Goal: Information Seeking & Learning: Learn about a topic

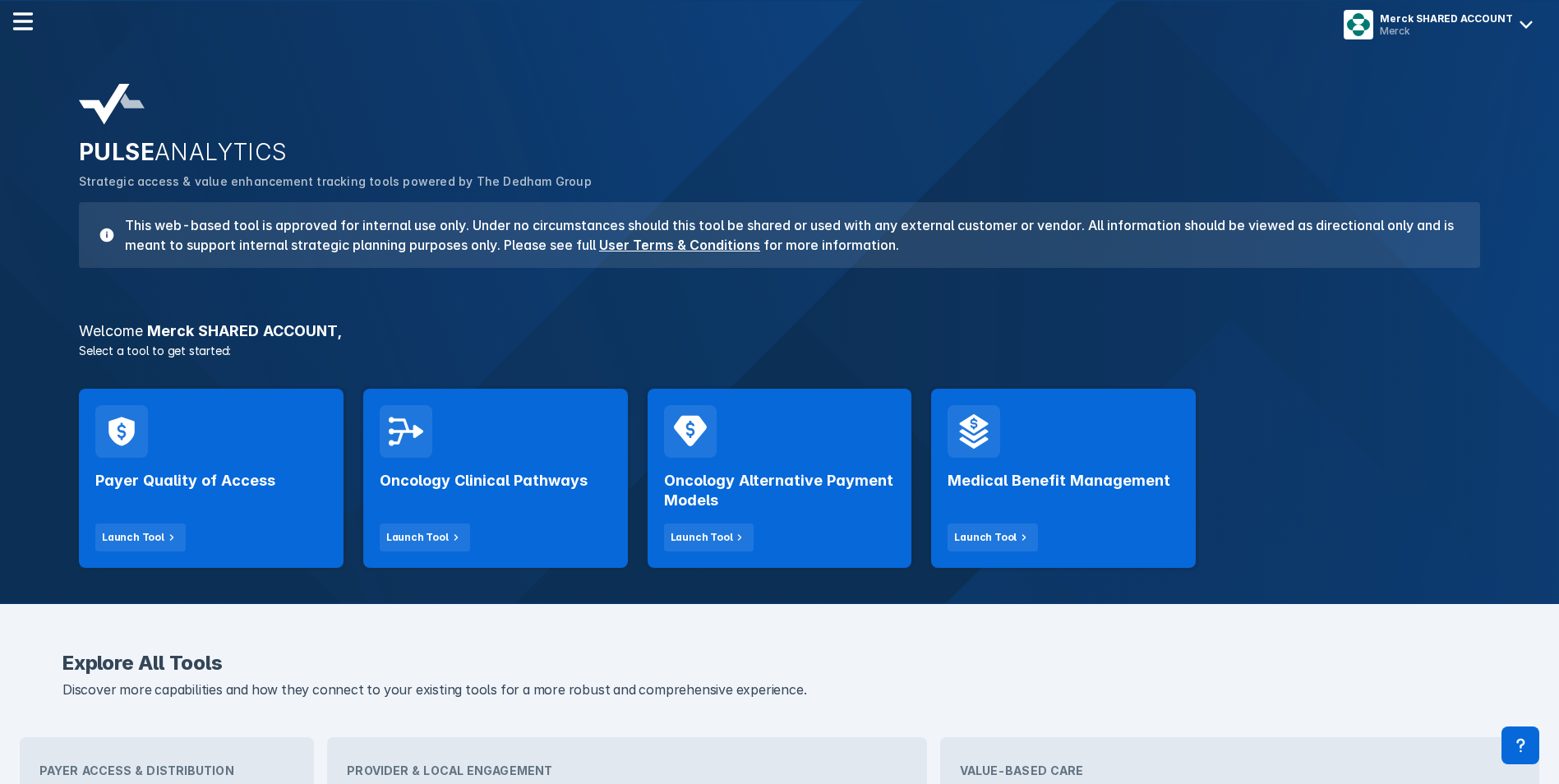
click at [285, 439] on div "Payer Quality of Access Launch Tool" at bounding box center [211, 478] width 265 height 179
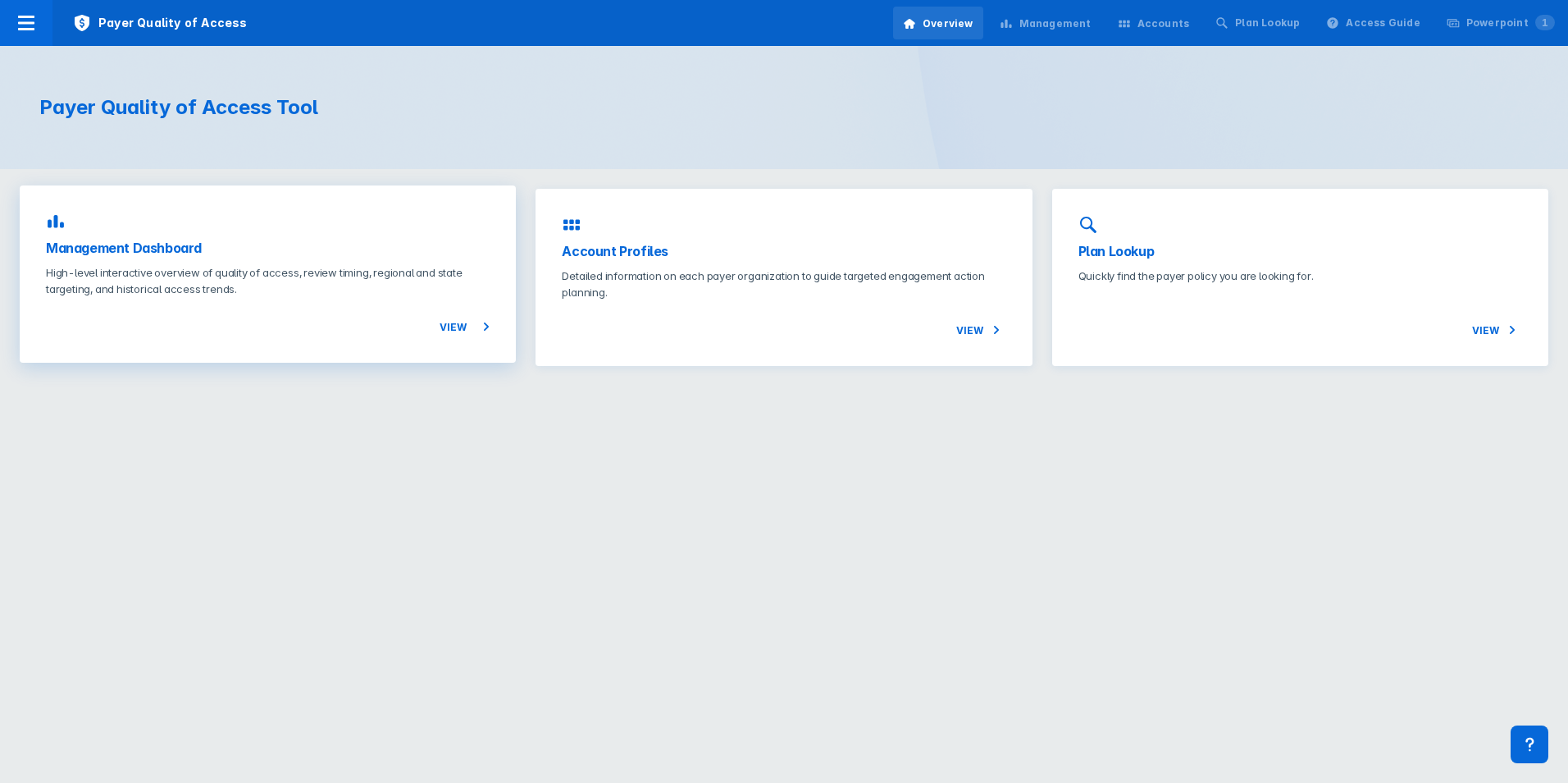
click at [457, 338] on div "Management Dashboard High-level interactive overview of quality of access, revi…" at bounding box center [267, 273] width 496 height 177
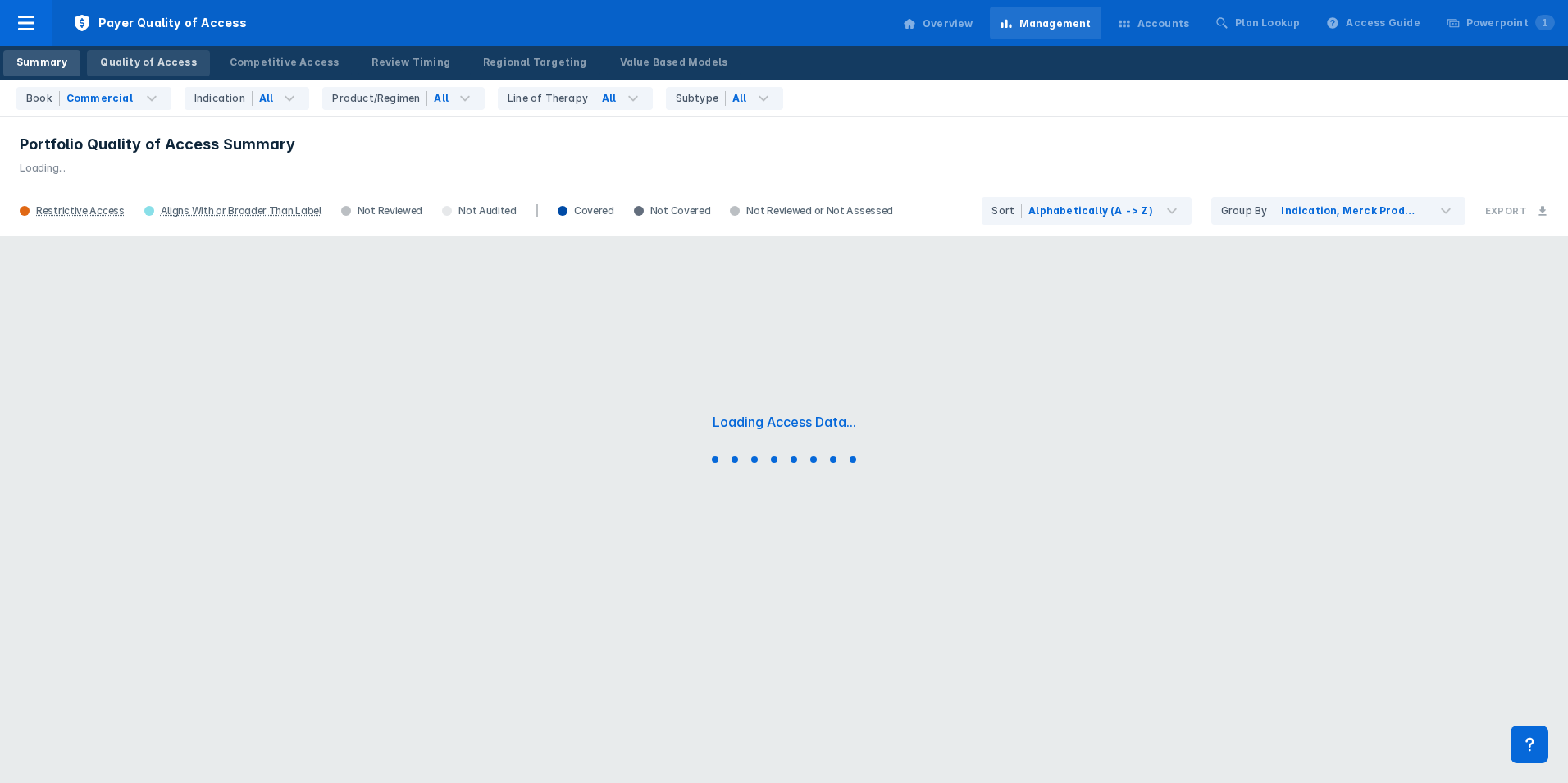
click at [155, 69] on link "Quality of Access" at bounding box center [148, 62] width 122 height 26
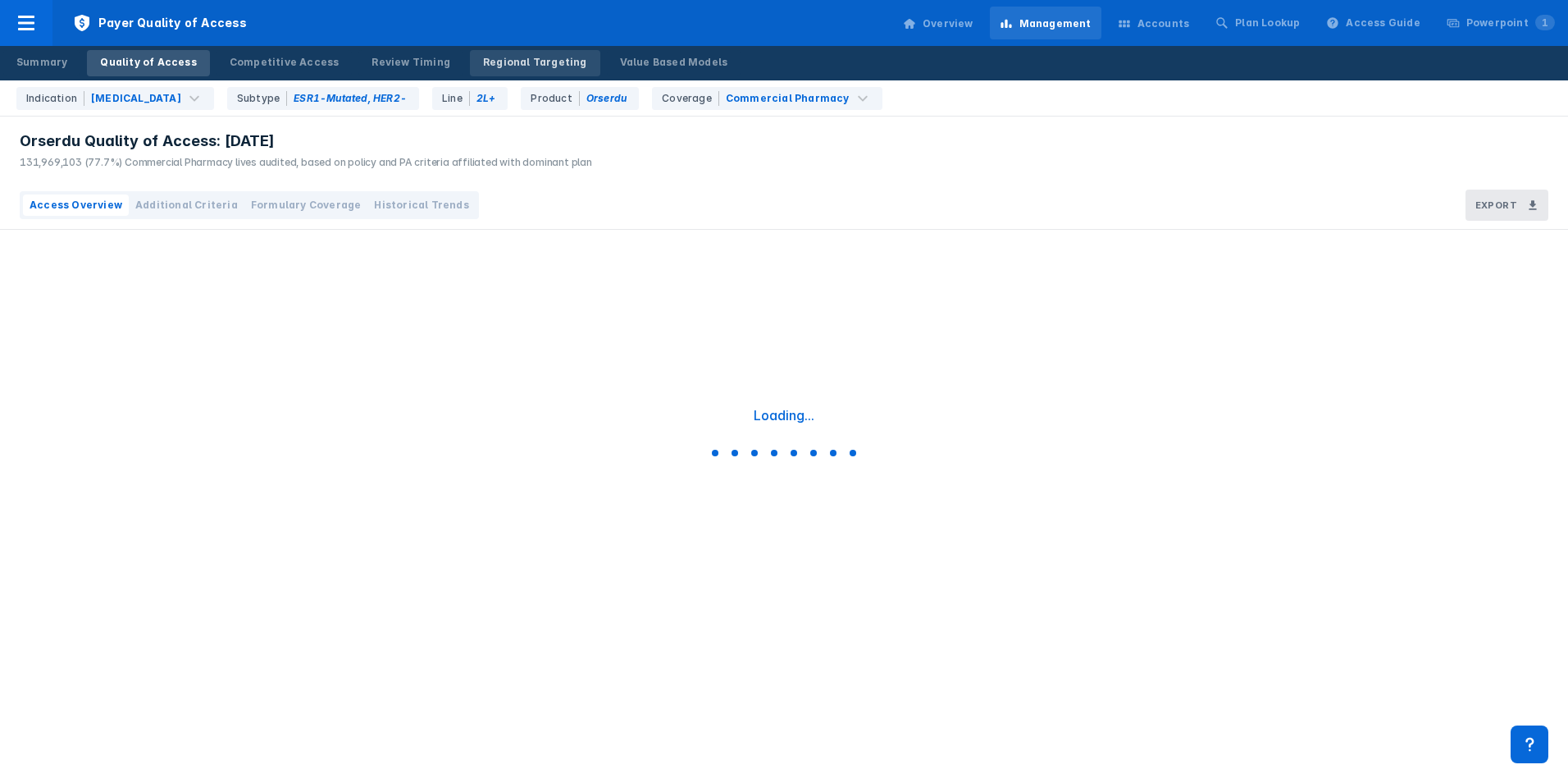
click at [516, 68] on div "Regional Targeting" at bounding box center [534, 62] width 104 height 15
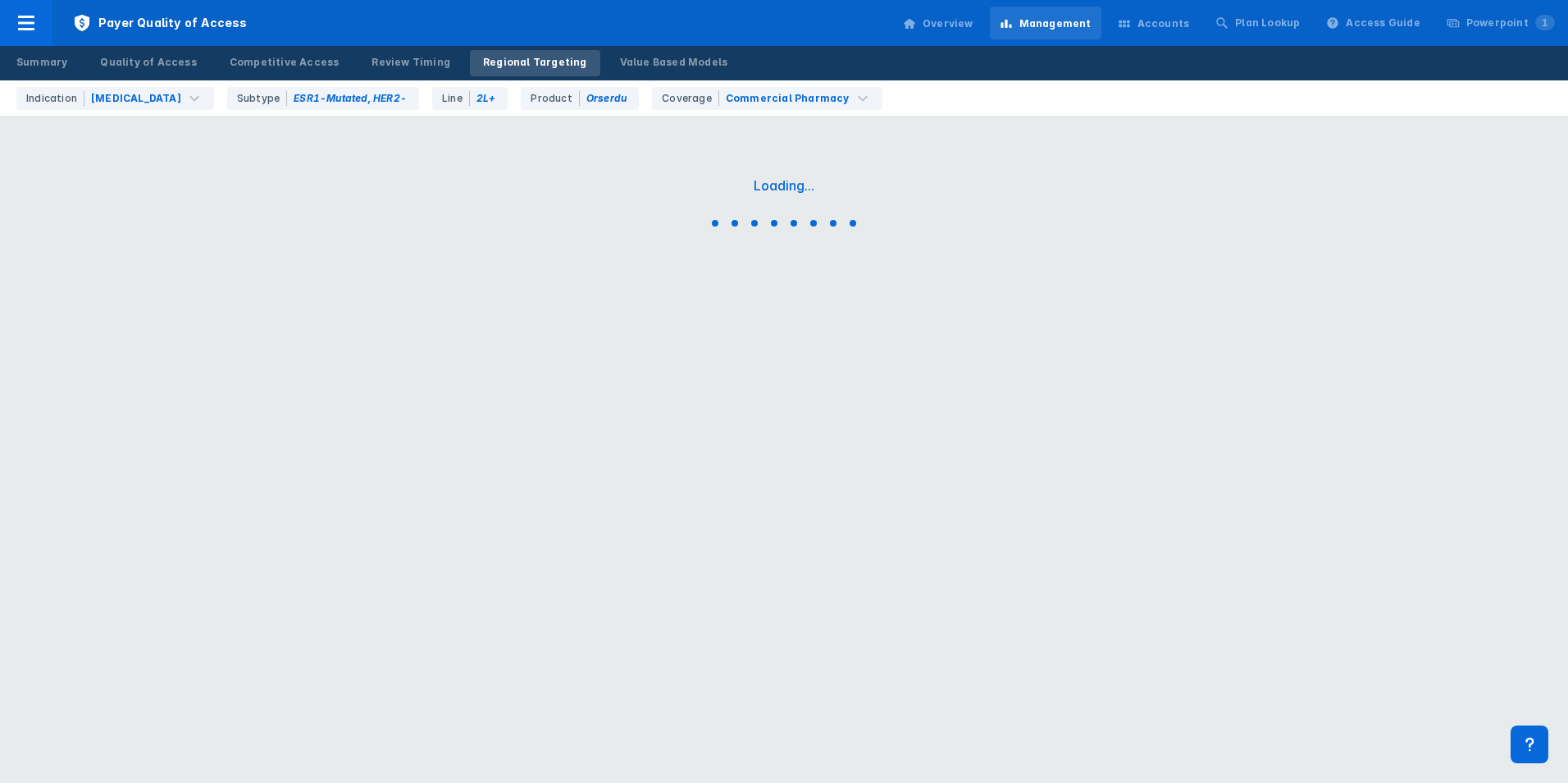
click at [1178, 37] on div "Accounts" at bounding box center [1153, 23] width 92 height 35
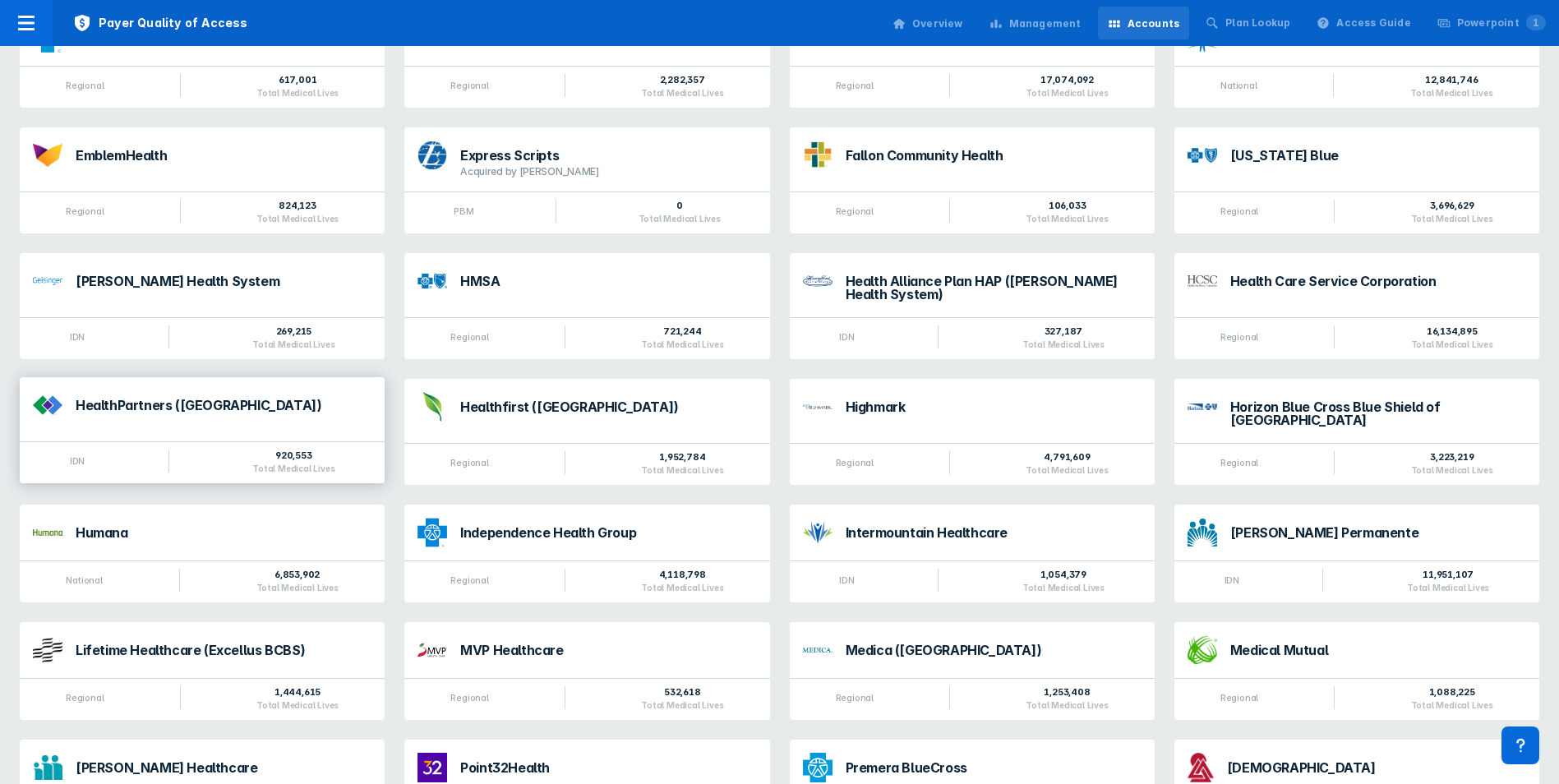
scroll to position [802, 0]
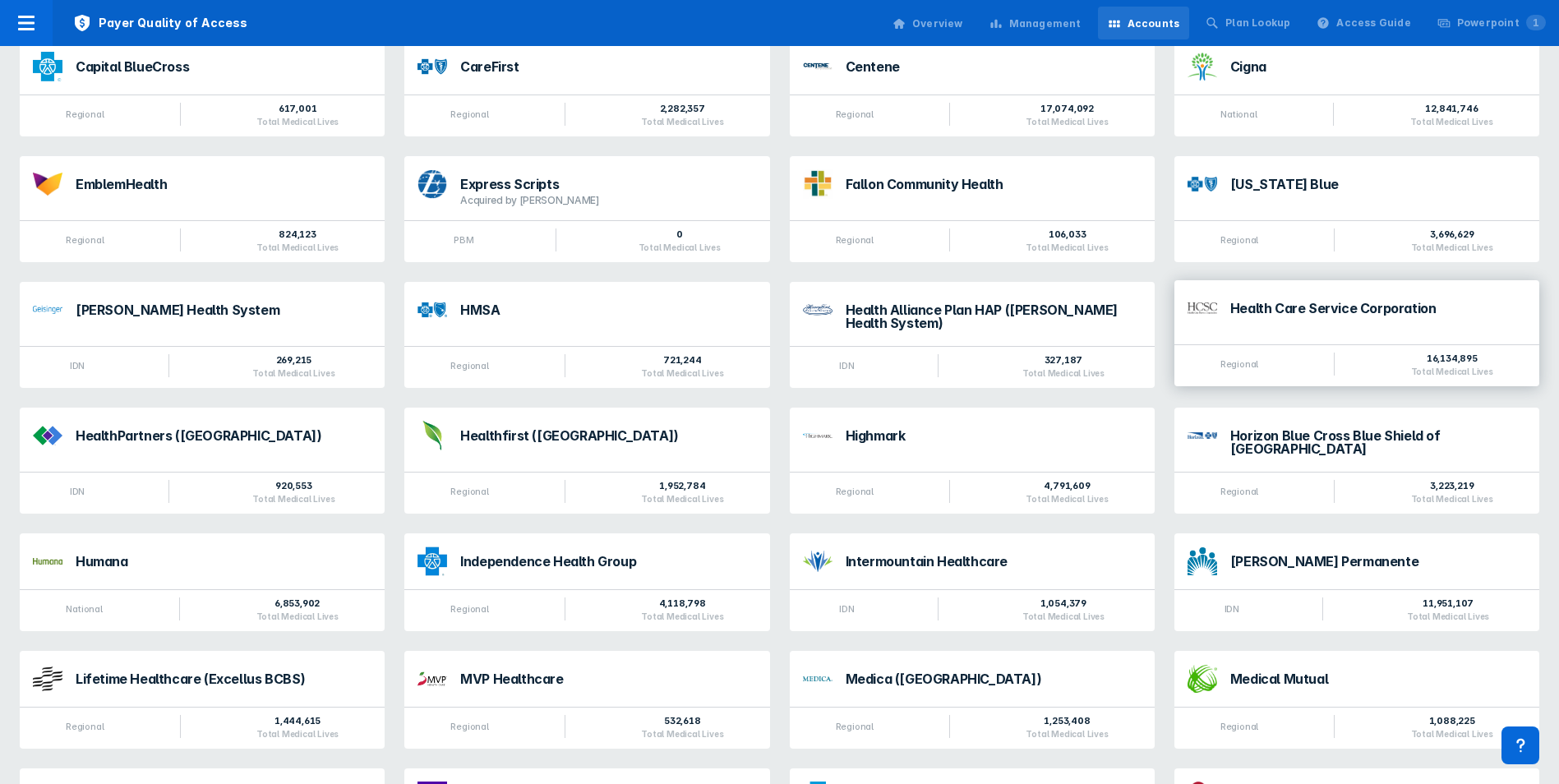
click at [1305, 315] on div "Health Care Service Corporation" at bounding box center [1379, 308] width 296 height 13
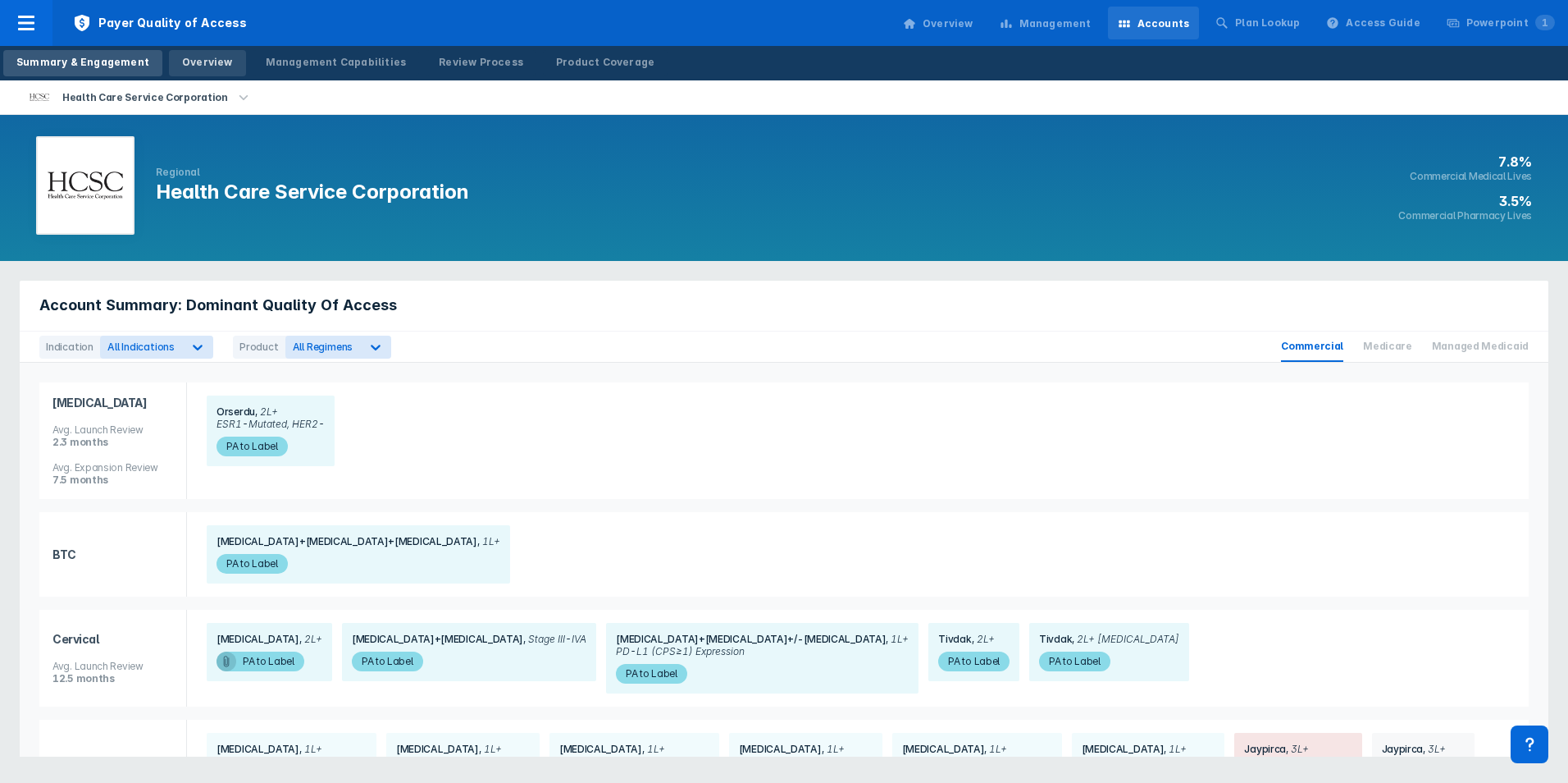
click at [209, 66] on div "Overview" at bounding box center [207, 62] width 51 height 15
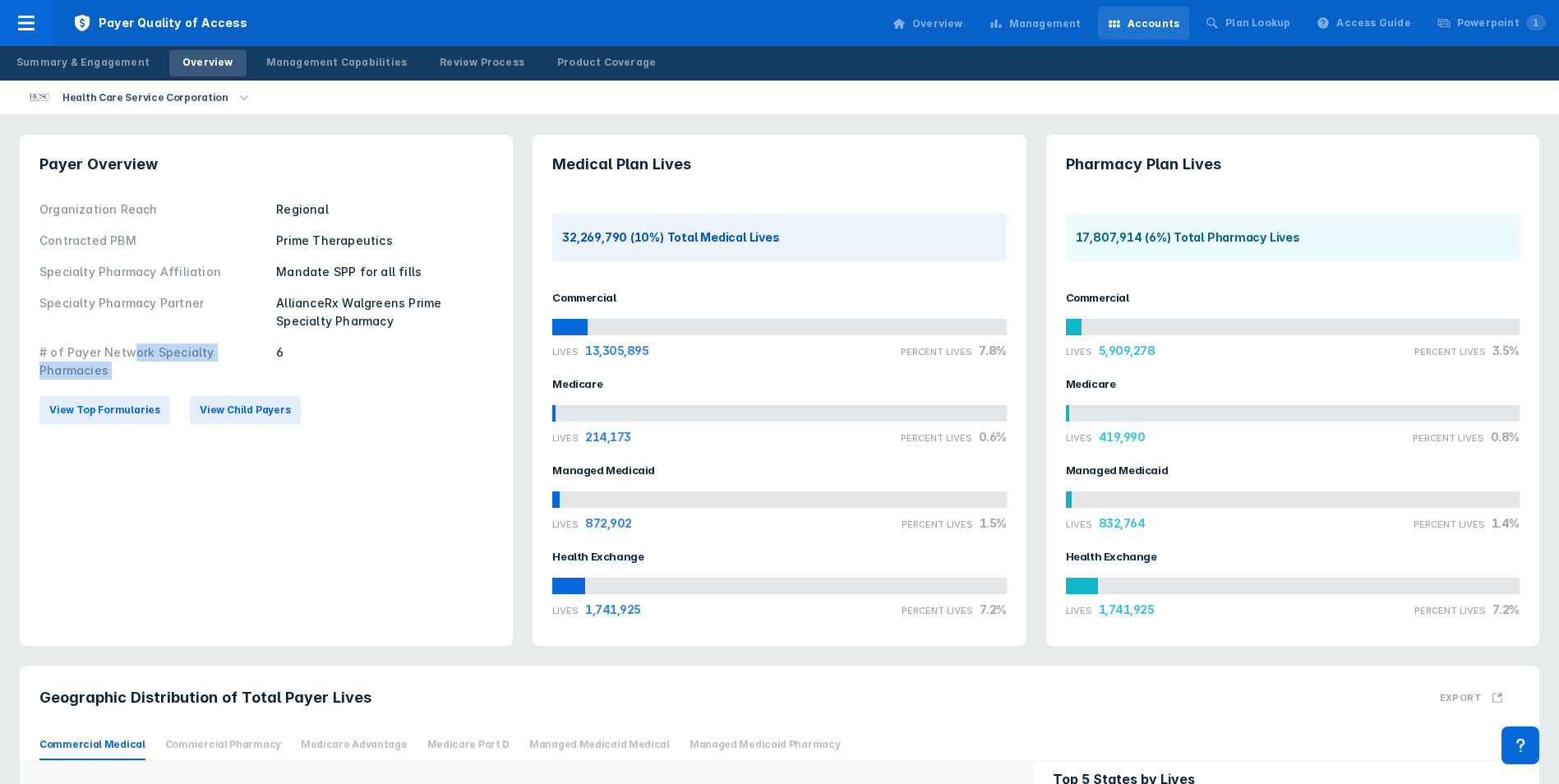
drag, startPoint x: 278, startPoint y: 353, endPoint x: 132, endPoint y: 350, distance: 146.0
click at [132, 350] on div "# of Payer Network Specialty Pharmacies 6" at bounding box center [266, 361] width 453 height 49
click at [130, 350] on div "# of Payer Network Specialty Pharmacies" at bounding box center [153, 361] width 227 height 37
click at [144, 353] on div "# of Payer Network Specialty Pharmacies" at bounding box center [153, 361] width 227 height 37
click at [200, 410] on span "View Child Payers" at bounding box center [245, 409] width 91 height 15
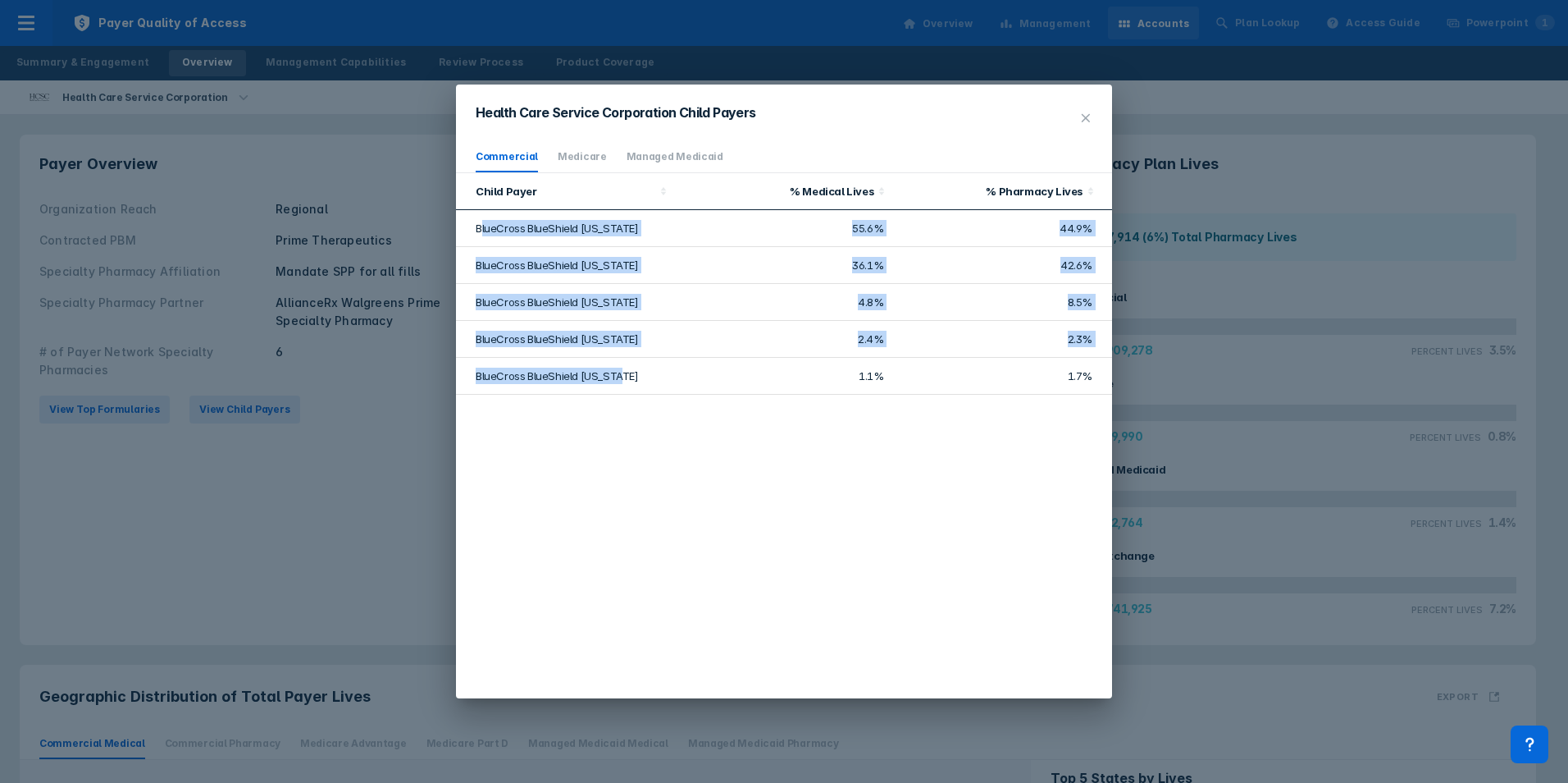
drag, startPoint x: 483, startPoint y: 230, endPoint x: 640, endPoint y: 382, distance: 218.5
click at [640, 382] on tbody "BlueCross BlueShield [US_STATE] 55.6% 44.9% BlueCross BlueShield [US_STATE] 36.…" at bounding box center [784, 302] width 656 height 184
drag, startPoint x: 640, startPoint y: 382, endPoint x: 646, endPoint y: 395, distance: 14.3
click at [646, 395] on div "Child Payer % Medical Lives % Pharmacy Lives BlueCross BlueShield [US_STATE] 55…" at bounding box center [784, 435] width 656 height 525
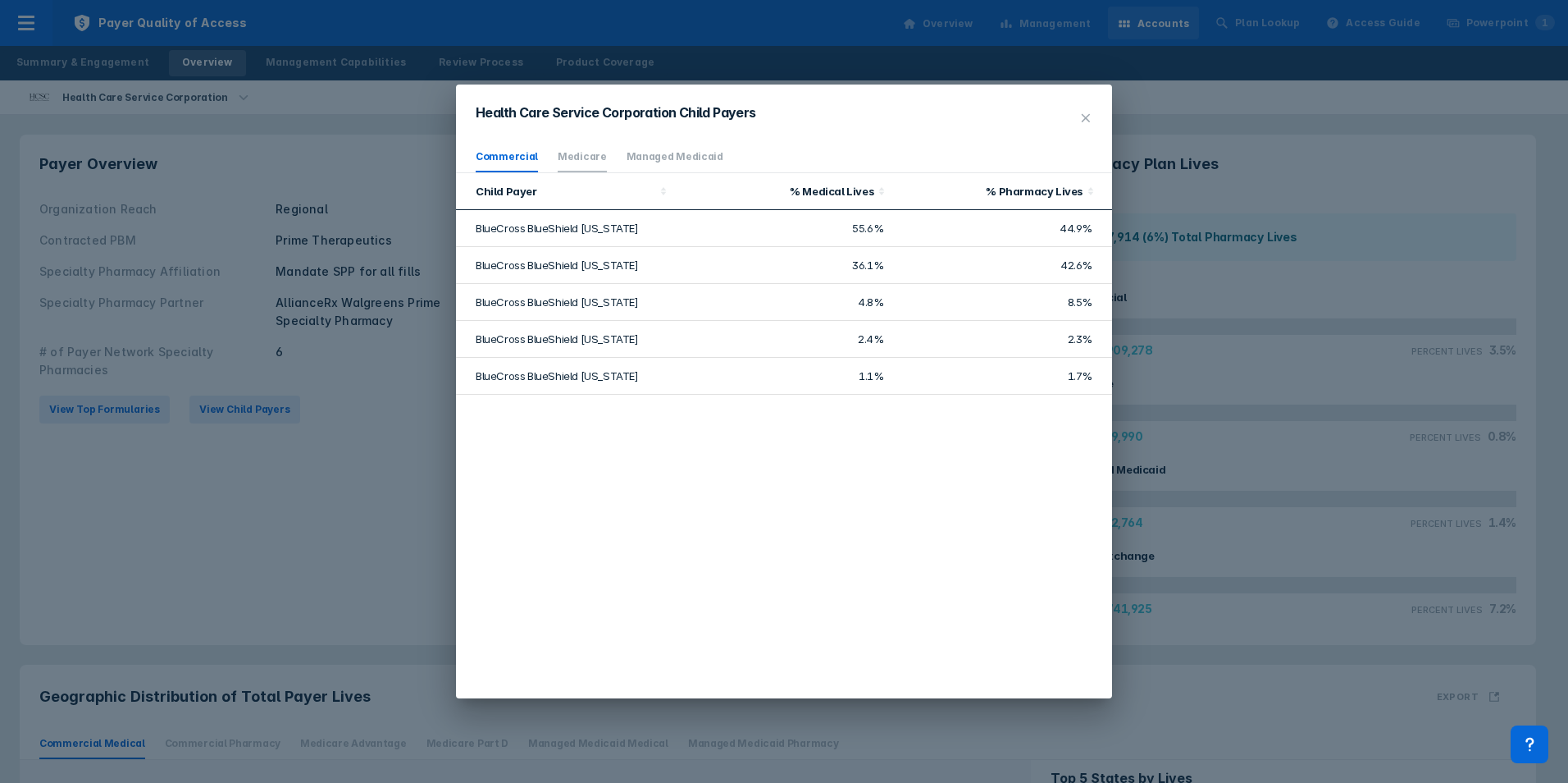
click at [569, 159] on link "Medicare" at bounding box center [581, 157] width 49 height 12
click at [494, 151] on link "Commercial" at bounding box center [507, 157] width 62 height 12
click at [557, 154] on link "Medicare" at bounding box center [581, 157] width 49 height 12
click at [643, 160] on link "Managed Medicaid" at bounding box center [675, 157] width 97 height 12
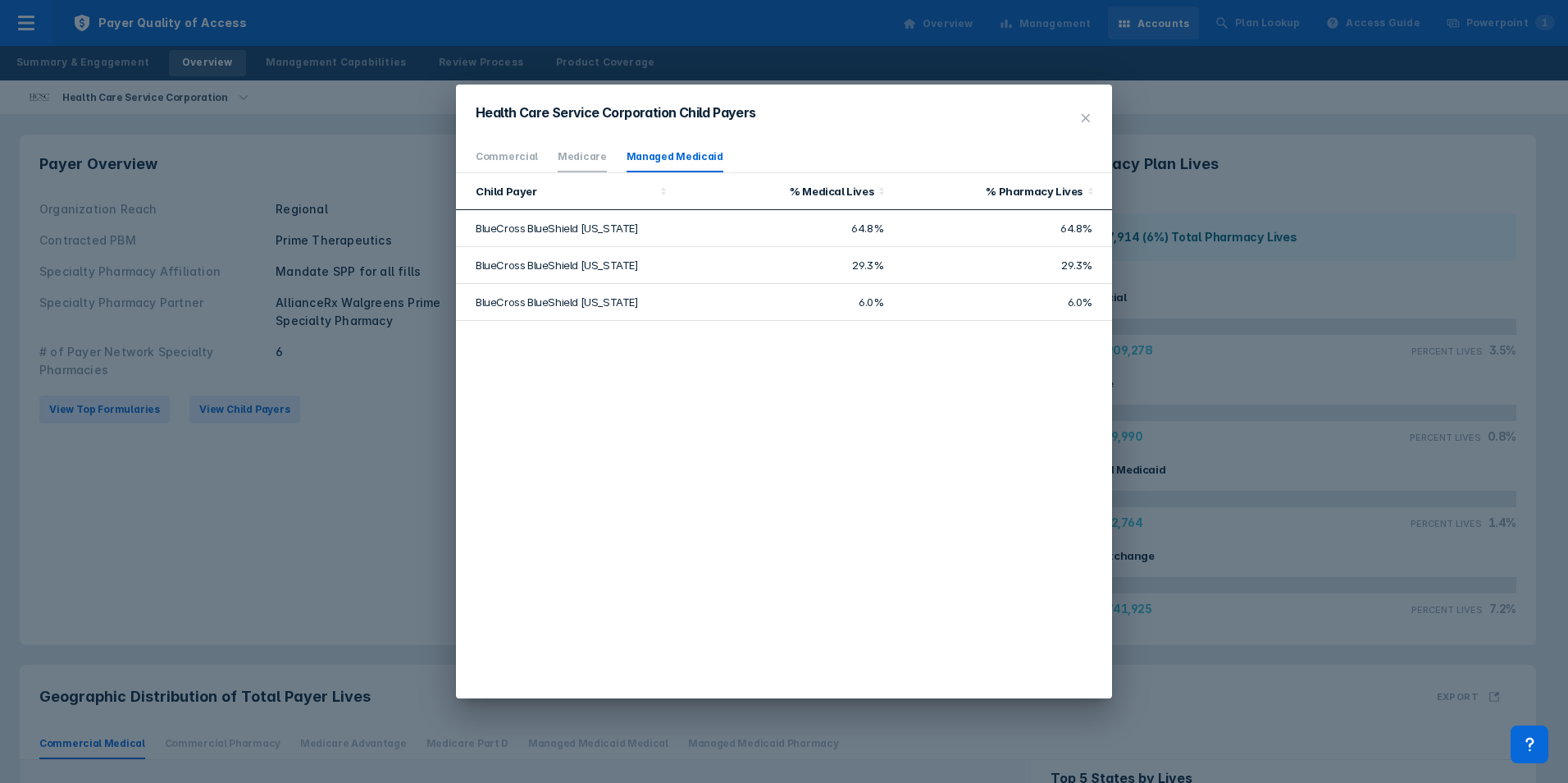
click at [588, 159] on link "Medicare" at bounding box center [581, 157] width 49 height 12
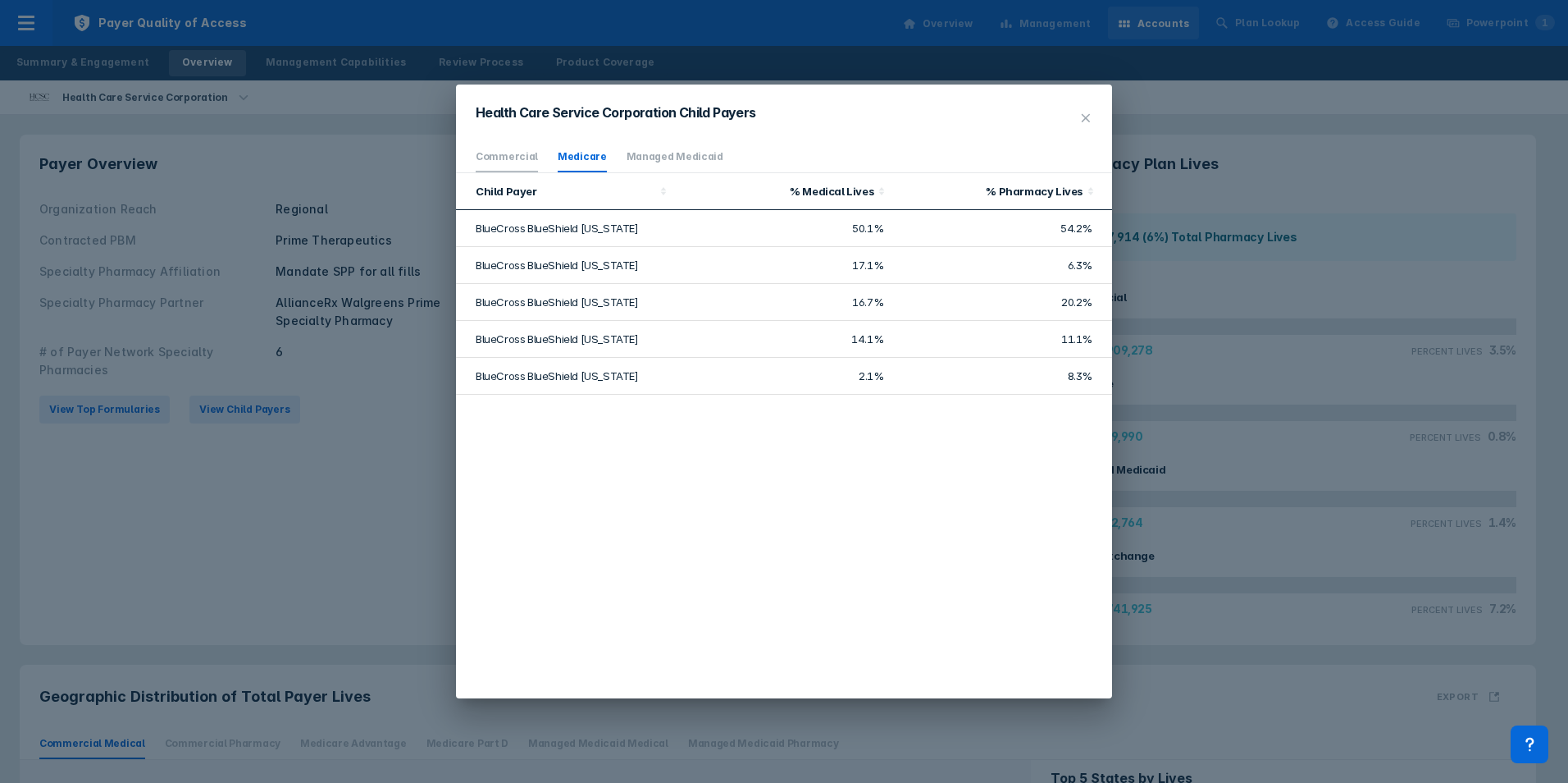
drag, startPoint x: 536, startPoint y: 159, endPoint x: 518, endPoint y: 161, distance: 18.1
click at [535, 159] on ul "Commercial Medicare Managed Medicaid" at bounding box center [784, 157] width 656 height 31
click at [518, 161] on link "Commercial" at bounding box center [507, 157] width 62 height 12
click at [576, 146] on li "Medicare" at bounding box center [581, 157] width 49 height 30
click at [514, 161] on link "Commercial" at bounding box center [507, 157] width 62 height 12
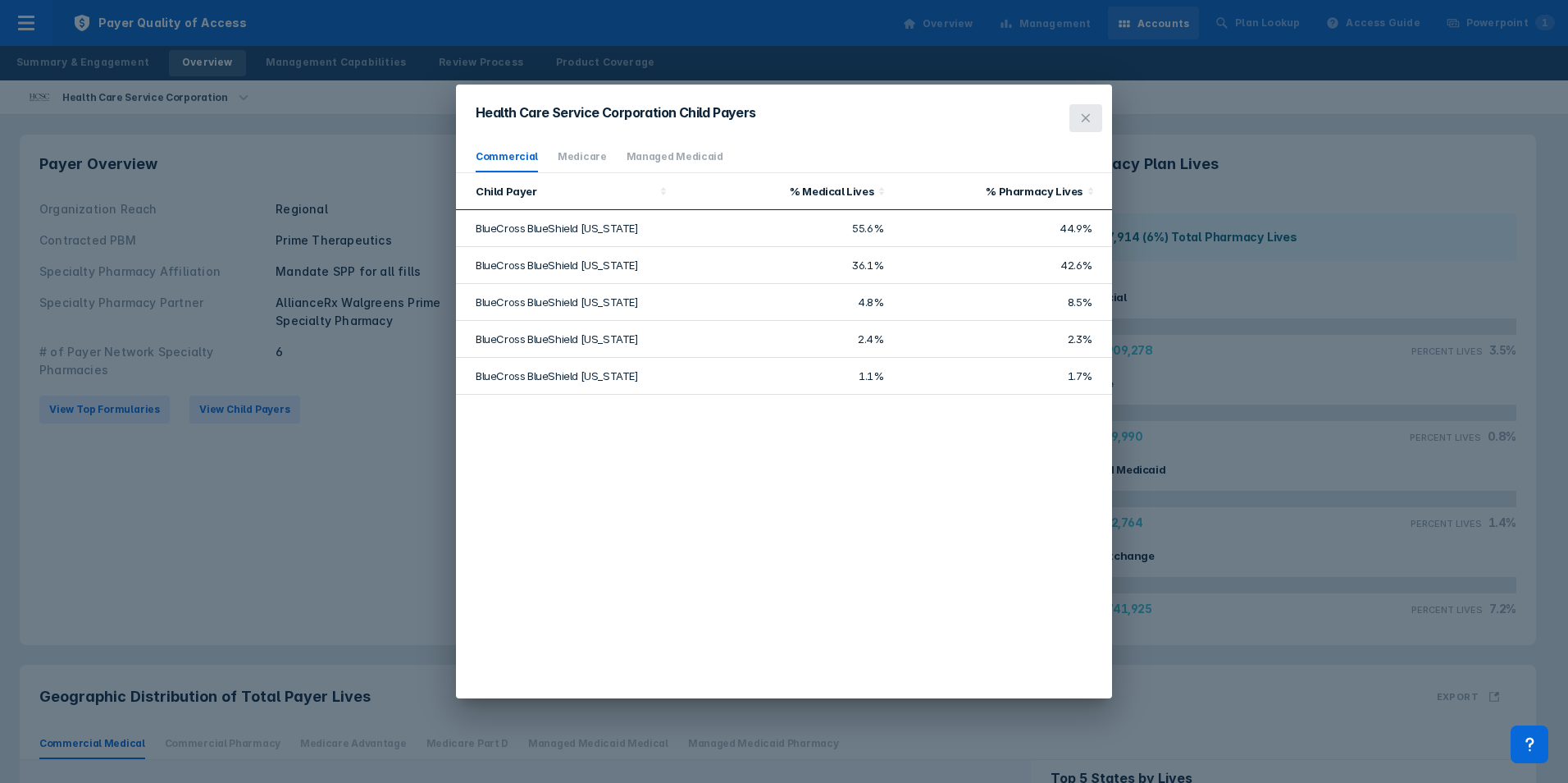
click at [1085, 118] on icon at bounding box center [1085, 118] width 8 height 8
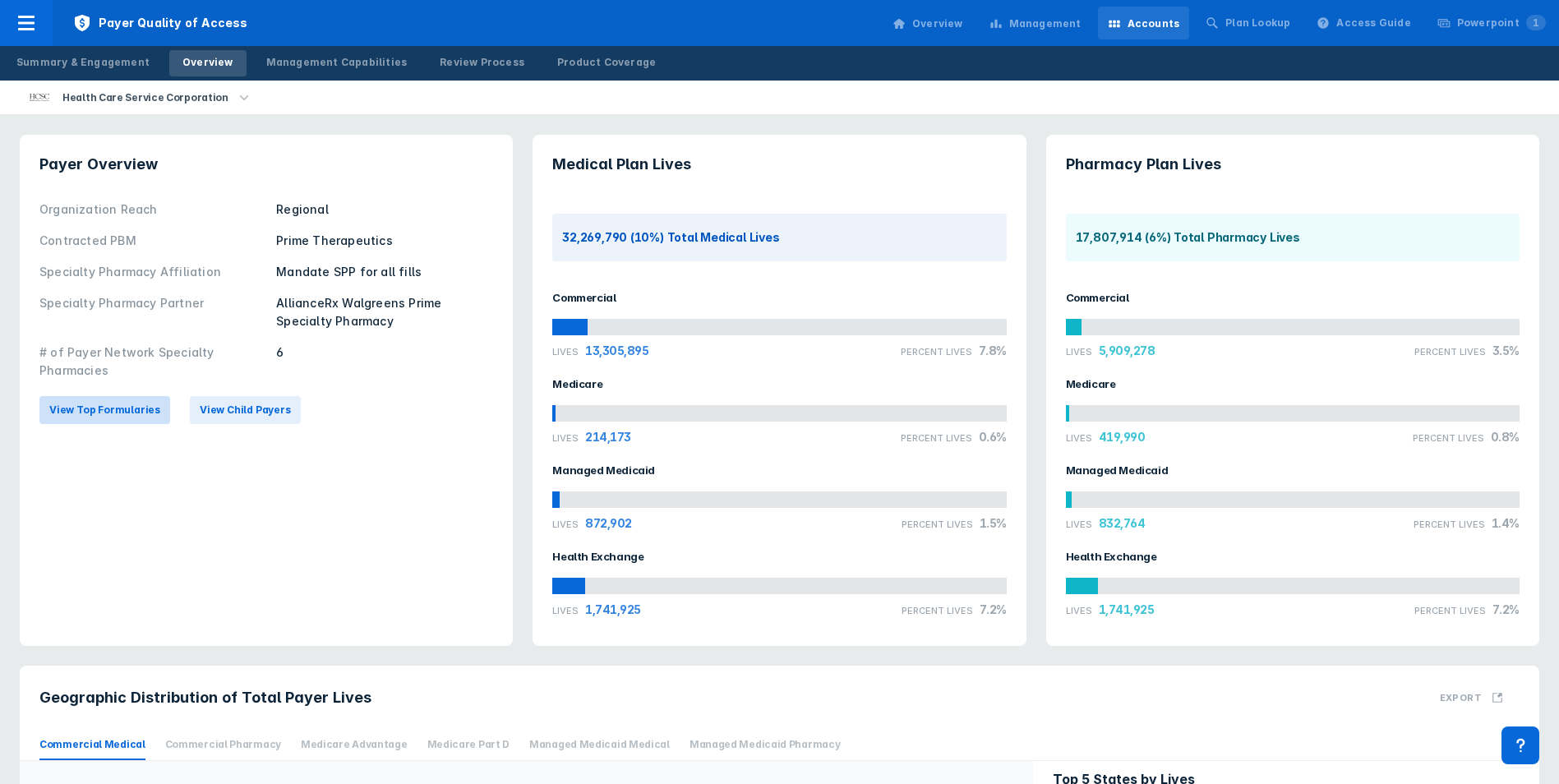
click at [89, 411] on span "View Top Formularies" at bounding box center [104, 409] width 111 height 15
click at [140, 413] on span "View Top Formularies" at bounding box center [104, 409] width 111 height 15
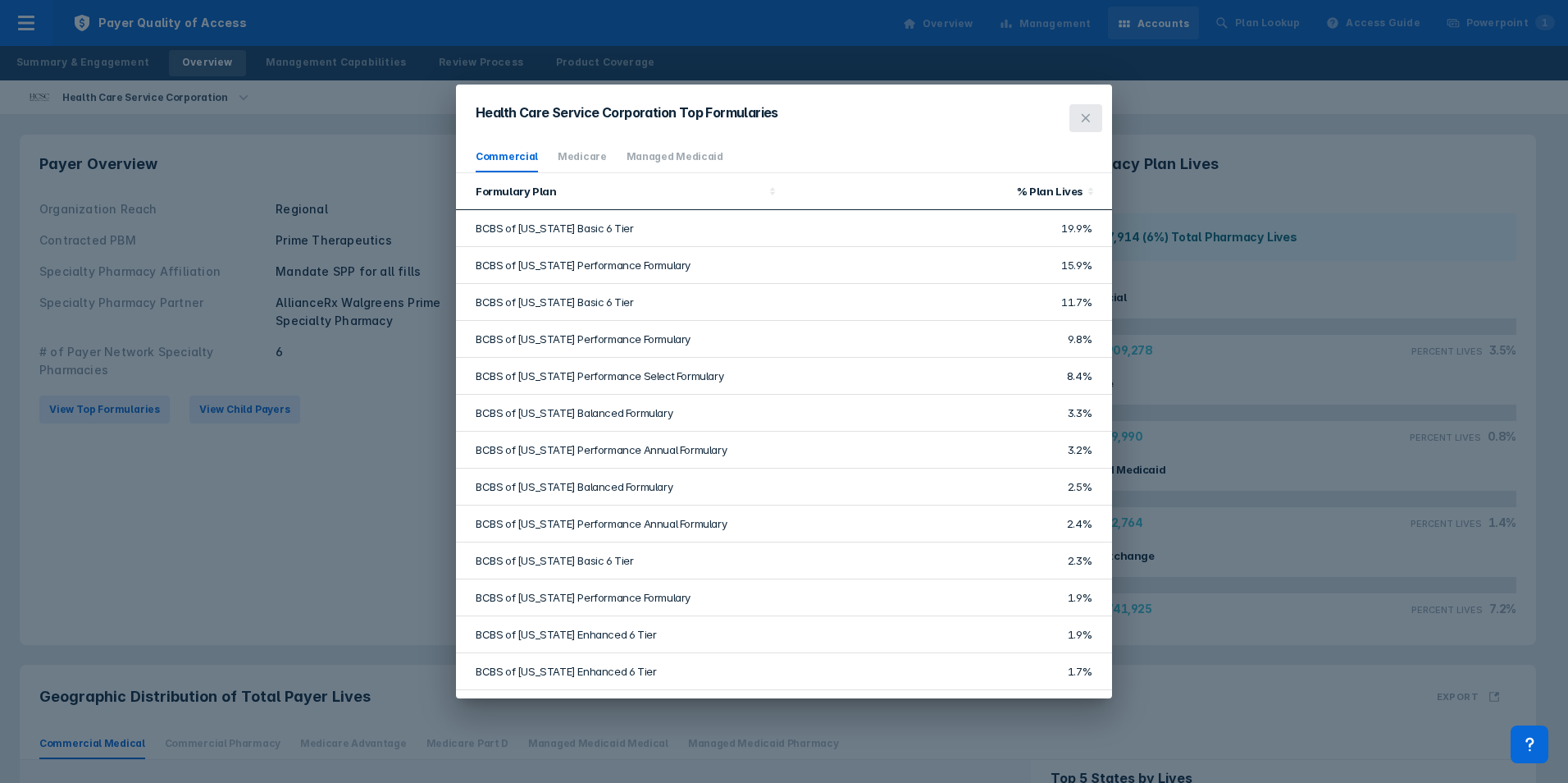
click at [1085, 125] on button at bounding box center [1085, 118] width 33 height 28
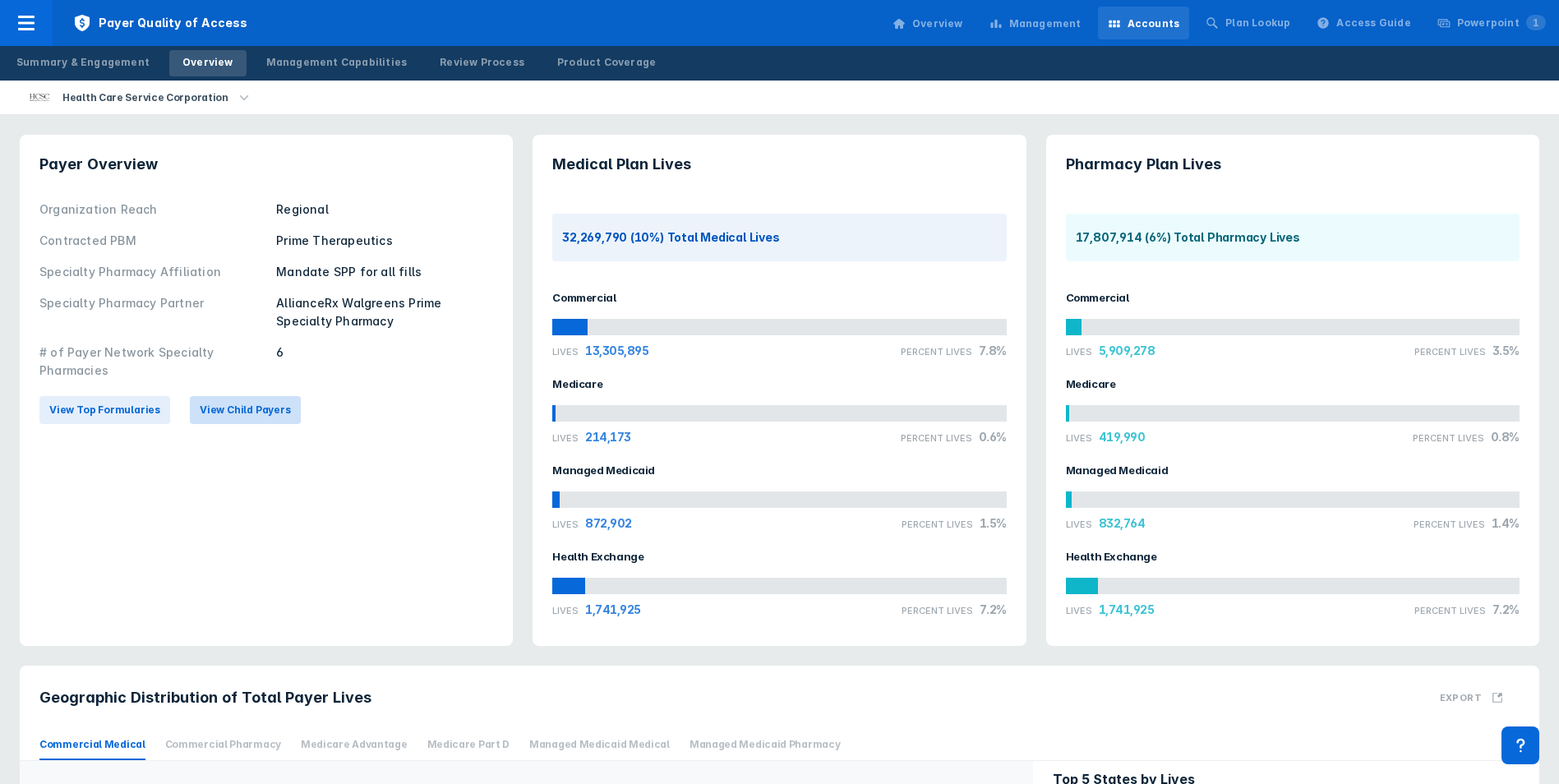
click at [221, 408] on span "View Child Payers" at bounding box center [245, 409] width 91 height 15
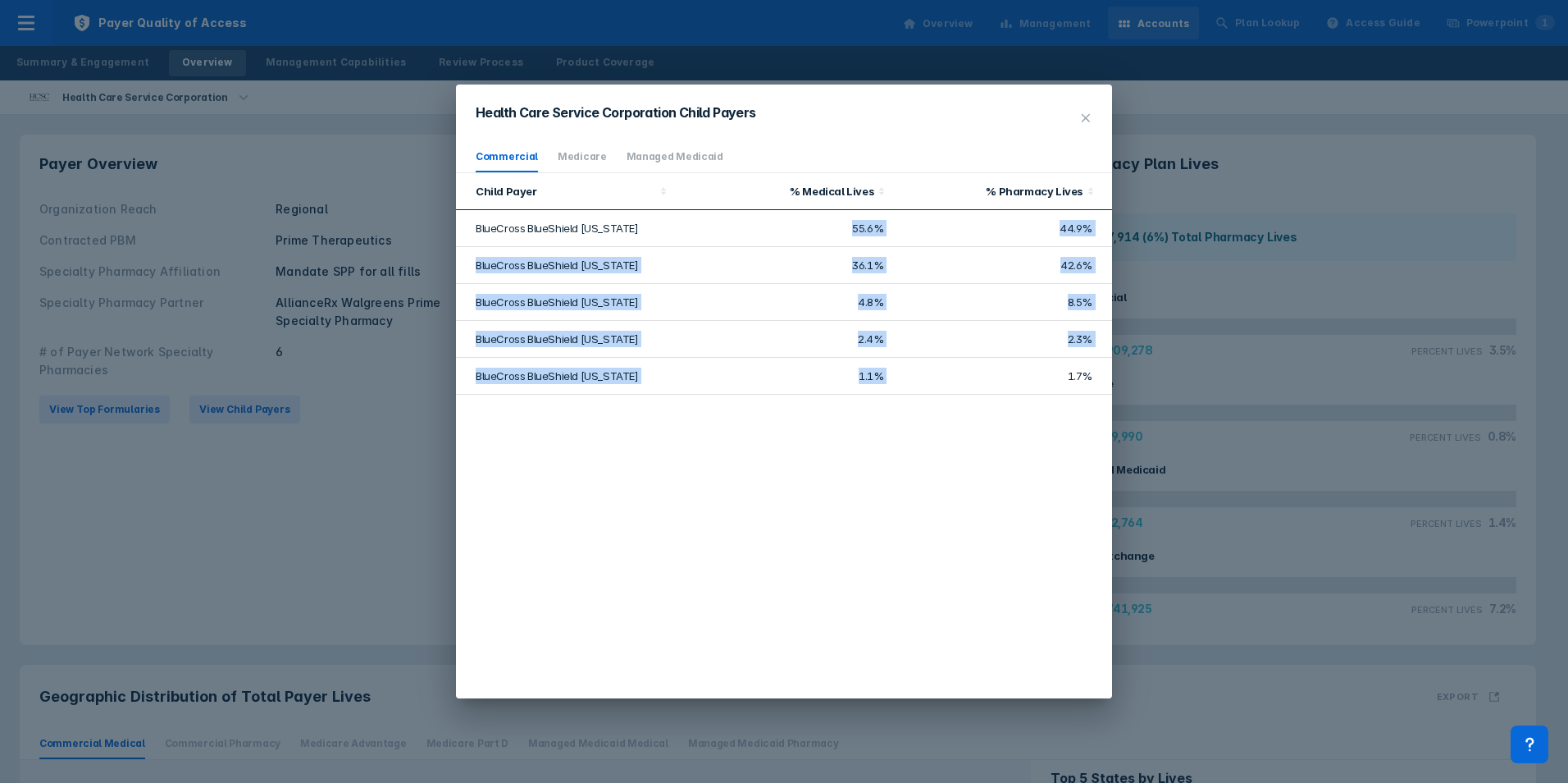
drag, startPoint x: 845, startPoint y: 225, endPoint x: 910, endPoint y: 389, distance: 176.4
click at [911, 389] on tbody "BlueCross BlueShield [US_STATE] 55.6% 44.9% BlueCross BlueShield [US_STATE] 36.…" at bounding box center [784, 302] width 656 height 184
drag, startPoint x: 910, startPoint y: 389, endPoint x: 897, endPoint y: 388, distance: 13.0
click at [897, 388] on td "1.7%" at bounding box center [1003, 376] width 219 height 37
drag, startPoint x: 1093, startPoint y: 128, endPoint x: 1084, endPoint y: 129, distance: 9.1
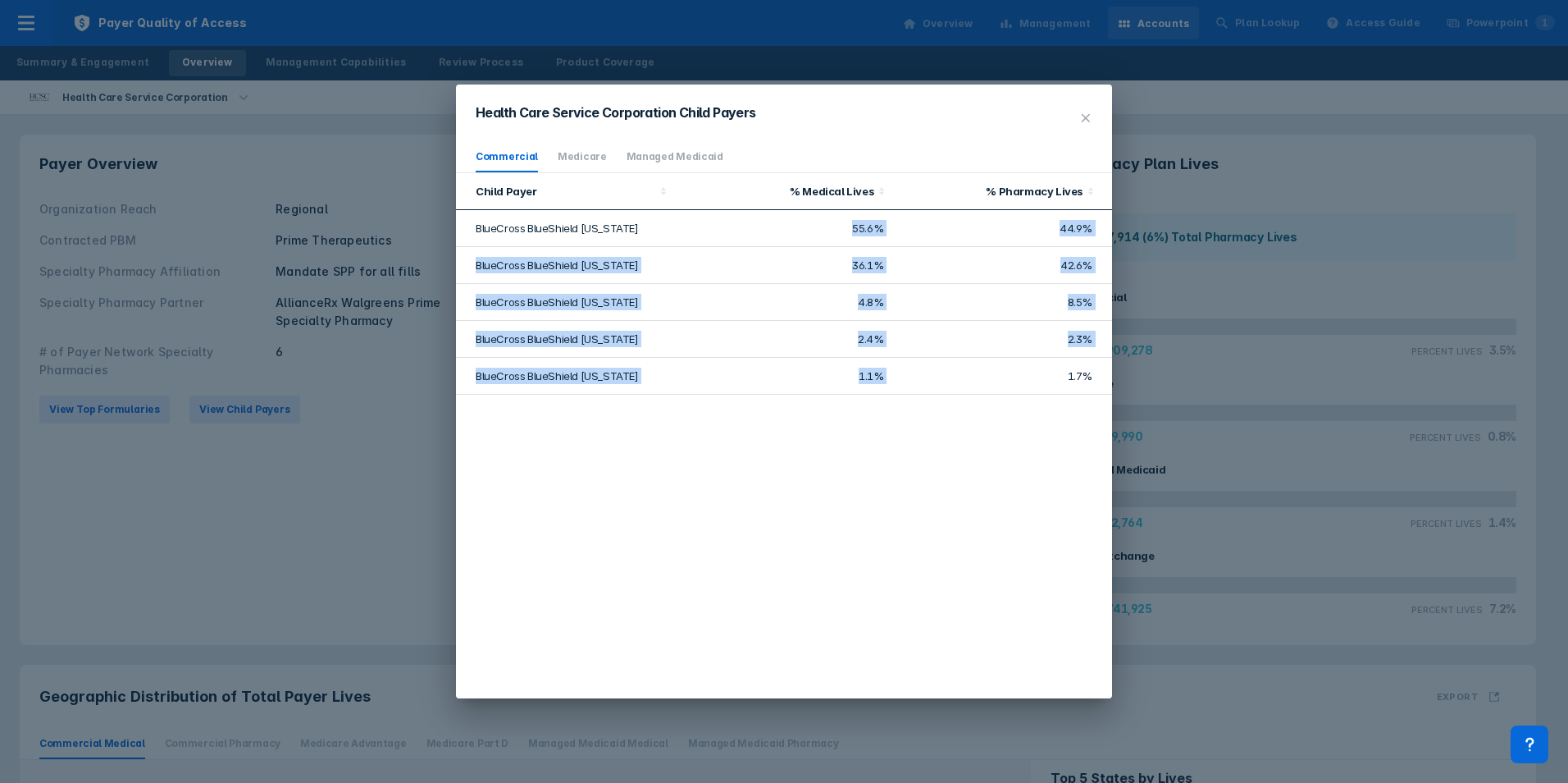
click at [1092, 129] on button at bounding box center [1085, 118] width 33 height 28
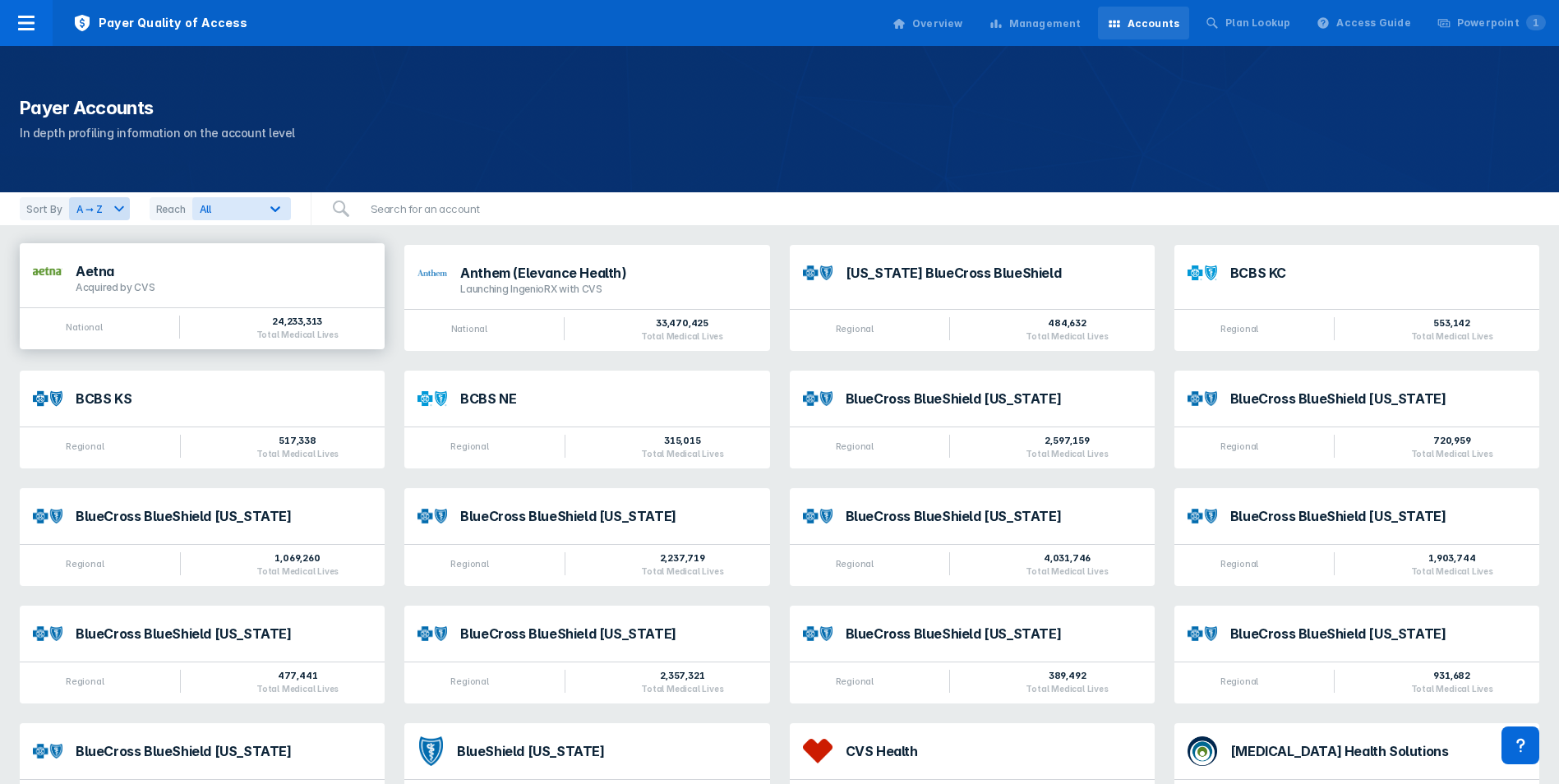
click at [171, 283] on div "Acquired by CVS" at bounding box center [224, 287] width 296 height 13
click at [654, 293] on div "Launching IngenioRX with CVS" at bounding box center [609, 287] width 296 height 13
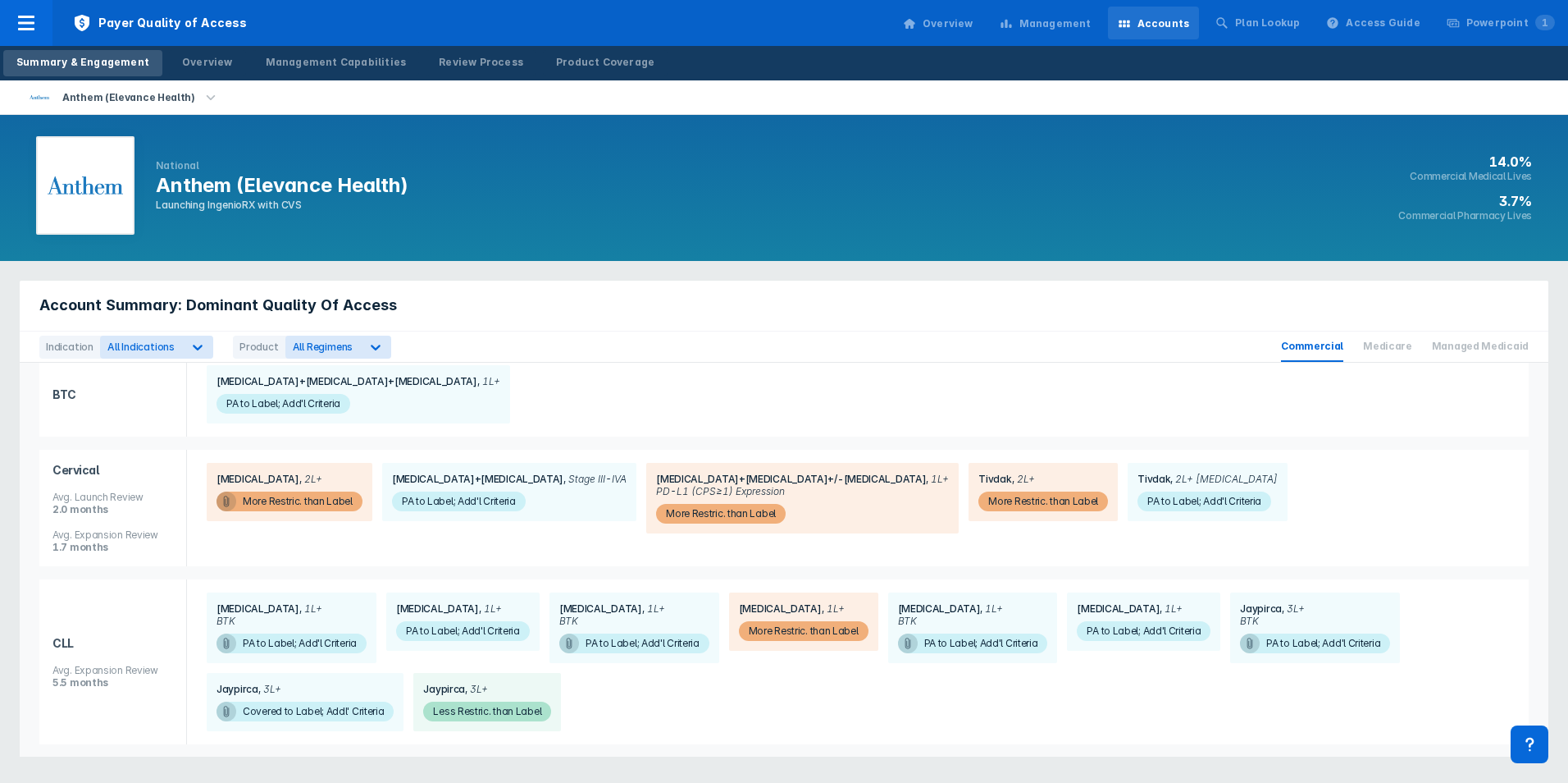
scroll to position [82, 0]
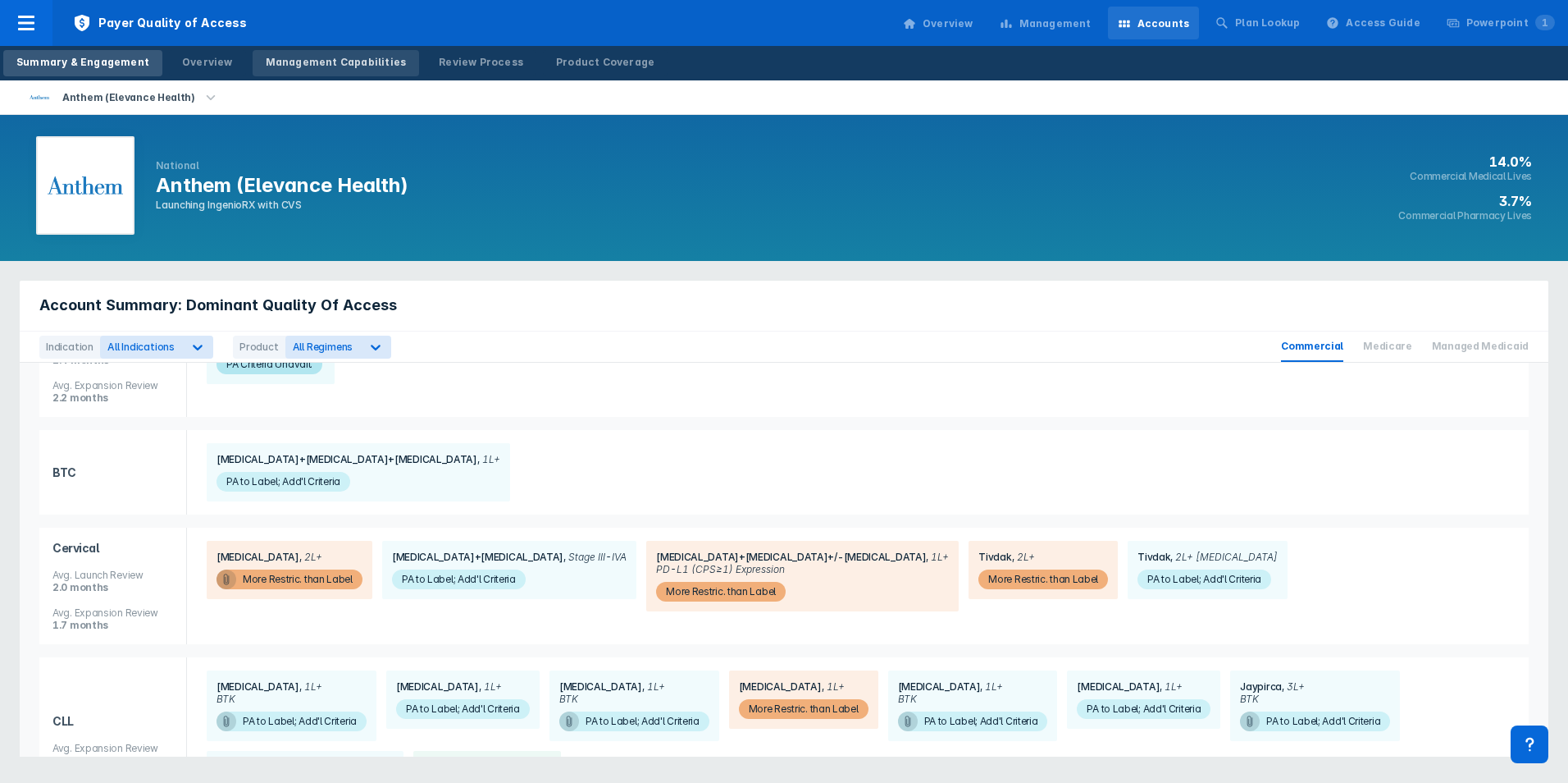
click at [344, 55] on div "Management Capabilities" at bounding box center [336, 62] width 141 height 15
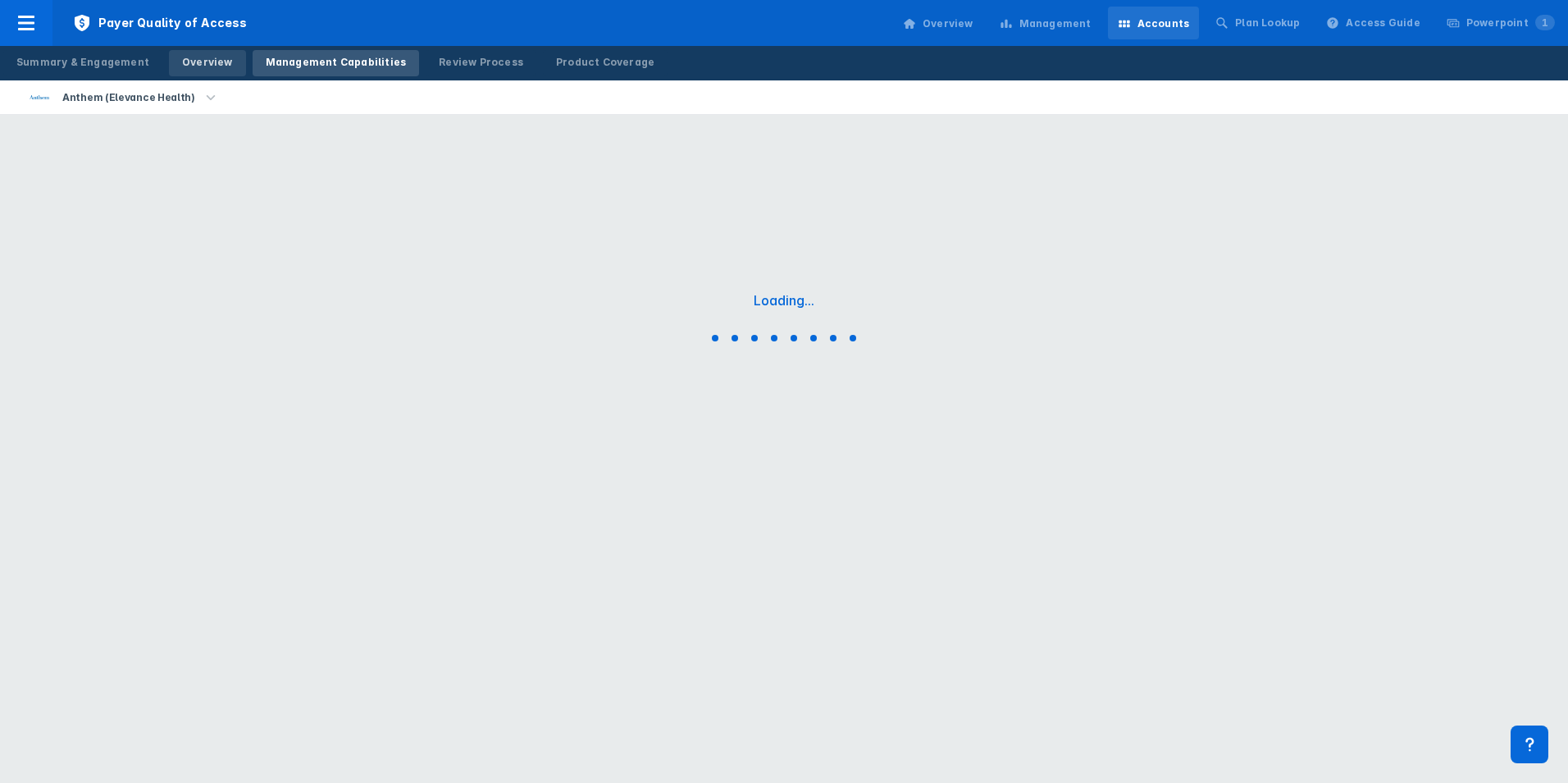
click at [218, 64] on div "Overview" at bounding box center [207, 62] width 51 height 15
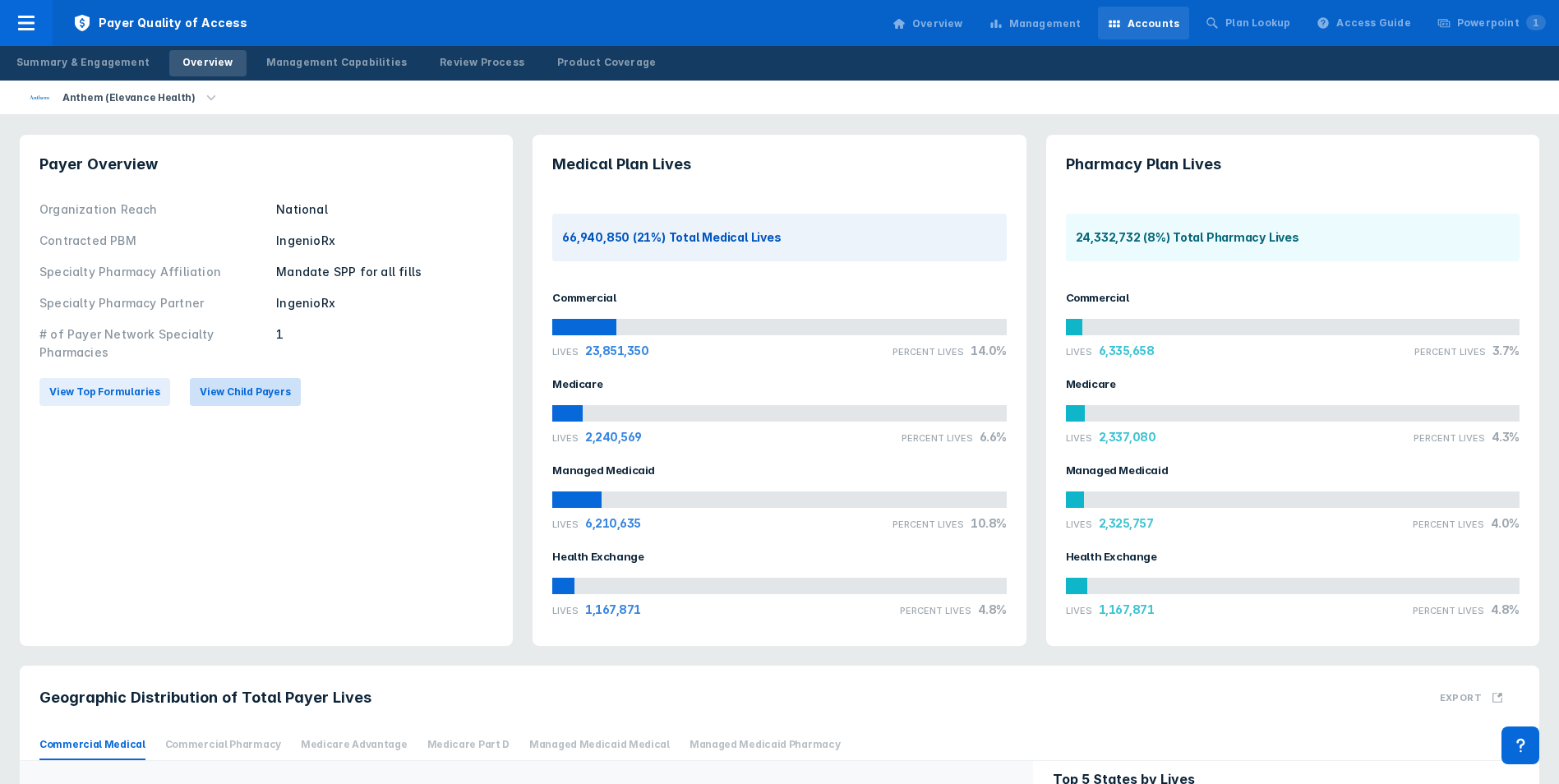
click at [217, 393] on span "View Child Payers" at bounding box center [245, 392] width 91 height 15
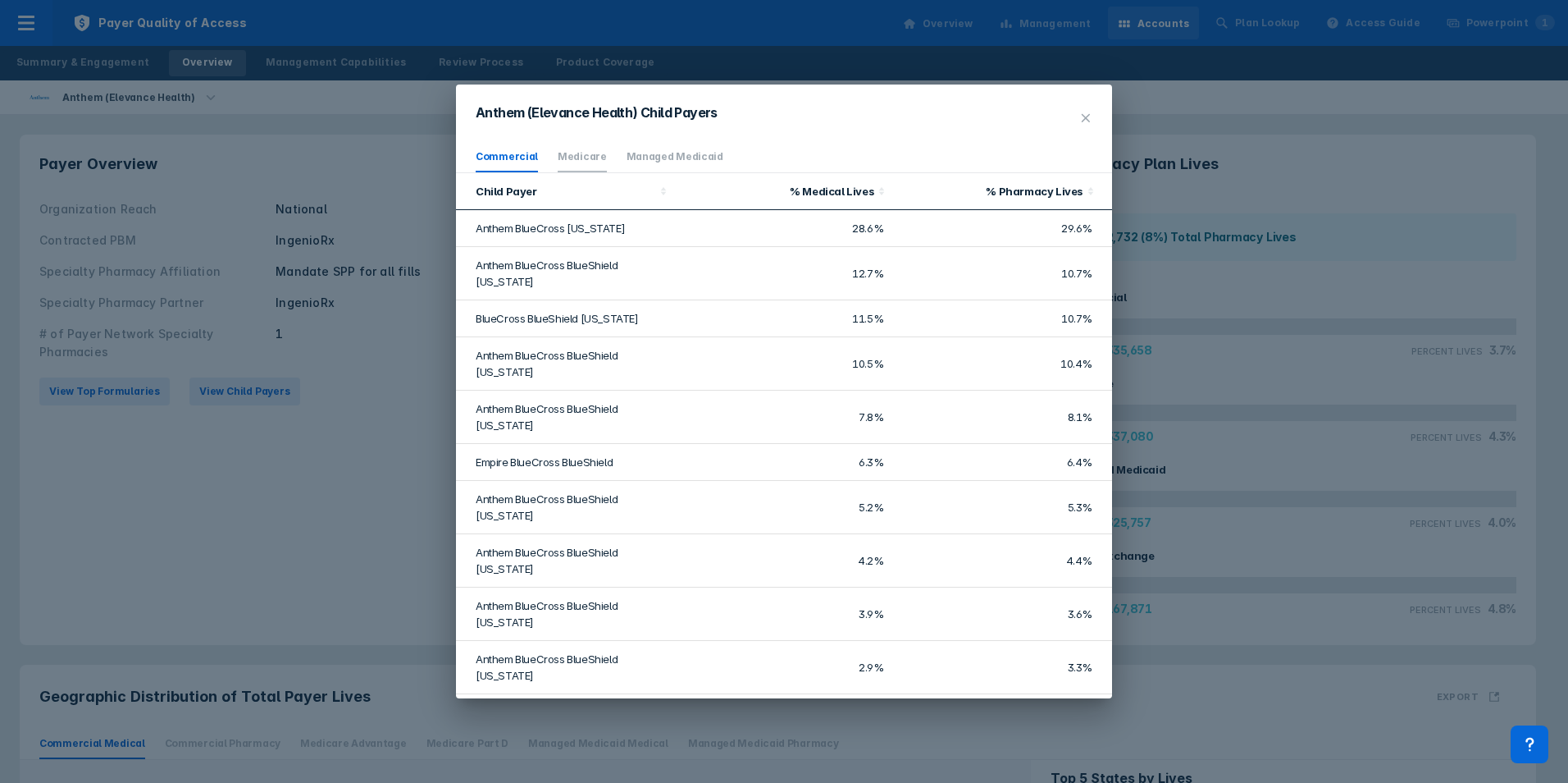
click at [588, 154] on link "Medicare" at bounding box center [581, 157] width 49 height 12
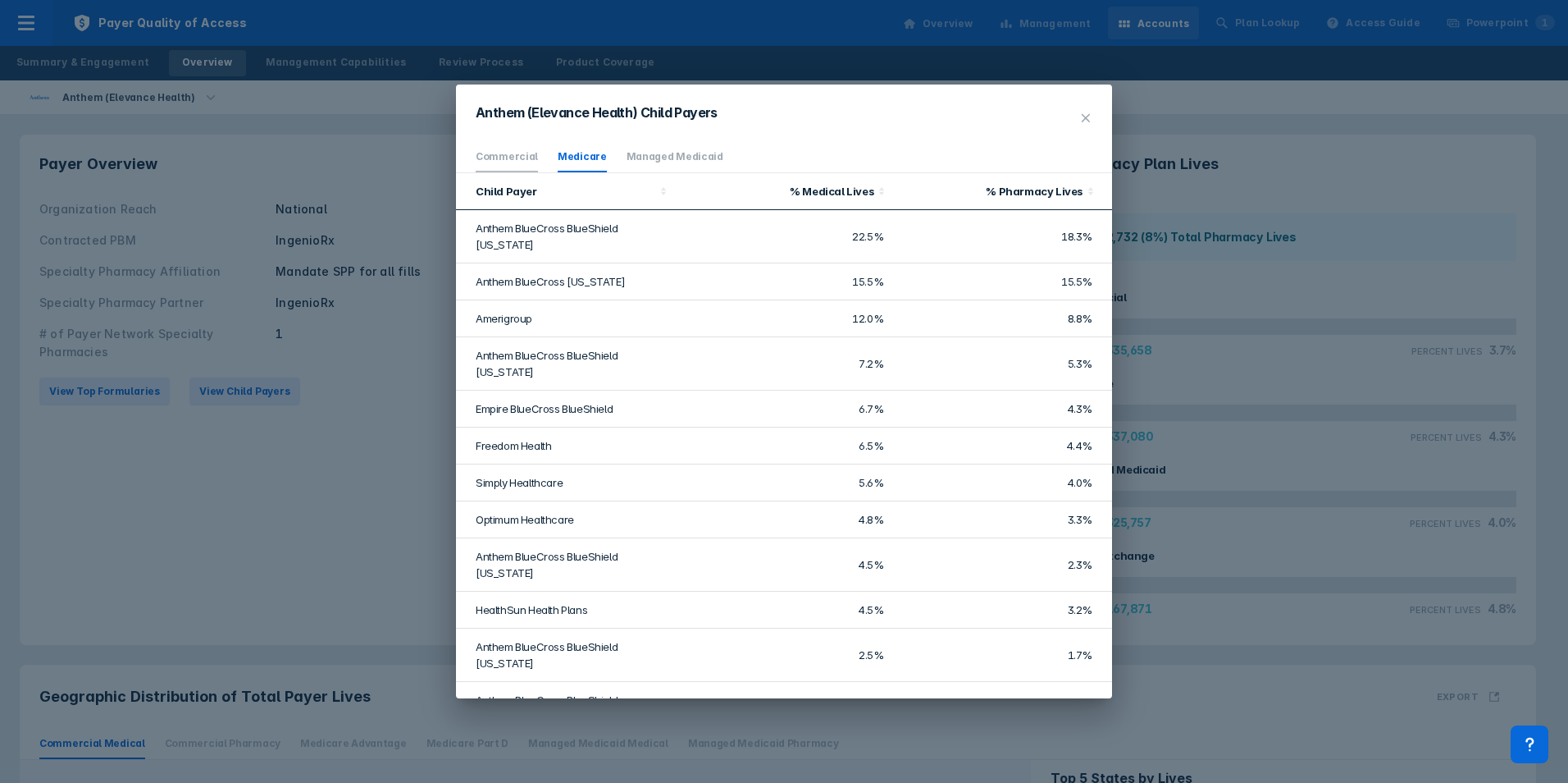
click at [486, 155] on link "Commercial" at bounding box center [507, 157] width 62 height 12
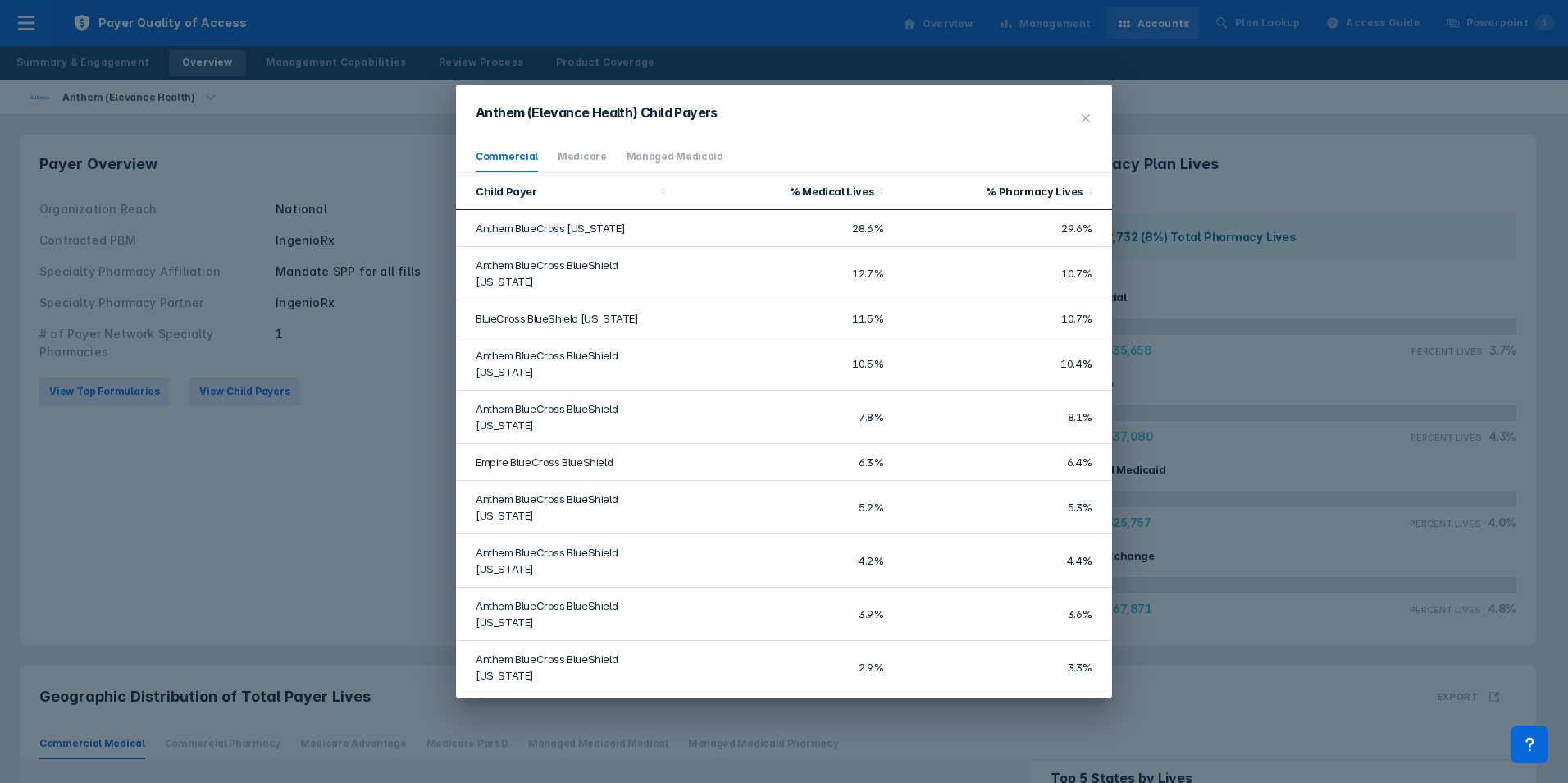
click at [534, 151] on ul "Commercial Medicare Managed Medicaid" at bounding box center [784, 157] width 656 height 31
click at [548, 151] on ul "Commercial Medicare Managed Medicaid" at bounding box center [784, 157] width 656 height 31
click at [561, 156] on link "Medicare" at bounding box center [581, 157] width 49 height 12
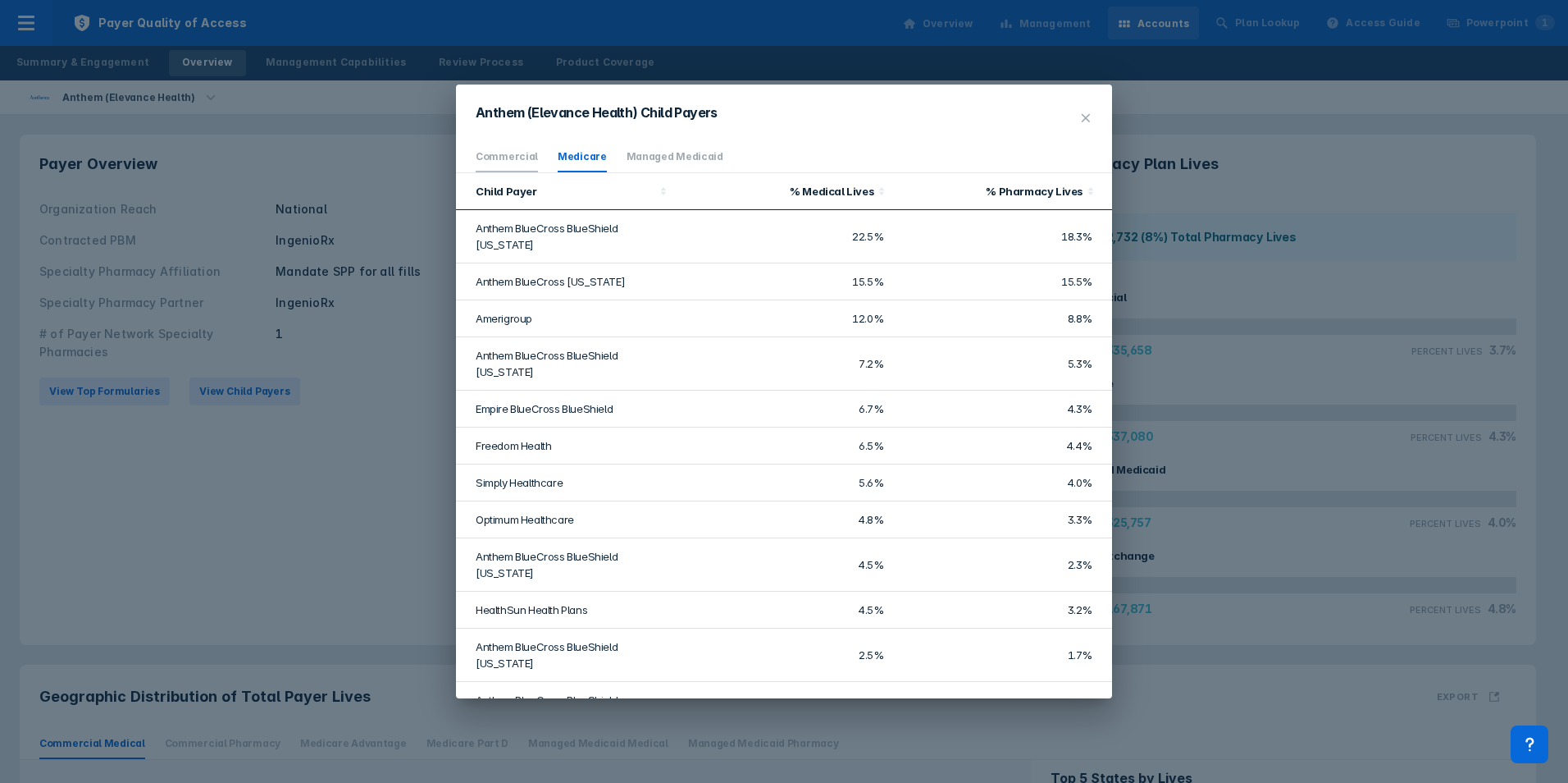
click at [506, 153] on link "Commercial" at bounding box center [507, 157] width 62 height 12
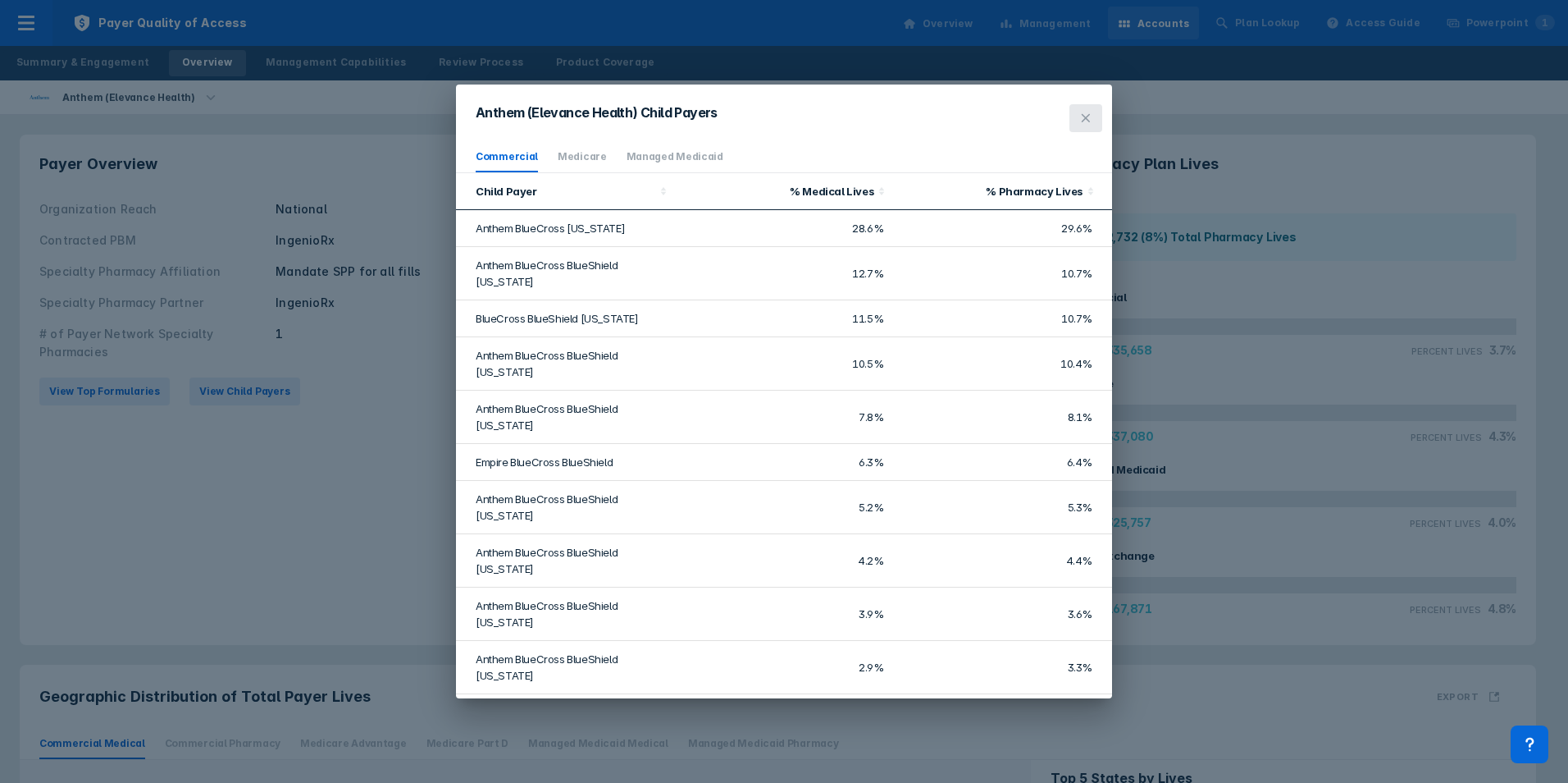
click at [1094, 117] on button at bounding box center [1085, 118] width 33 height 28
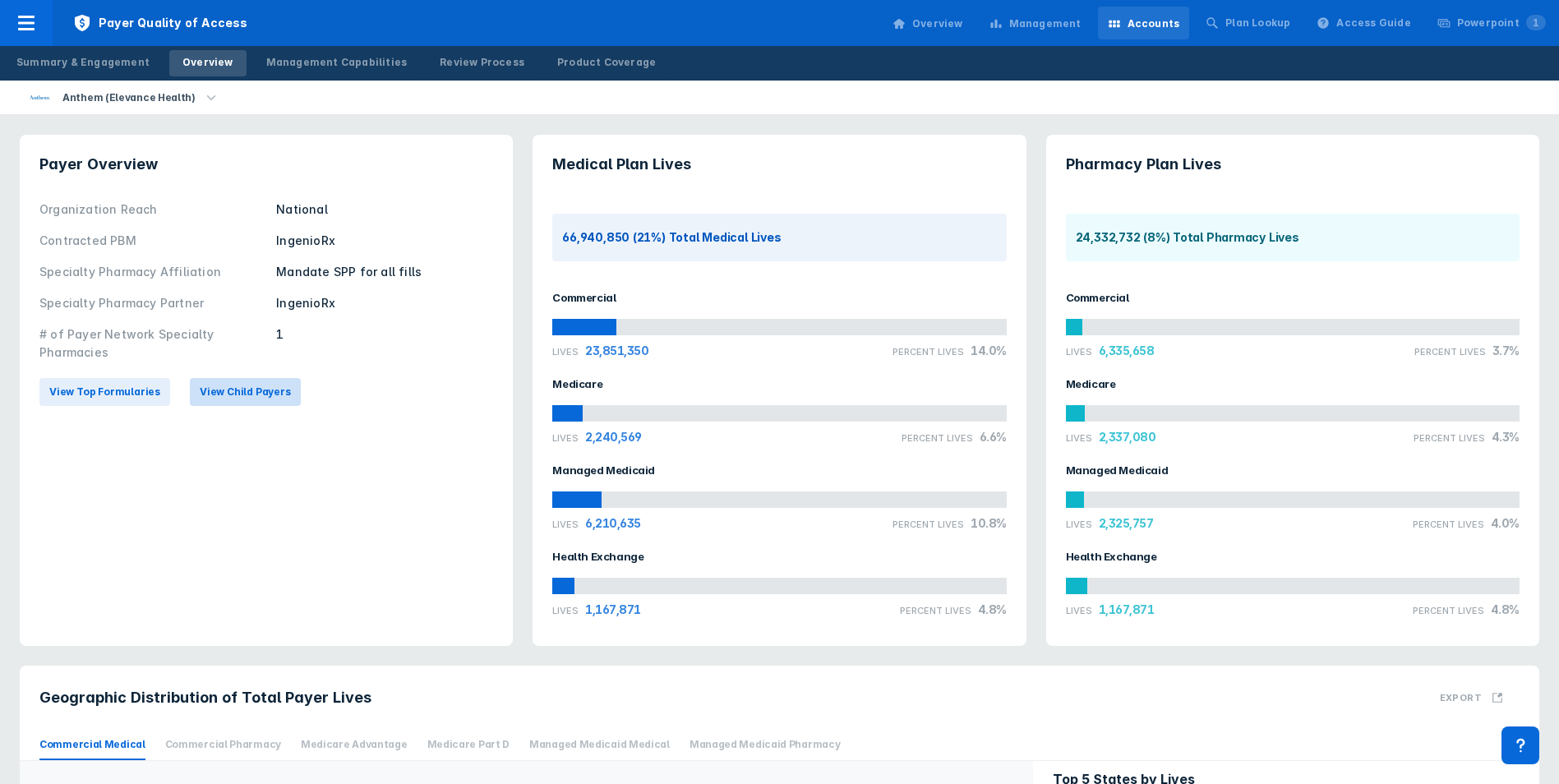
click at [241, 383] on button "View Child Payers" at bounding box center [245, 392] width 111 height 28
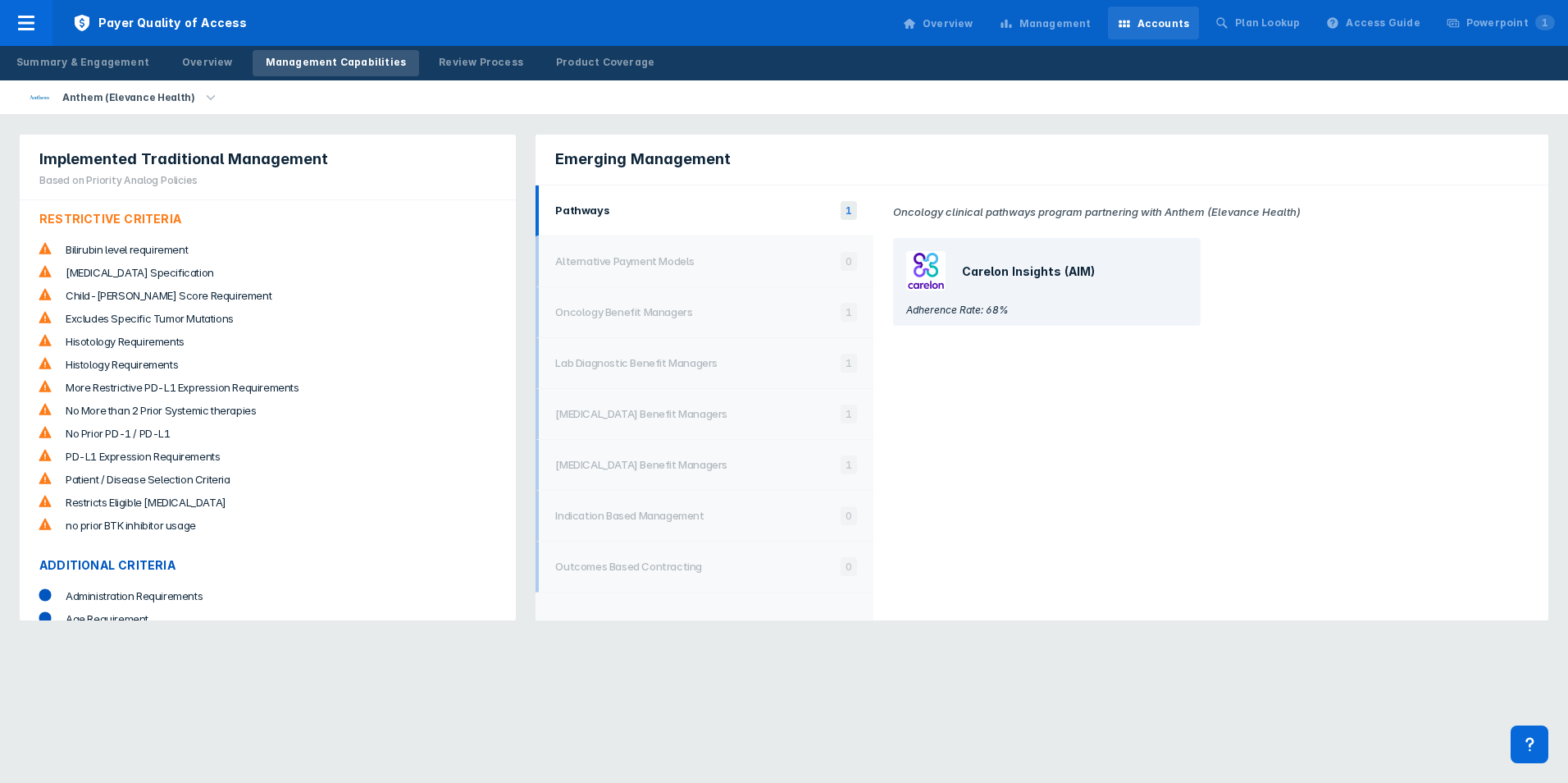
click at [332, 57] on div "Management Capabilities" at bounding box center [336, 62] width 141 height 15
click at [207, 46] on div "Summary & Engagement Overview Management Capabilities Review Process Product Co…" at bounding box center [335, 63] width 670 height 35
click at [206, 62] on div "Overview" at bounding box center [207, 62] width 51 height 15
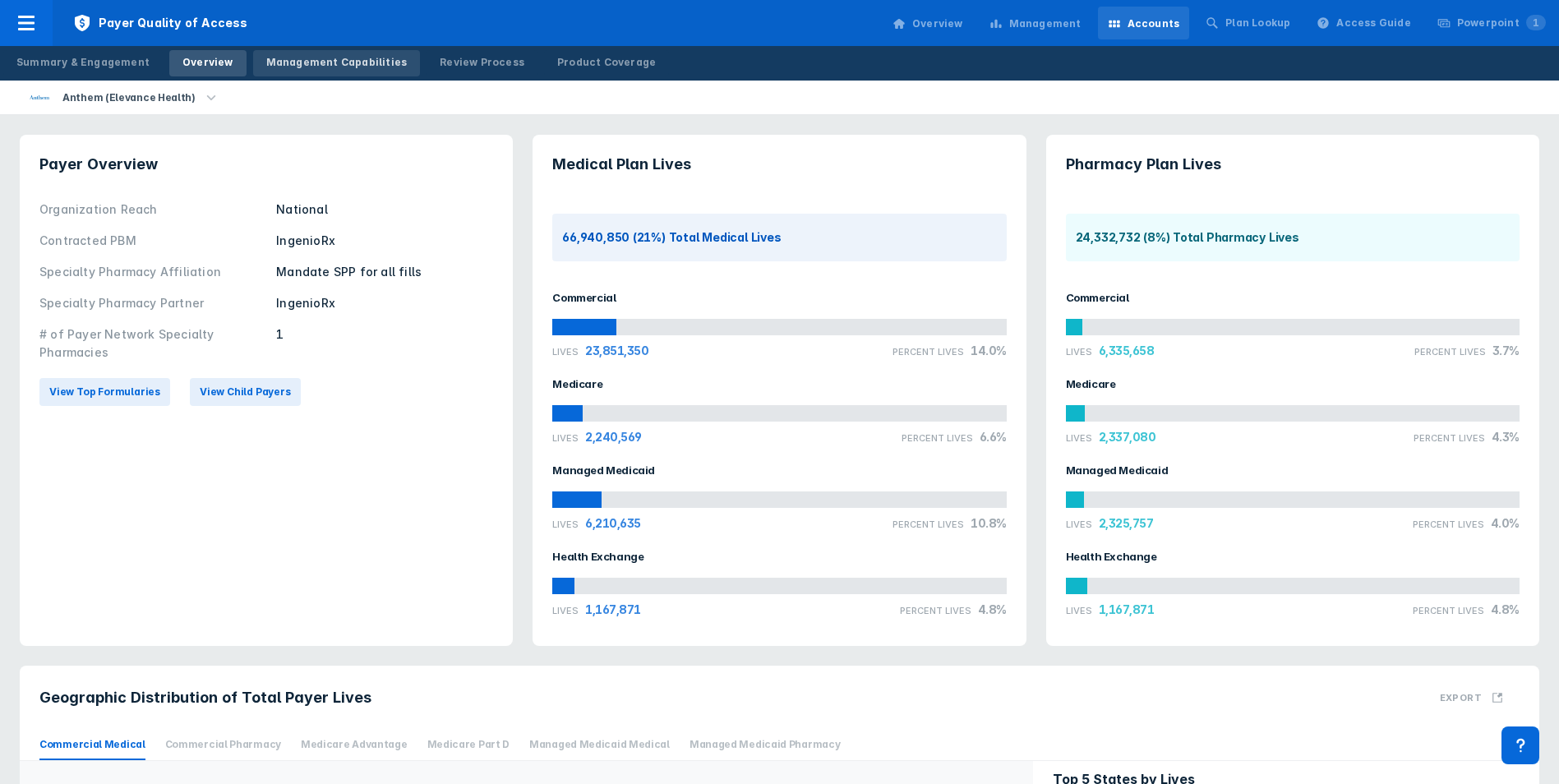
click at [276, 61] on div "Management Capabilities" at bounding box center [336, 62] width 141 height 15
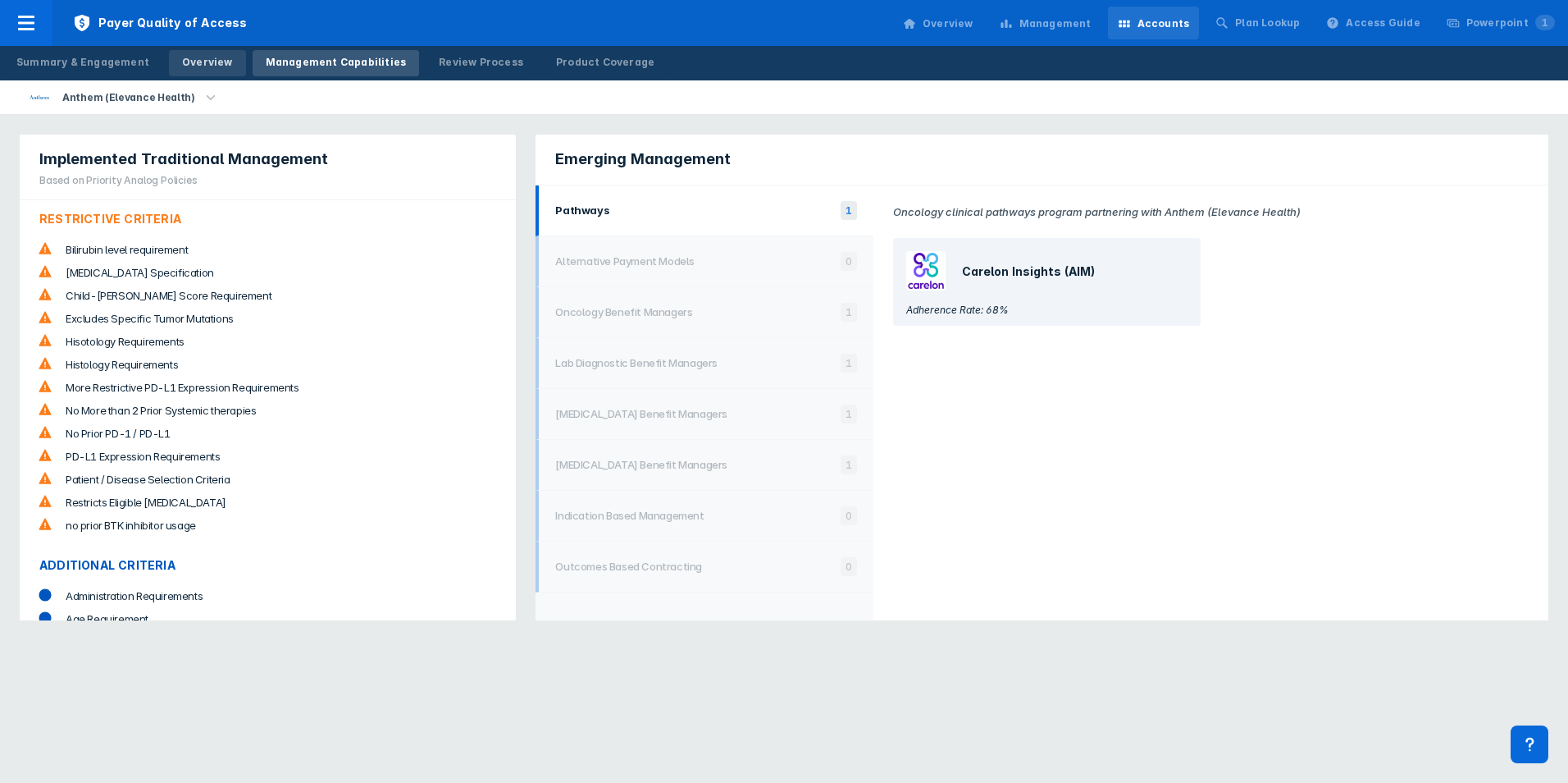
click at [223, 56] on link "Overview" at bounding box center [207, 62] width 77 height 26
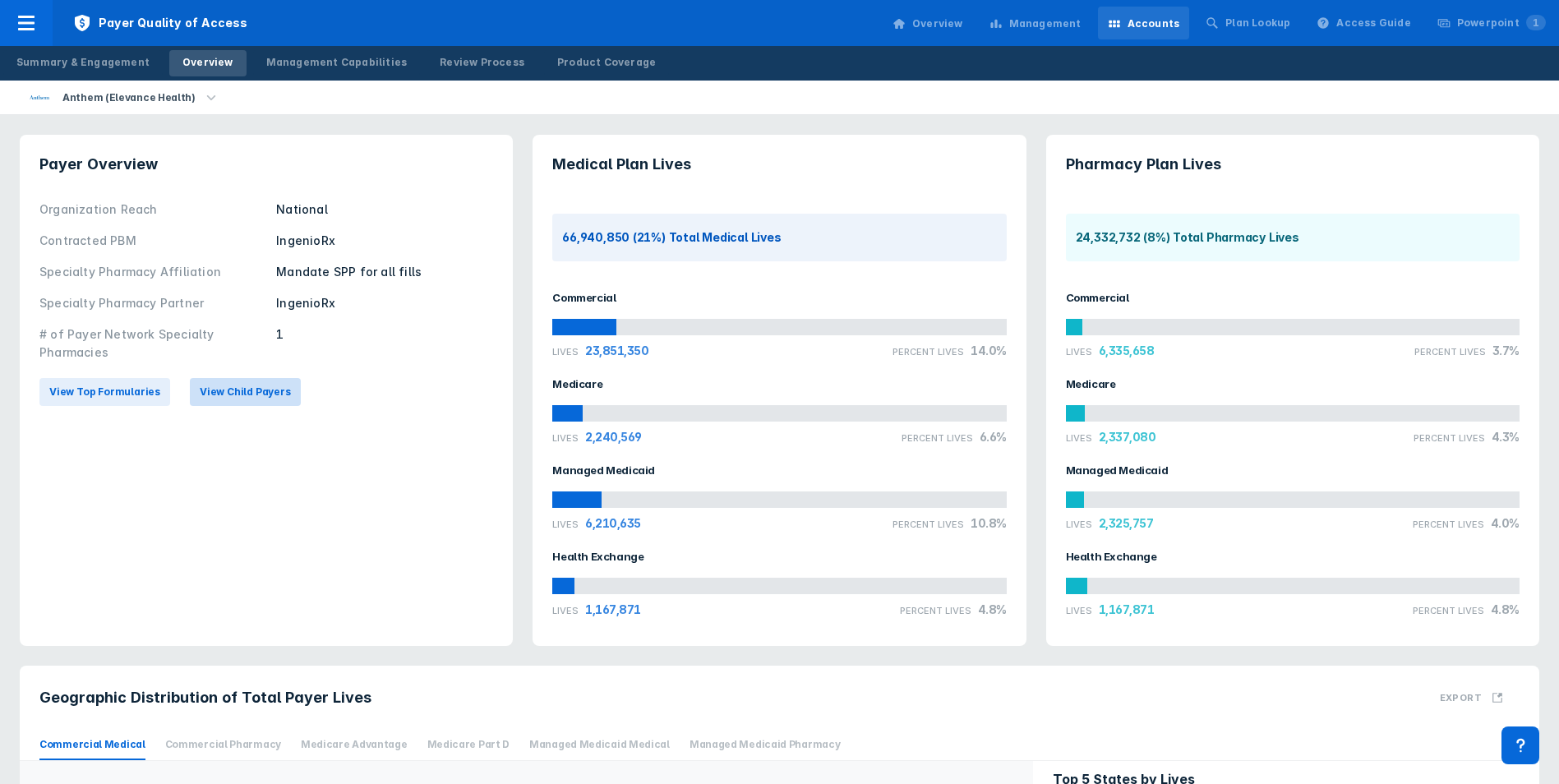
click at [213, 405] on button "View Child Payers" at bounding box center [245, 392] width 111 height 28
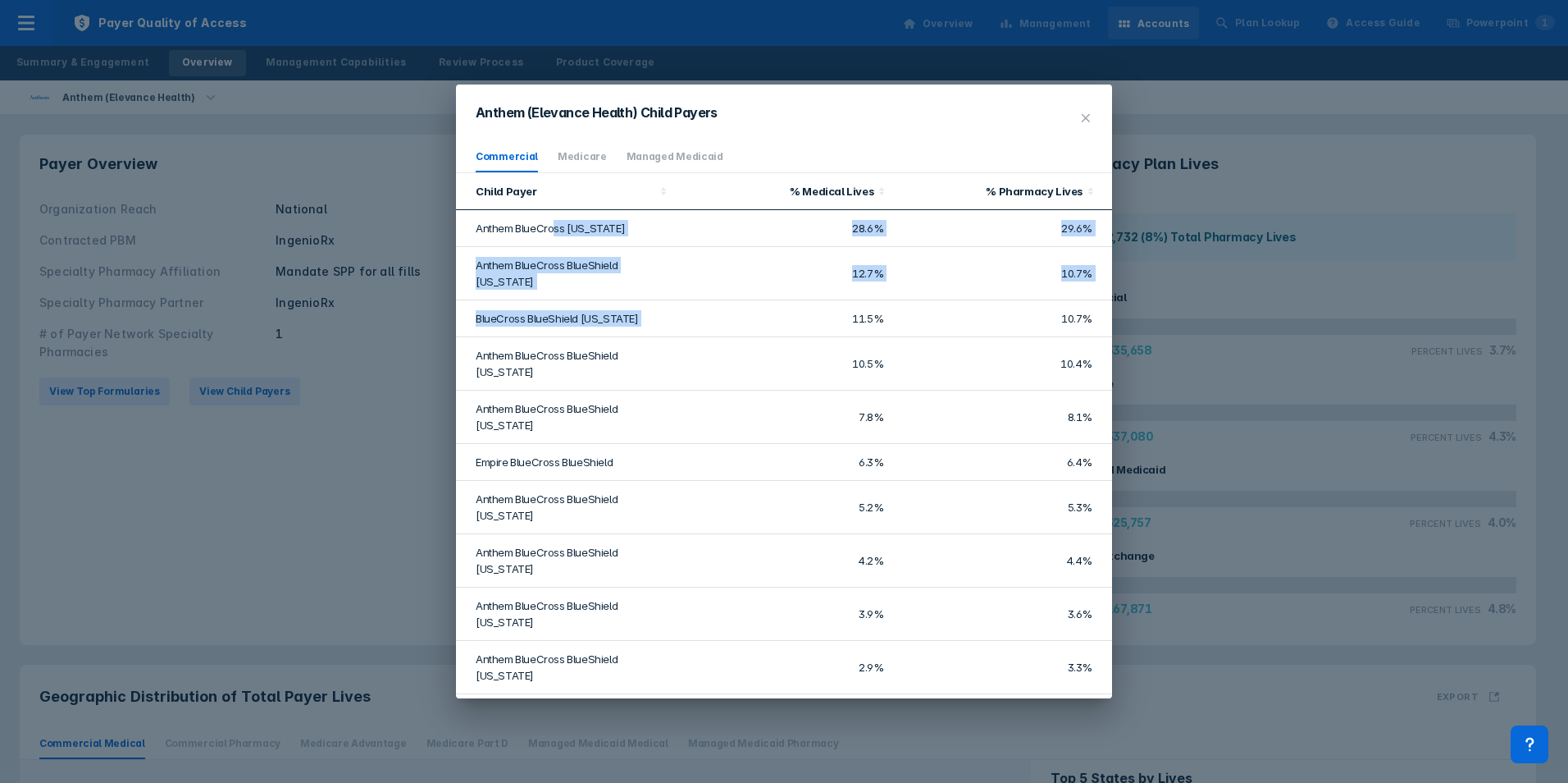
drag, startPoint x: 556, startPoint y: 224, endPoint x: 752, endPoint y: 296, distance: 208.8
click at [752, 296] on tbody "Anthem BlueCross [US_STATE] 28.6% 29.6% Anthem BlueCross BlueShield [US_STATE] …" at bounding box center [784, 577] width 656 height 734
drag, startPoint x: 752, startPoint y: 296, endPoint x: 675, endPoint y: 276, distance: 79.6
click at [675, 276] on td "12.7%" at bounding box center [784, 273] width 219 height 53
drag, startPoint x: 807, startPoint y: 224, endPoint x: 808, endPoint y: 349, distance: 125.0
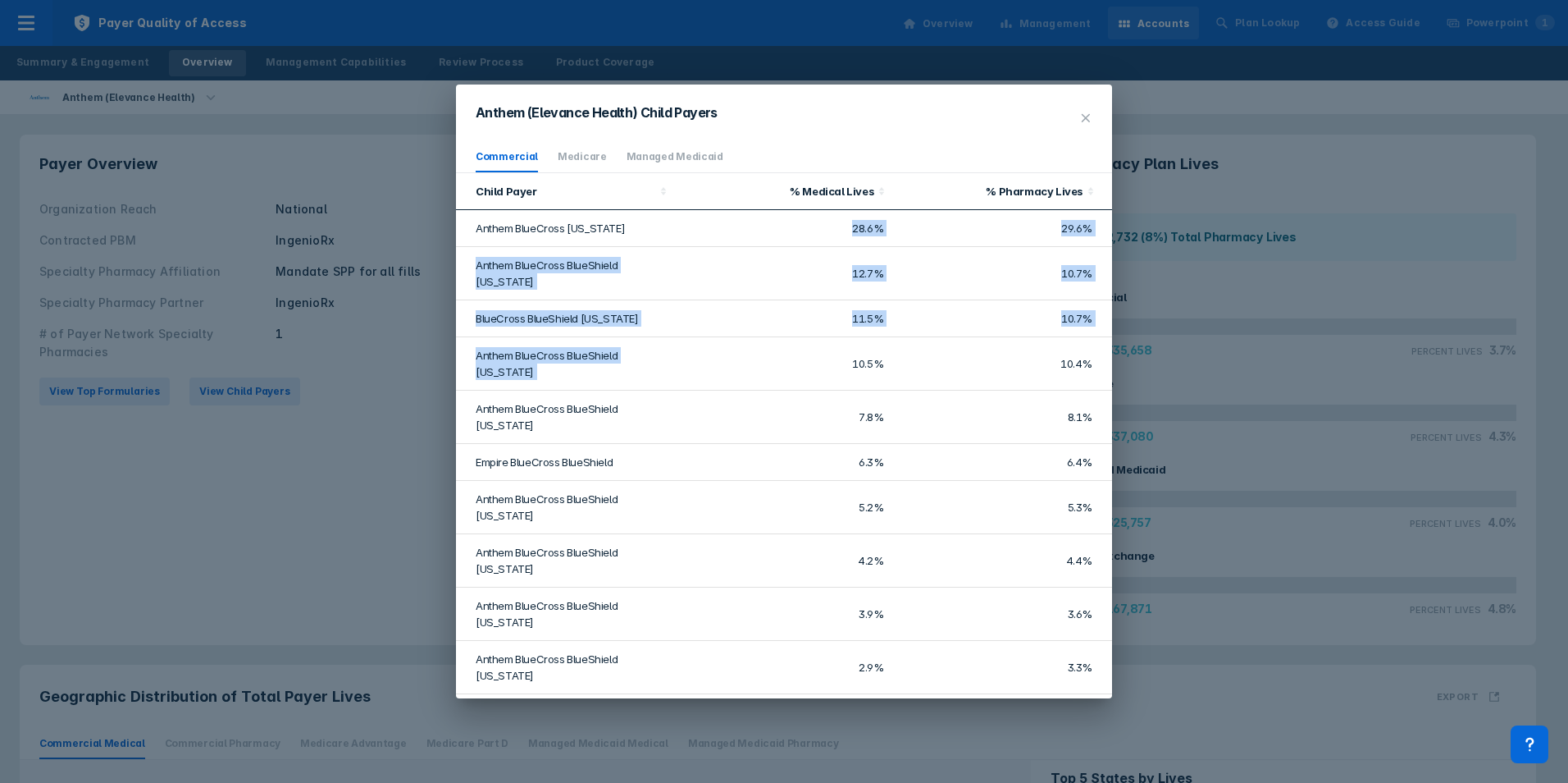
click at [808, 349] on tbody "Anthem BlueCross [US_STATE] 28.6% 29.6% Anthem BlueCross BlueShield [US_STATE] …" at bounding box center [784, 577] width 656 height 734
drag, startPoint x: 808, startPoint y: 349, endPoint x: 756, endPoint y: 347, distance: 52.0
click at [756, 347] on td "10.5%" at bounding box center [784, 364] width 219 height 53
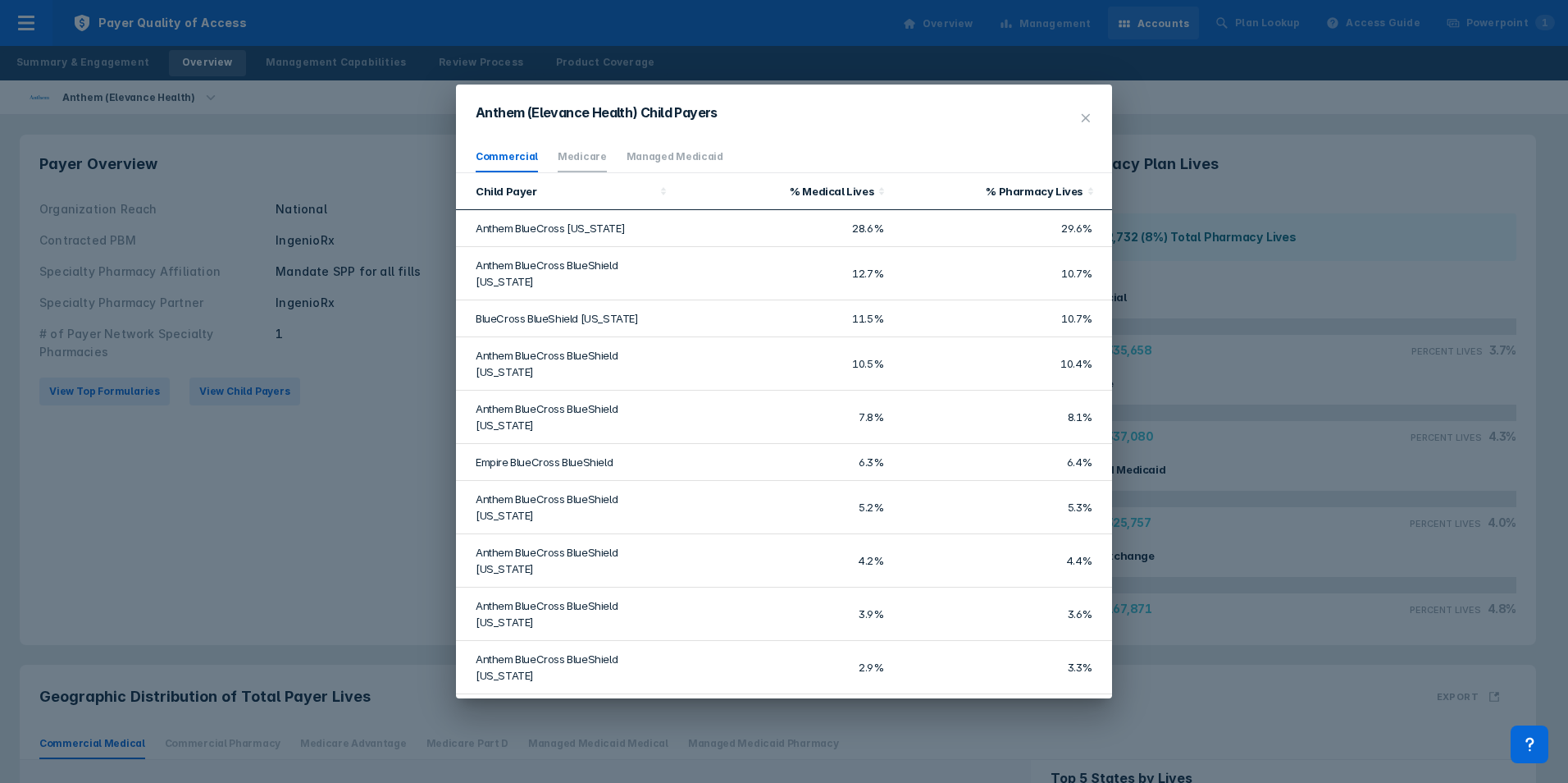
click at [581, 158] on link "Medicare" at bounding box center [581, 157] width 49 height 12
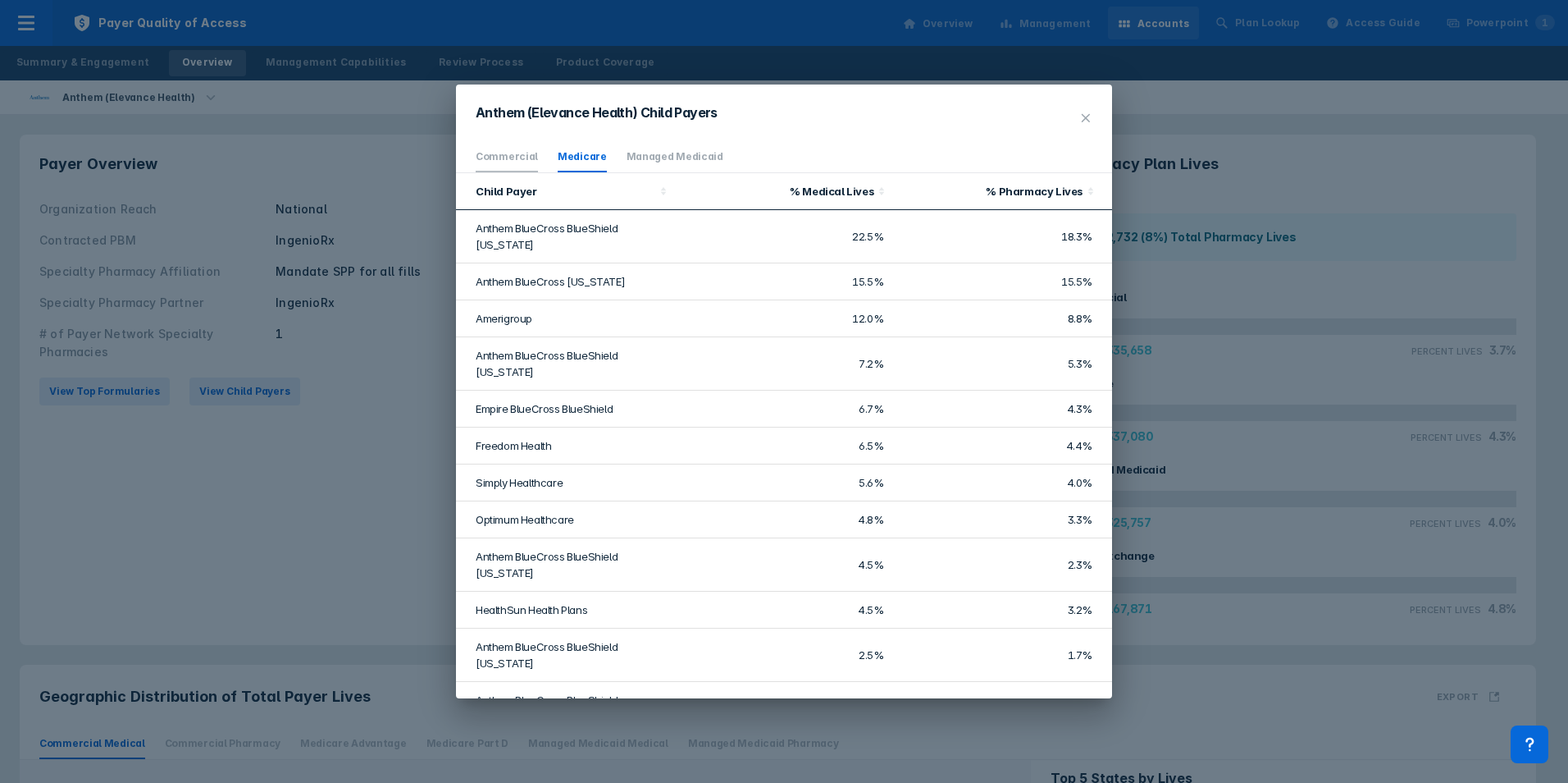
click at [516, 146] on li "Commercial" at bounding box center [507, 157] width 62 height 30
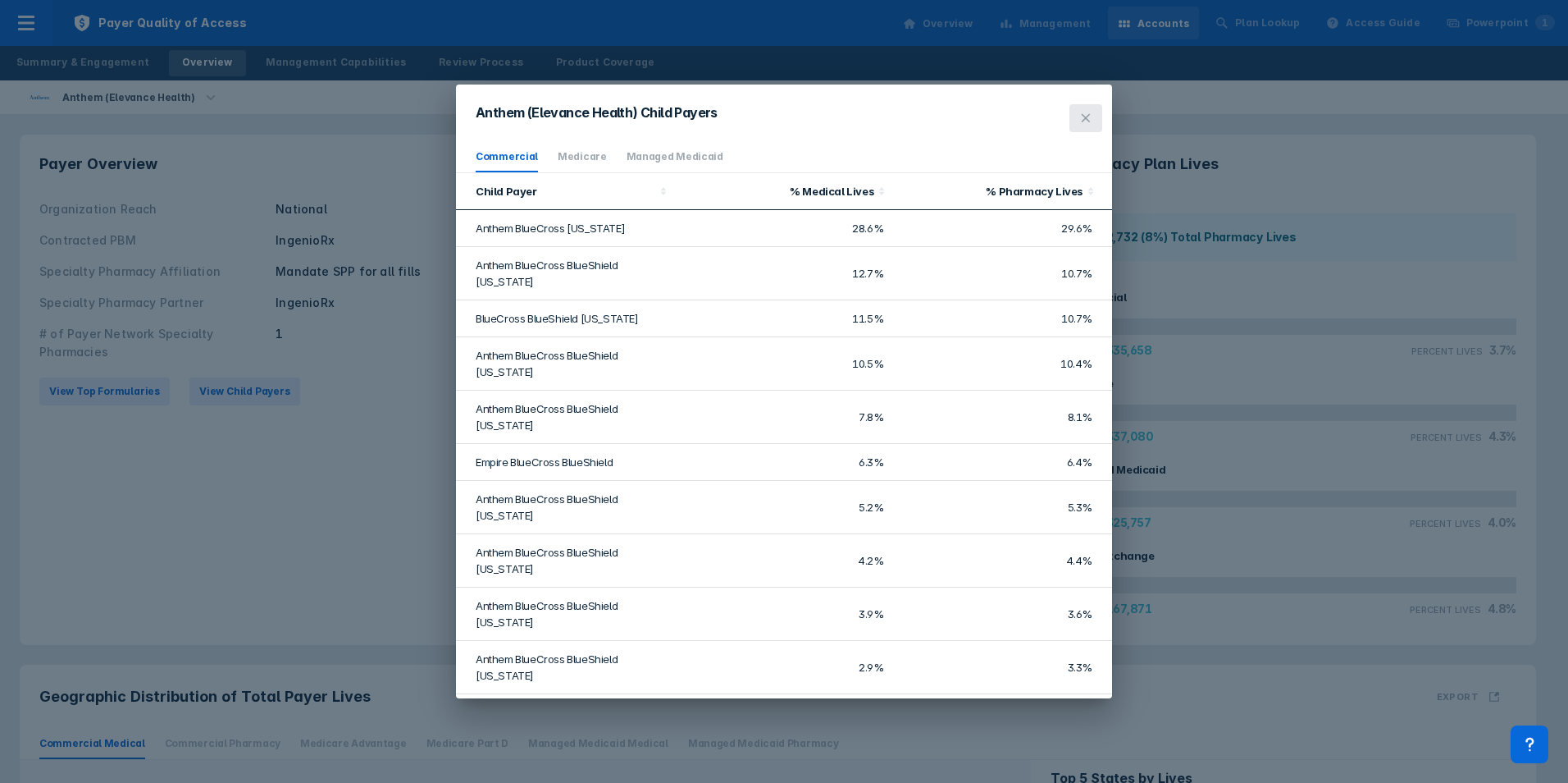
click at [1082, 115] on icon at bounding box center [1085, 118] width 13 height 13
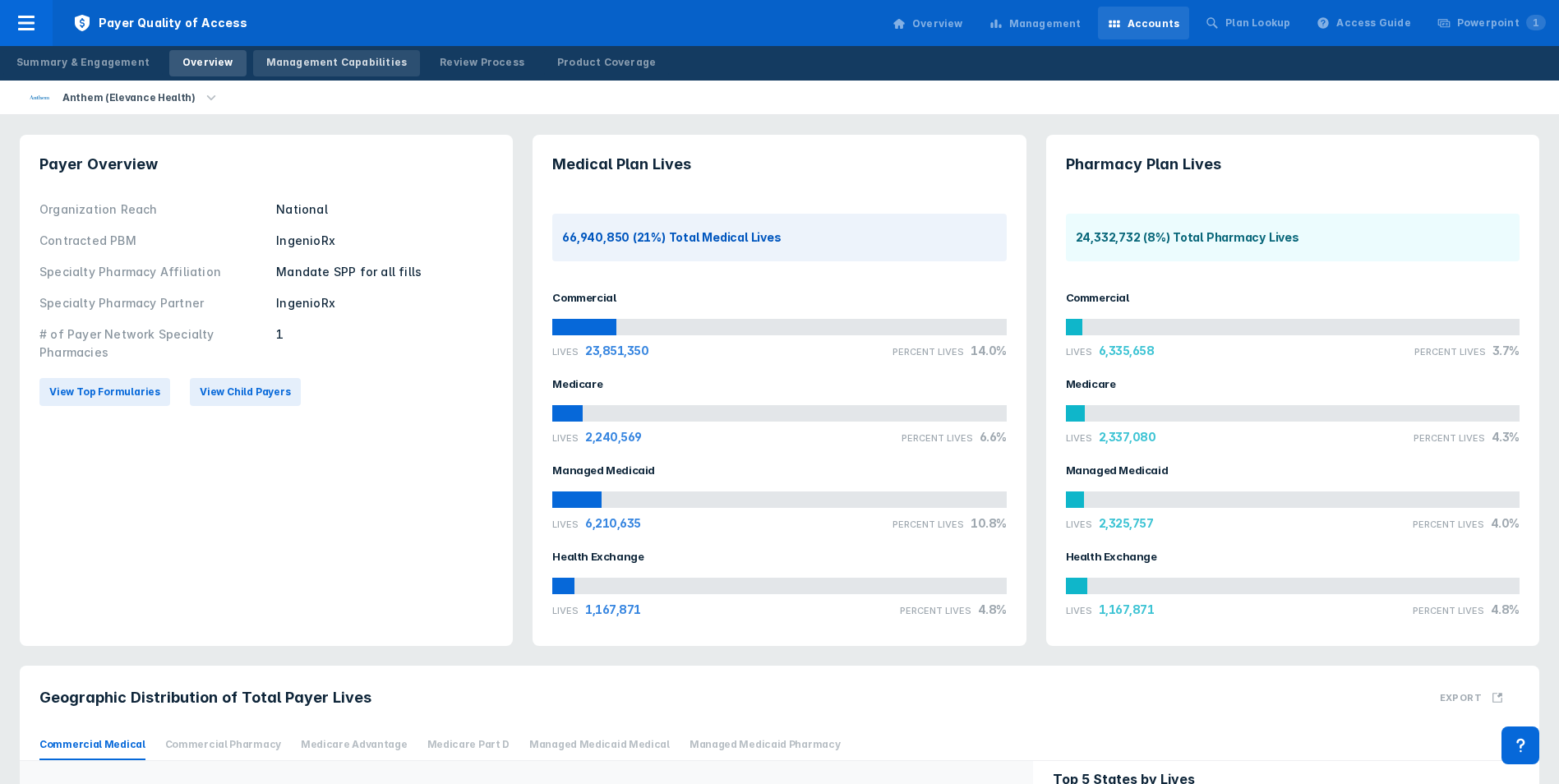
click at [292, 68] on div "Management Capabilities" at bounding box center [336, 62] width 141 height 15
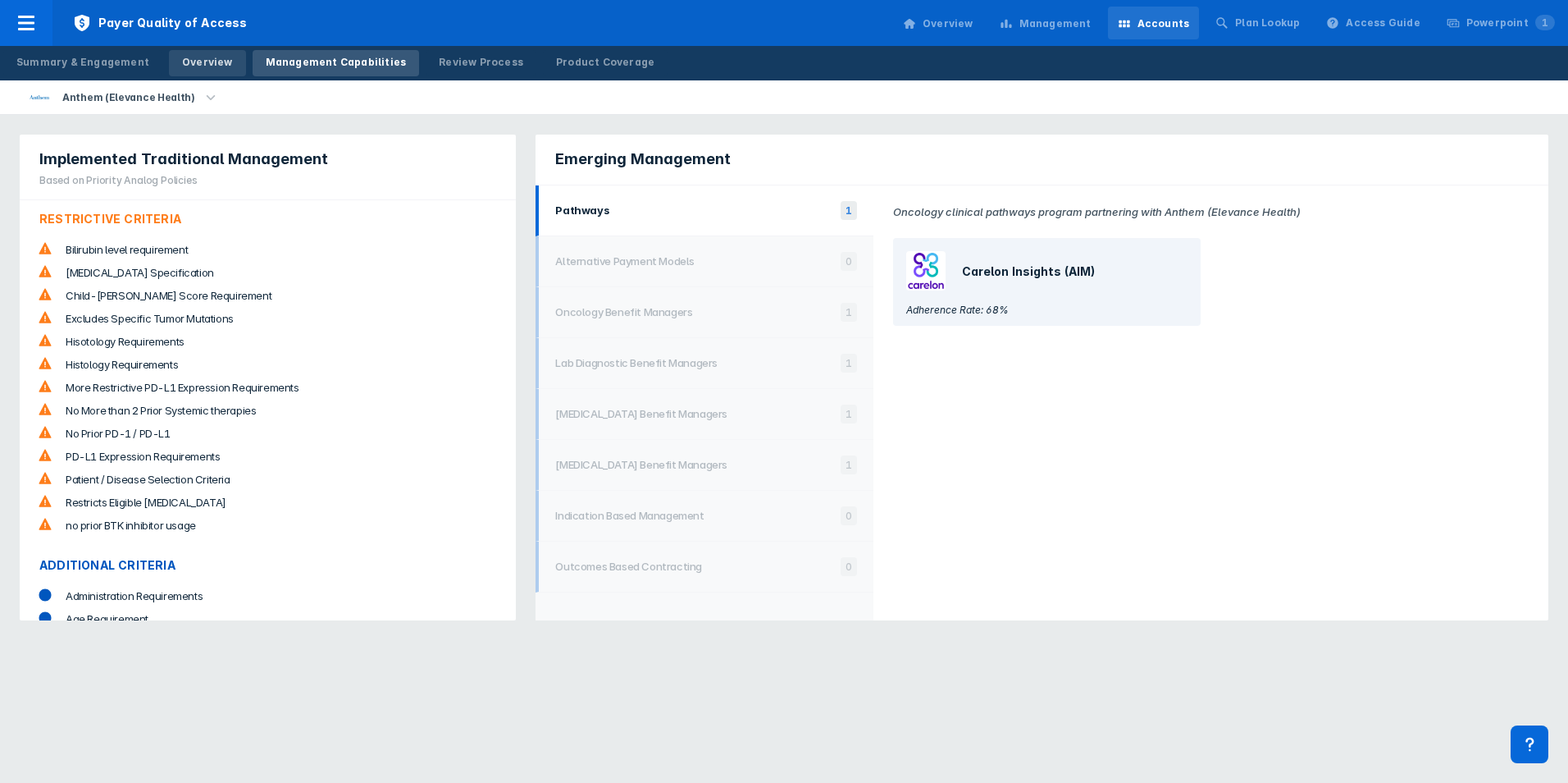
click at [179, 70] on link "Overview" at bounding box center [207, 62] width 77 height 26
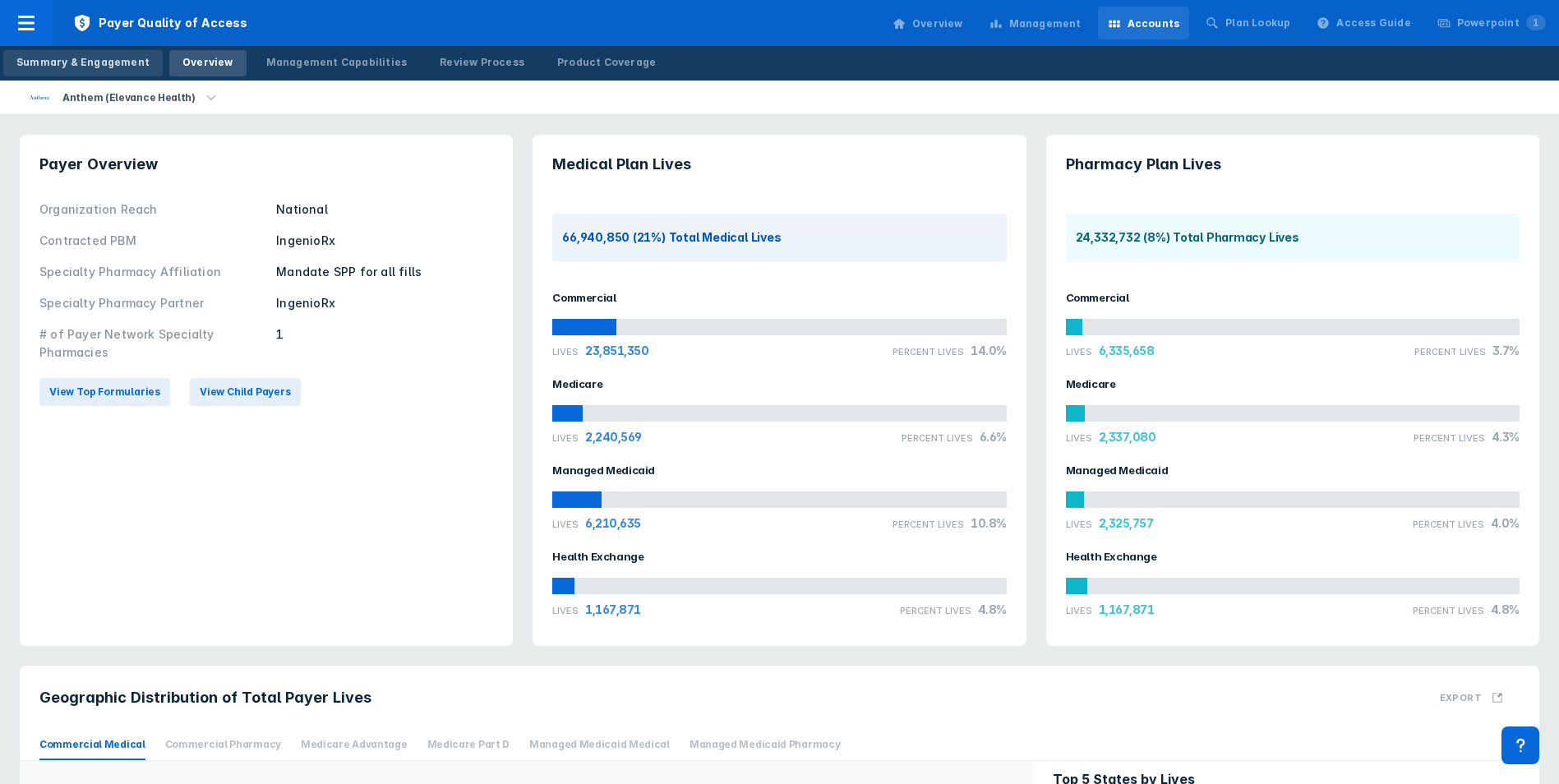
click at [86, 65] on div "Summary & Engagement" at bounding box center [82, 62] width 133 height 15
click at [294, 60] on div "Management Capabilities" at bounding box center [336, 62] width 141 height 15
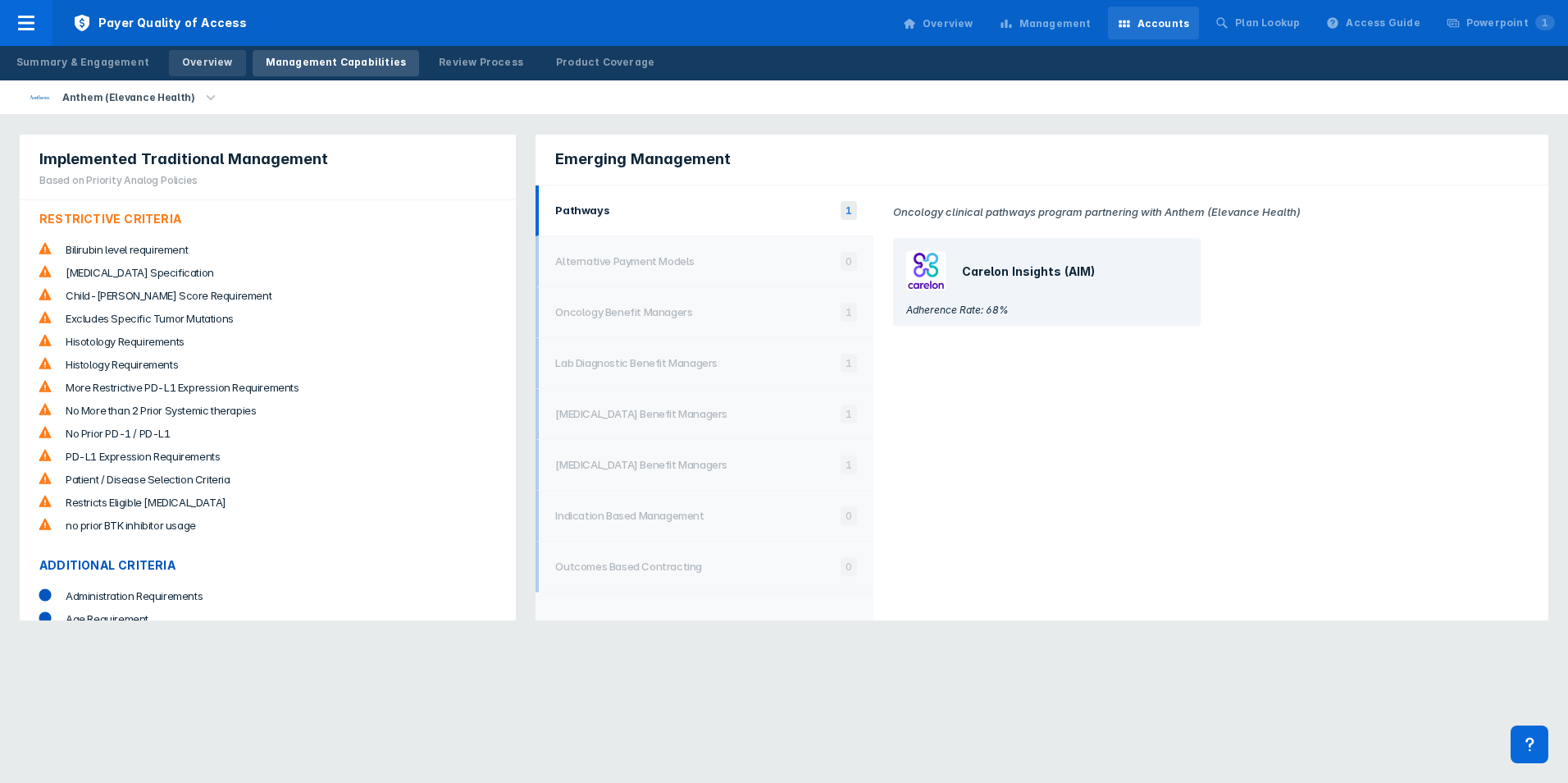
click at [200, 62] on div "Overview" at bounding box center [207, 62] width 51 height 15
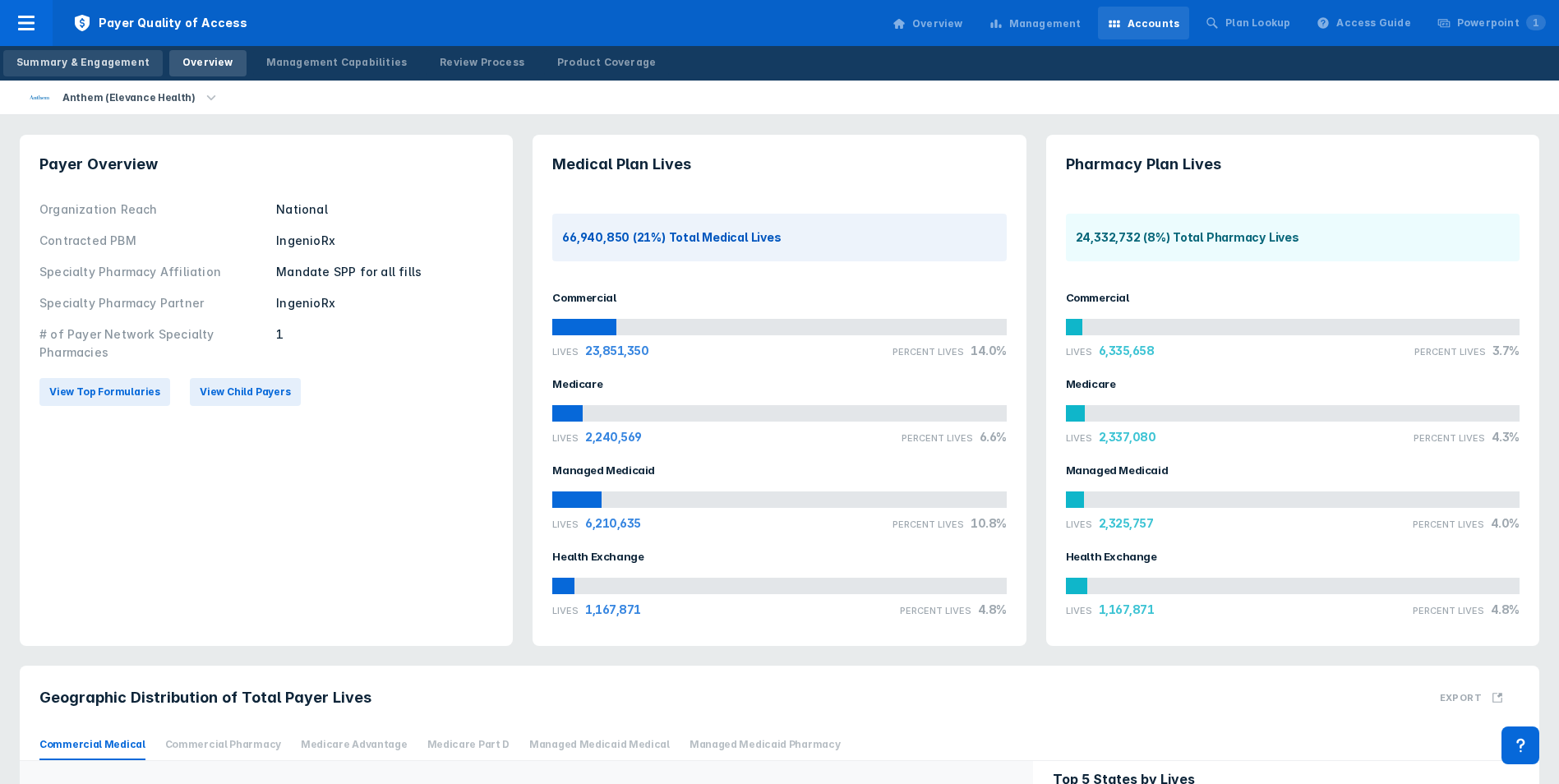
click at [144, 57] on link "Summary & Engagement" at bounding box center [83, 62] width 160 height 26
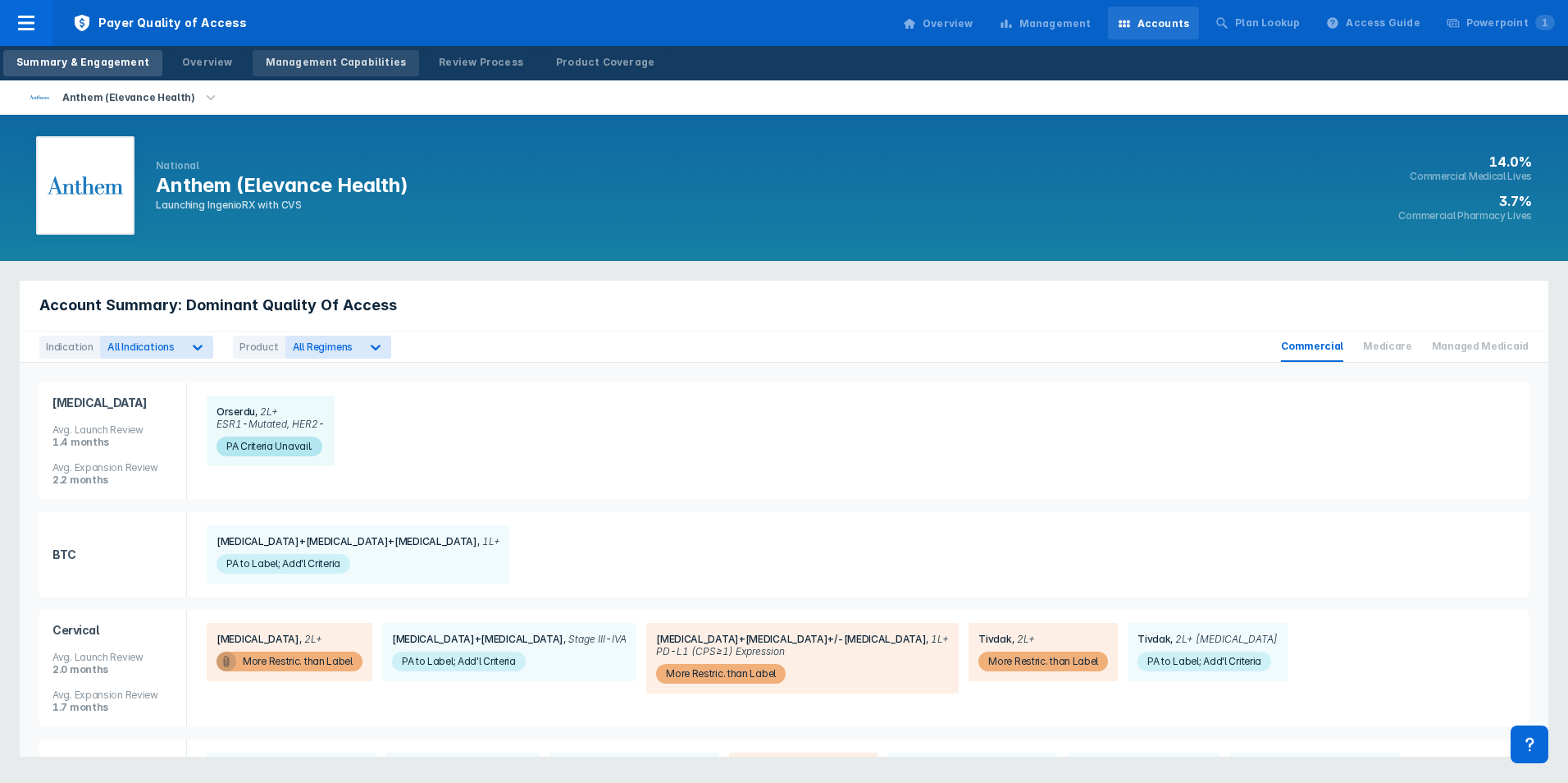
click at [275, 69] on div "Management Capabilities" at bounding box center [336, 62] width 141 height 15
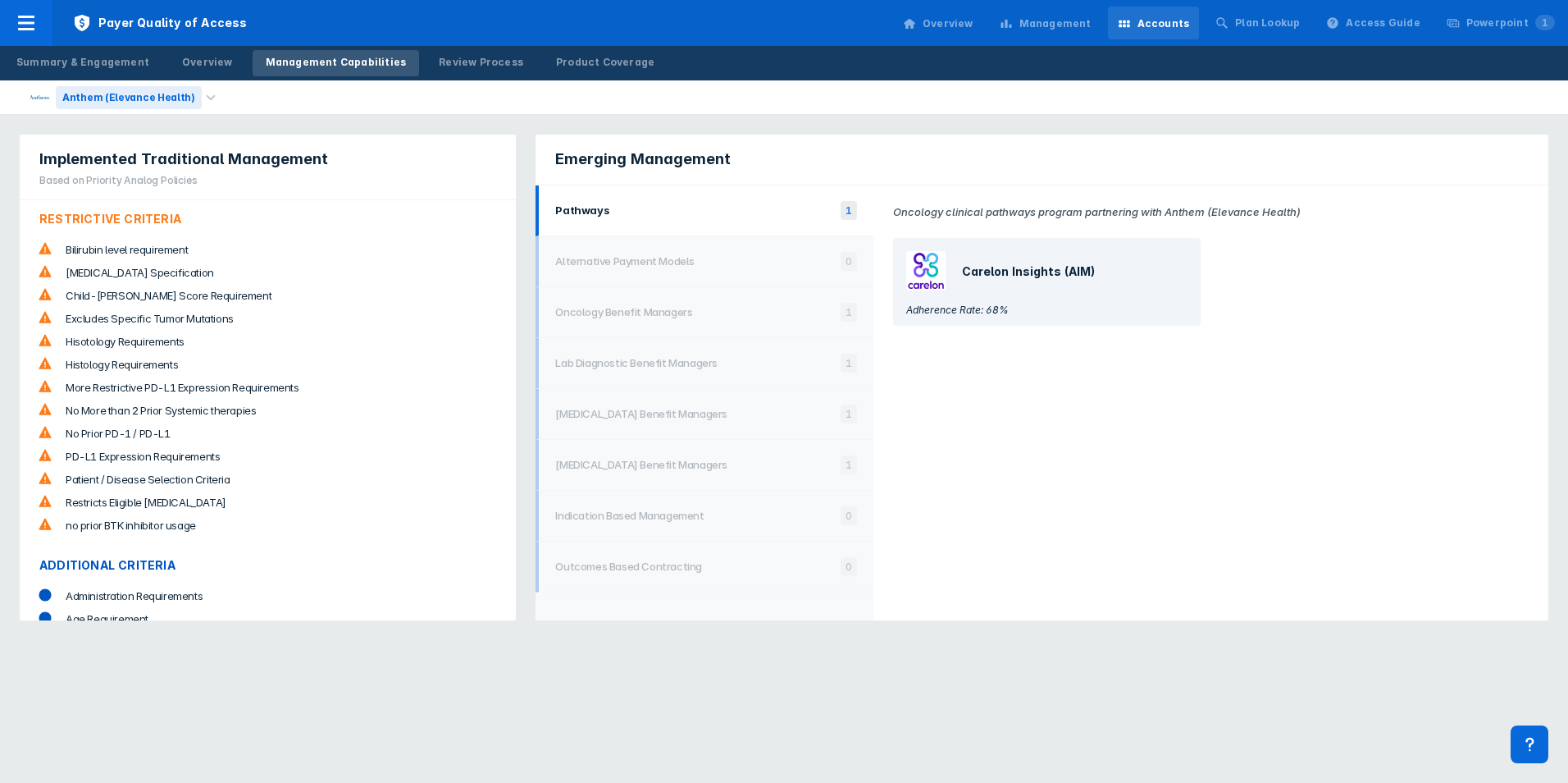
click at [176, 84] on div "Anthem (Elevance Health)" at bounding box center [115, 97] width 172 height 34
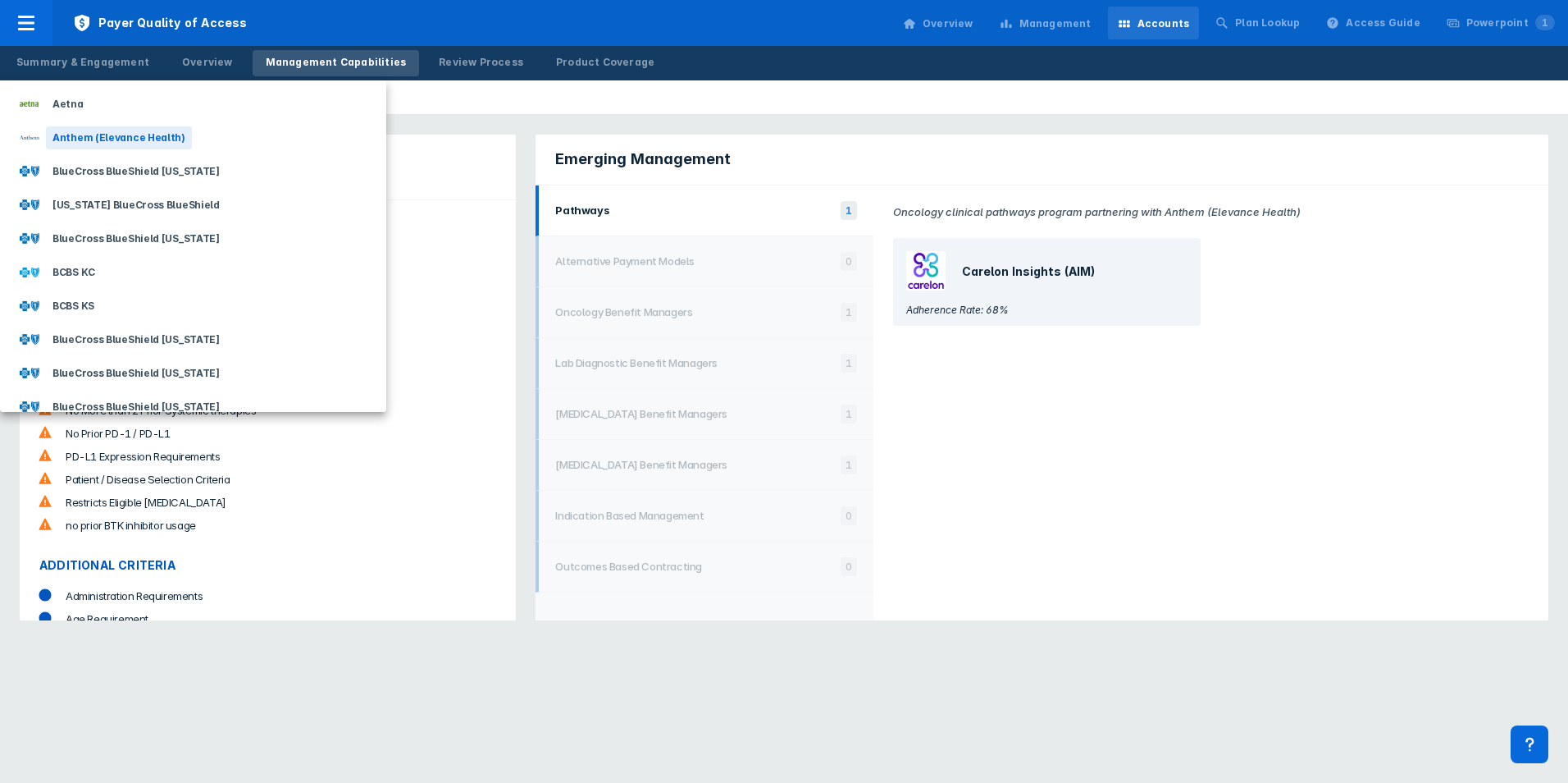
click at [127, 135] on div "Anthem (Elevance Health)" at bounding box center [119, 138] width 146 height 23
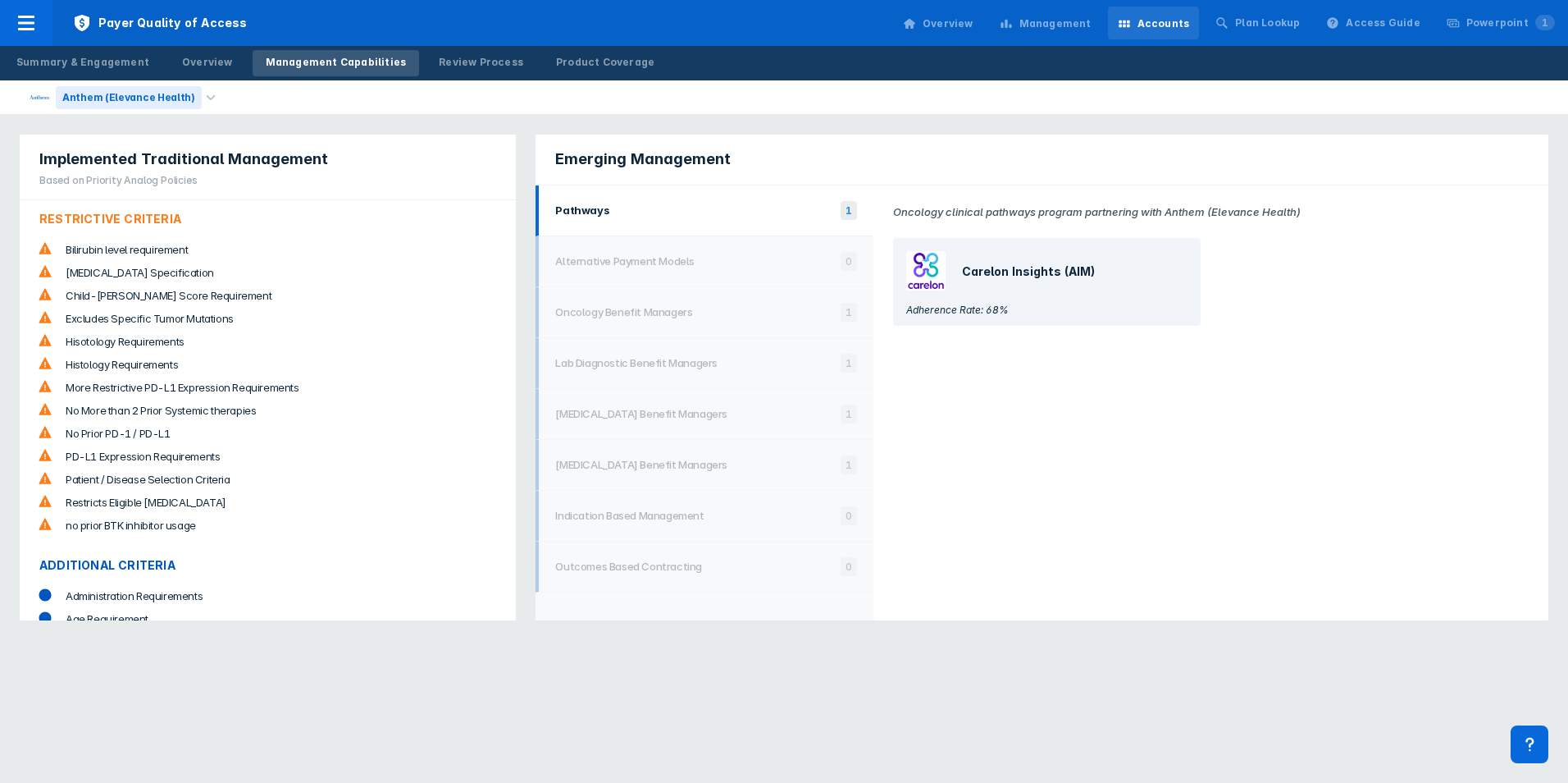
click at [123, 105] on div "Anthem (Elevance Health)" at bounding box center [129, 98] width 146 height 23
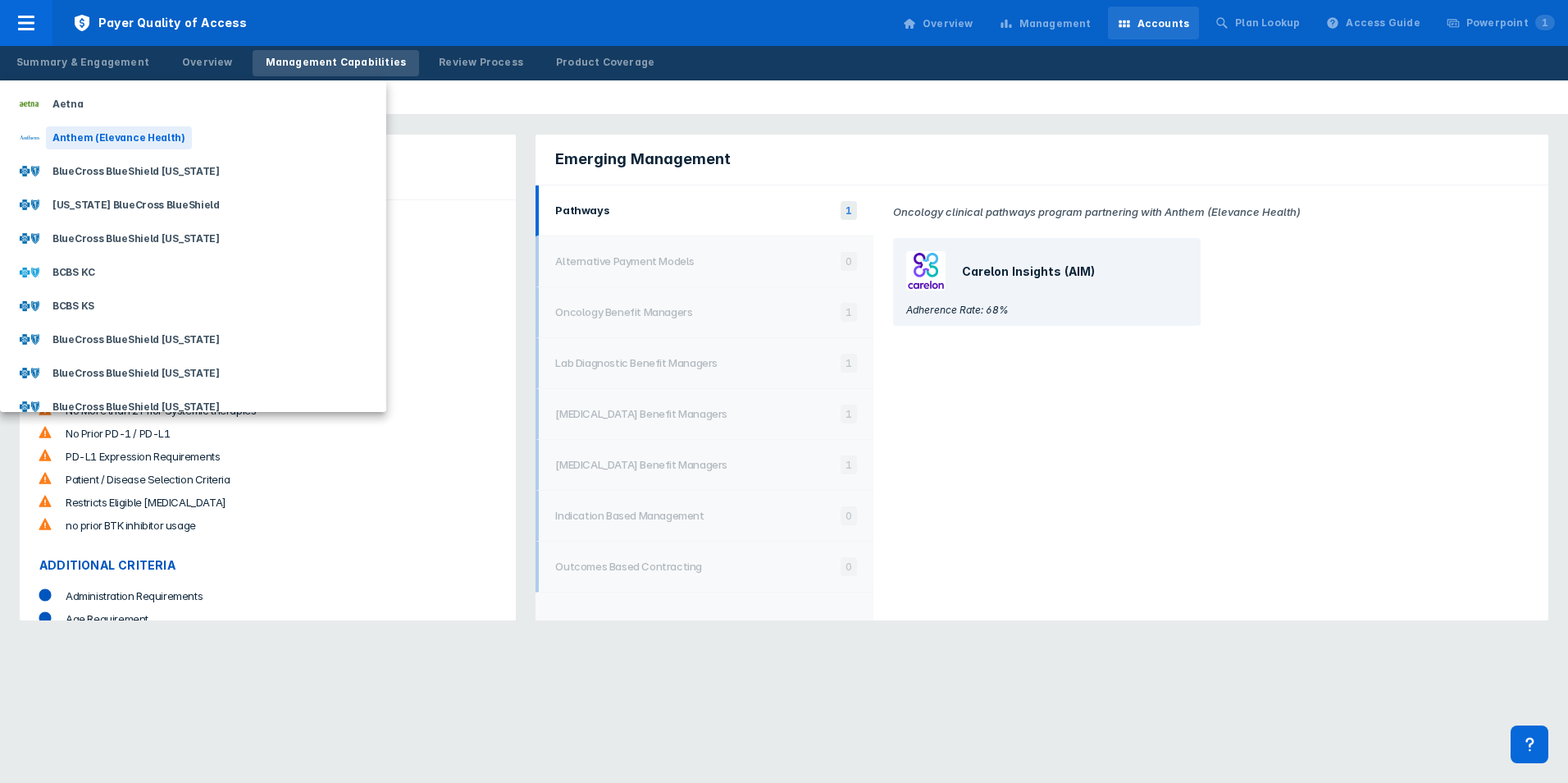
click at [102, 123] on div "Anthem (Elevance Health)" at bounding box center [193, 137] width 386 height 34
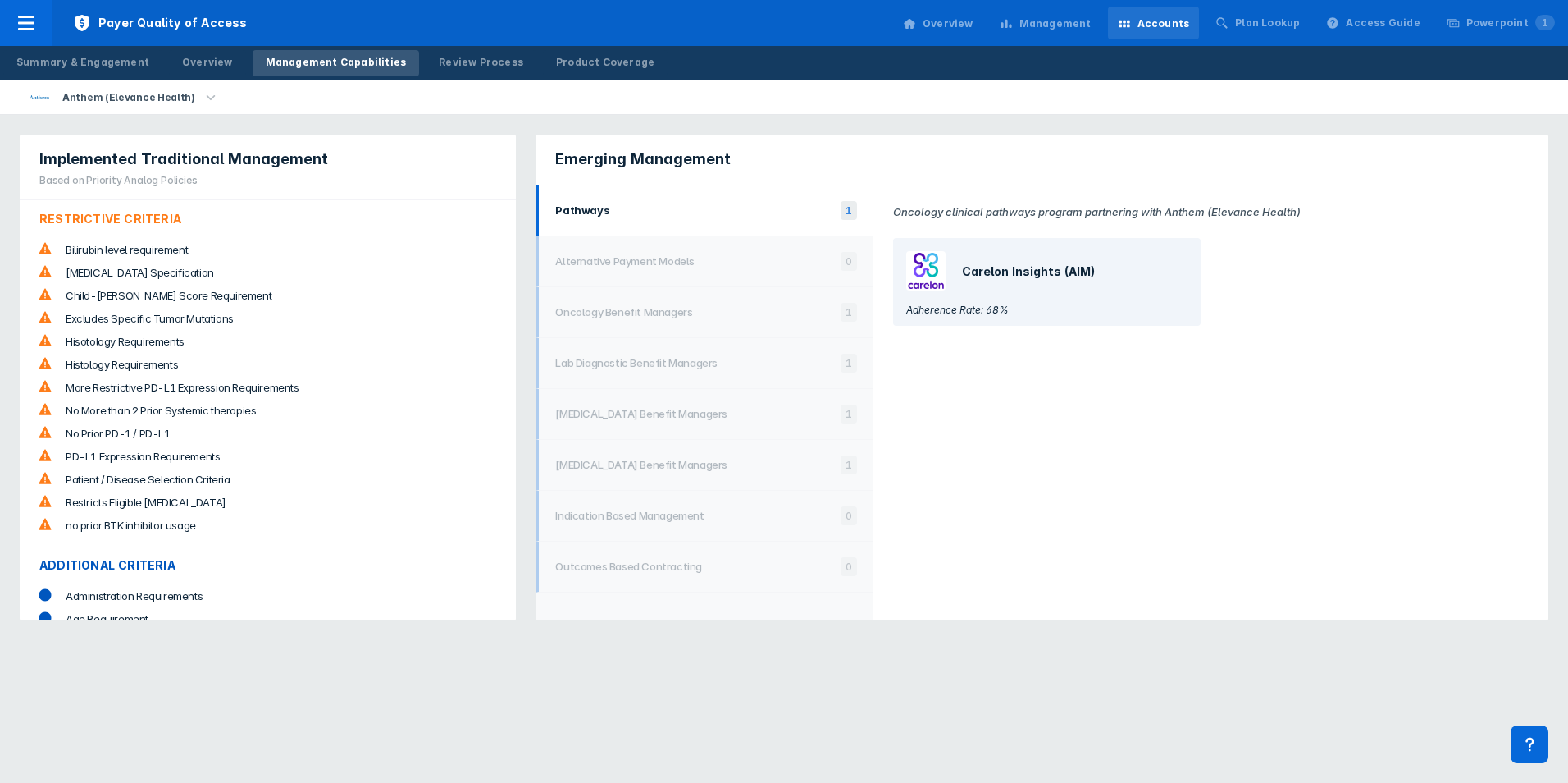
click at [76, 109] on div "Aetna" at bounding box center [69, 104] width 45 height 23
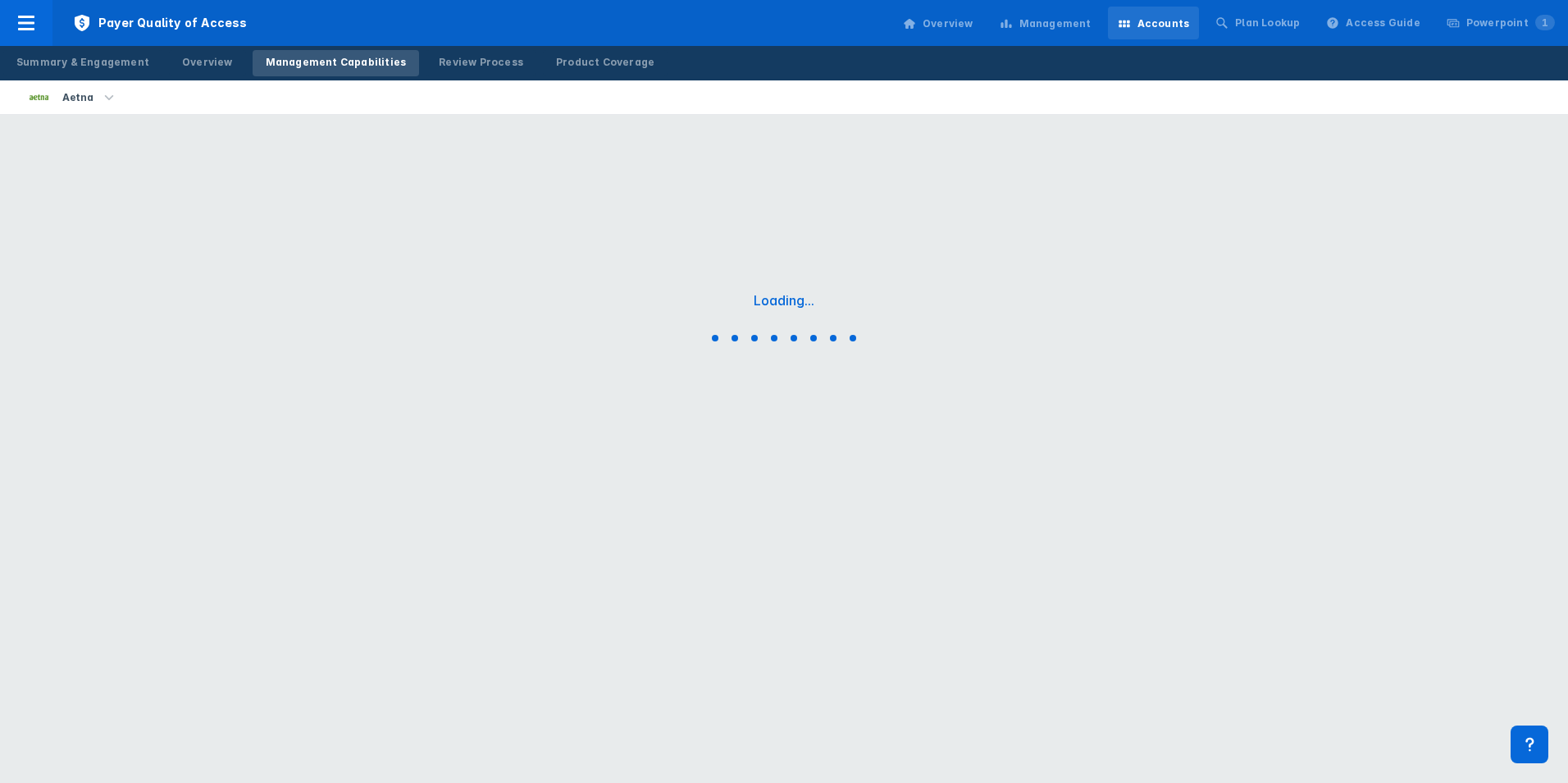
click at [79, 101] on div "Aetna" at bounding box center [78, 98] width 45 height 23
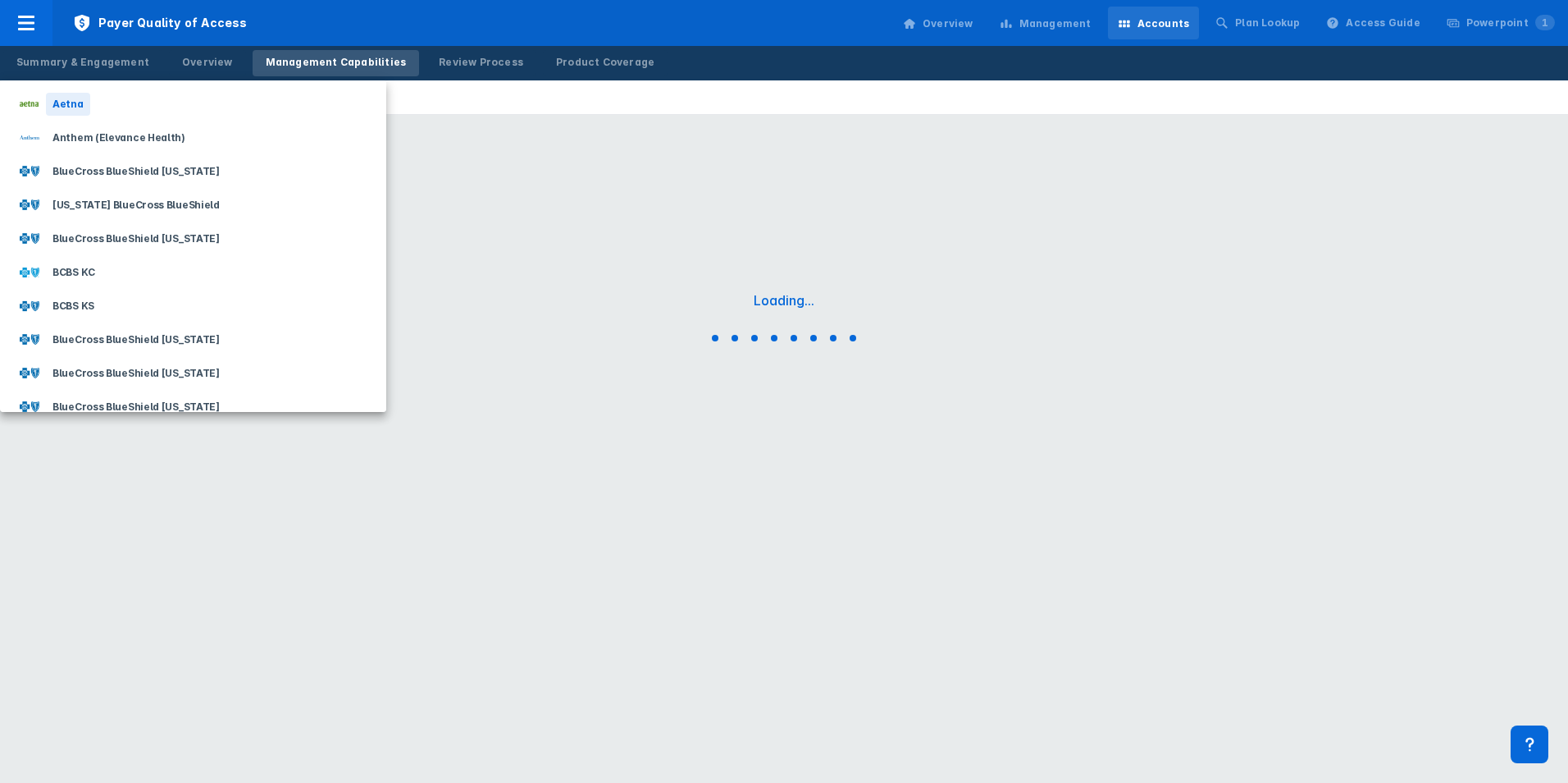
click at [69, 109] on div "Aetna" at bounding box center [69, 104] width 45 height 23
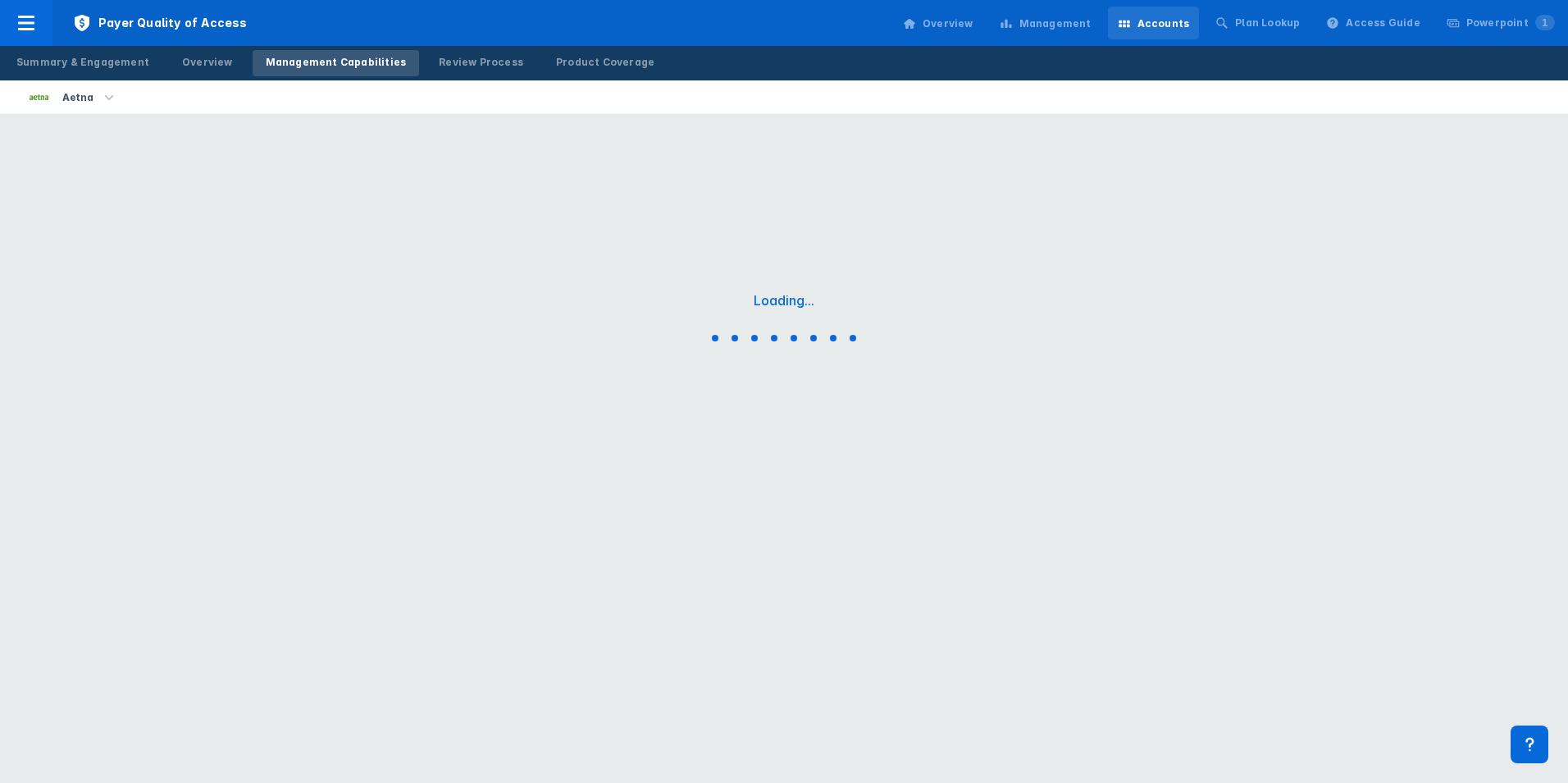
click at [266, 70] on link "Management Capabilities" at bounding box center [337, 62] width 167 height 26
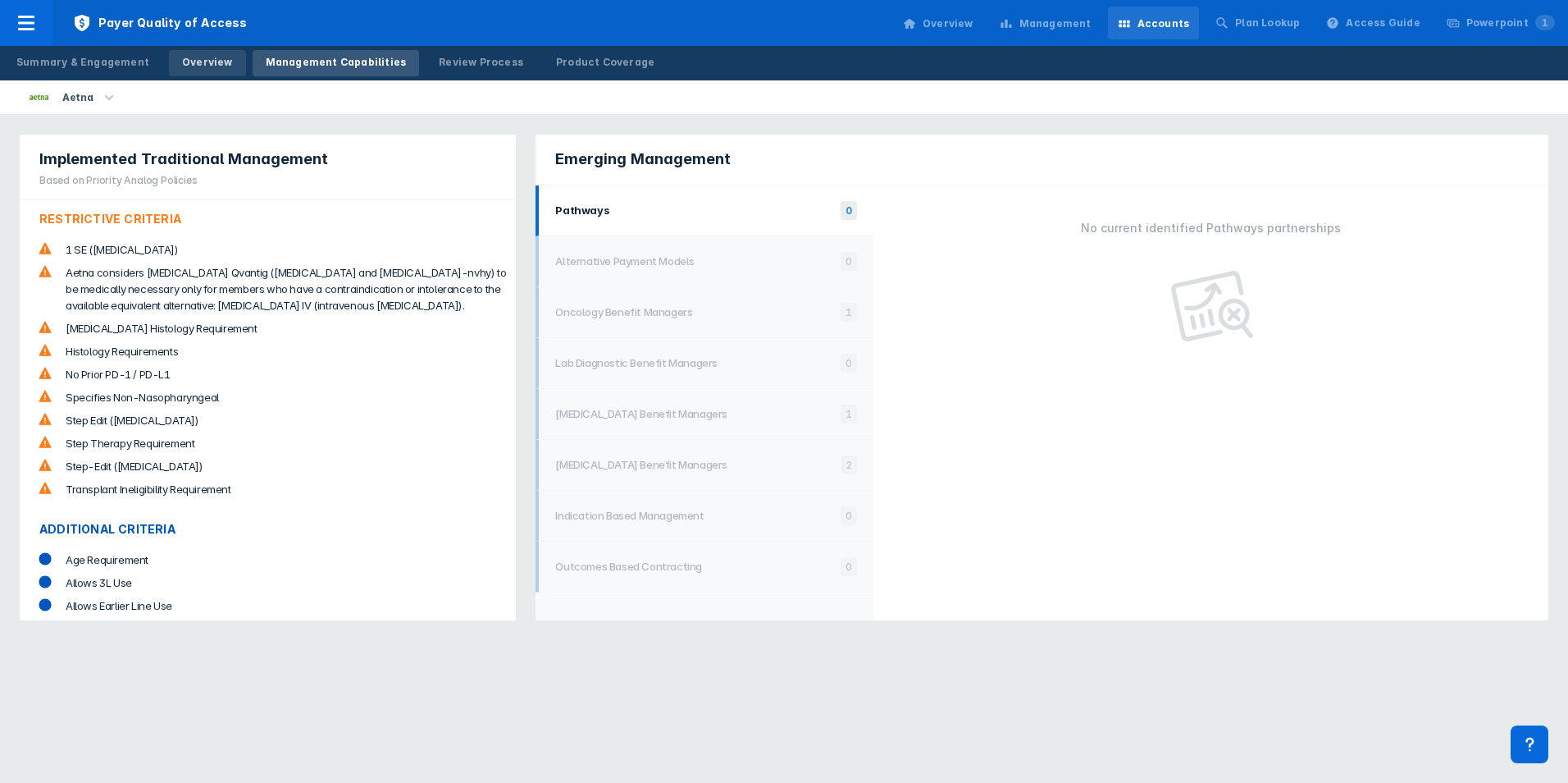
click at [187, 62] on div "Overview" at bounding box center [207, 62] width 51 height 15
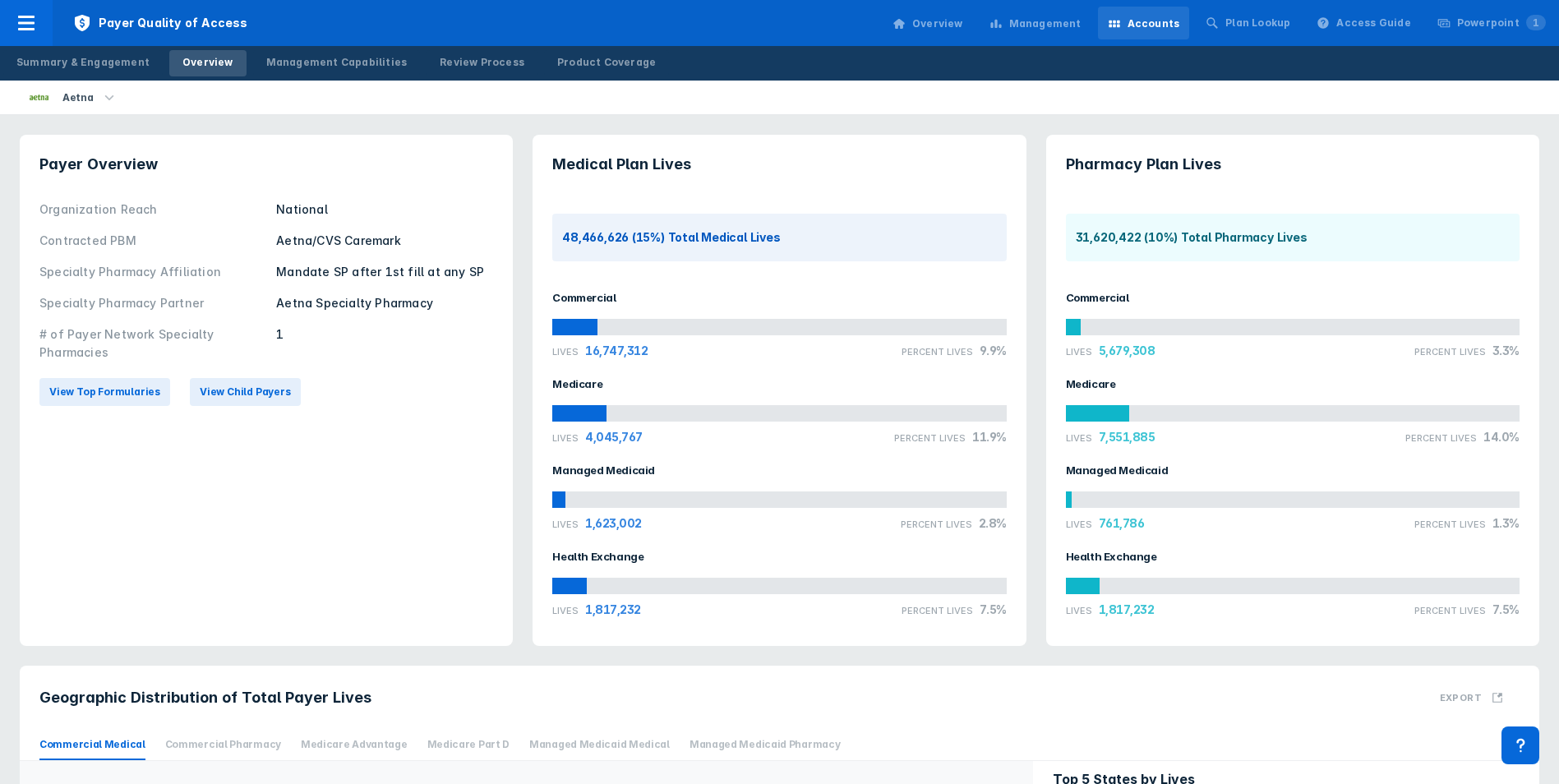
click at [233, 376] on div "View Top Formularies View Child Payers" at bounding box center [266, 392] width 453 height 47
click at [236, 384] on button "View Child Payers" at bounding box center [245, 392] width 111 height 28
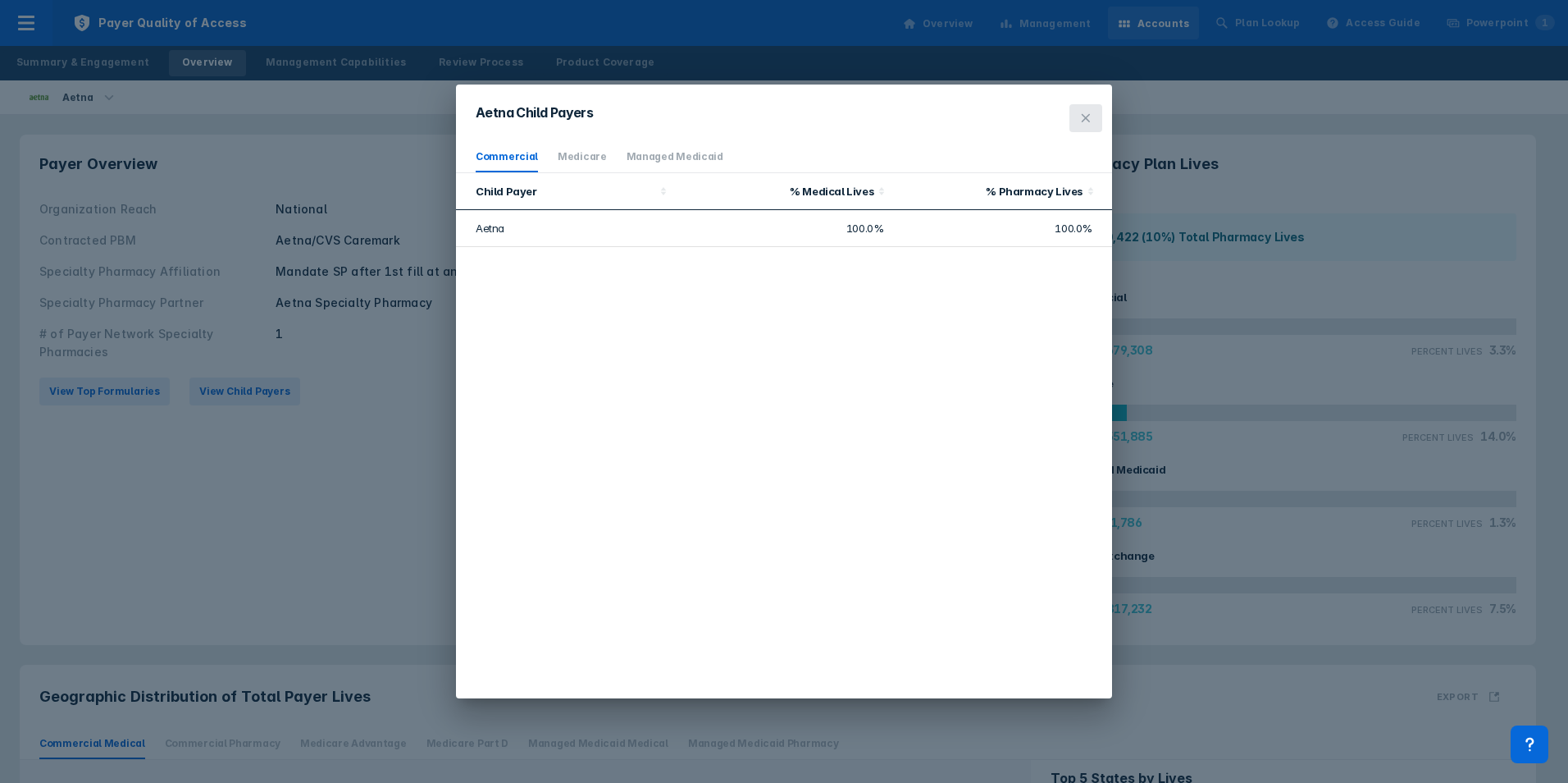
click at [1085, 115] on icon at bounding box center [1085, 118] width 13 height 13
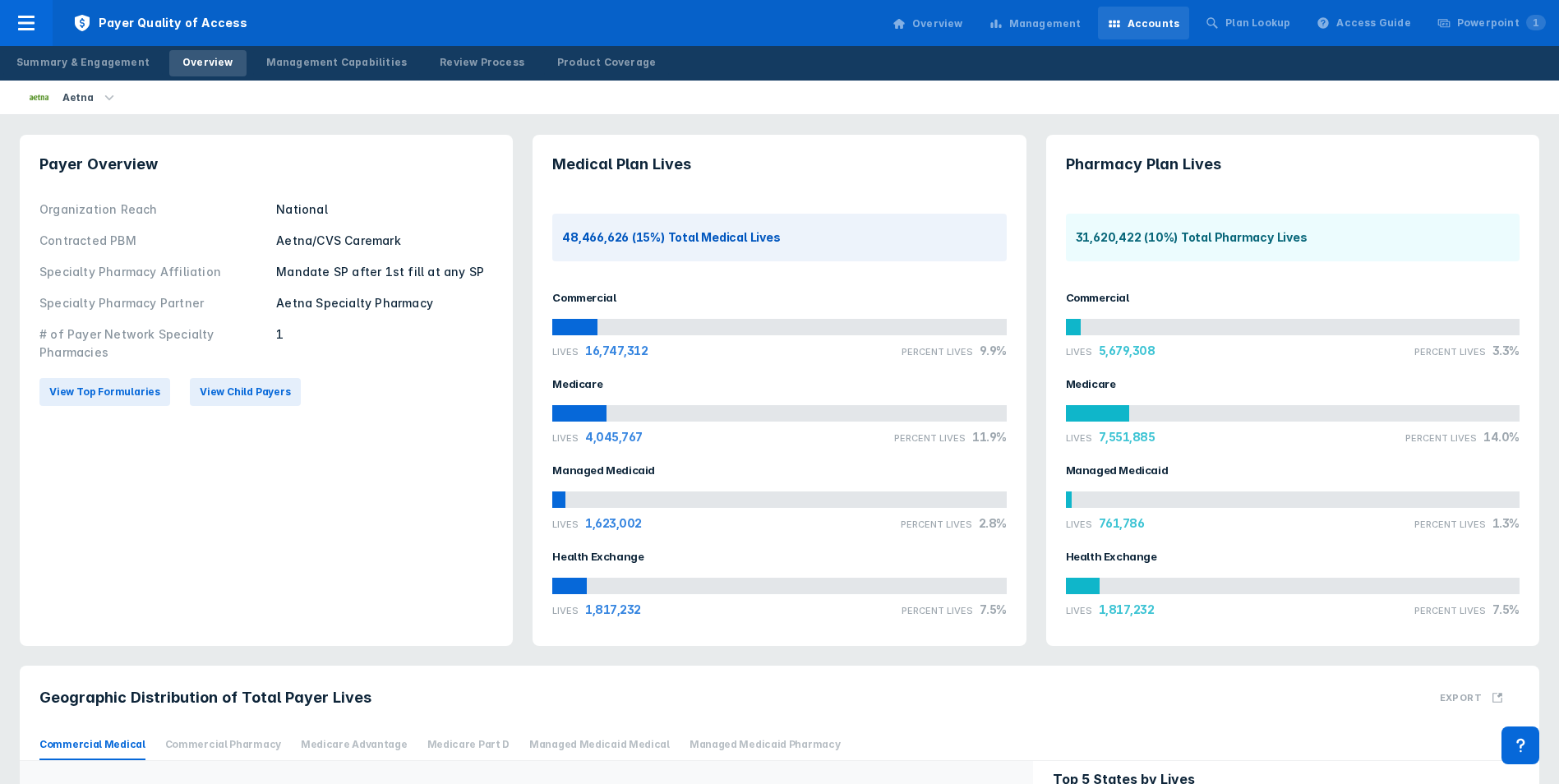
click at [100, 93] on icon "button" at bounding box center [109, 97] width 18 height 18
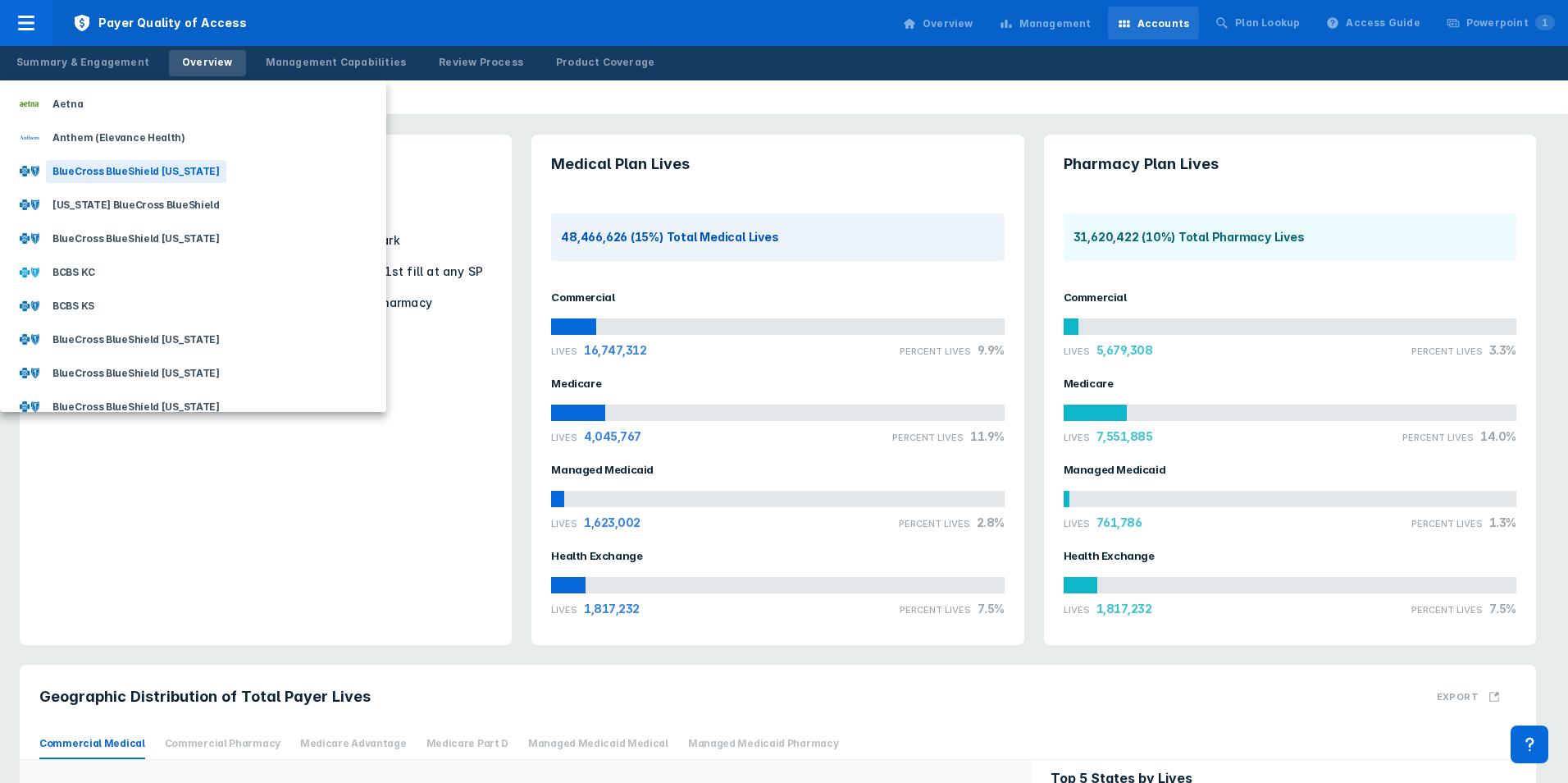
click at [97, 175] on div "BlueCross BlueShield [US_STATE]" at bounding box center [136, 172] width 181 height 23
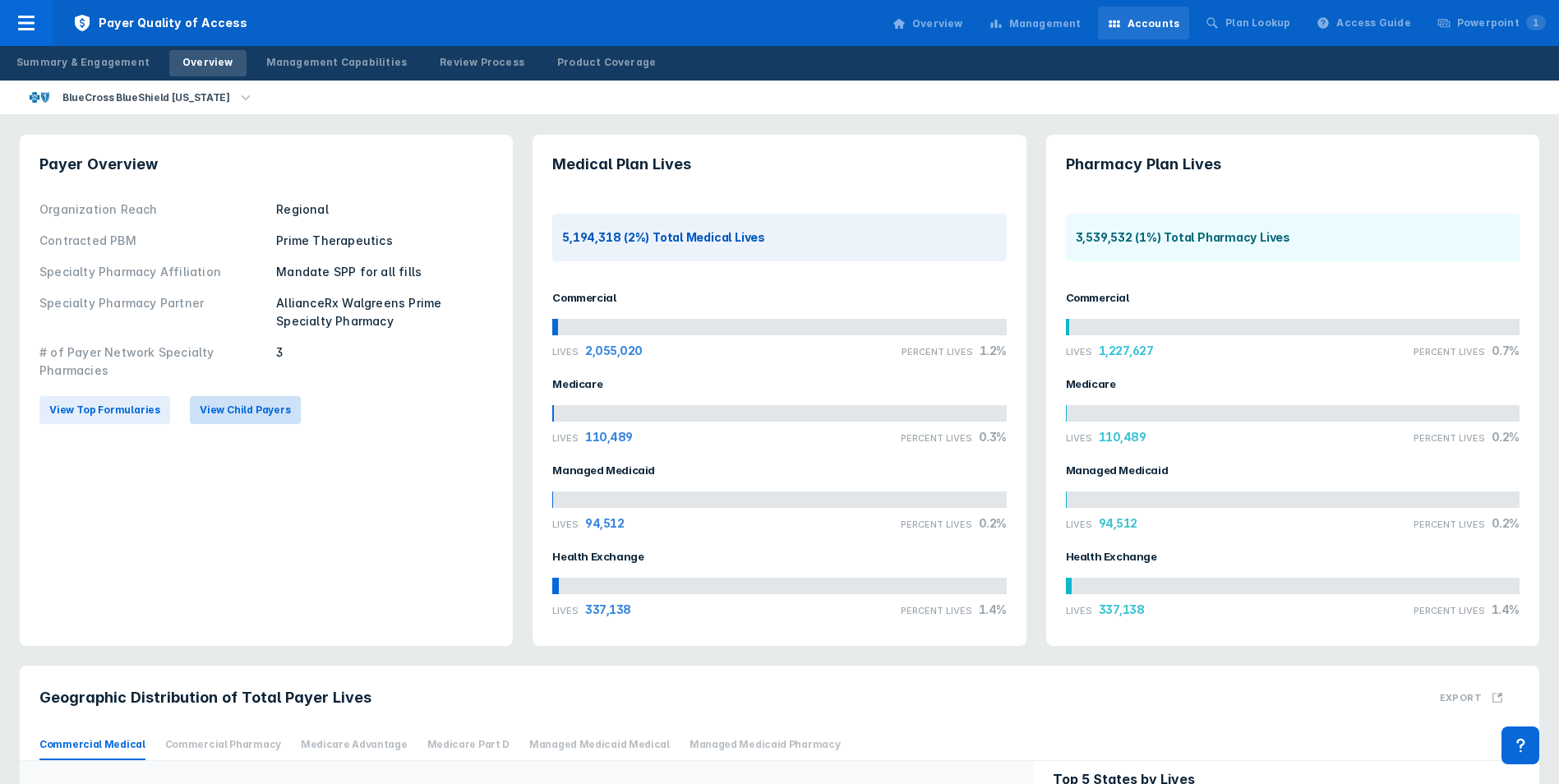
click at [234, 409] on span "View Child Payers" at bounding box center [245, 409] width 91 height 15
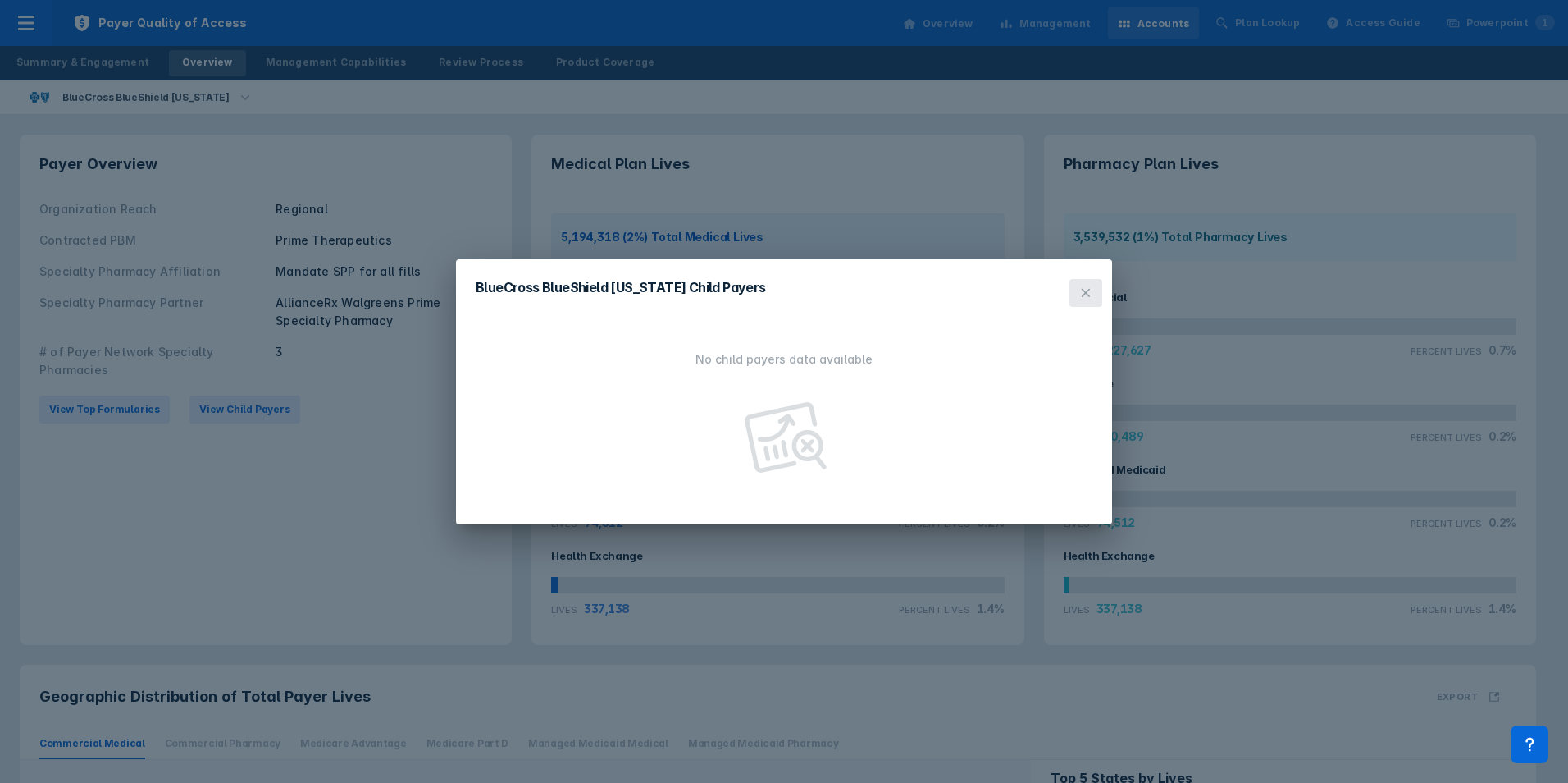
click at [1085, 297] on icon at bounding box center [1085, 292] width 13 height 13
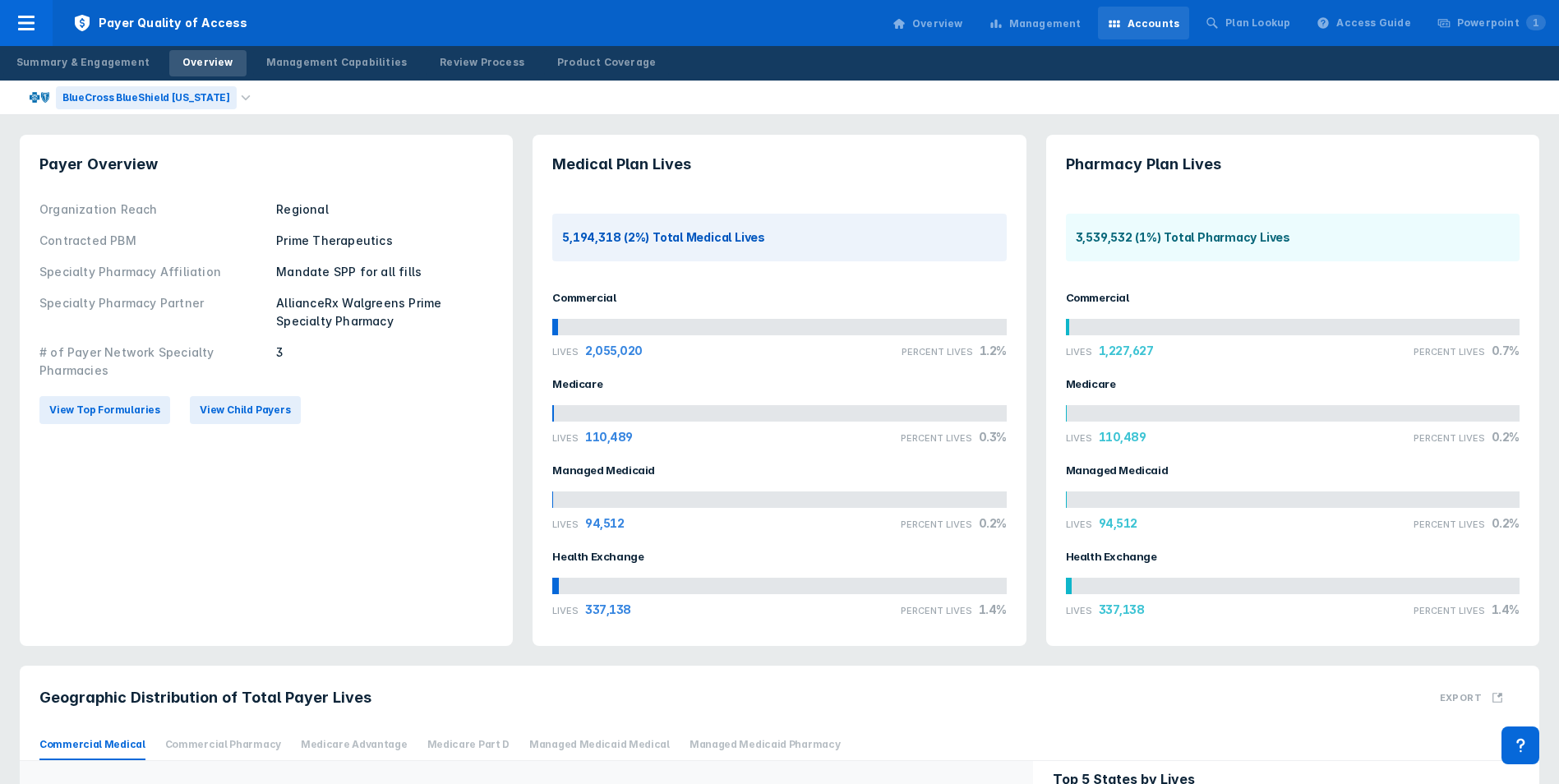
click at [121, 95] on div "BlueCross BlueShield [US_STATE]" at bounding box center [146, 98] width 181 height 23
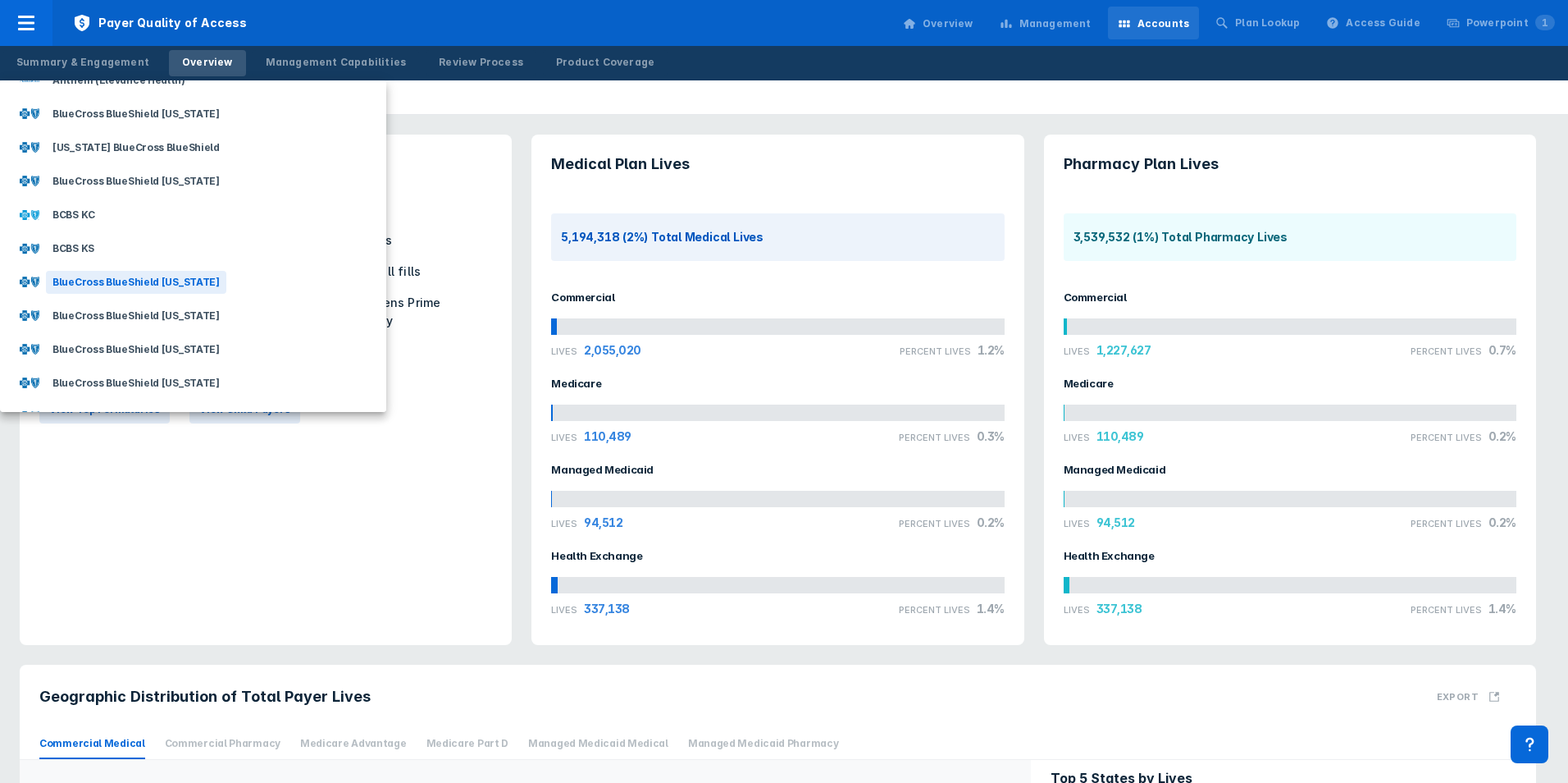
scroll to position [82, 0]
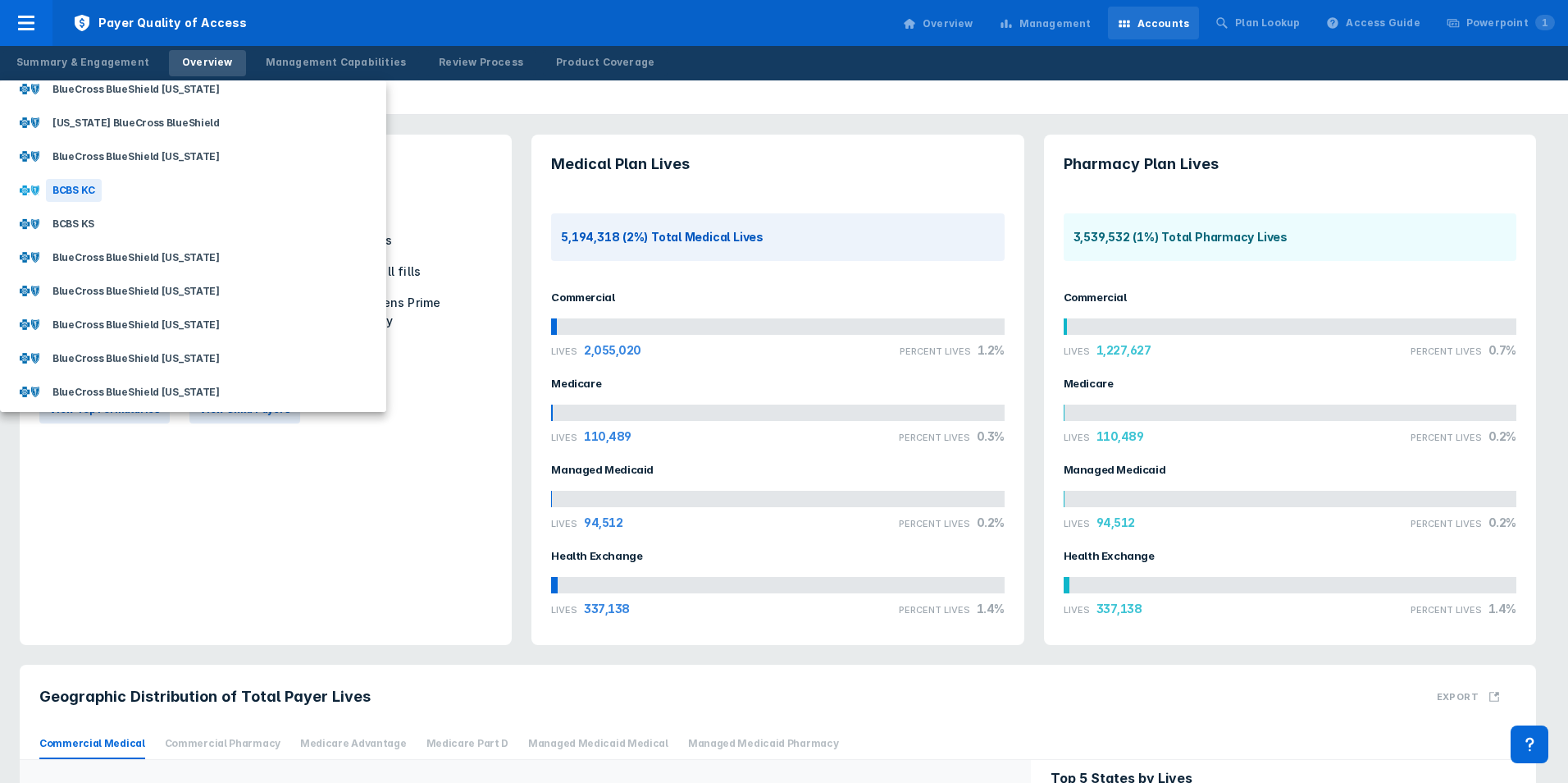
click at [68, 189] on div "BCBS KC" at bounding box center [74, 191] width 56 height 23
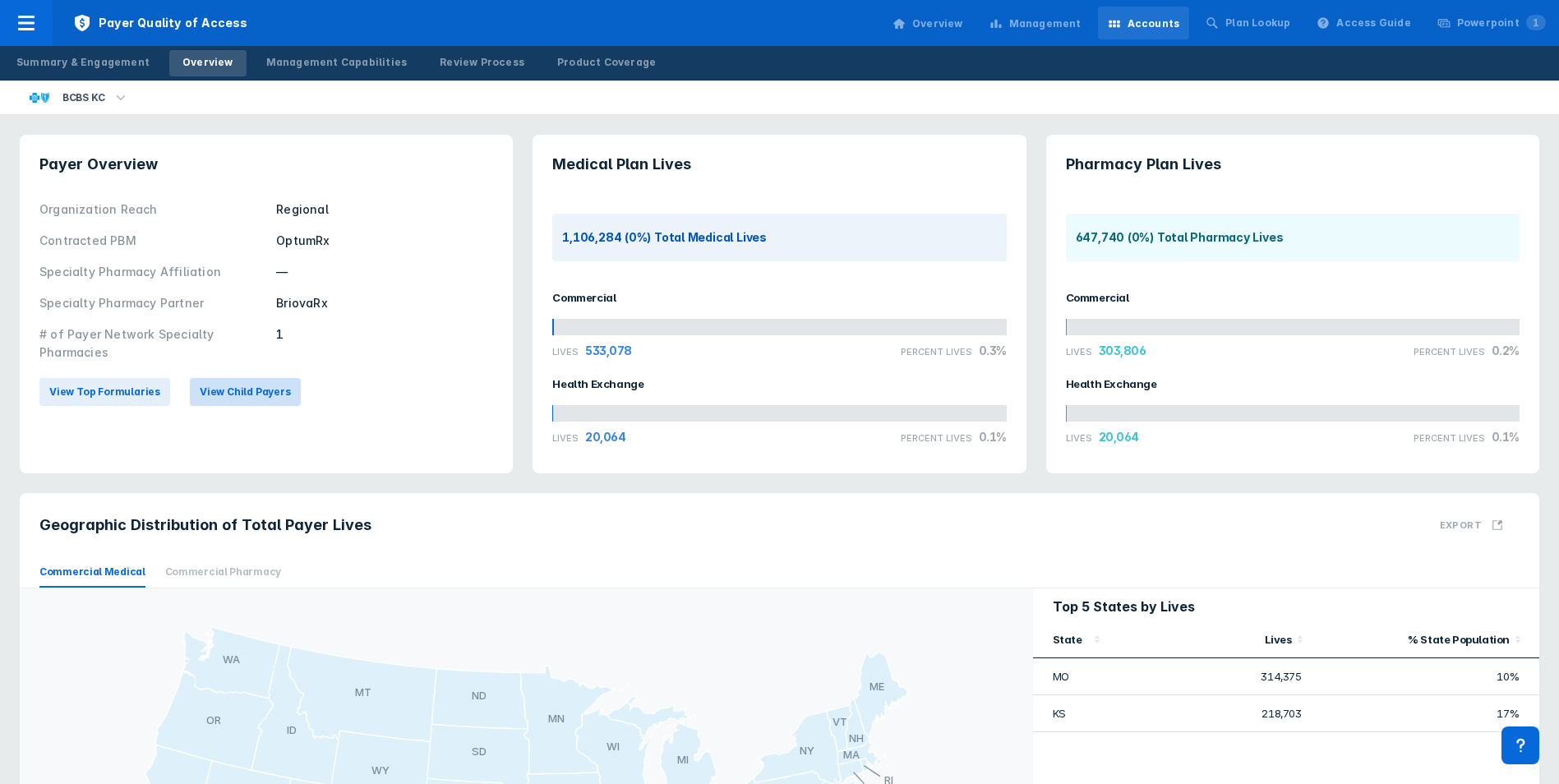
click at [233, 390] on span "View Child Payers" at bounding box center [245, 392] width 91 height 15
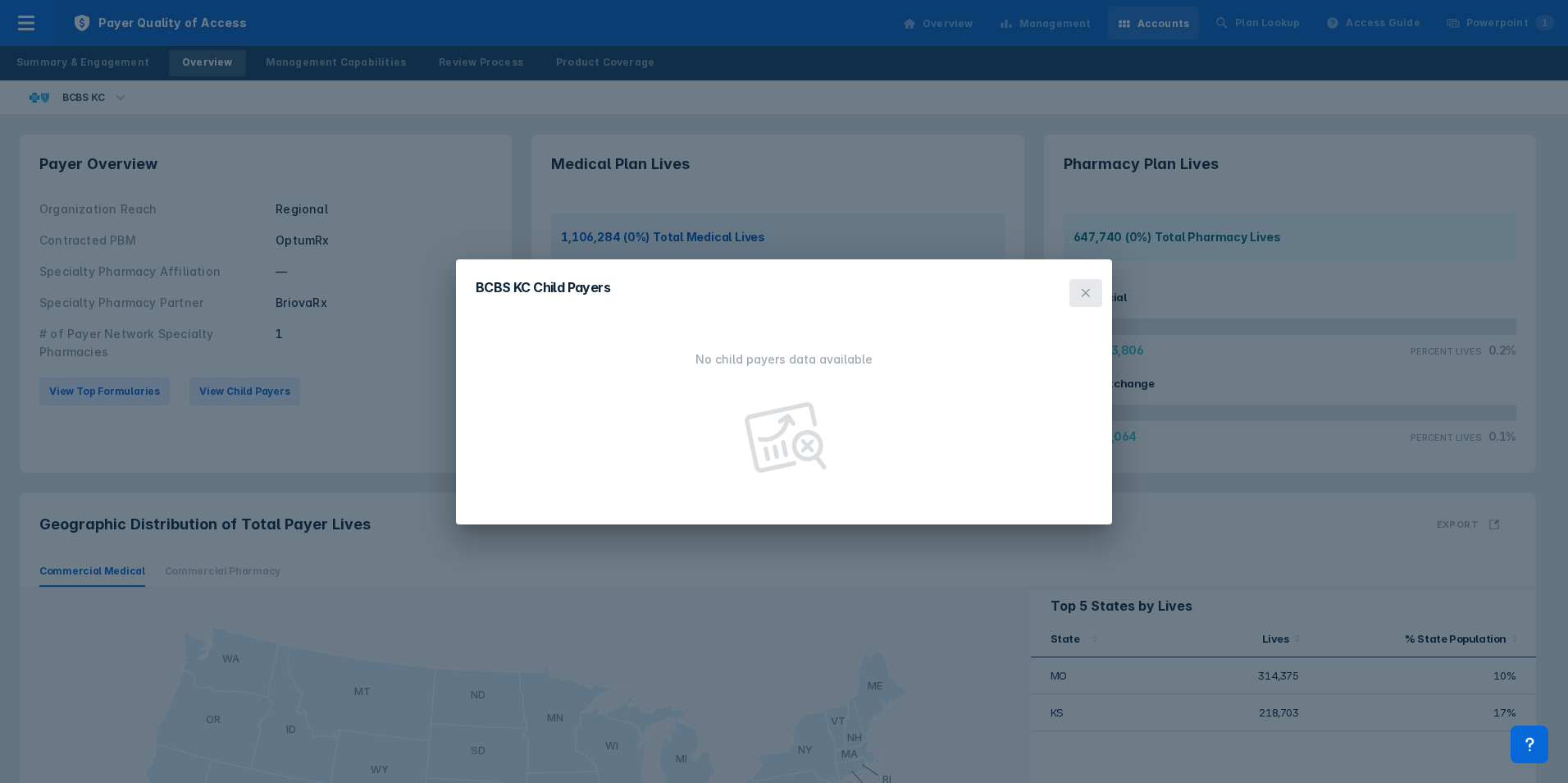
click at [1082, 283] on button at bounding box center [1085, 292] width 33 height 28
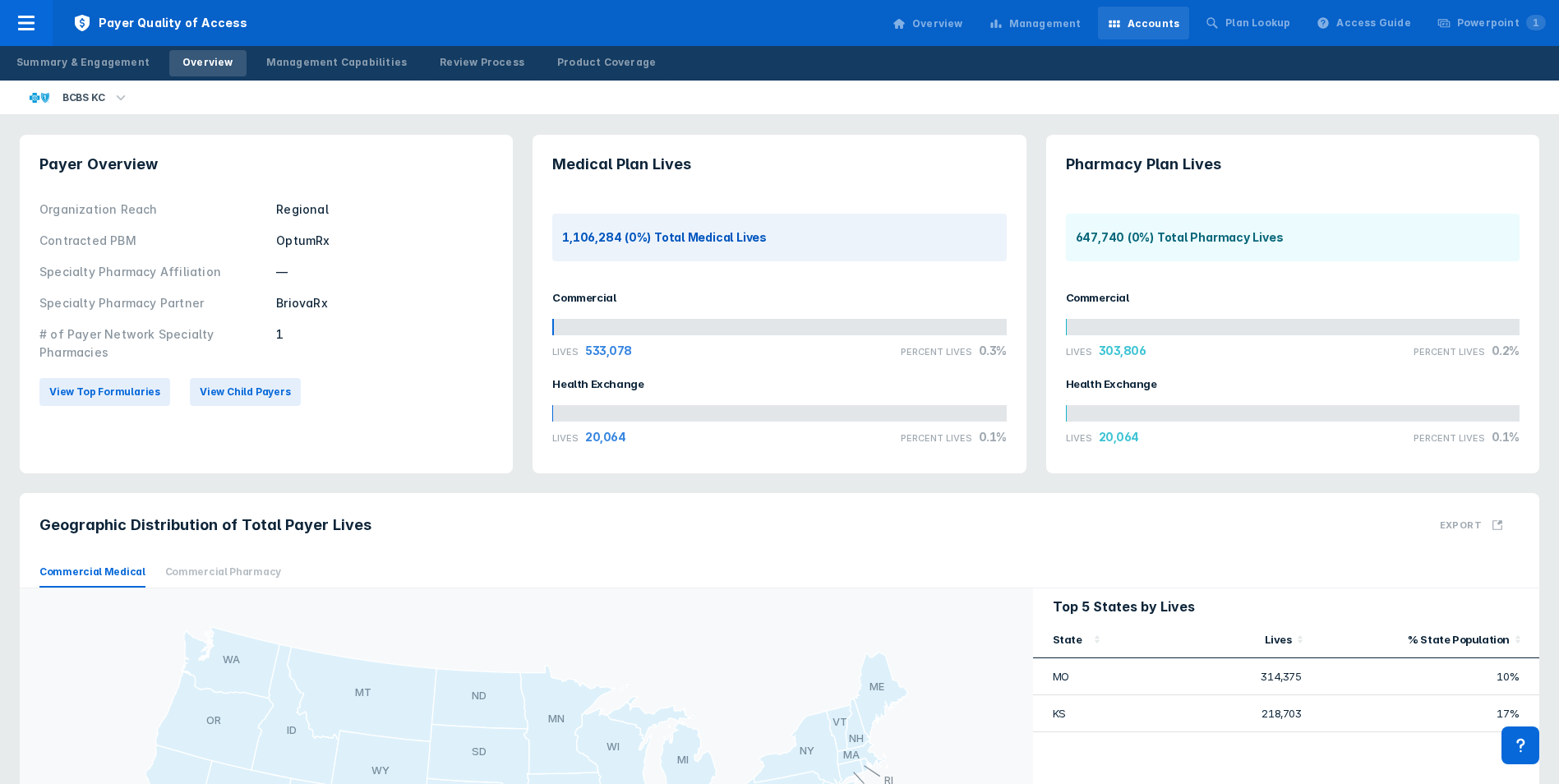
click at [112, 91] on icon "button" at bounding box center [120, 97] width 18 height 18
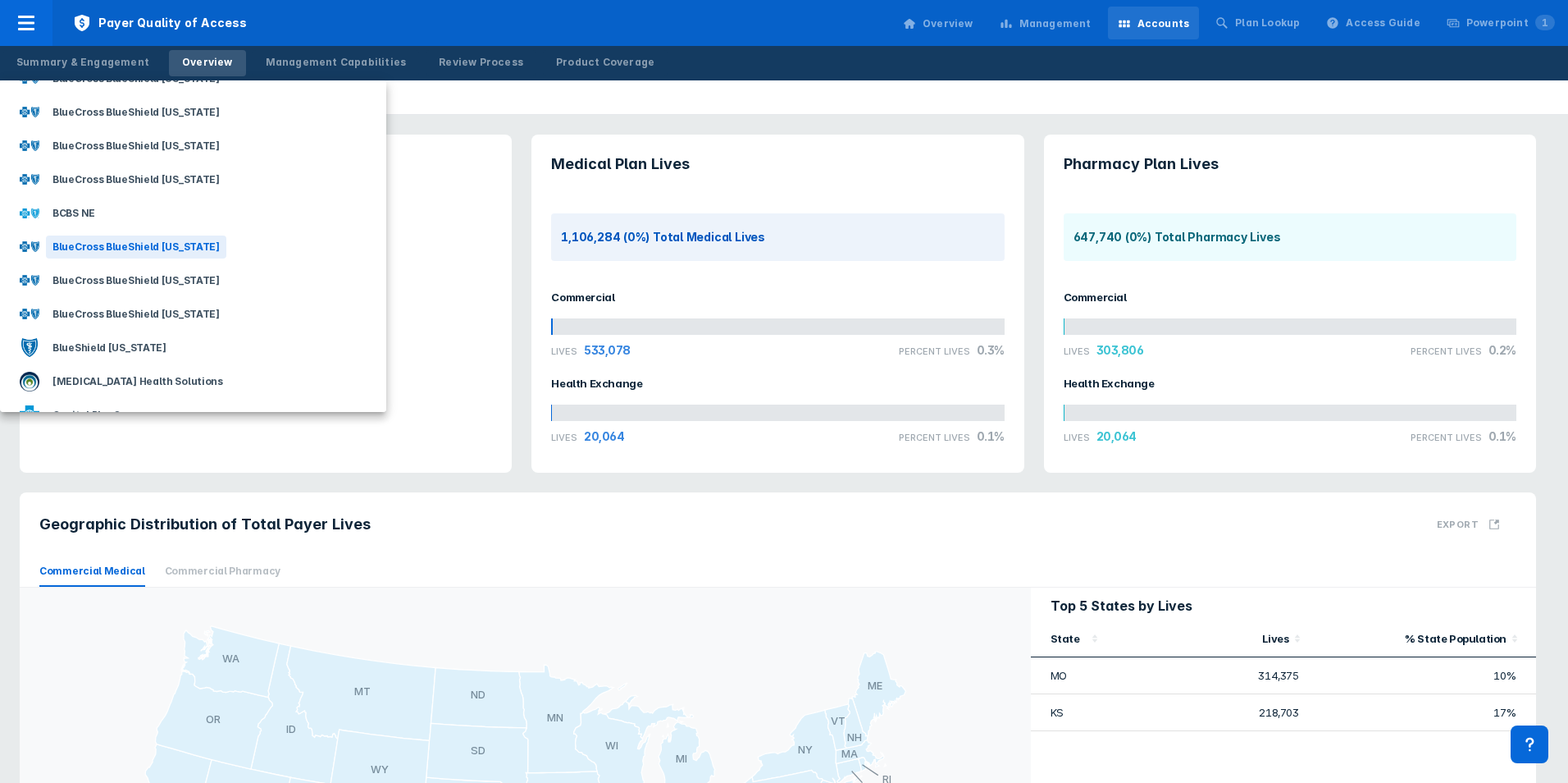
scroll to position [410, 0]
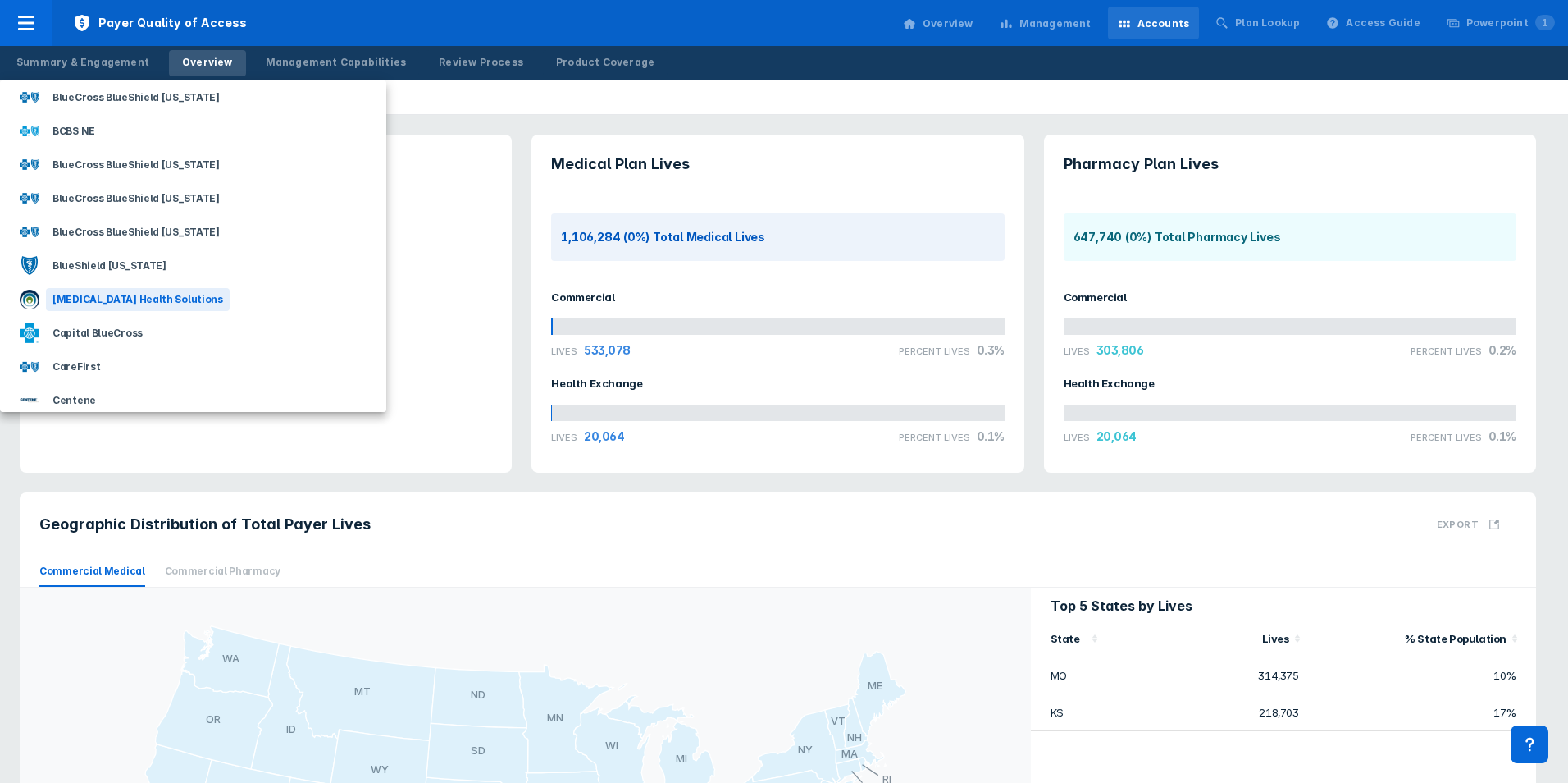
click at [138, 293] on div "[MEDICAL_DATA] Health Solutions" at bounding box center [138, 299] width 183 height 23
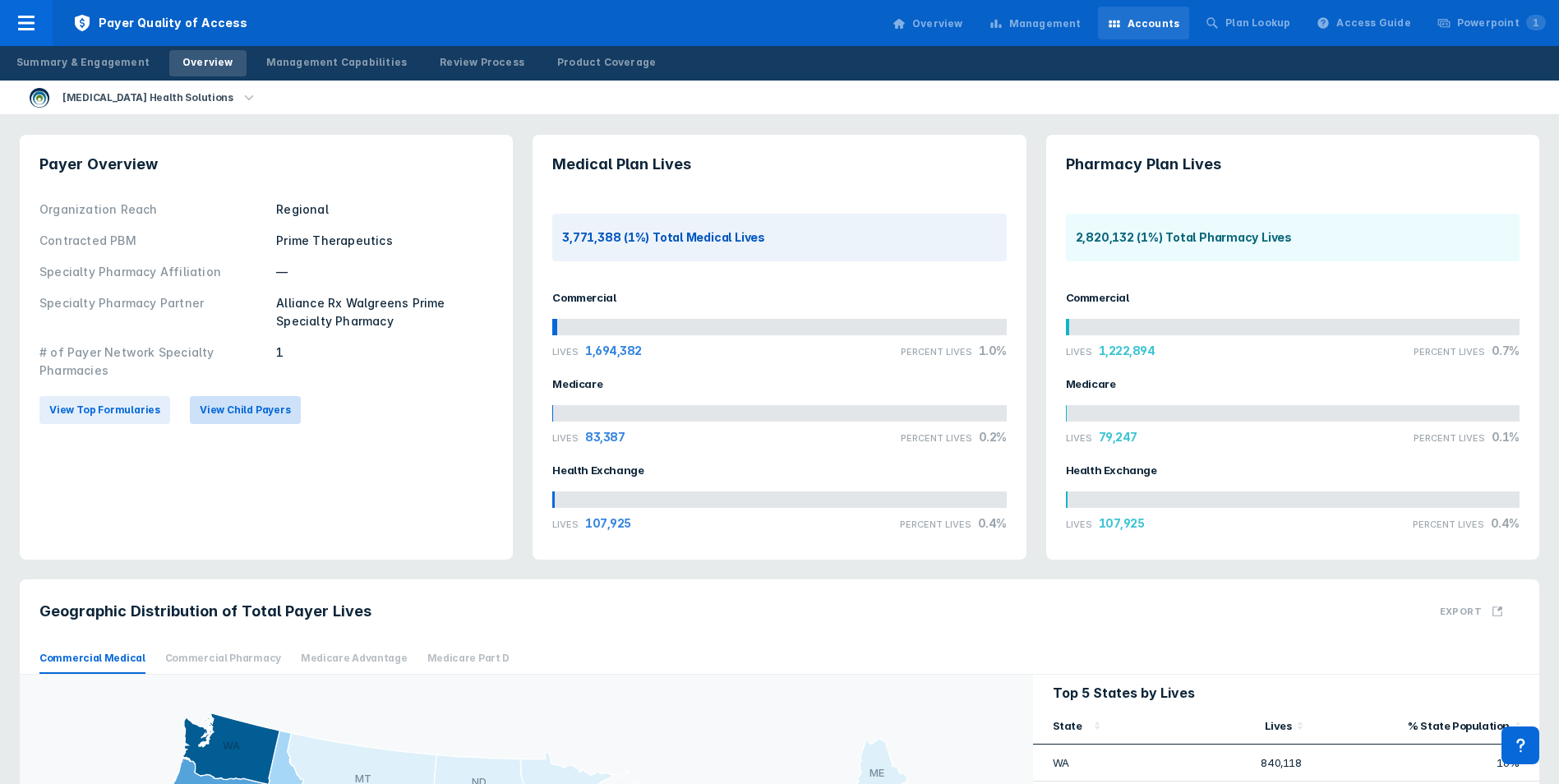
click at [252, 410] on span "View Child Payers" at bounding box center [245, 409] width 91 height 15
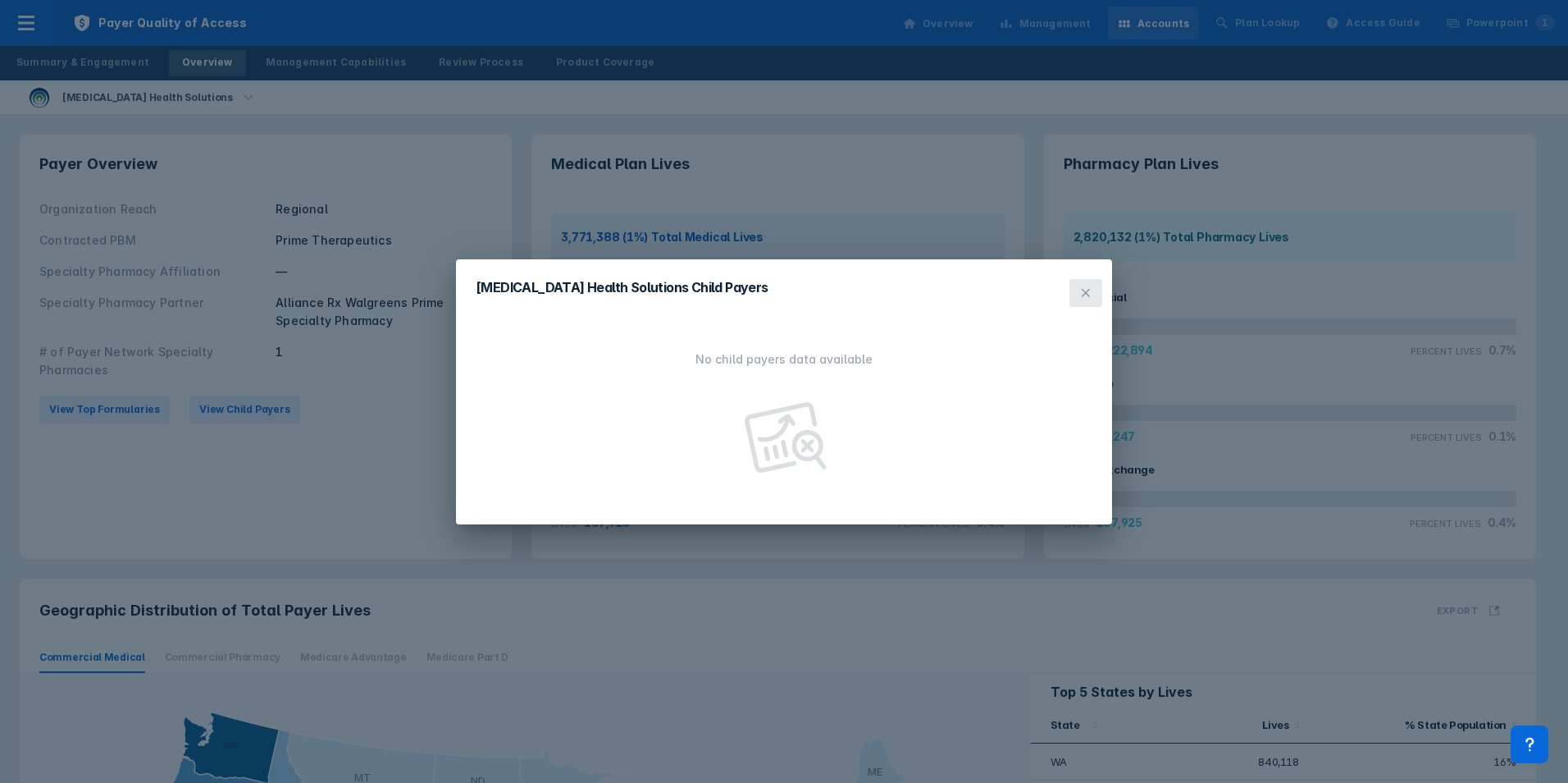
click at [1079, 298] on icon at bounding box center [1085, 292] width 13 height 13
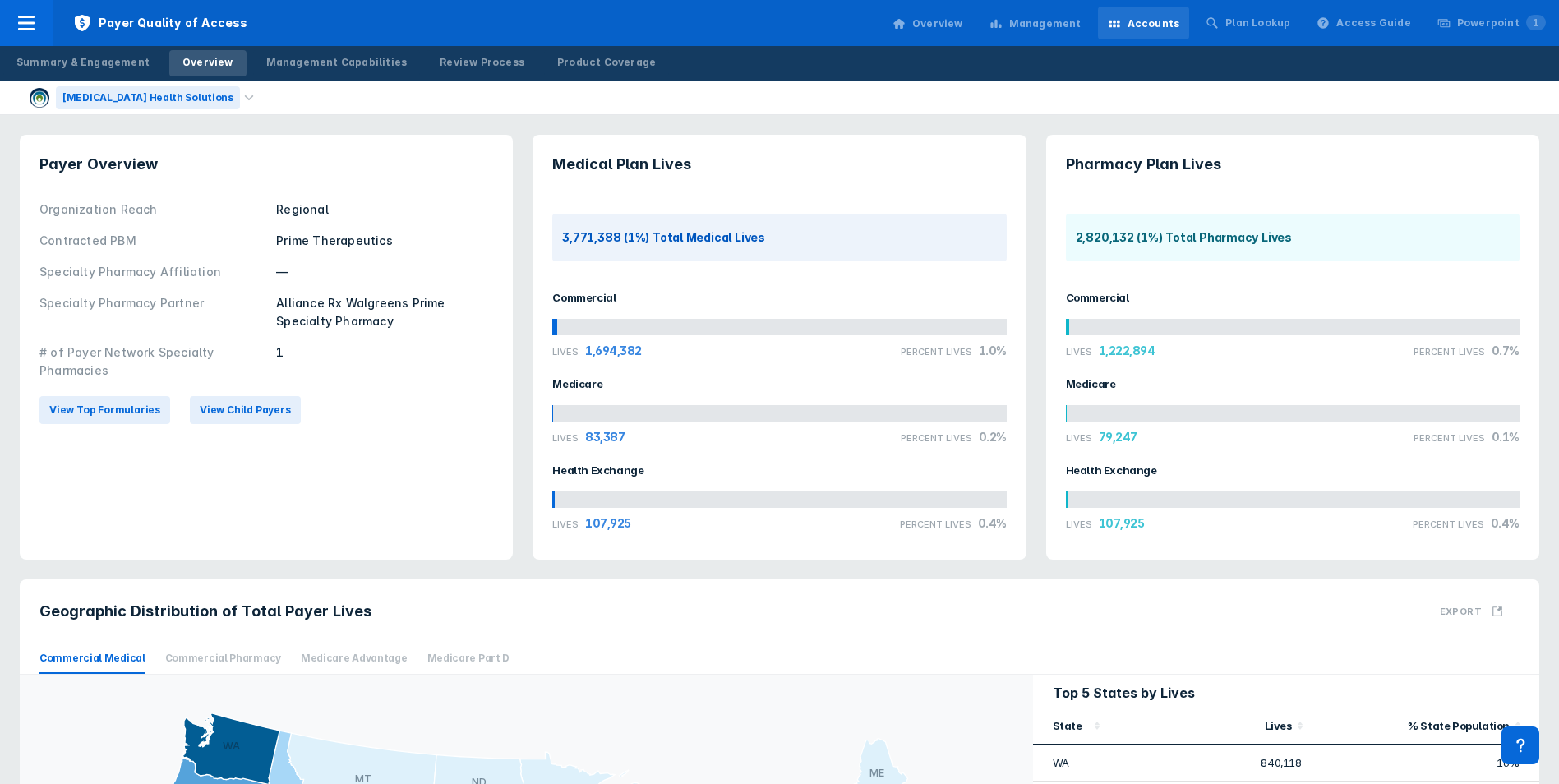
click at [146, 93] on div "[MEDICAL_DATA] Health Solutions" at bounding box center [148, 98] width 184 height 23
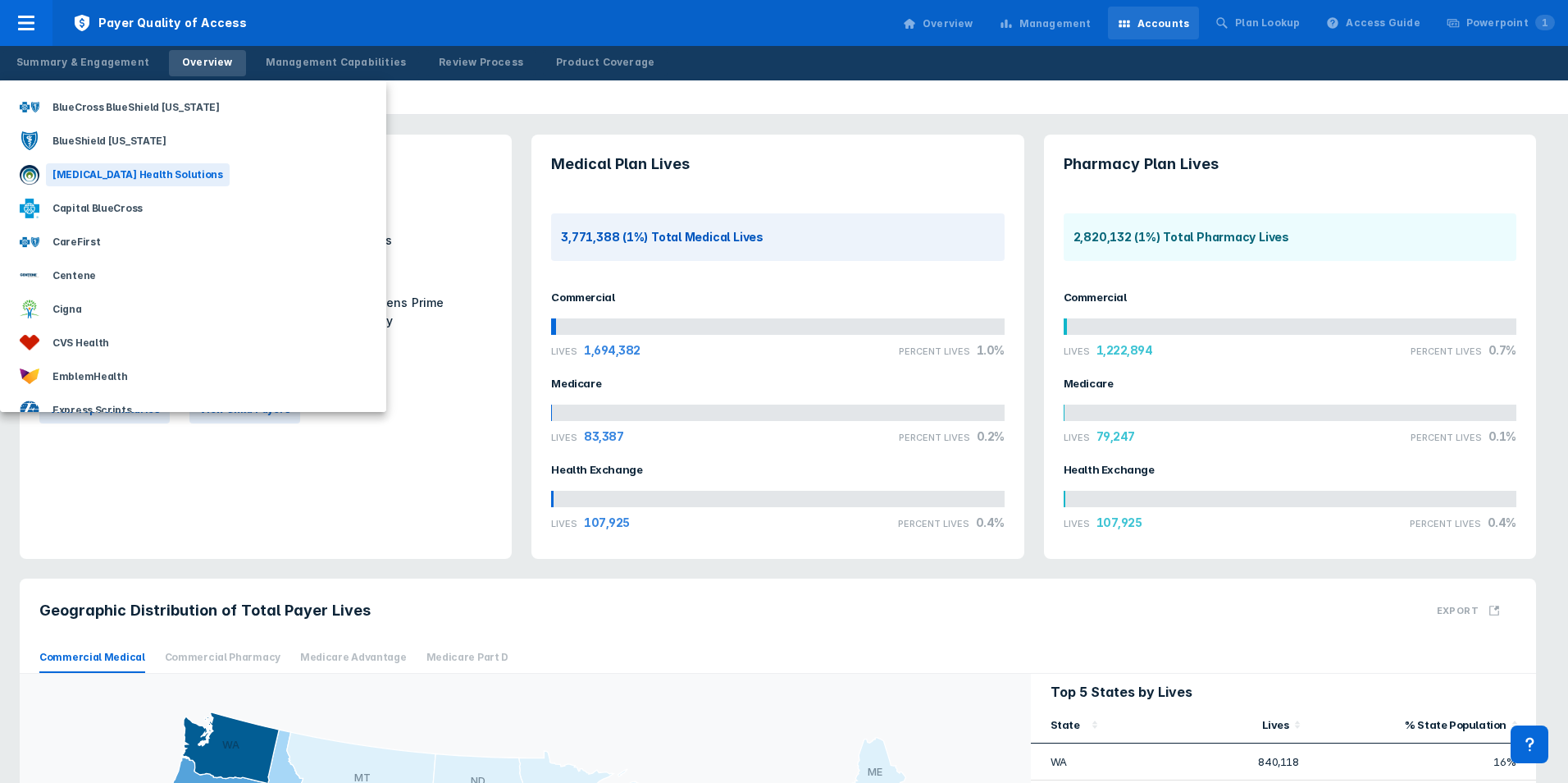
scroll to position [575, 0]
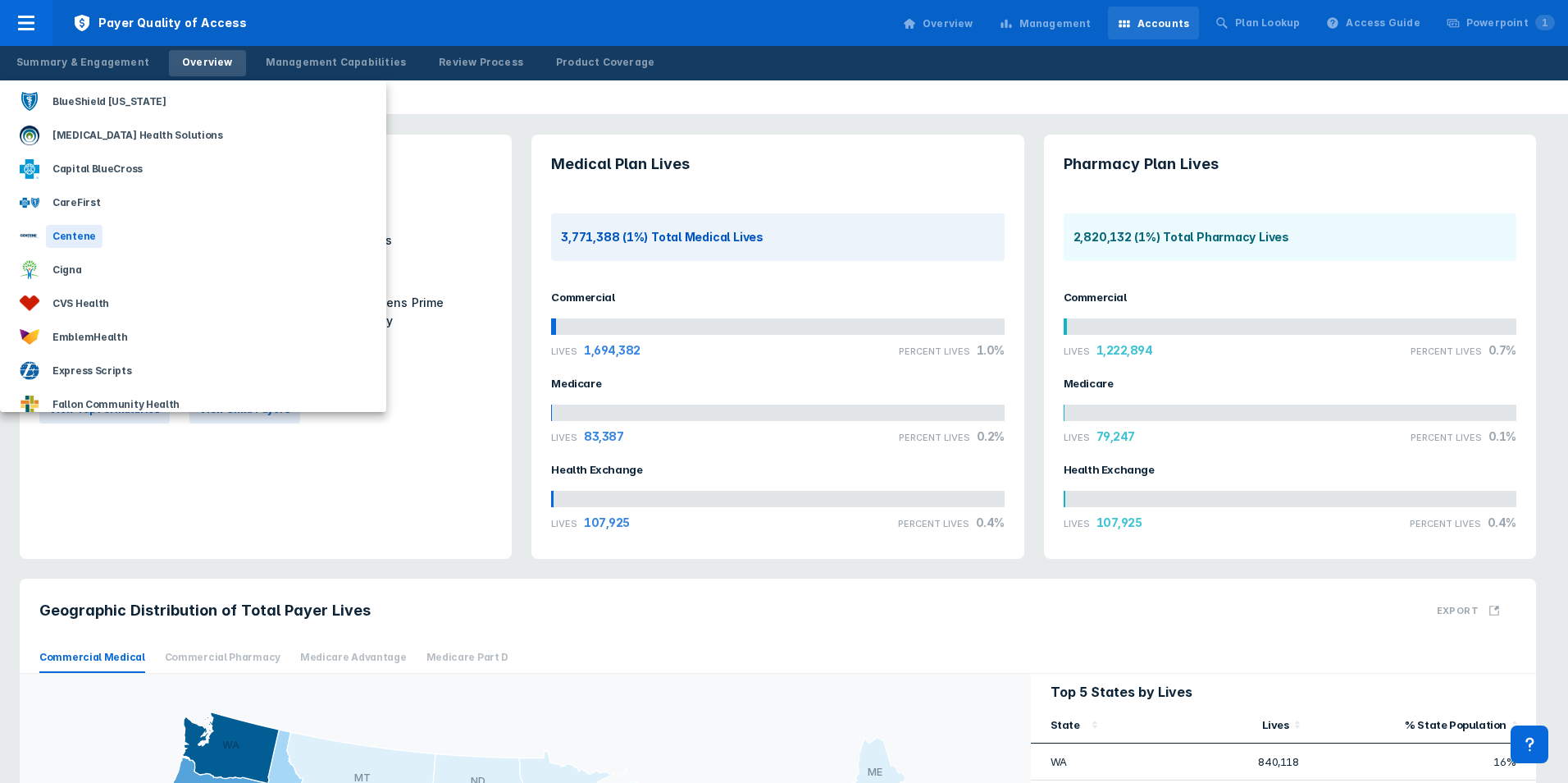
click at [74, 231] on div "Centene" at bounding box center [75, 236] width 57 height 23
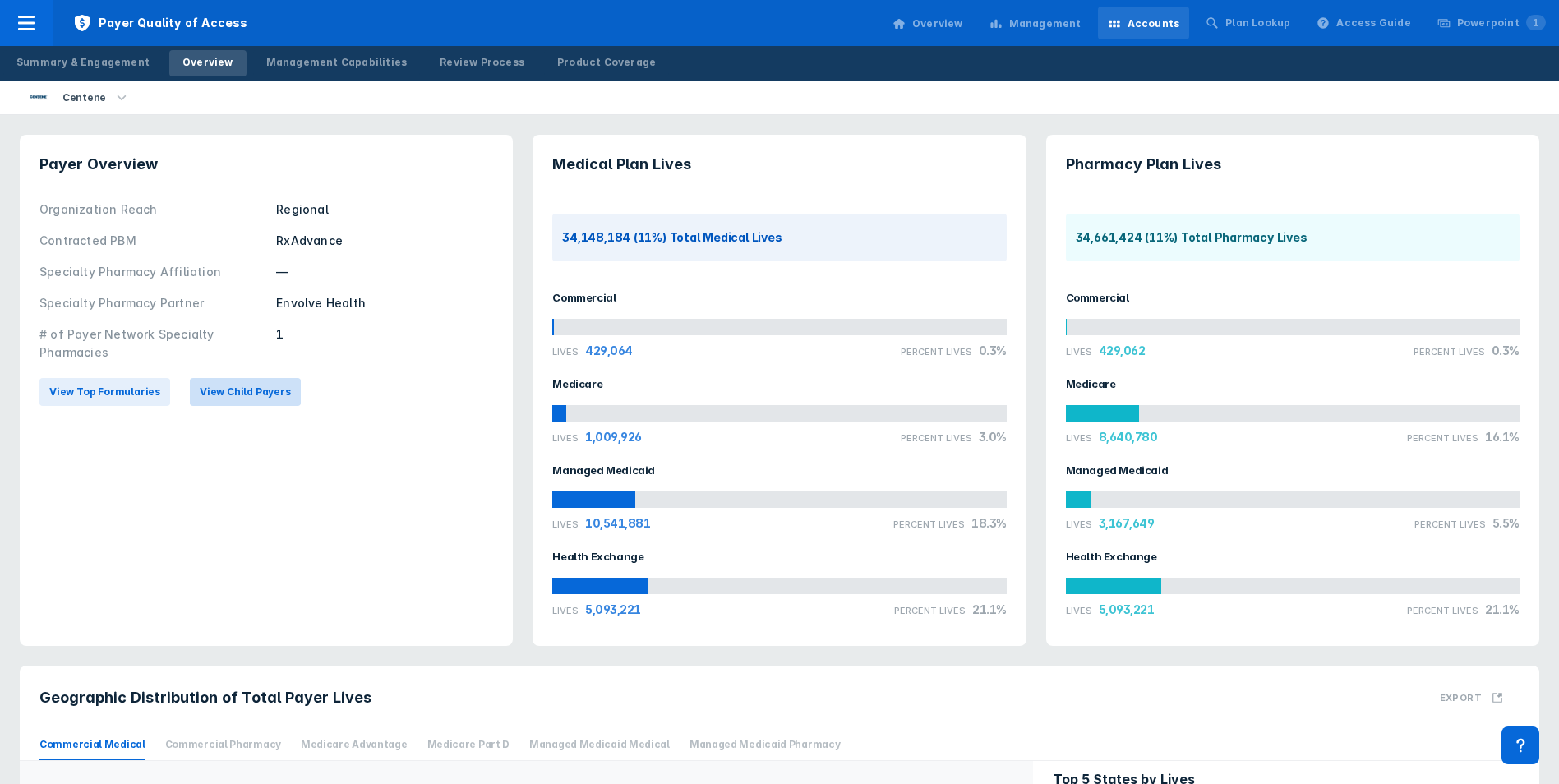
click at [255, 380] on button "View Child Payers" at bounding box center [245, 392] width 111 height 28
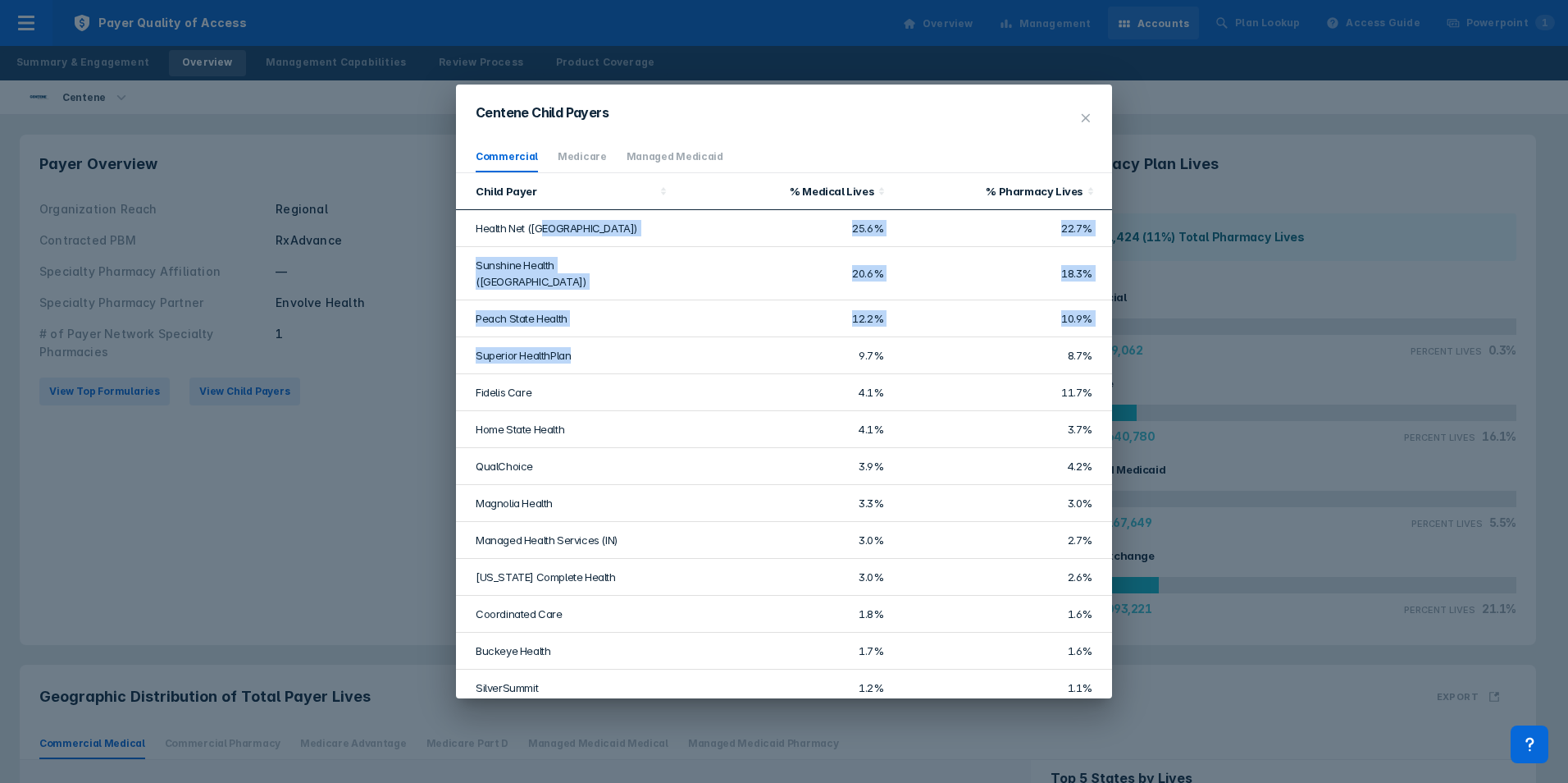
drag, startPoint x: 546, startPoint y: 225, endPoint x: 578, endPoint y: 338, distance: 117.4
click at [578, 338] on tbody "Health Net ([GEOGRAPHIC_DATA]) 25.6% 22.7% Sunshine Health ([GEOGRAPHIC_DATA]) …" at bounding box center [784, 661] width 656 height 902
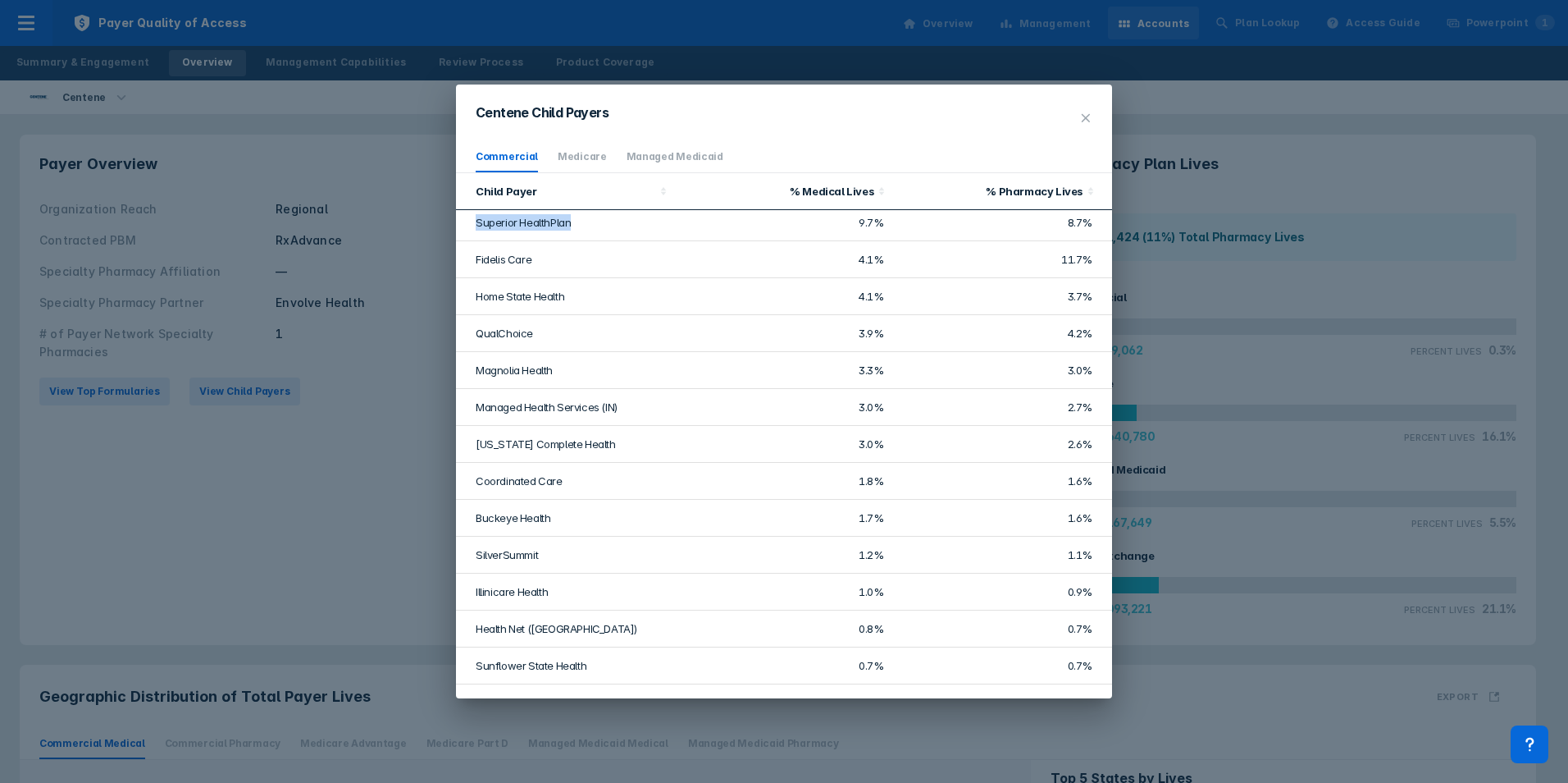
scroll to position [69, 0]
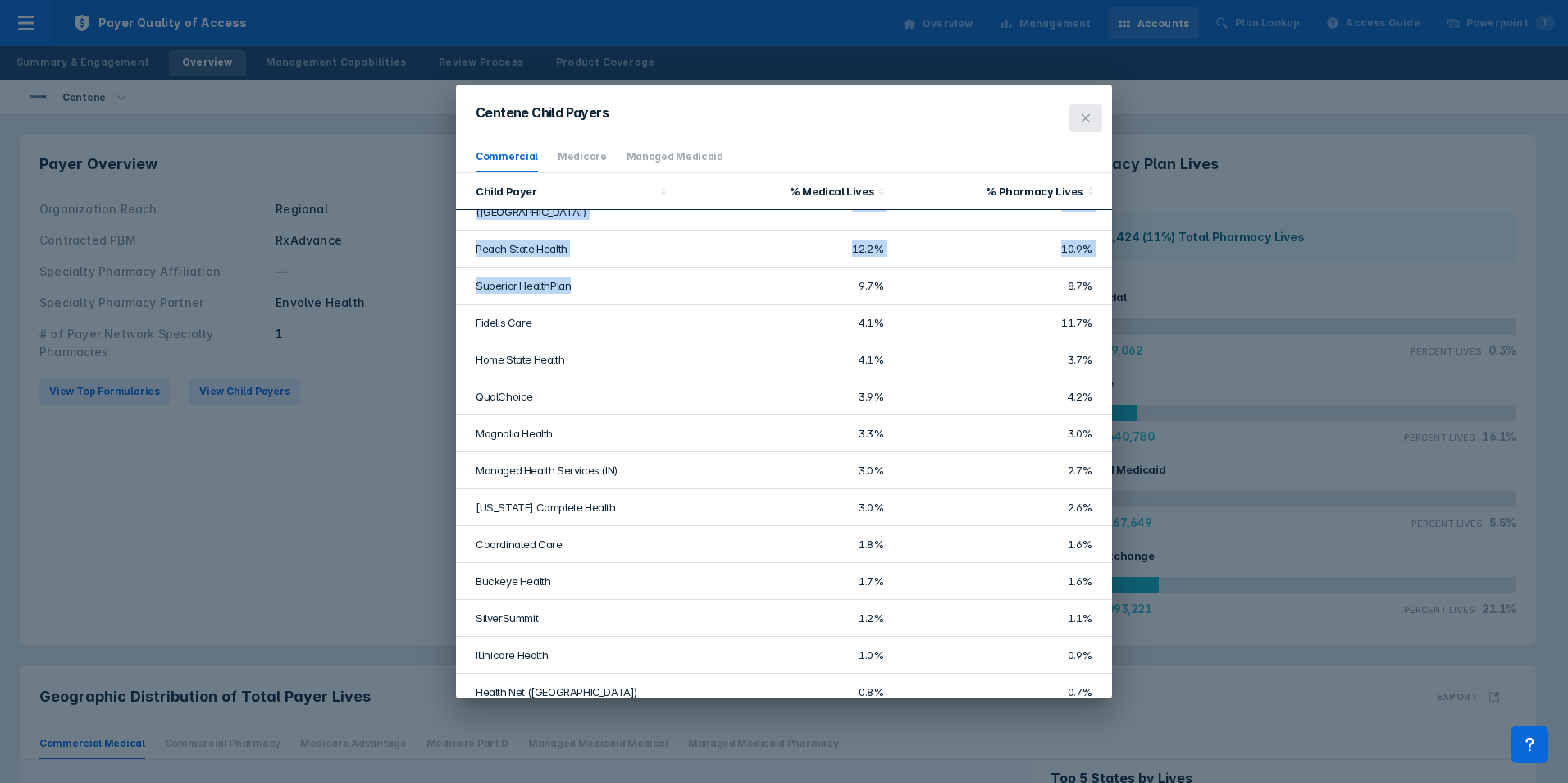
click at [1093, 110] on button at bounding box center [1085, 118] width 33 height 28
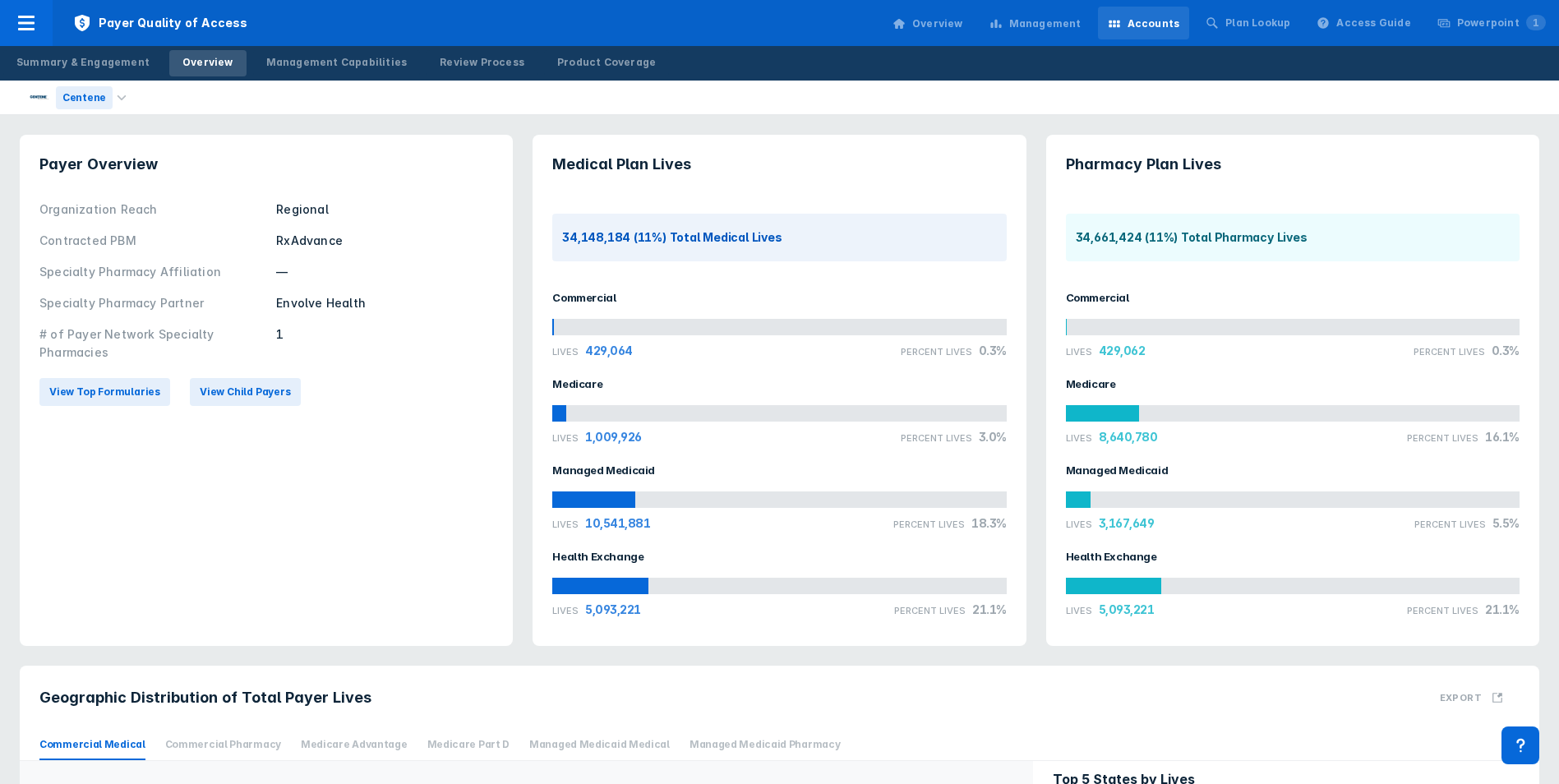
click at [88, 99] on div "Centene" at bounding box center [85, 98] width 57 height 23
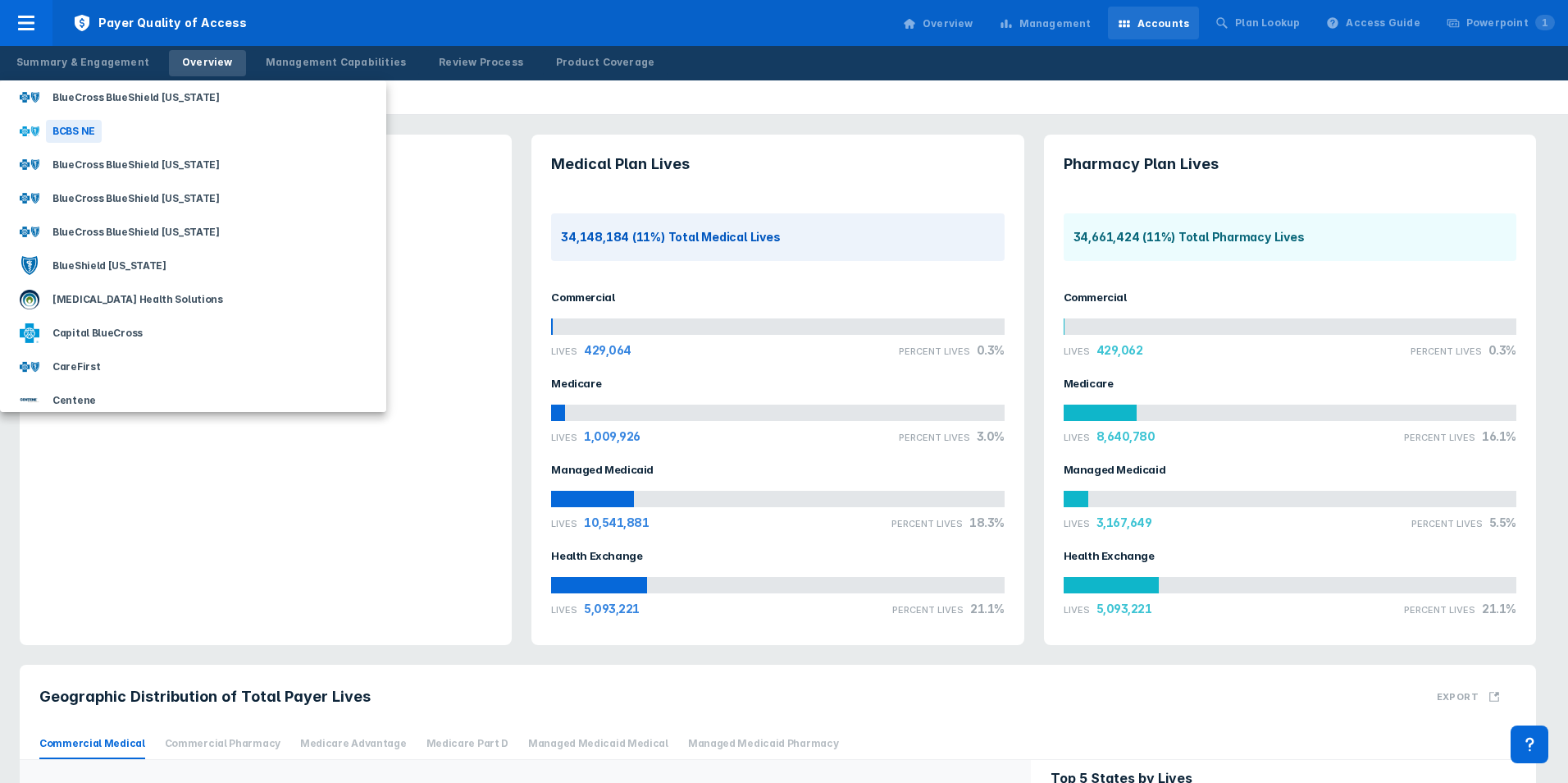
scroll to position [575, 0]
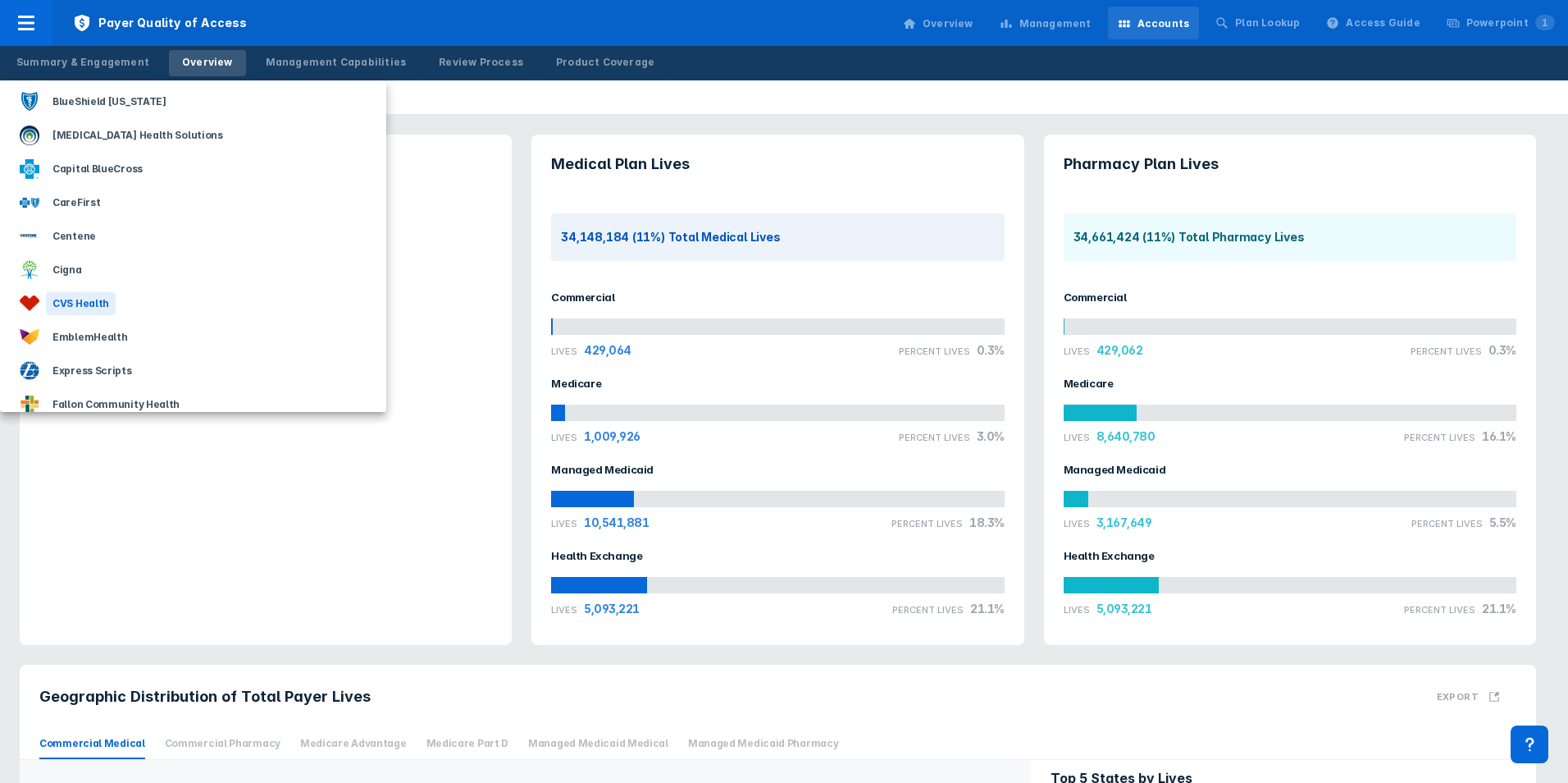
click at [81, 298] on div "CVS Health" at bounding box center [81, 304] width 69 height 23
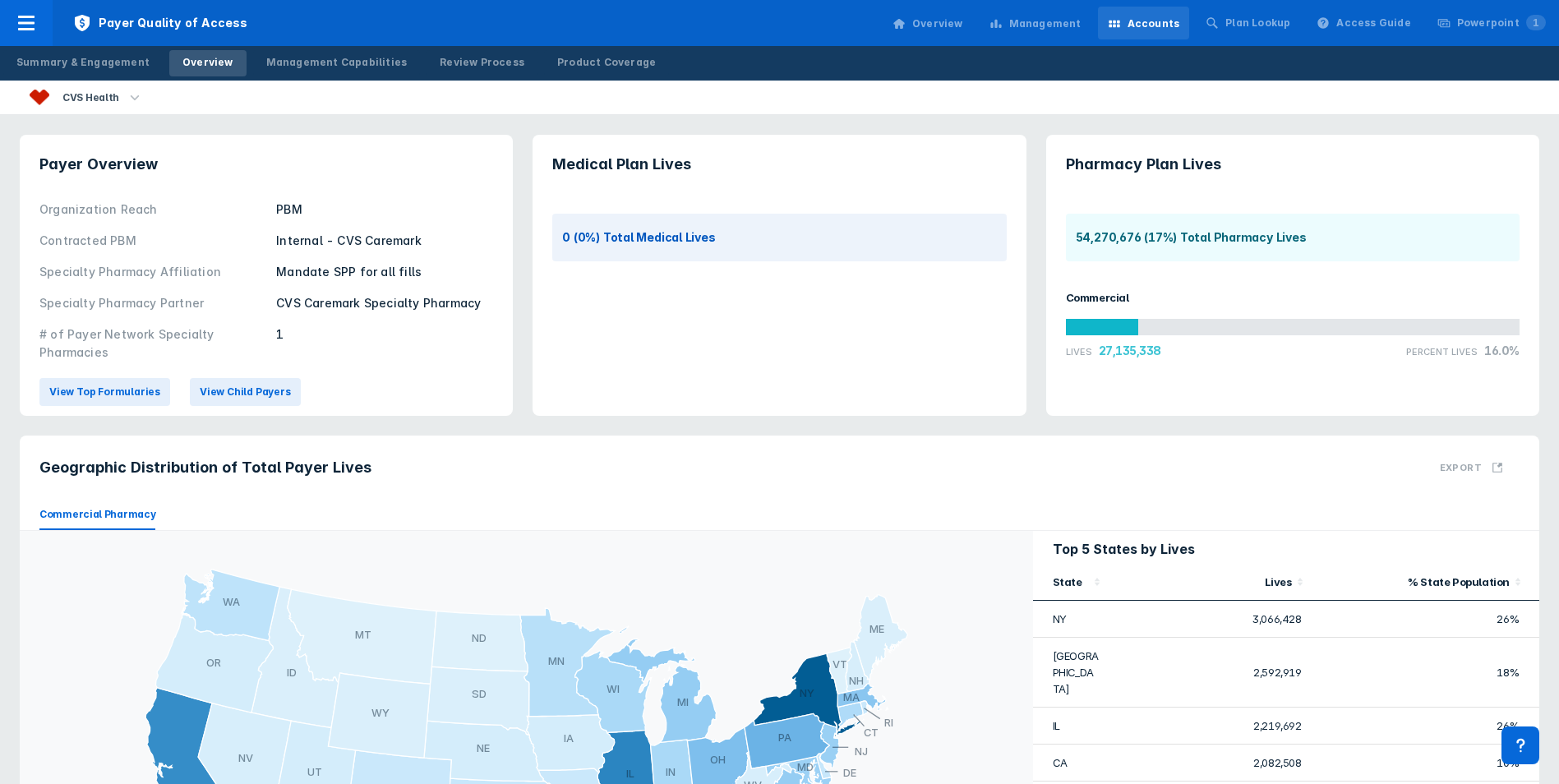
click at [95, 90] on div "CVS Health" at bounding box center [91, 98] width 70 height 23
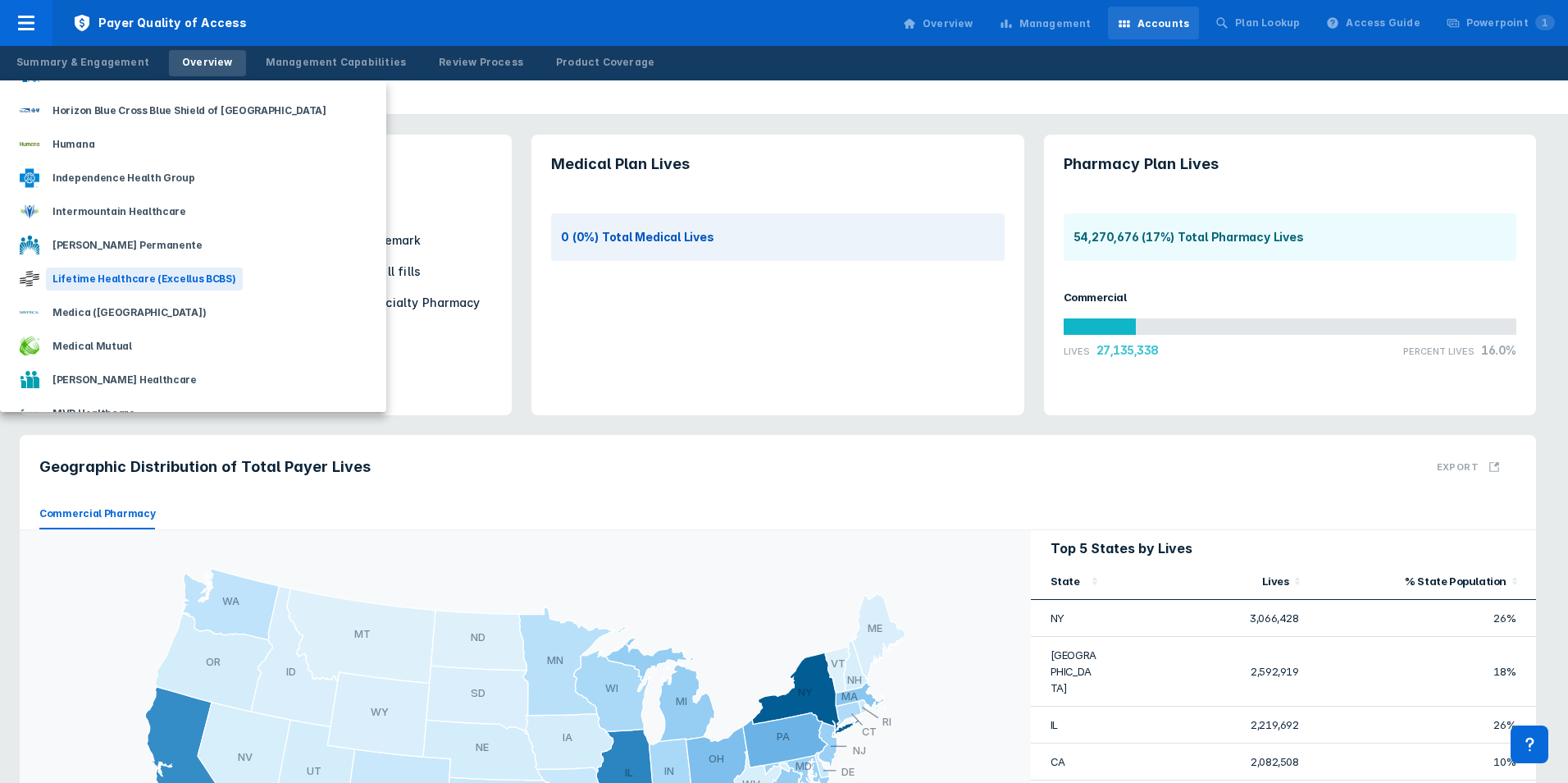
scroll to position [1066, 0]
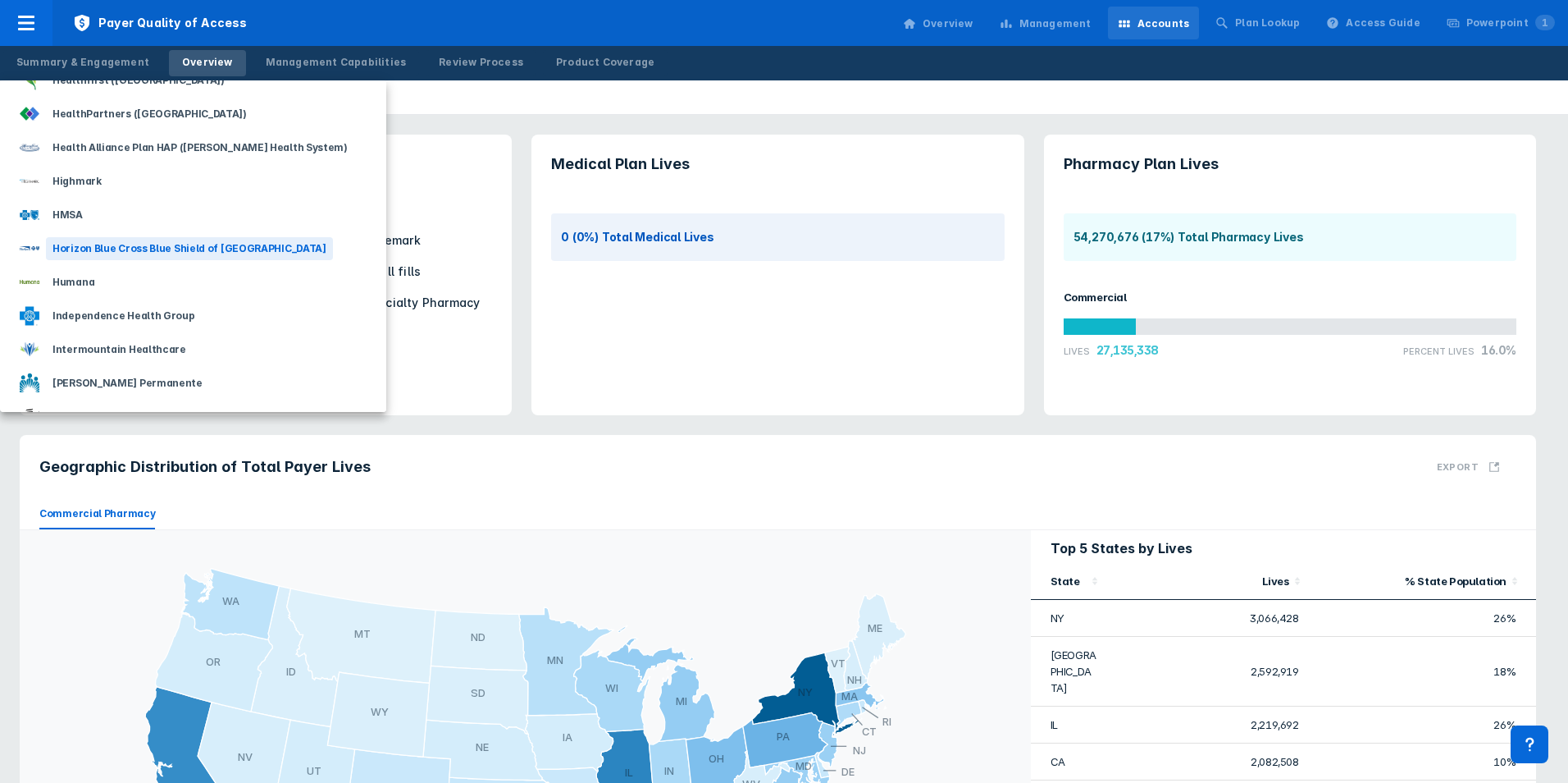
click at [98, 235] on div "Horizon Blue Cross Blue Shield of [GEOGRAPHIC_DATA]" at bounding box center [193, 249] width 386 height 34
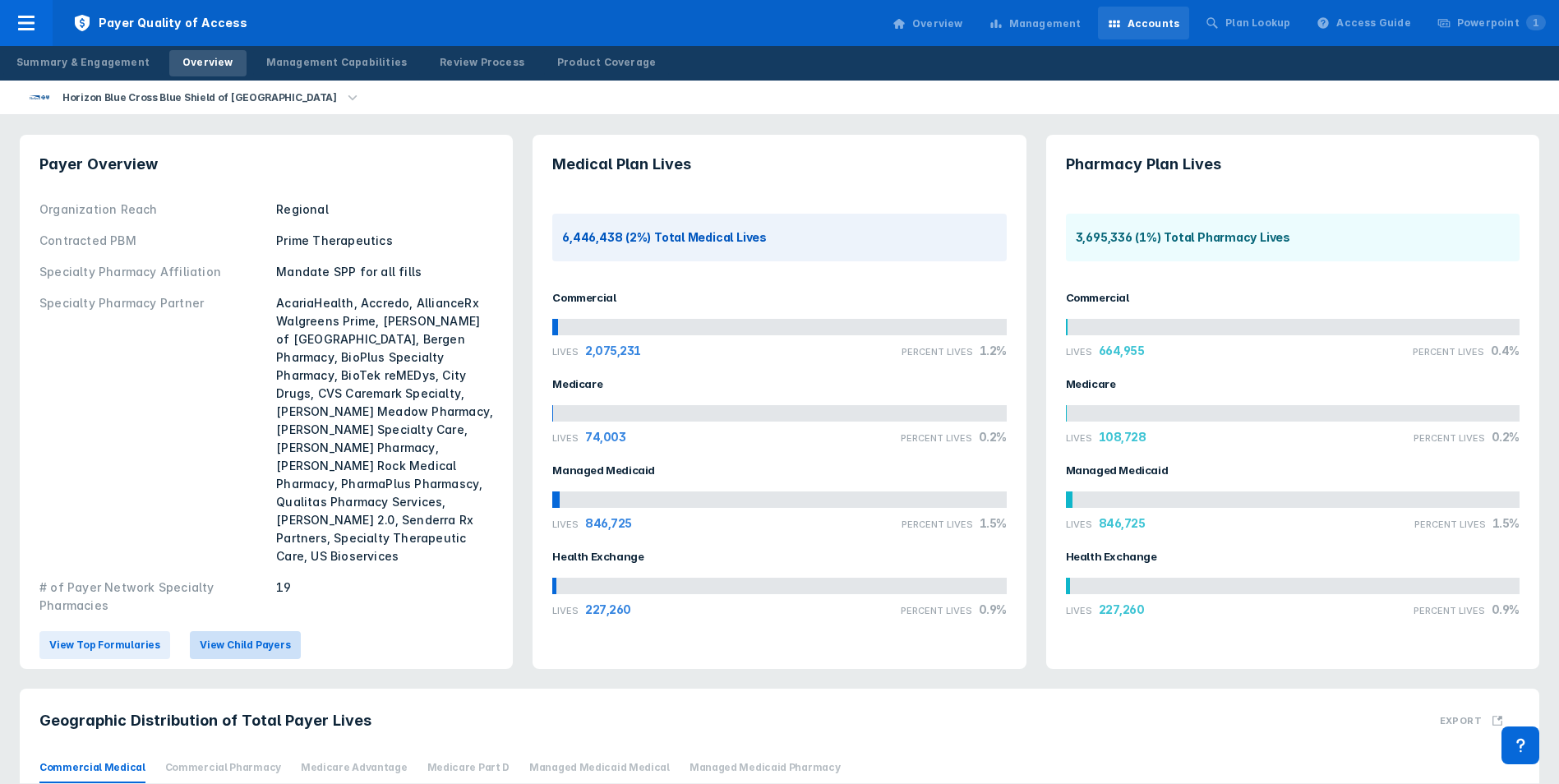
click at [227, 638] on span "View Child Payers" at bounding box center [245, 645] width 91 height 15
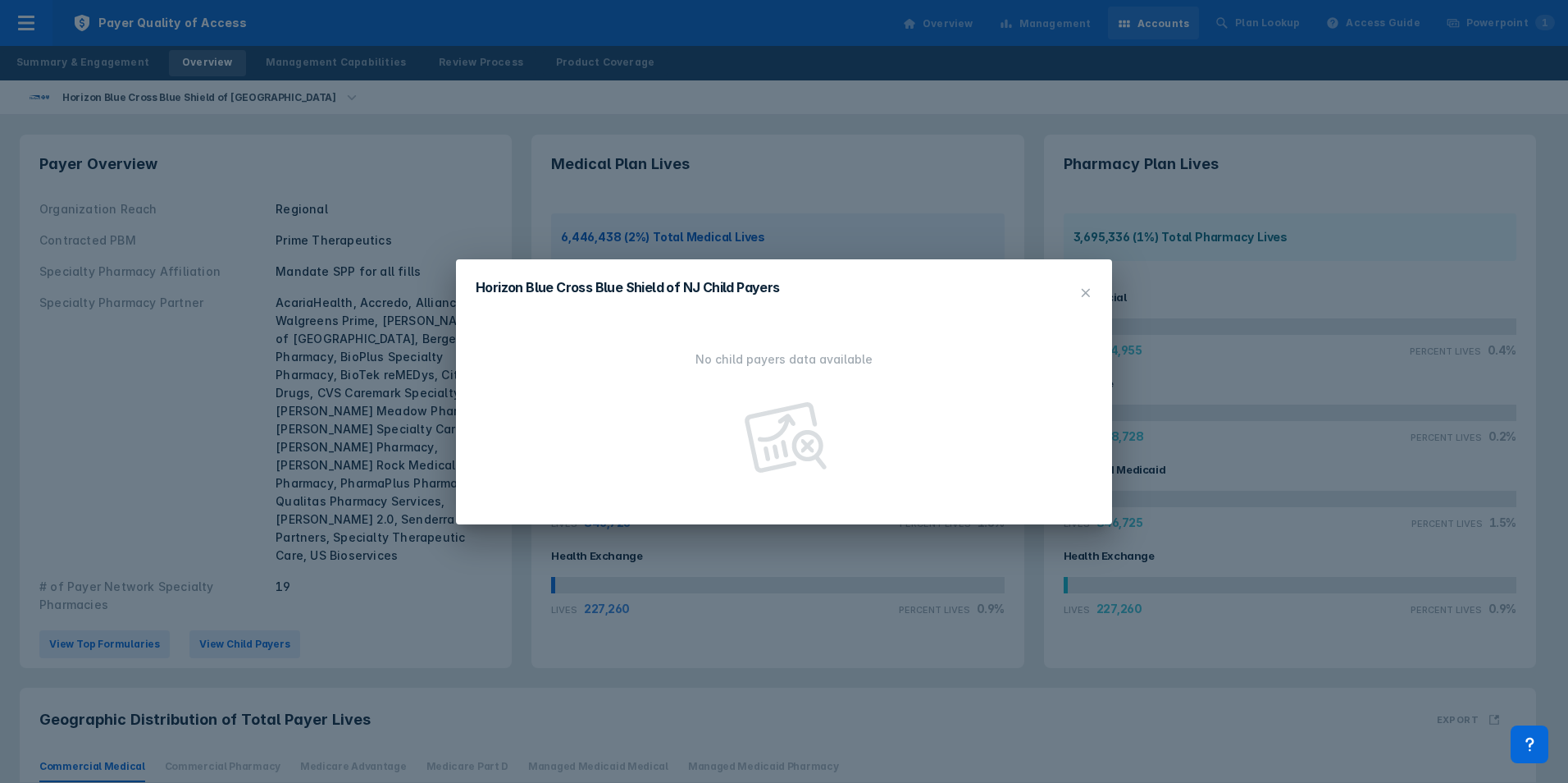
click at [1088, 298] on icon at bounding box center [1085, 292] width 13 height 13
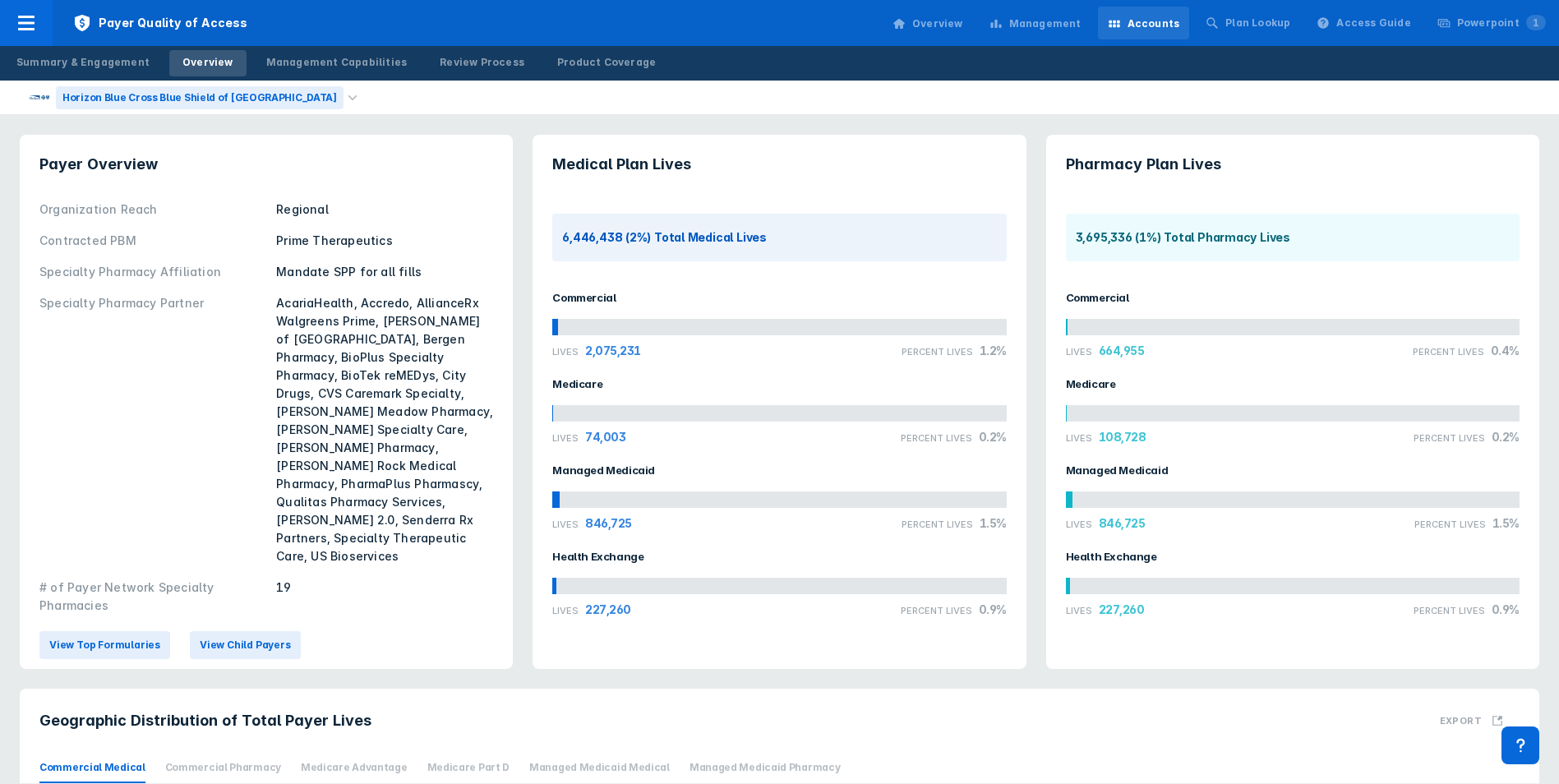
click at [150, 89] on div "Horizon Blue Cross Blue Shield of [GEOGRAPHIC_DATA]" at bounding box center [200, 98] width 287 height 23
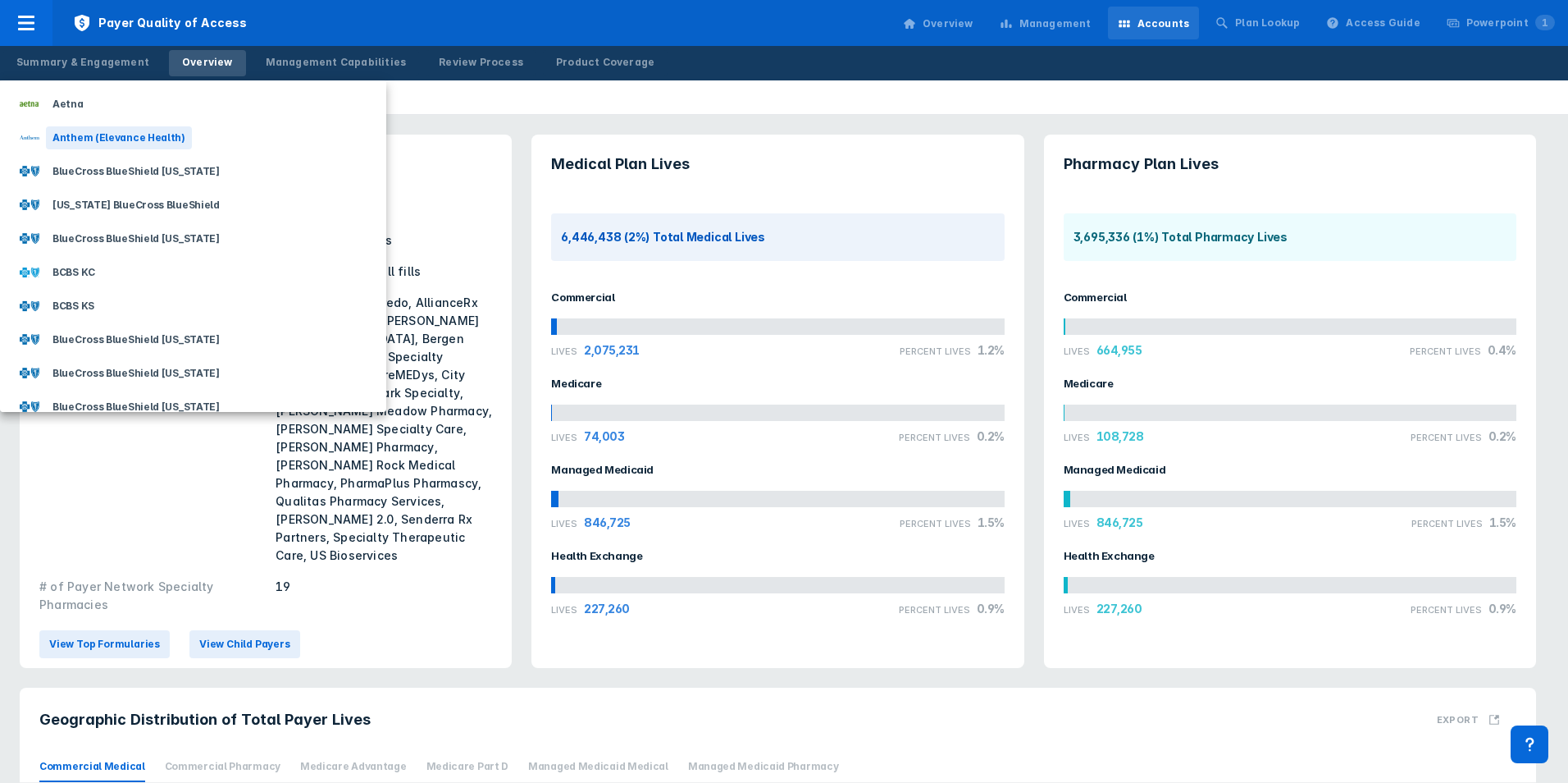
click at [119, 134] on div "Anthem (Elevance Health)" at bounding box center [119, 138] width 146 height 23
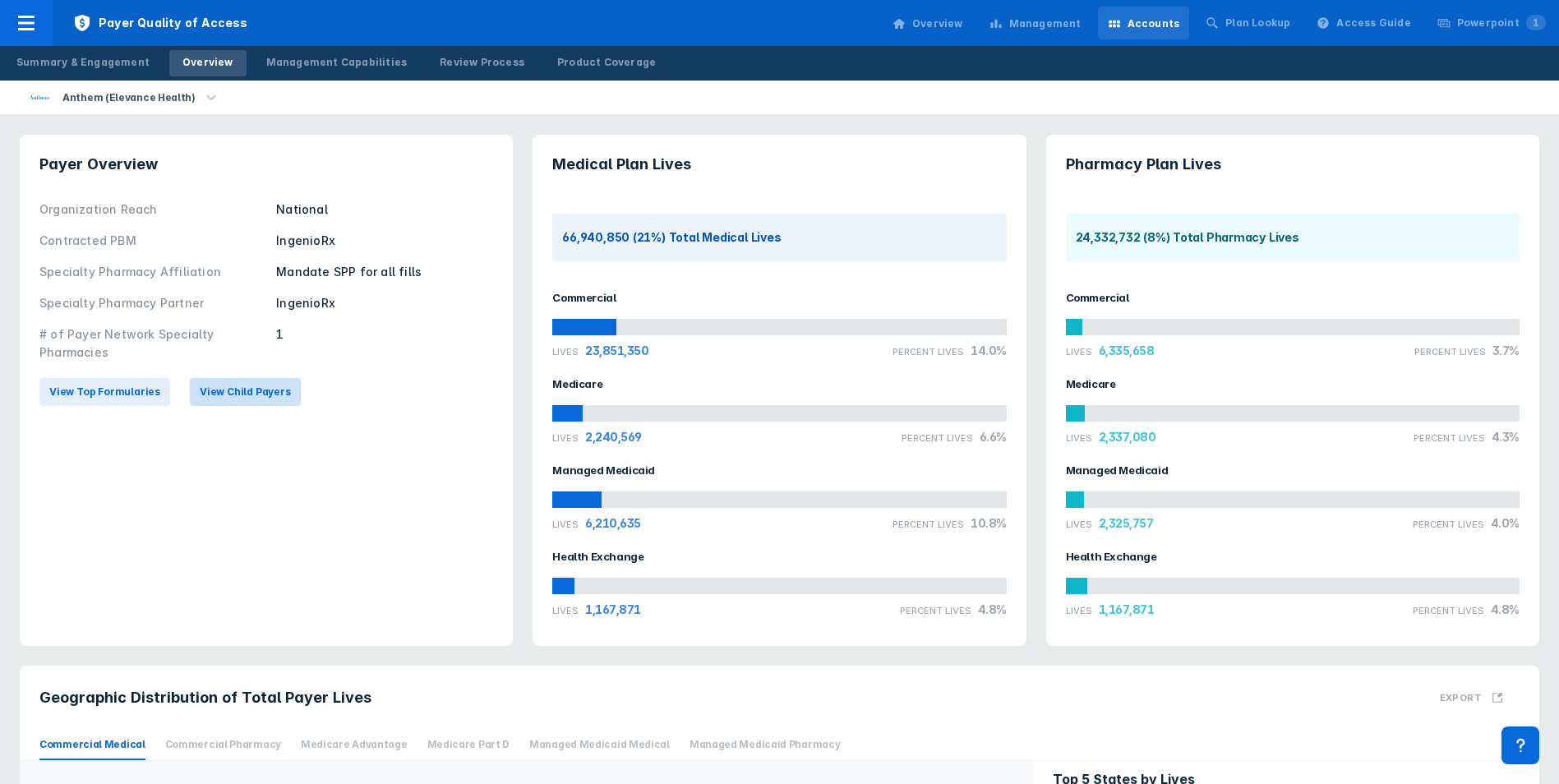
drag, startPoint x: 257, startPoint y: 375, endPoint x: 247, endPoint y: 387, distance: 15.6
click at [256, 375] on div "View Top Formularies View Child Payers" at bounding box center [266, 392] width 453 height 47
click at [246, 389] on span "View Child Payers" at bounding box center [245, 392] width 91 height 15
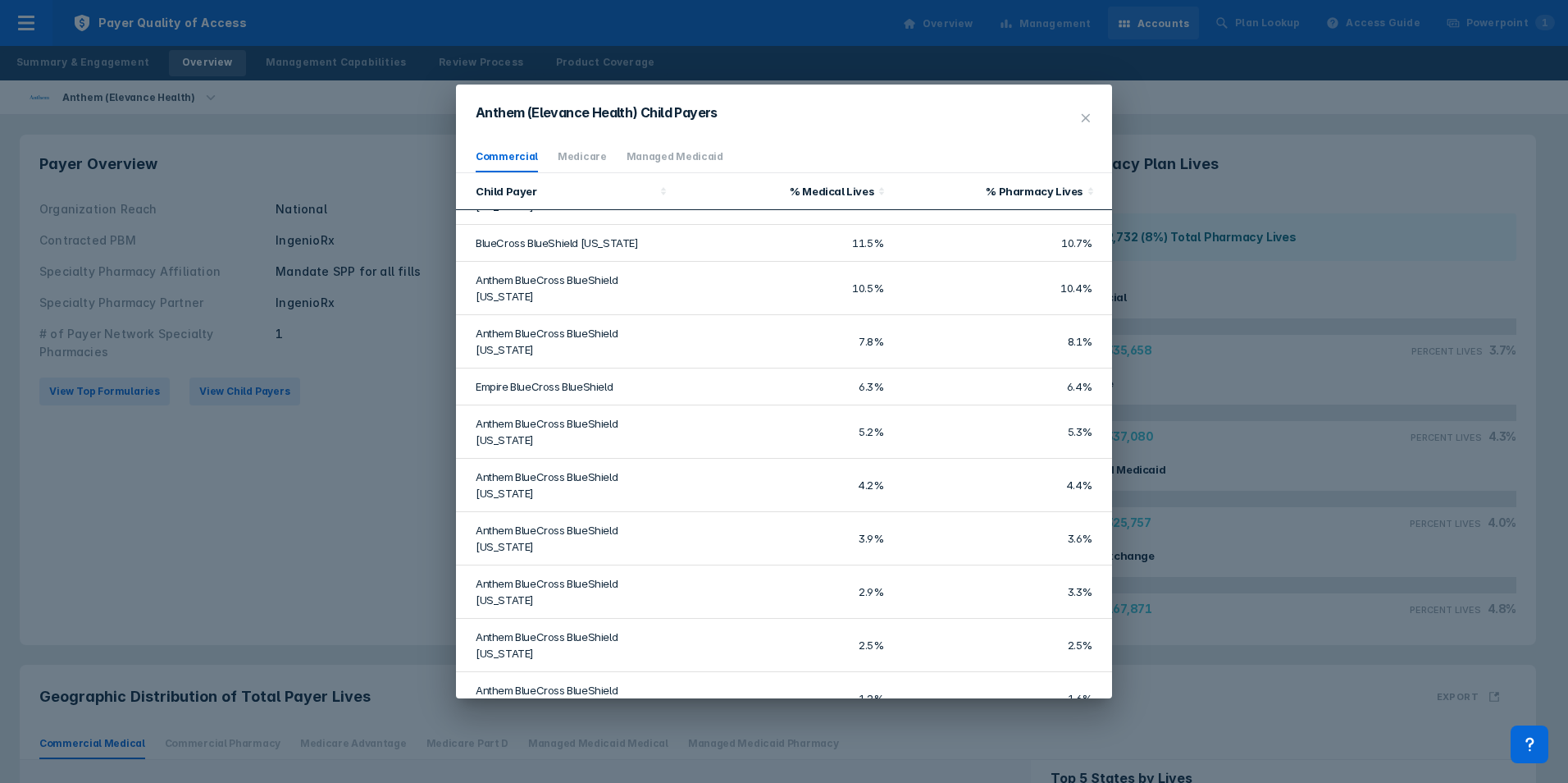
scroll to position [148, 0]
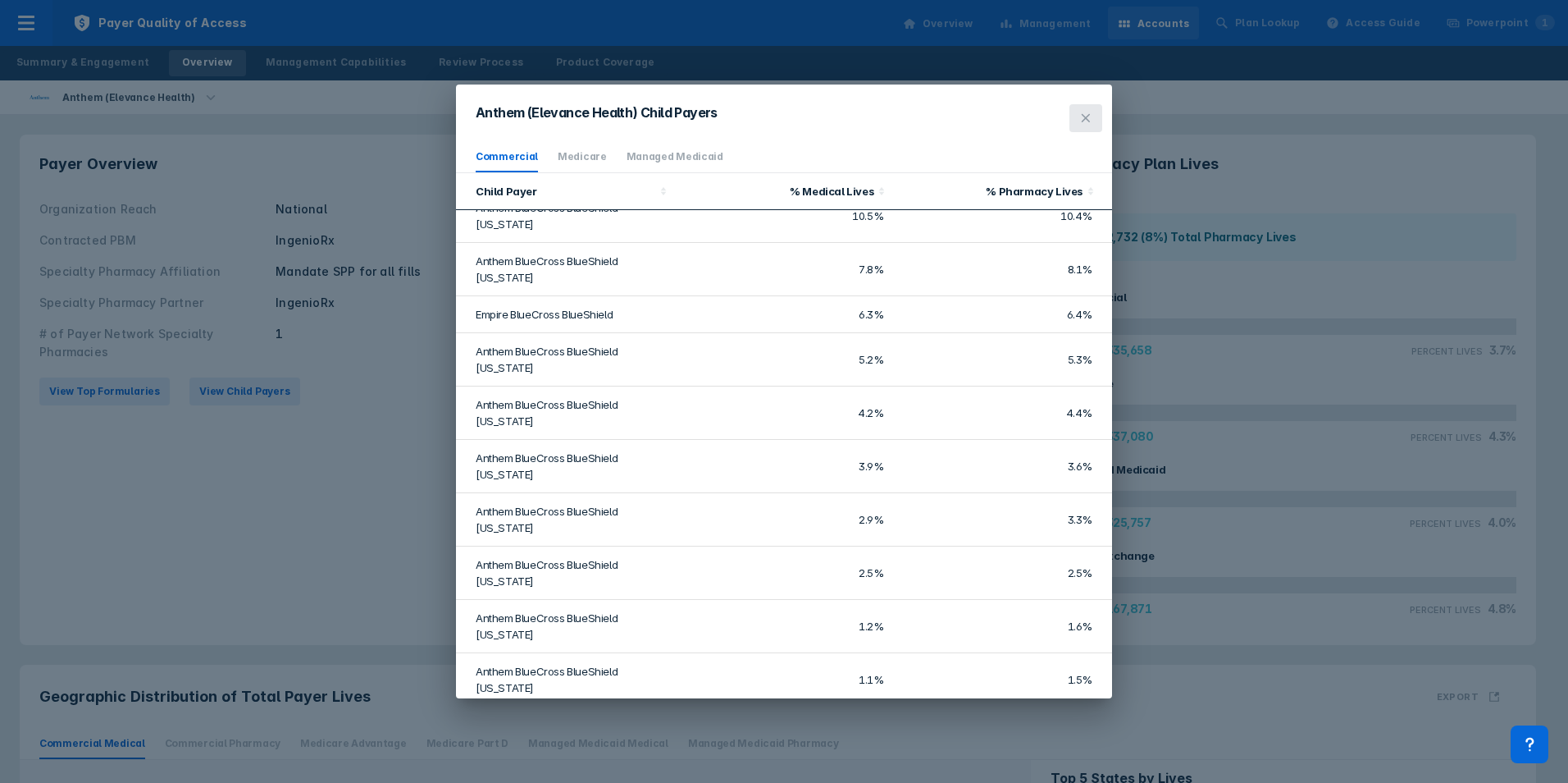
click at [1085, 113] on icon at bounding box center [1085, 118] width 13 height 13
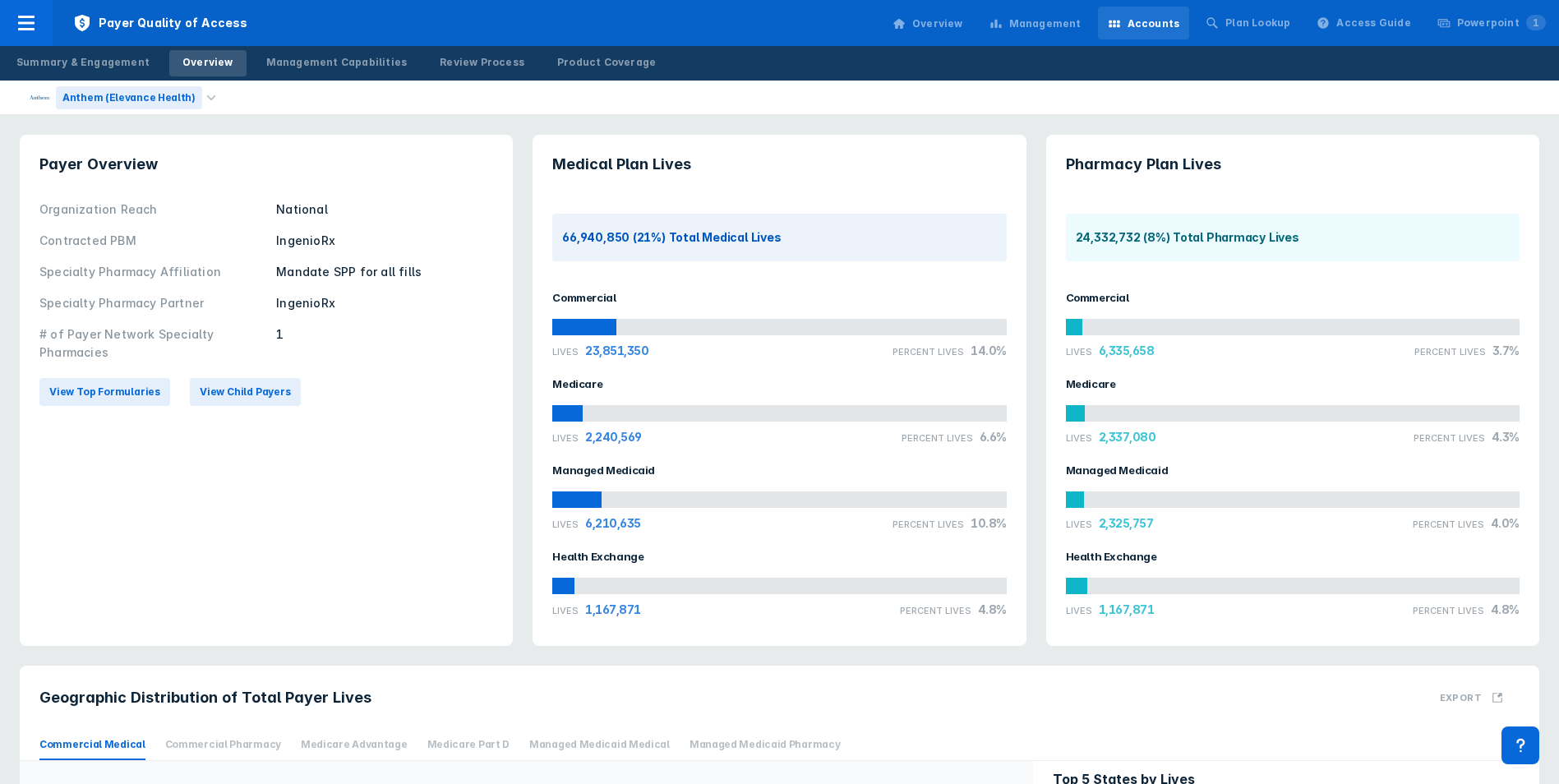
click at [140, 94] on div "Anthem (Elevance Health)" at bounding box center [129, 98] width 146 height 23
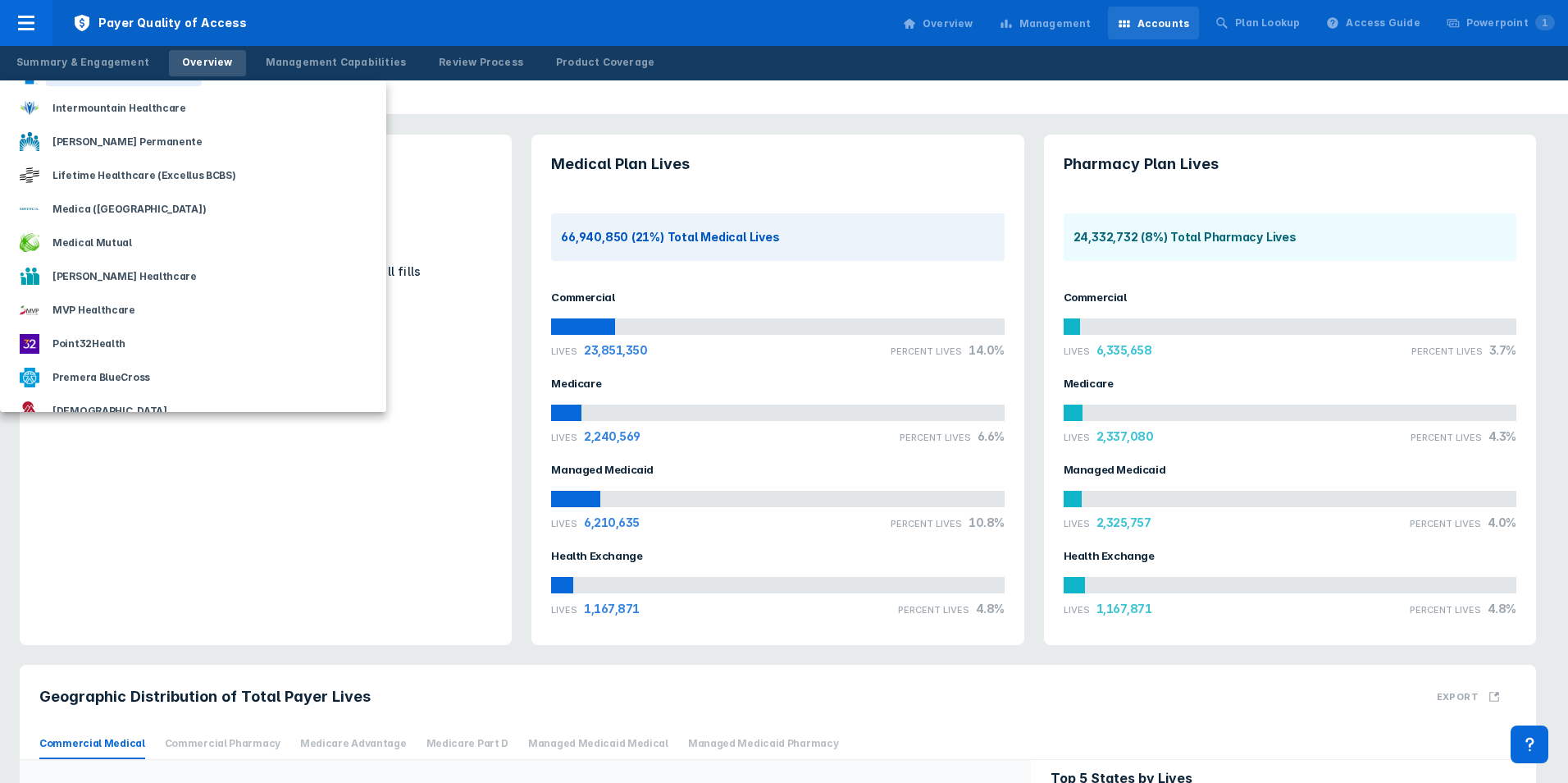
scroll to position [1148, 0]
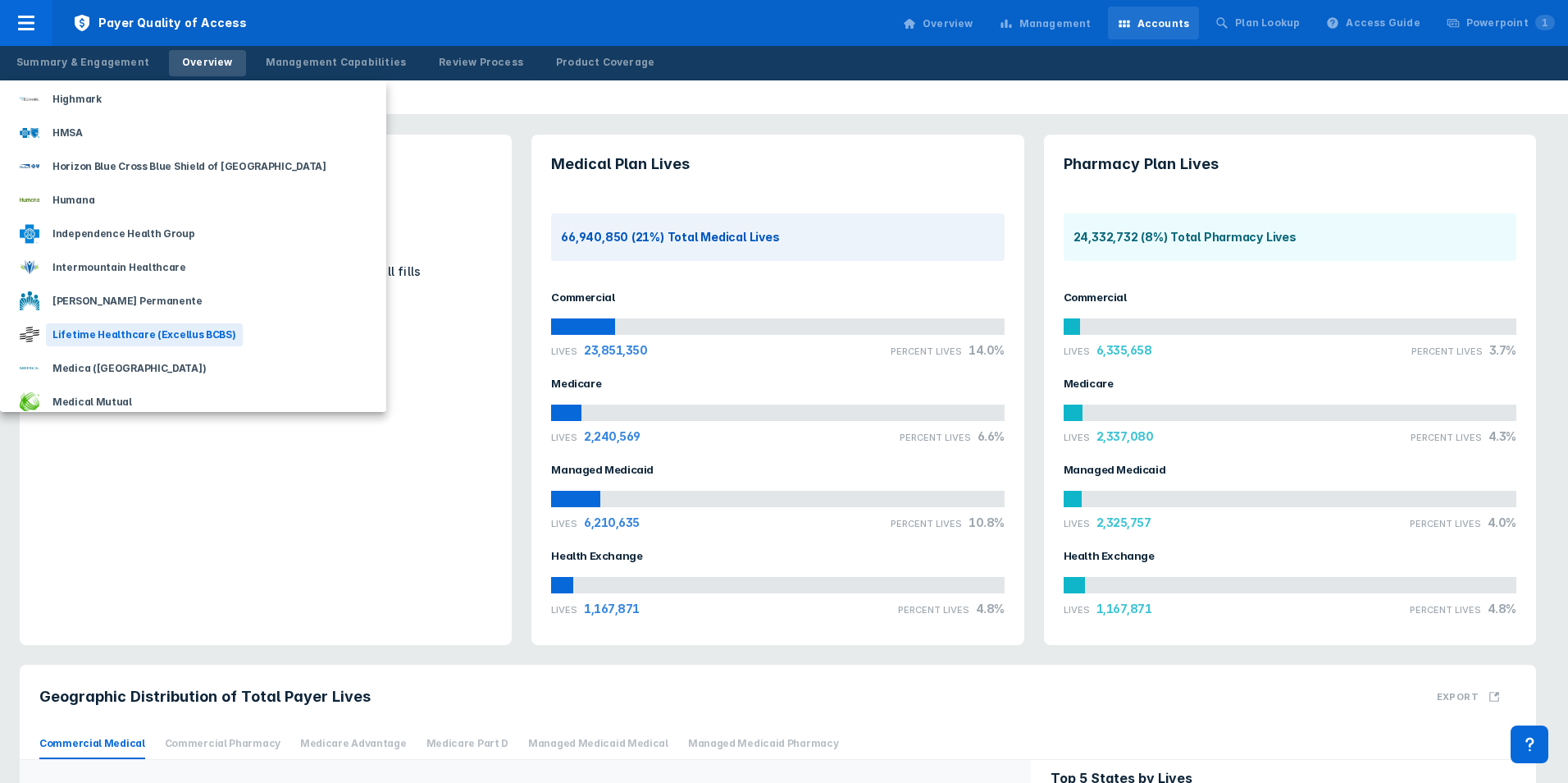
click at [90, 336] on div "Lifetime Healthcare (Excellus BCBS)" at bounding box center [144, 335] width 197 height 23
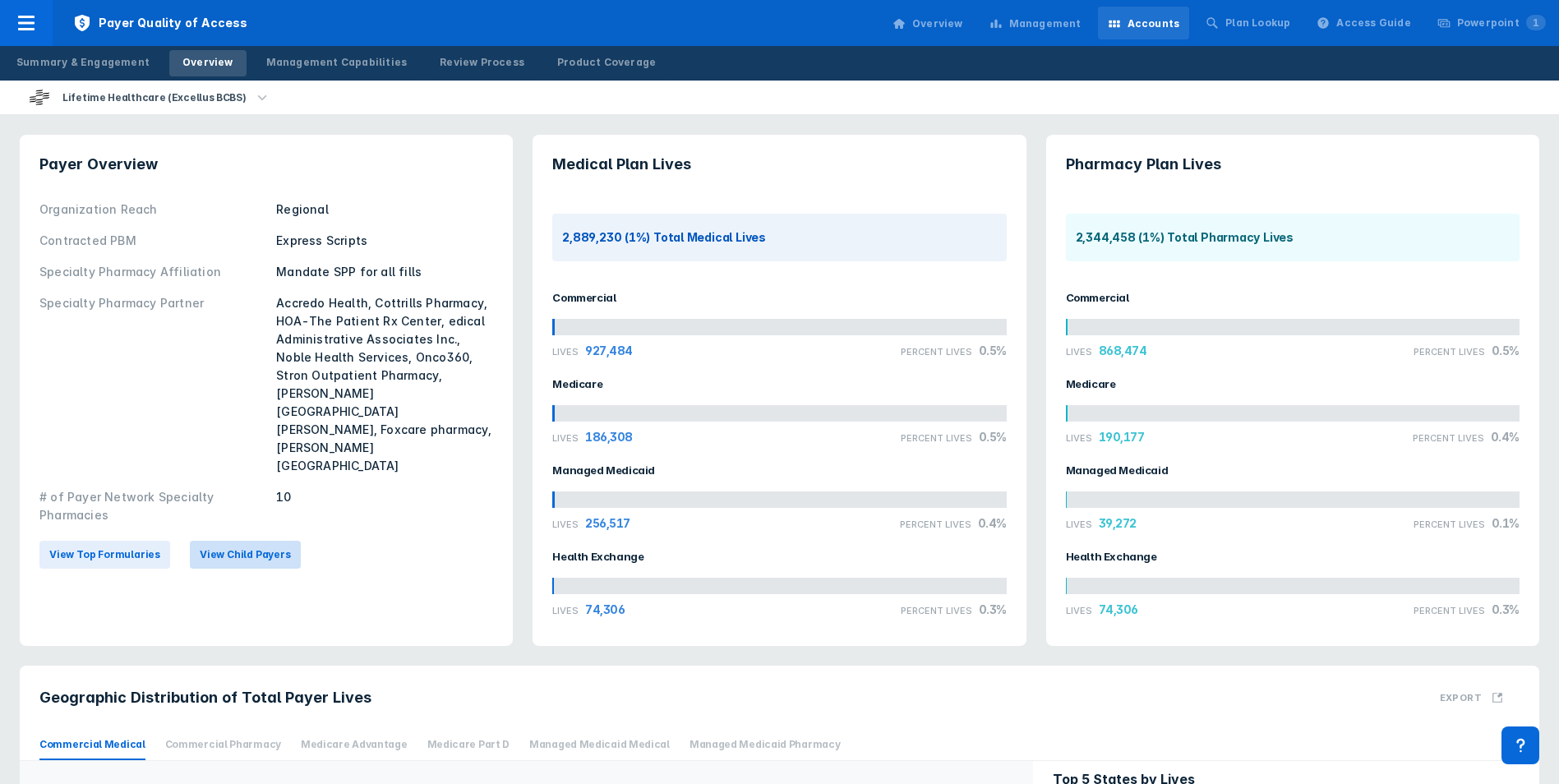
click at [251, 547] on span "View Child Payers" at bounding box center [245, 554] width 91 height 15
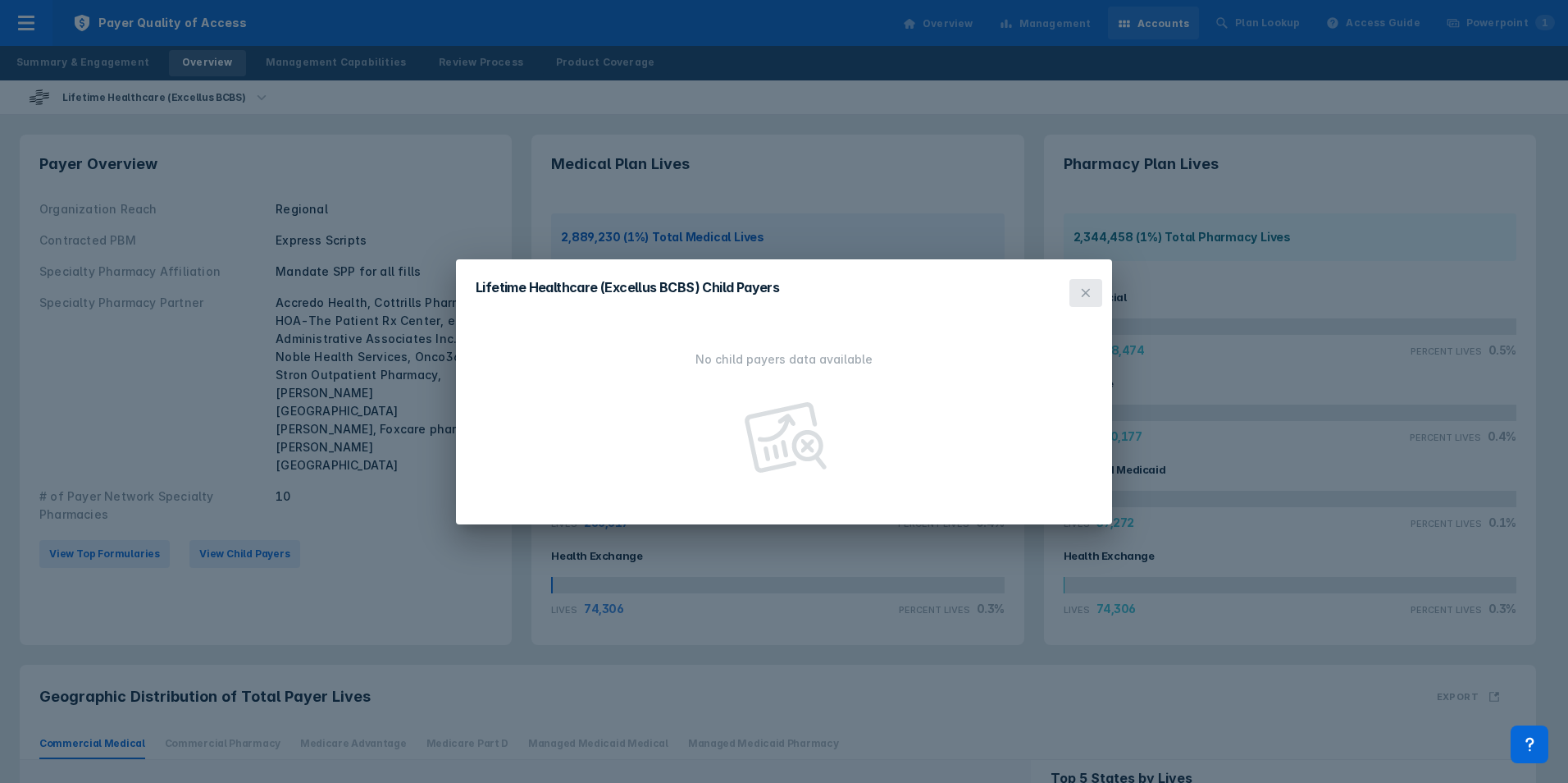
click at [1081, 296] on icon at bounding box center [1085, 292] width 13 height 13
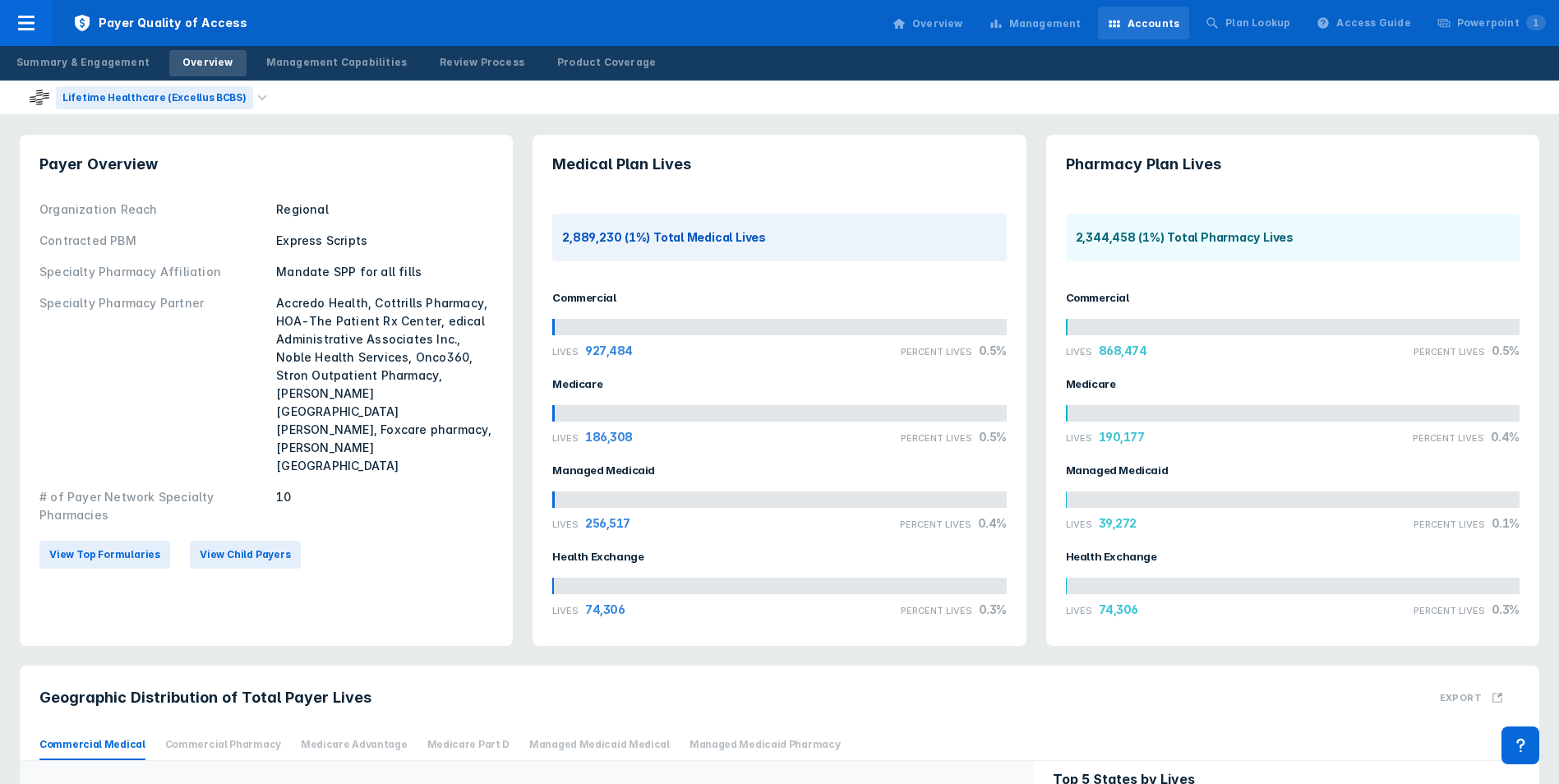
click at [172, 93] on div "Lifetime Healthcare (Excellus BCBS)" at bounding box center [154, 98] width 197 height 23
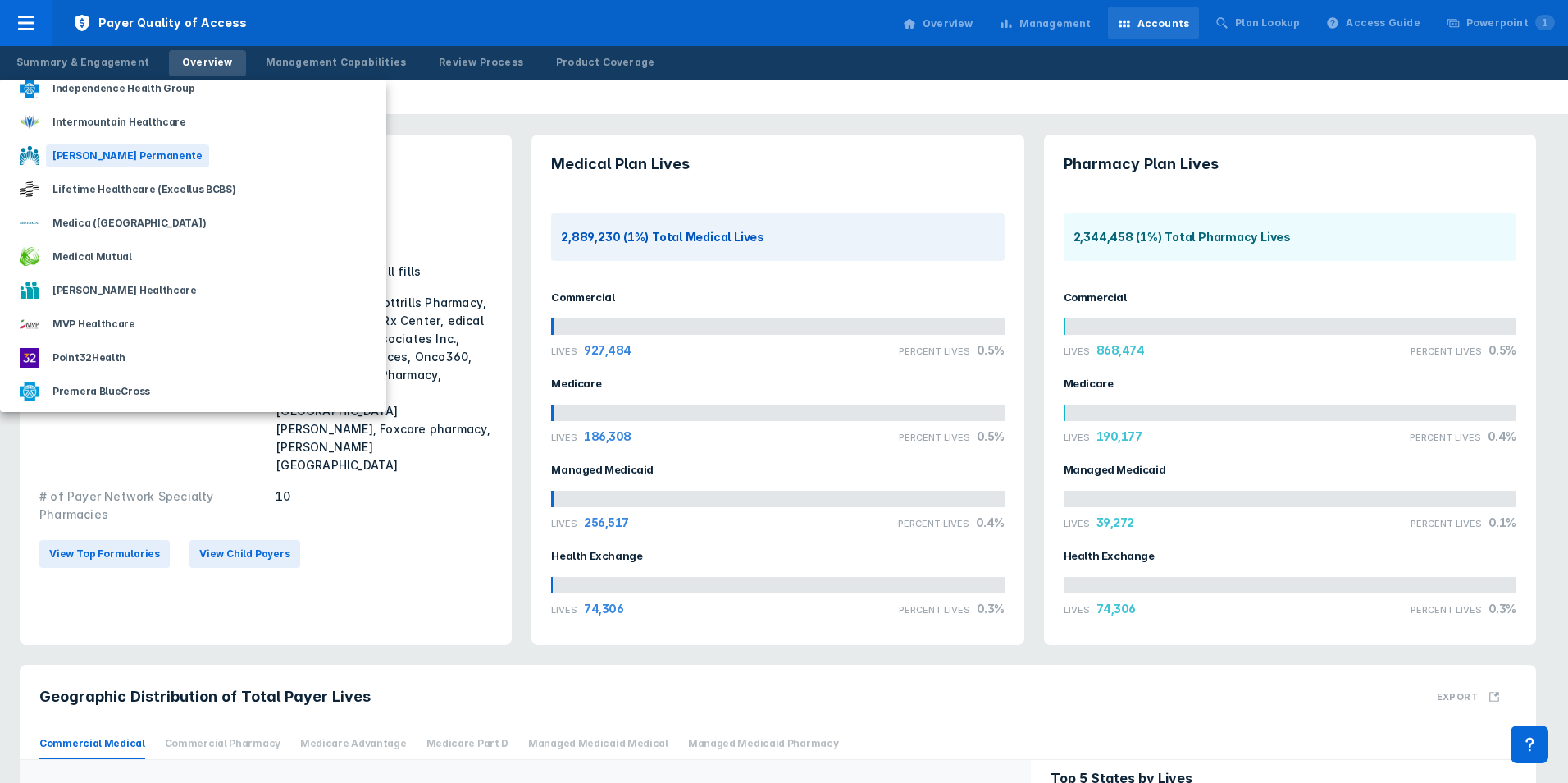
scroll to position [1148, 0]
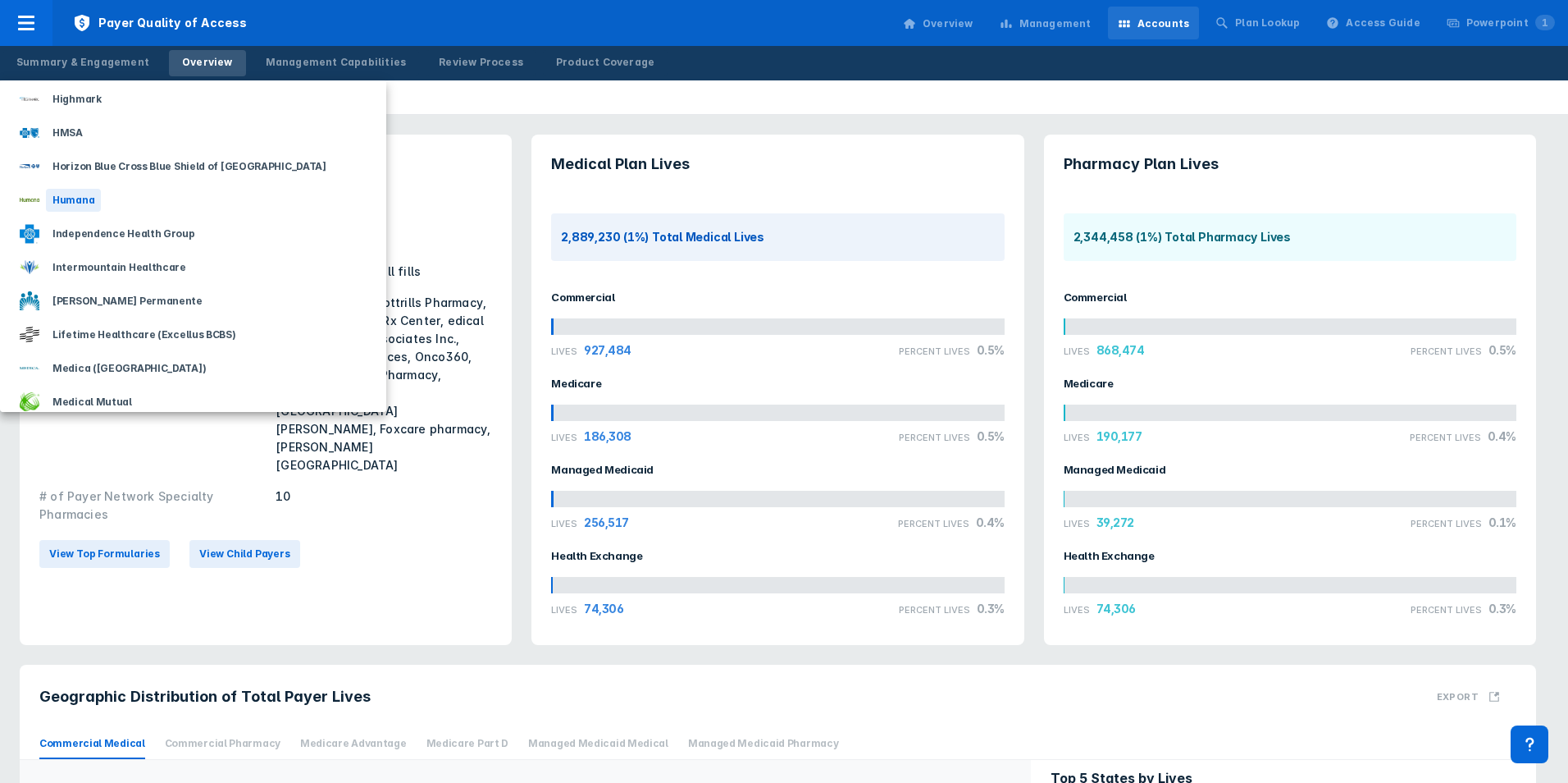
click at [75, 209] on div "Humana" at bounding box center [74, 200] width 55 height 23
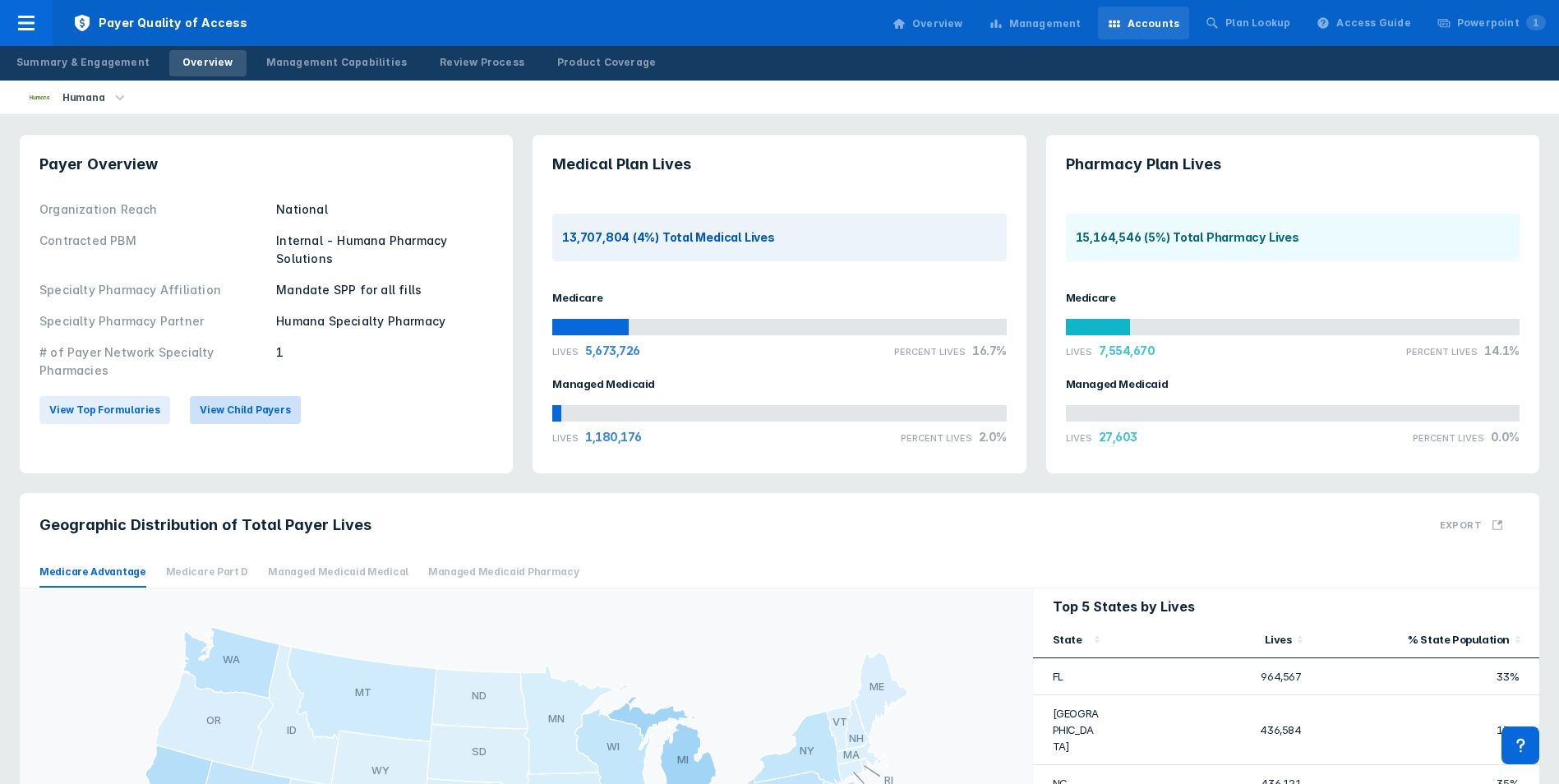
click at [224, 402] on span "View Child Payers" at bounding box center [245, 409] width 91 height 15
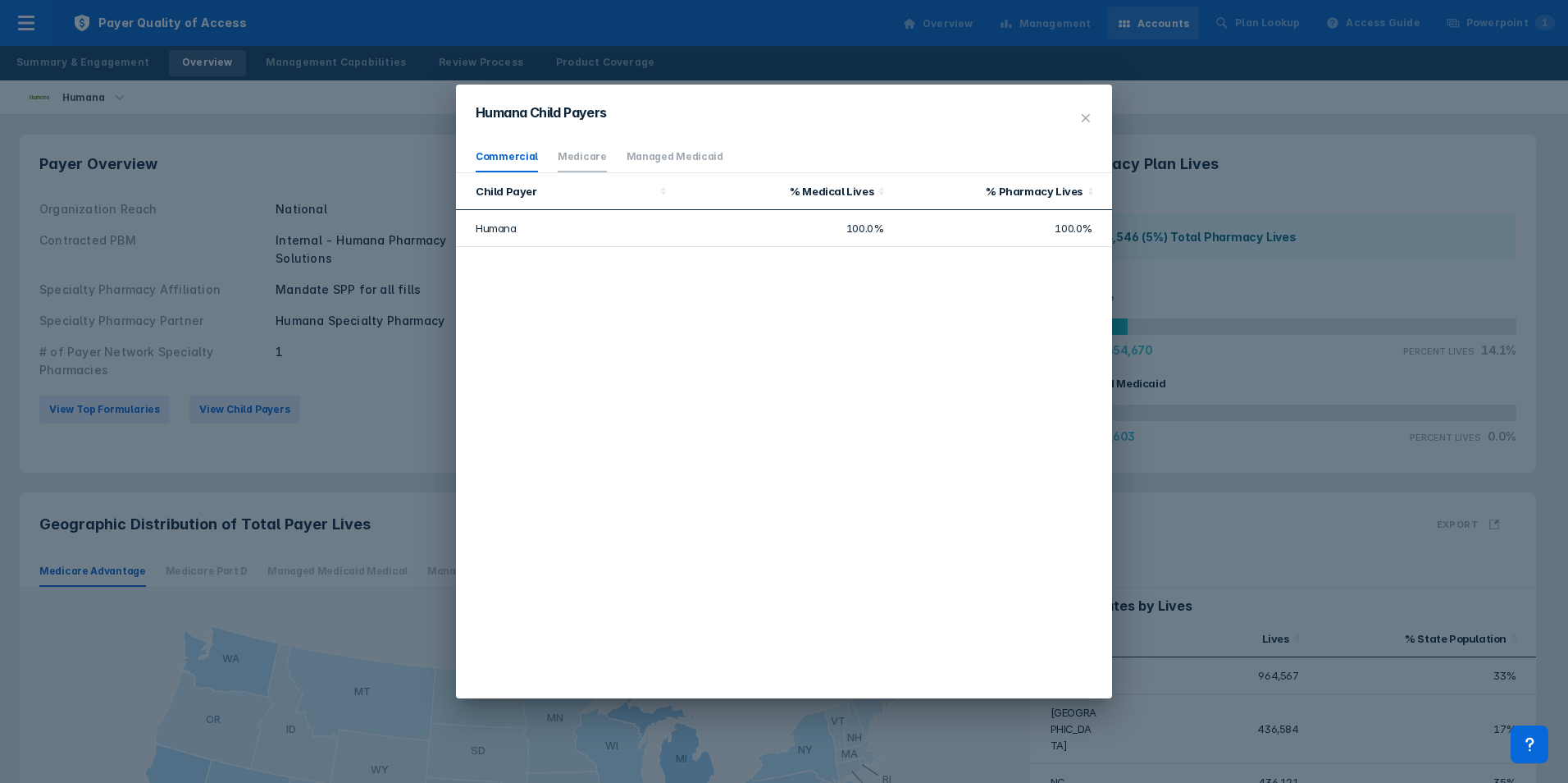
click at [559, 159] on link "Medicare" at bounding box center [581, 157] width 49 height 12
click at [534, 157] on ul "Commercial Medicare Managed Medicaid" at bounding box center [784, 157] width 656 height 31
click at [531, 156] on link "Commercial" at bounding box center [507, 157] width 62 height 12
click at [1078, 119] on button at bounding box center [1085, 118] width 33 height 28
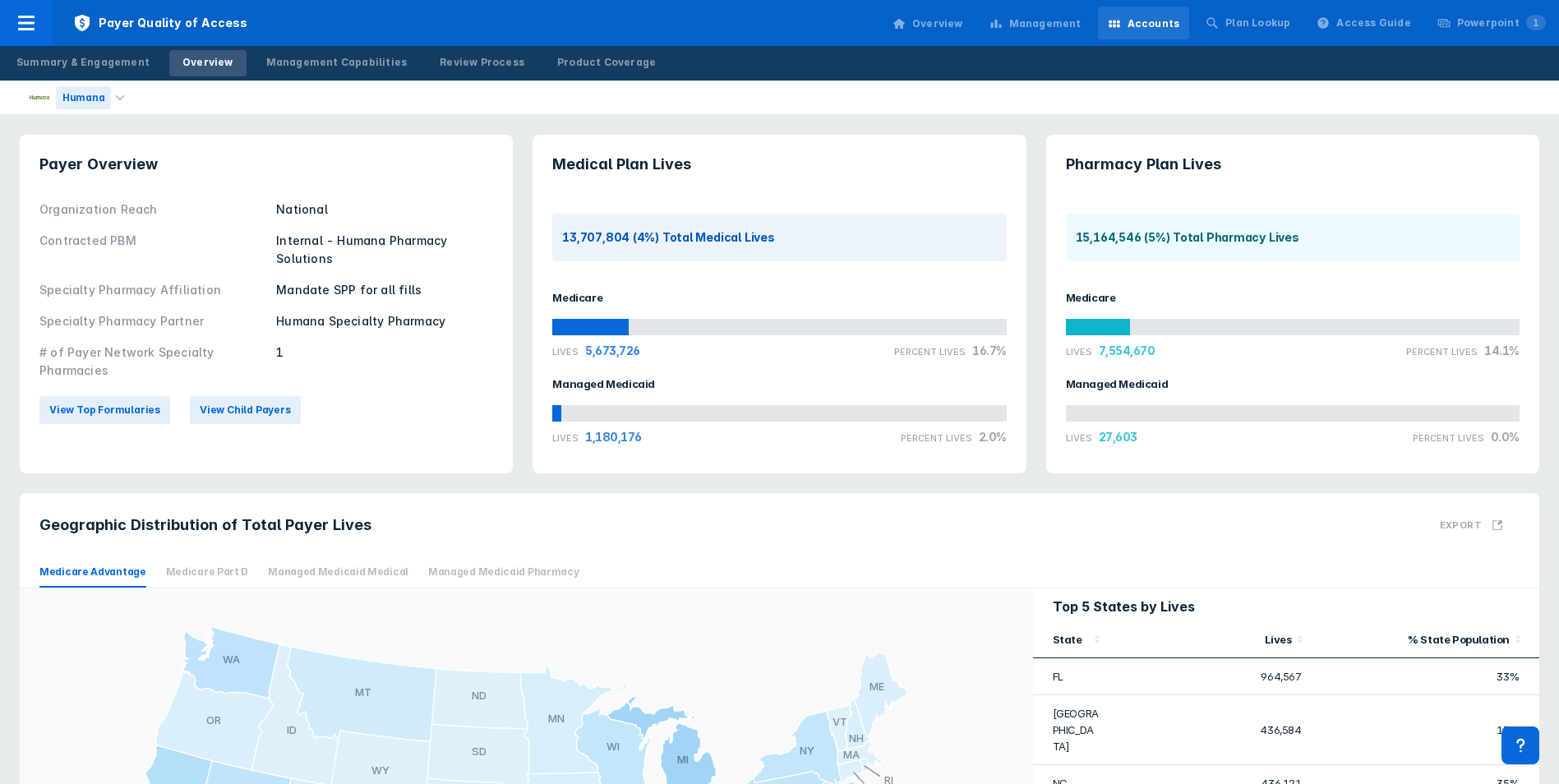
click at [102, 101] on div "Humana" at bounding box center [84, 98] width 55 height 23
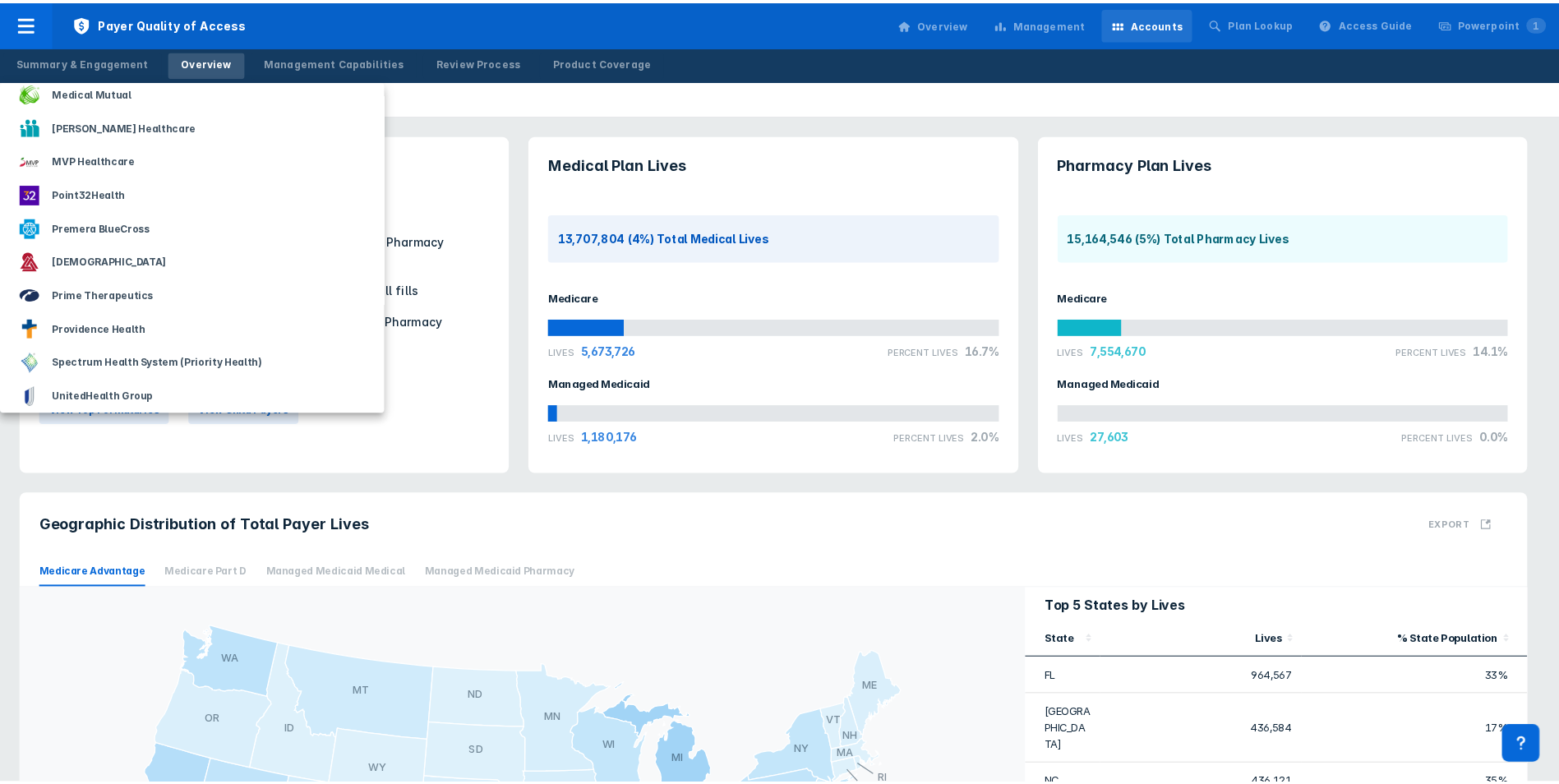
scroll to position [1533, 0]
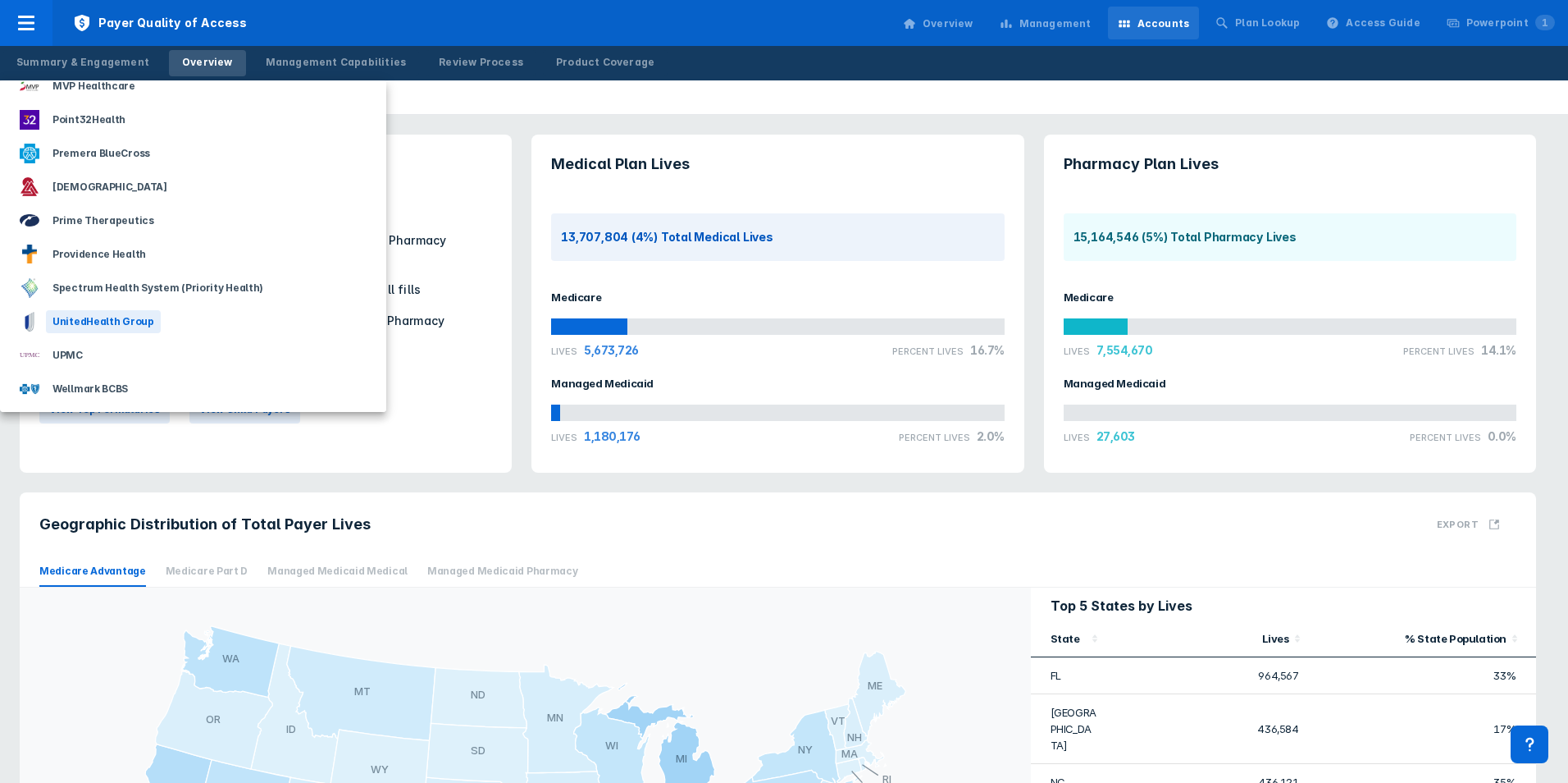
click at [65, 322] on div "UnitedHealth Group" at bounding box center [103, 322] width 115 height 23
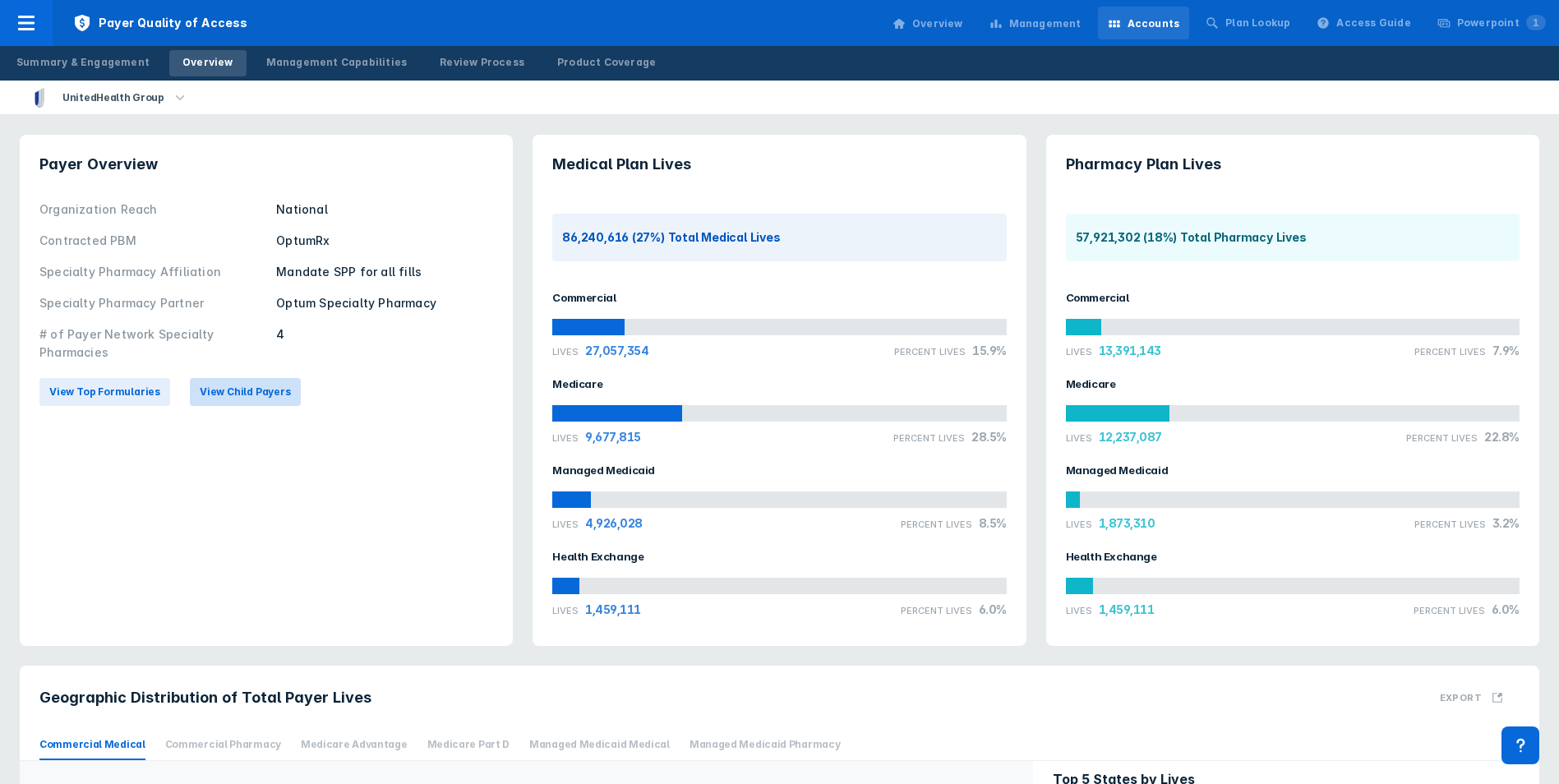
click at [236, 393] on span "View Child Payers" at bounding box center [245, 392] width 91 height 15
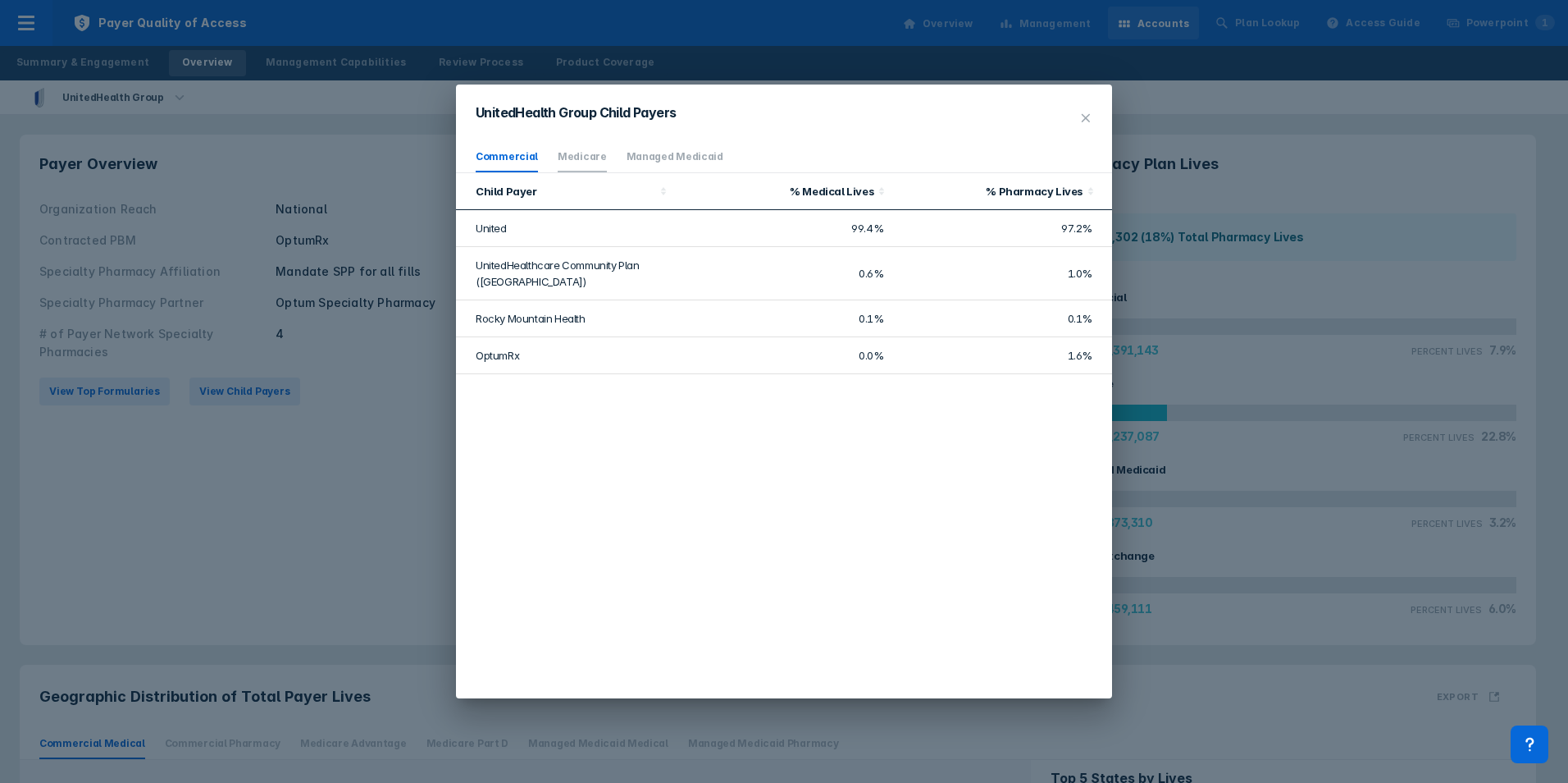
click at [557, 162] on li "Medicare" at bounding box center [581, 157] width 49 height 30
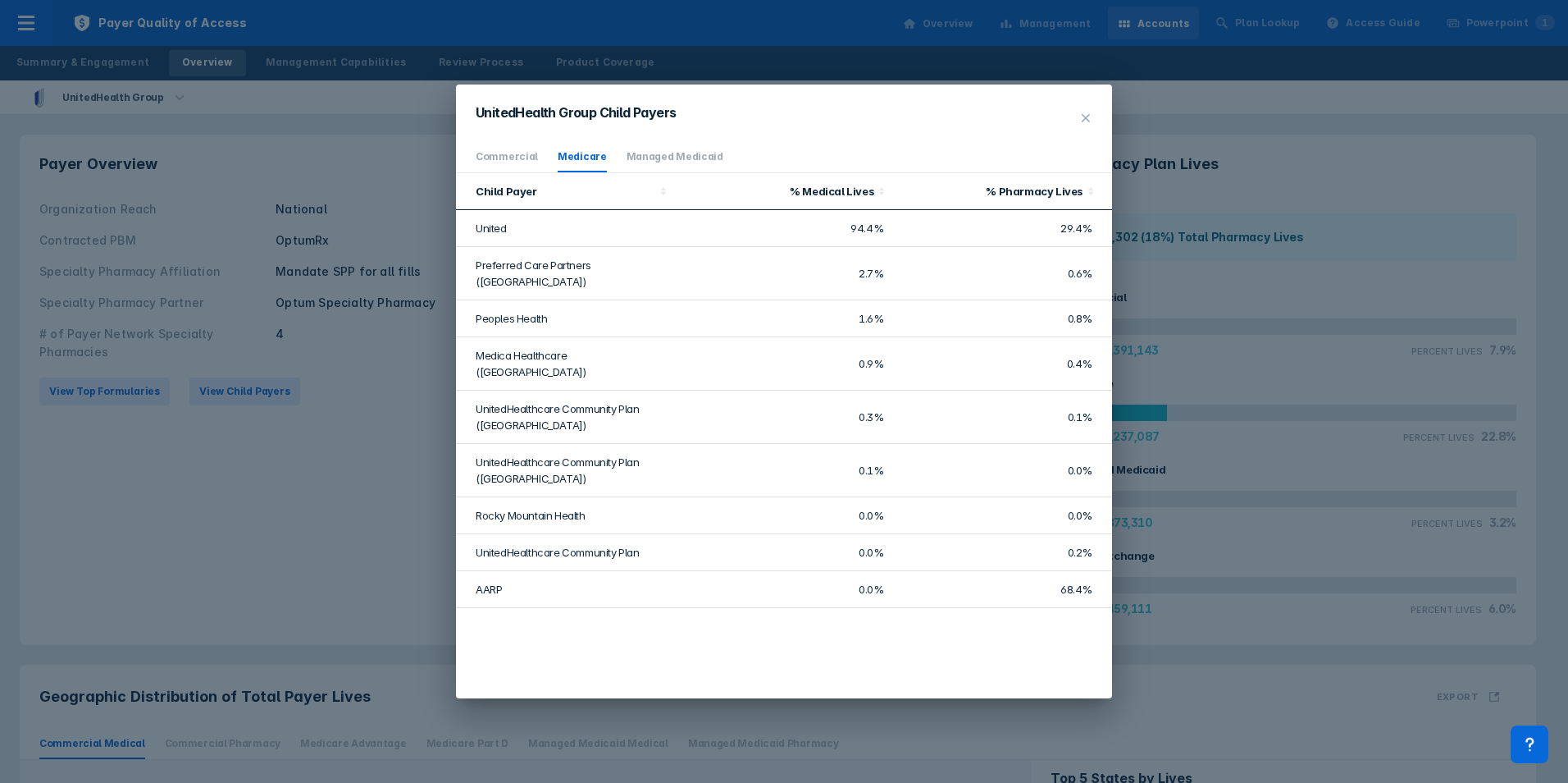
click at [548, 167] on ul "Commercial Medicare Managed Medicaid" at bounding box center [784, 157] width 656 height 31
click at [508, 153] on link "Commercial" at bounding box center [507, 157] width 62 height 12
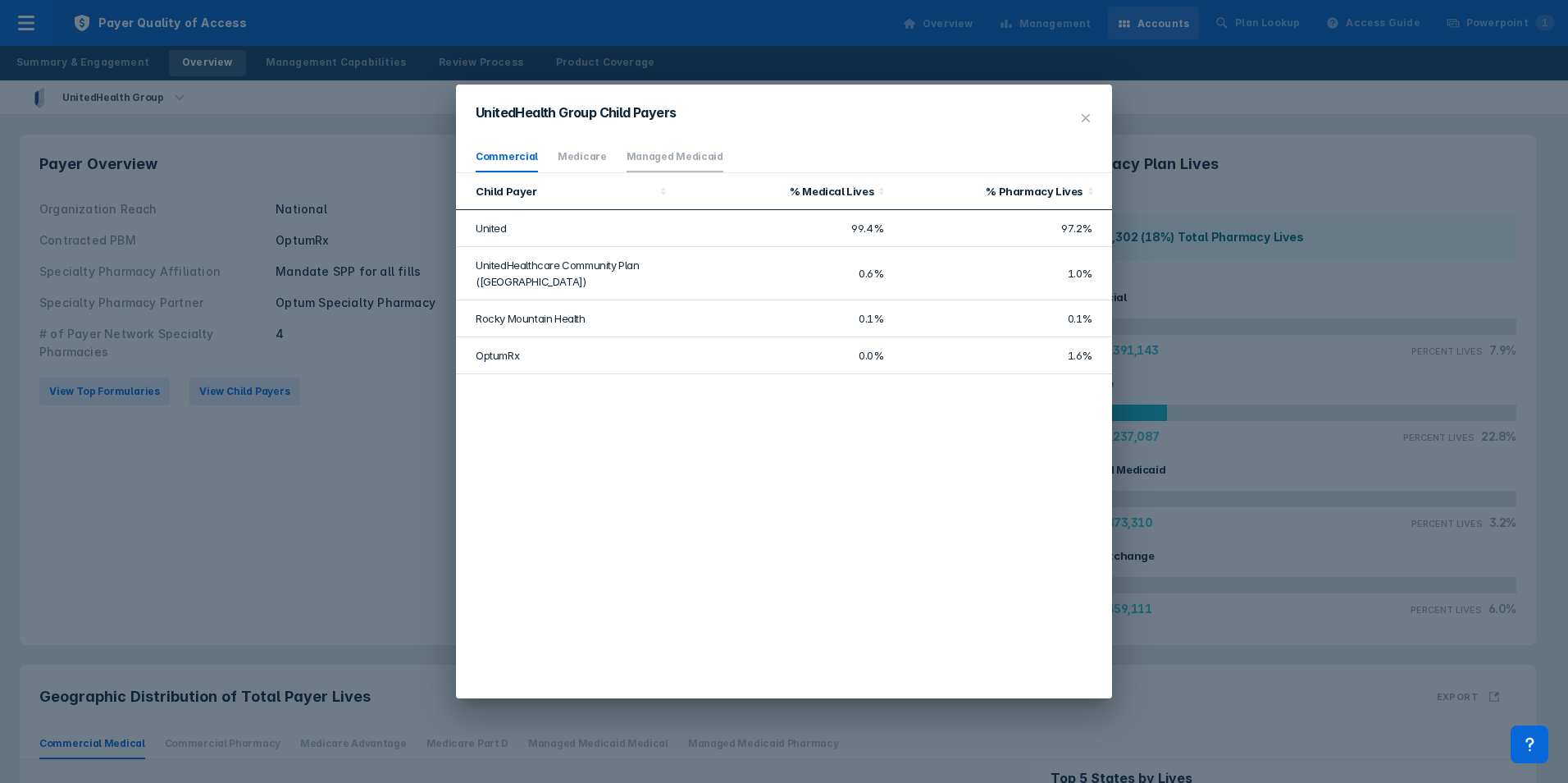
click at [651, 154] on link "Managed Medicaid" at bounding box center [675, 157] width 97 height 12
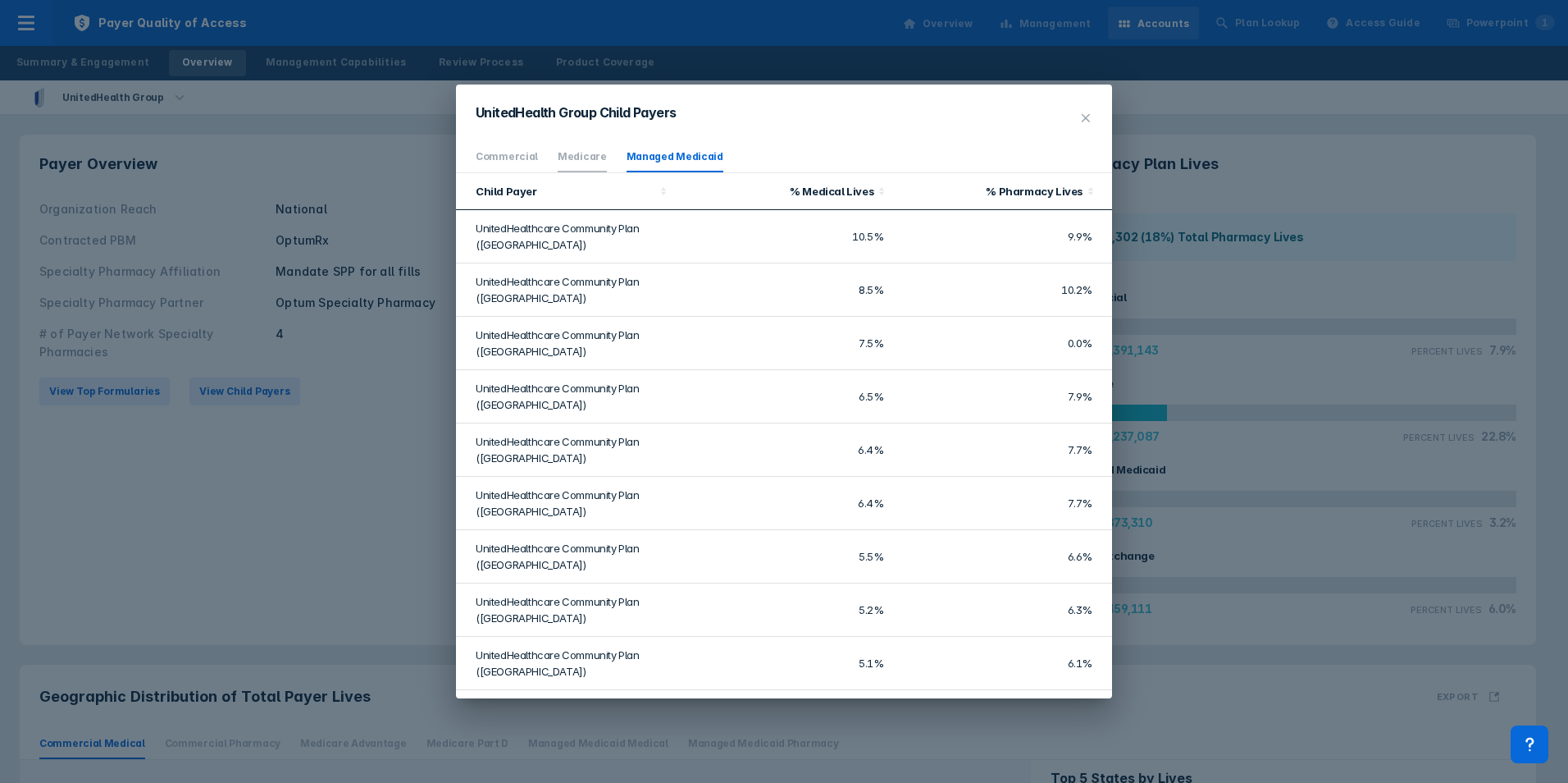
click at [588, 154] on link "Medicare" at bounding box center [581, 157] width 49 height 12
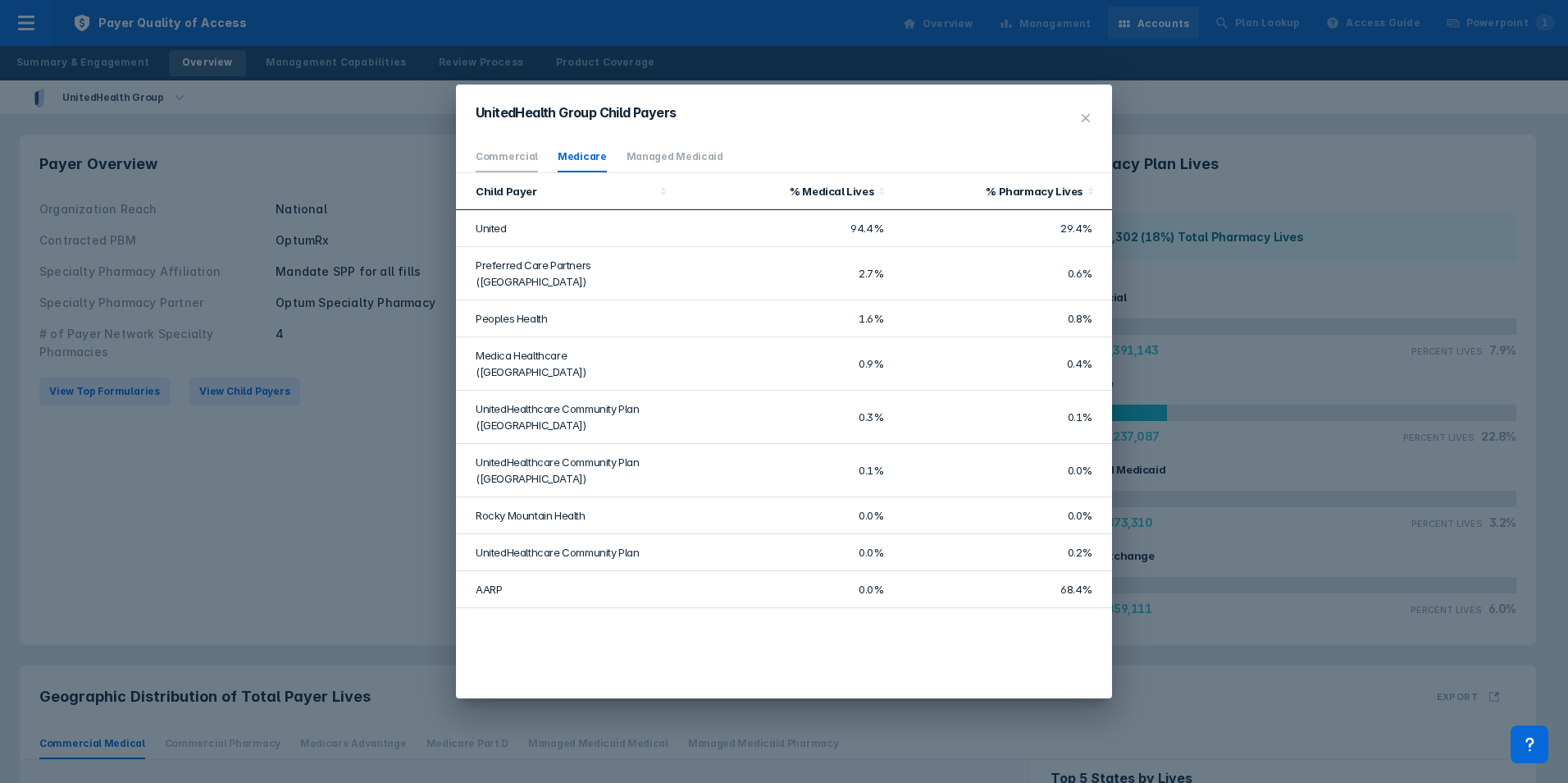
click at [507, 153] on link "Commercial" at bounding box center [507, 157] width 62 height 12
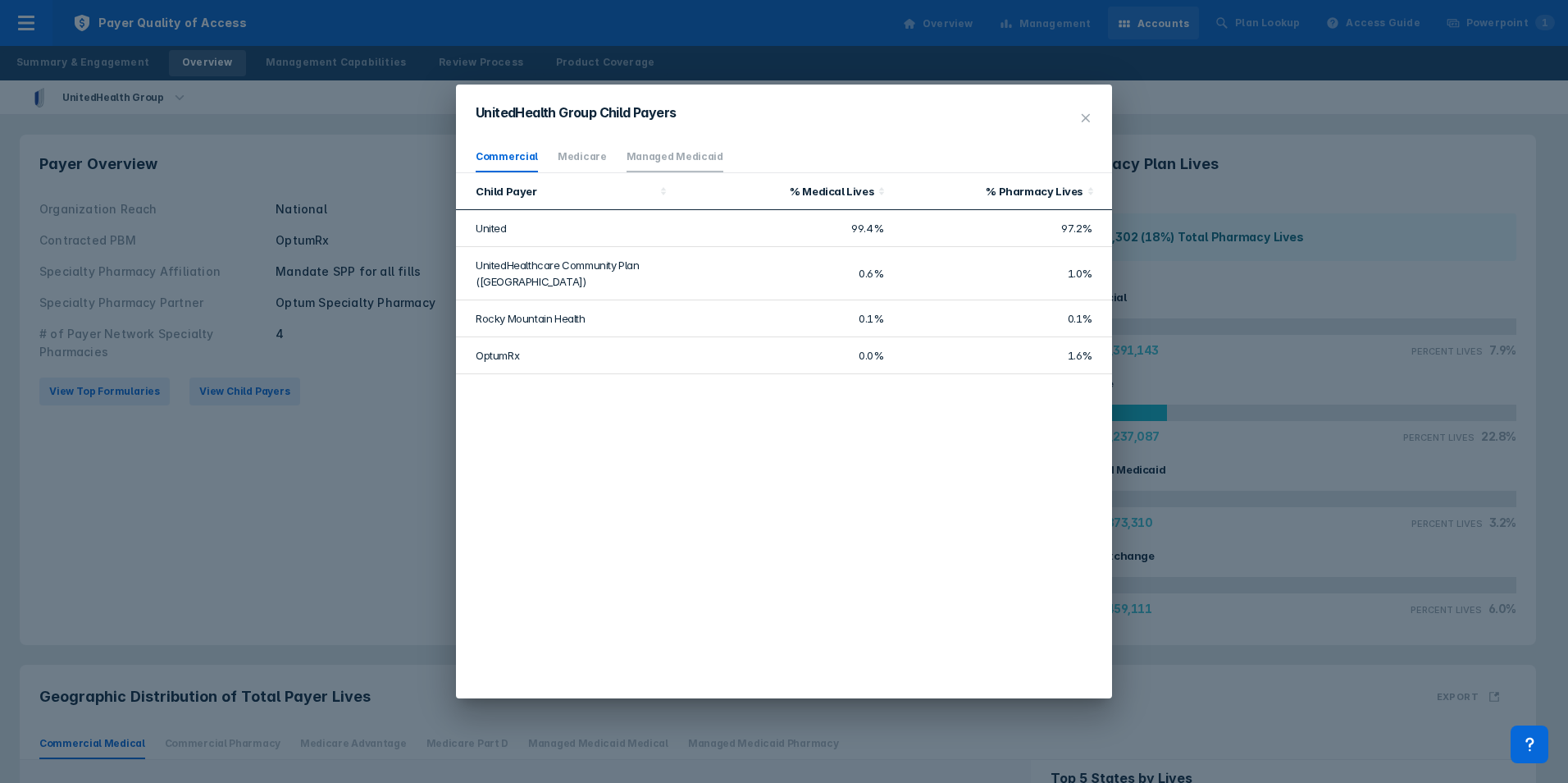
click at [667, 153] on link "Managed Medicaid" at bounding box center [675, 157] width 97 height 12
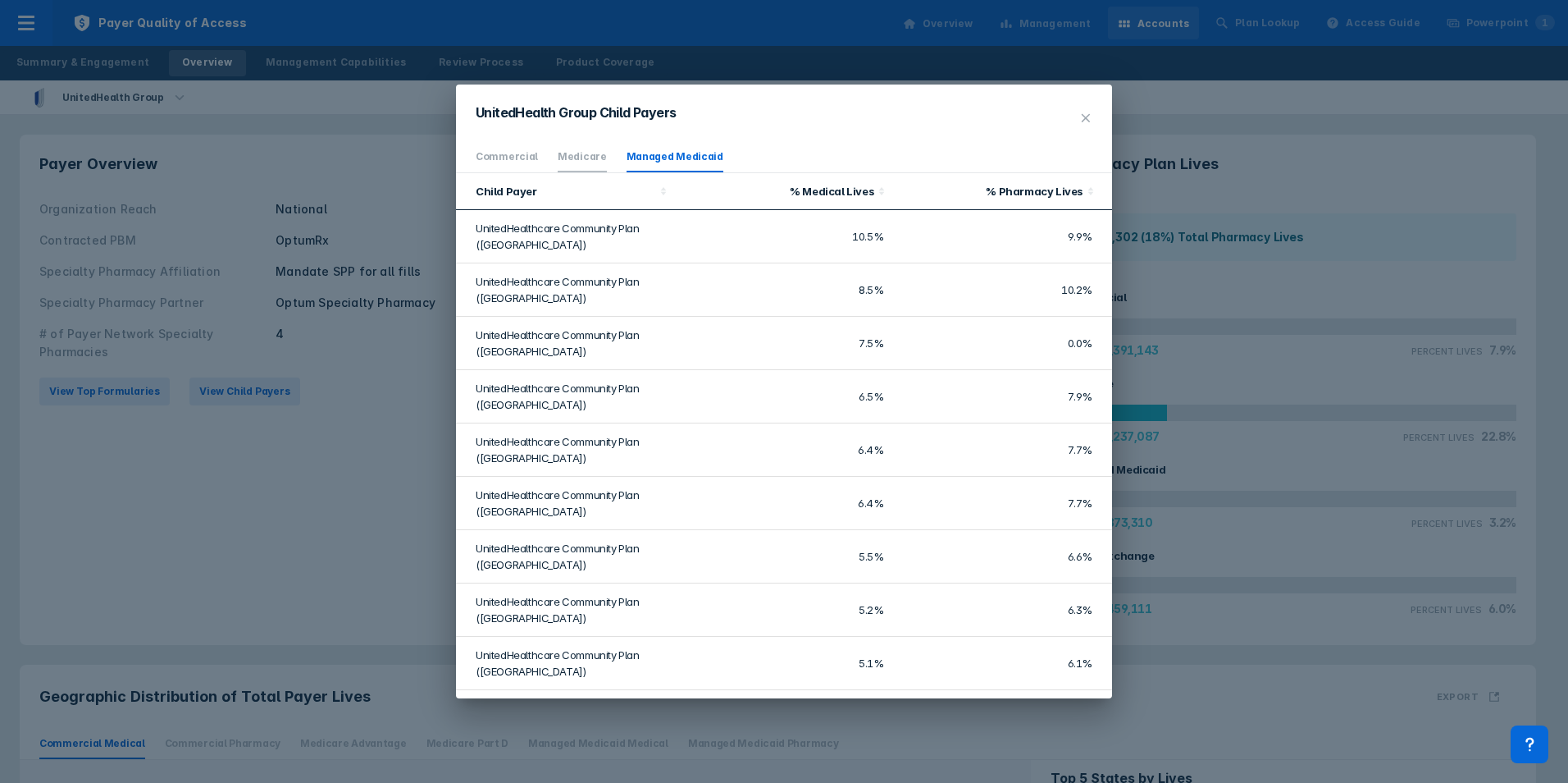
click at [576, 158] on link "Medicare" at bounding box center [581, 157] width 49 height 12
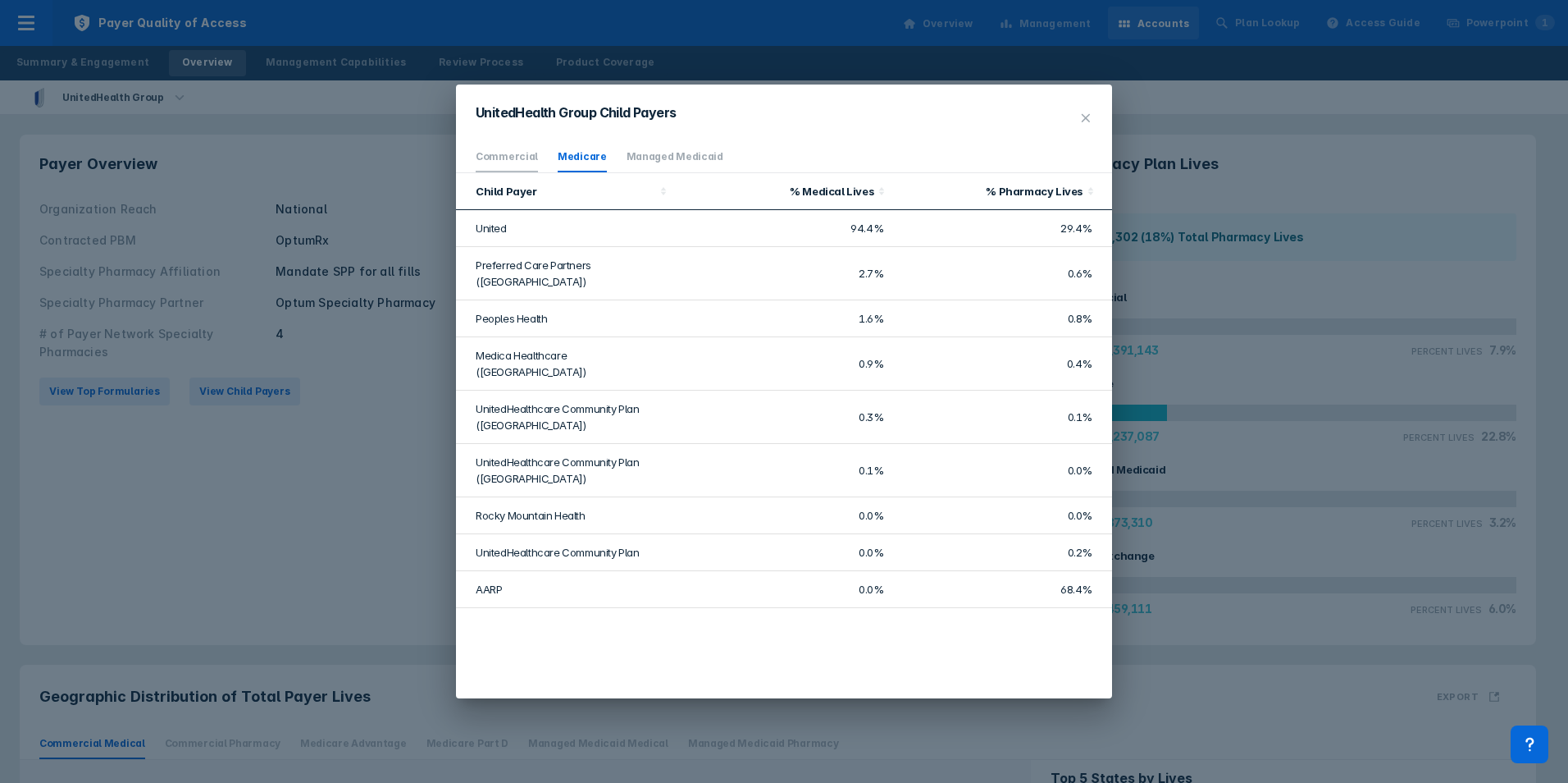
click at [530, 156] on link "Commercial" at bounding box center [507, 157] width 62 height 12
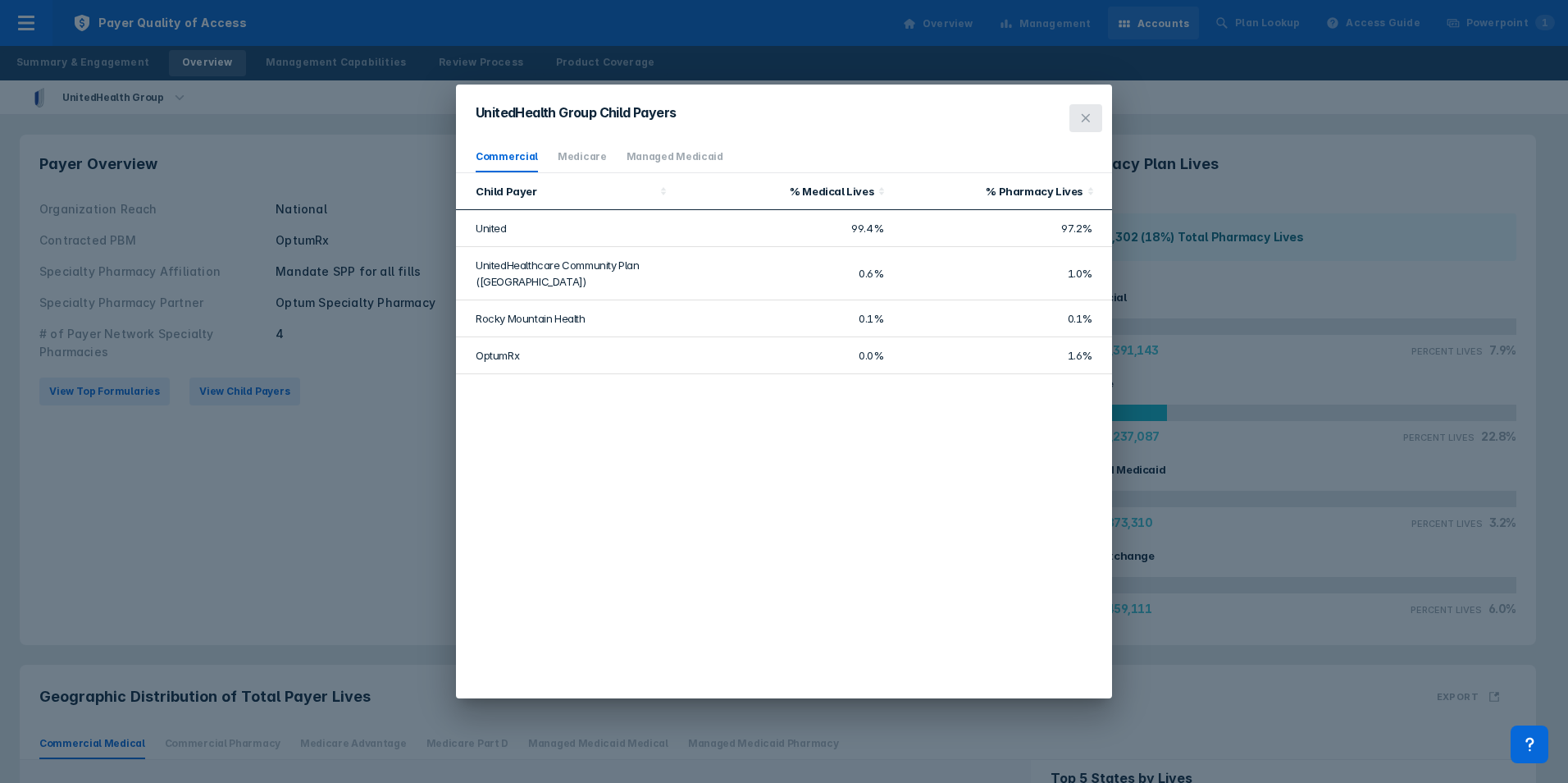
click at [1081, 125] on button at bounding box center [1085, 118] width 33 height 28
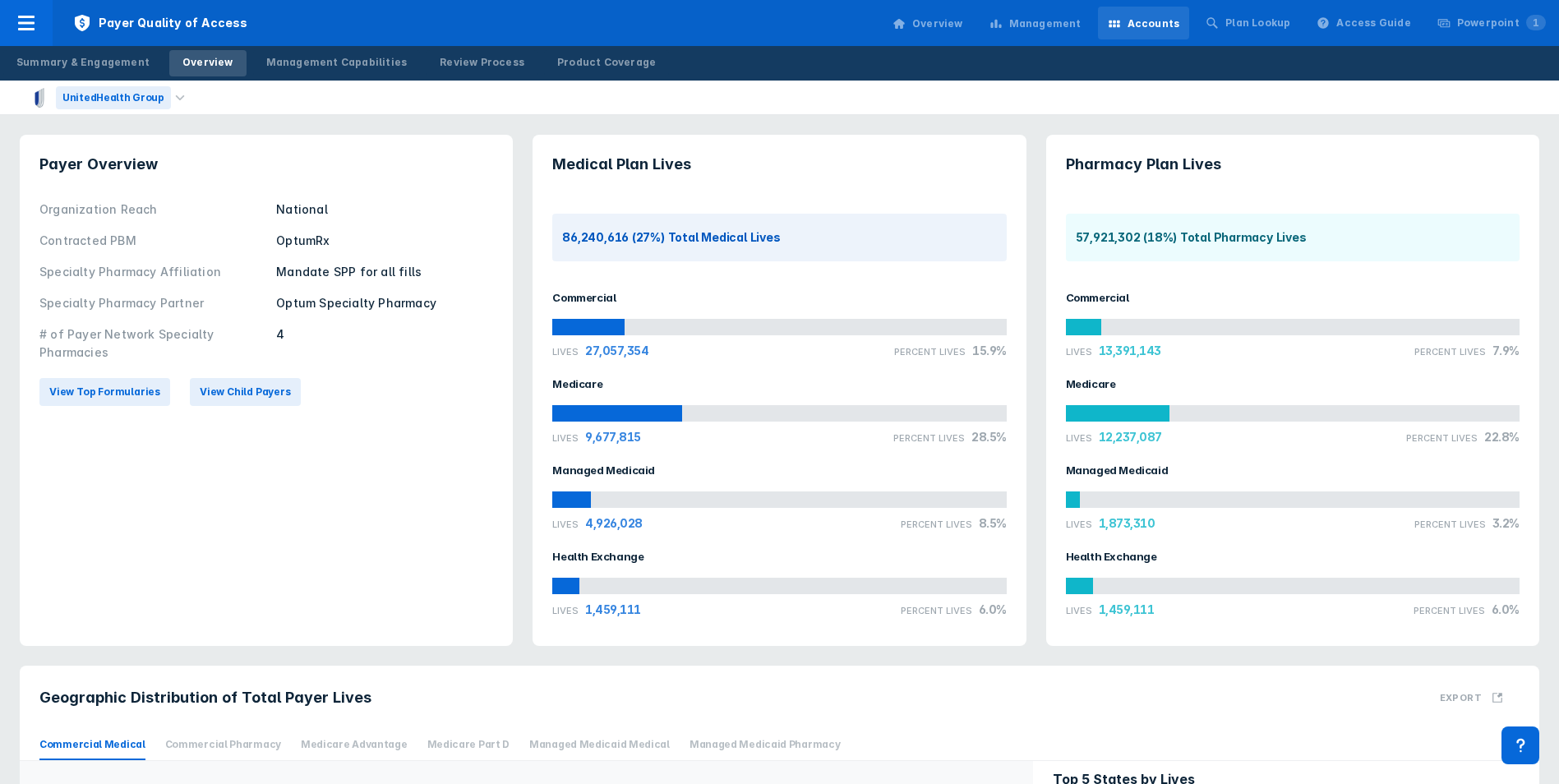
click at [117, 102] on div "UnitedHealth Group" at bounding box center [113, 98] width 115 height 23
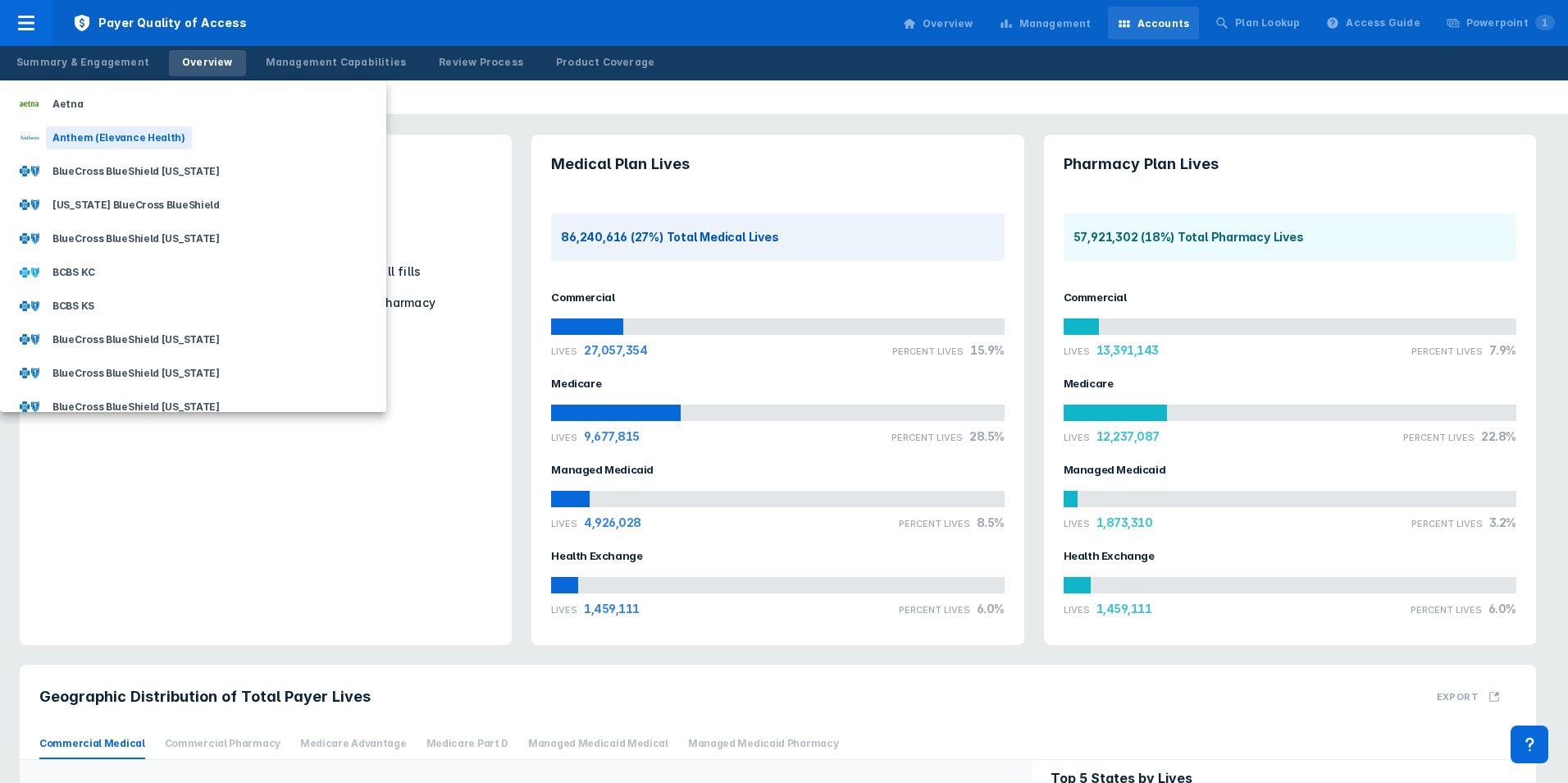
click at [90, 142] on div "Anthem (Elevance Health)" at bounding box center [119, 138] width 146 height 23
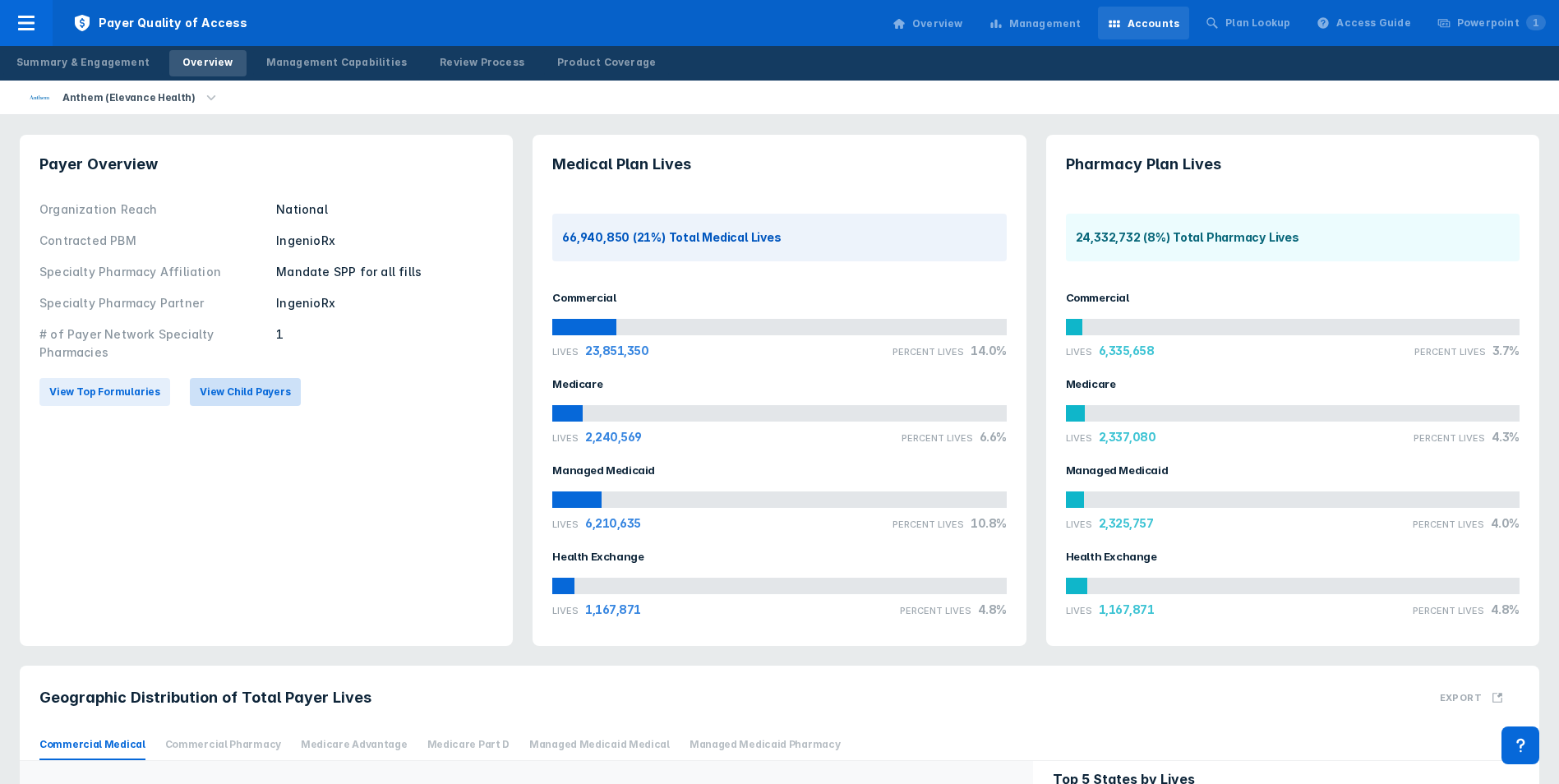
click at [222, 400] on button "View Child Payers" at bounding box center [245, 392] width 111 height 28
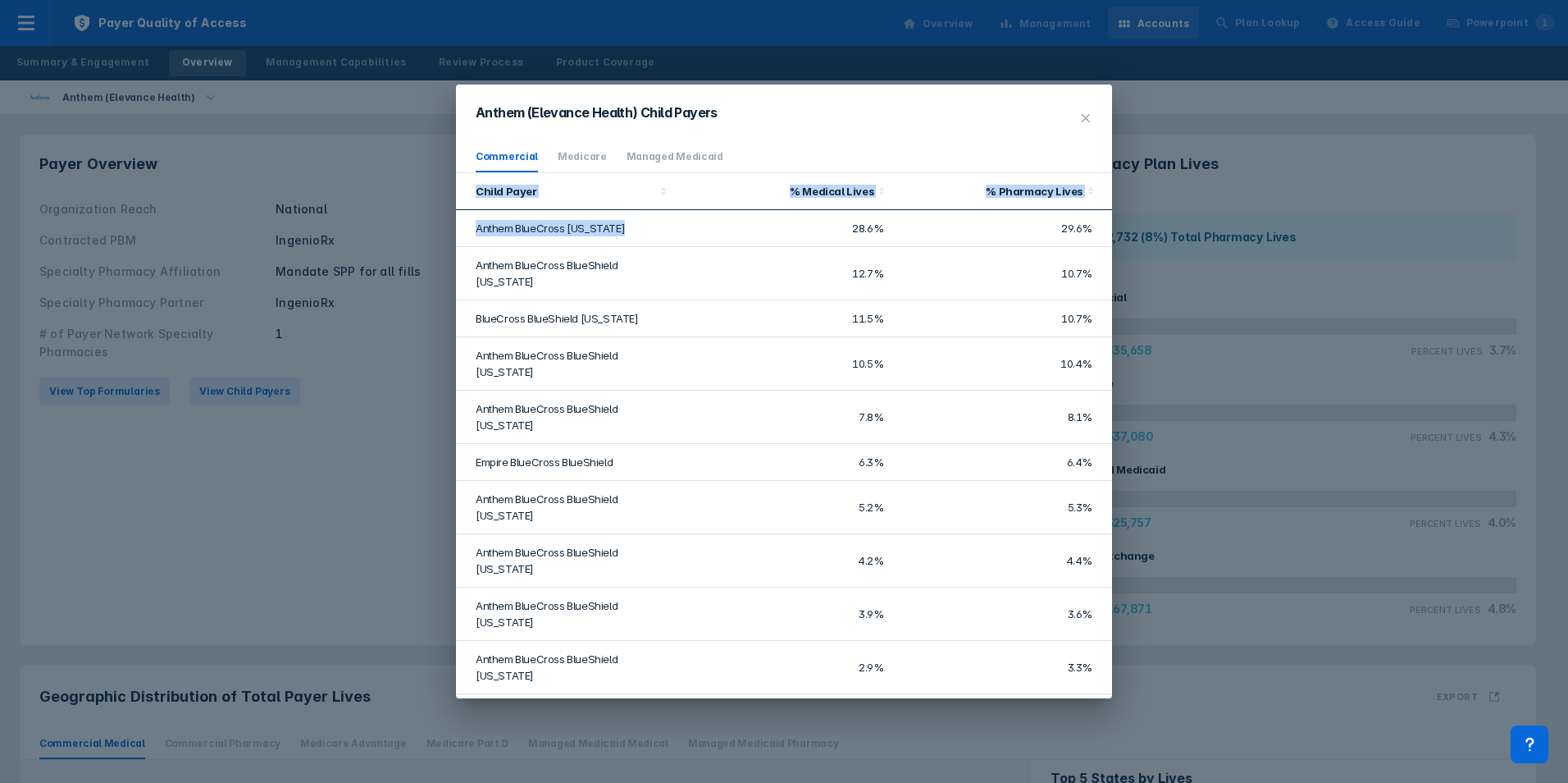
drag, startPoint x: 628, startPoint y: 229, endPoint x: 450, endPoint y: 224, distance: 178.1
click at [450, 224] on div "Anthem (Elevance Health) Child Payers Commercial Medicare Managed Medicaid Chil…" at bounding box center [784, 391] width 1568 height 783
drag, startPoint x: 450, startPoint y: 224, endPoint x: 515, endPoint y: 235, distance: 65.9
click at [515, 235] on td "Anthem BlueCross [US_STATE]" at bounding box center [565, 228] width 219 height 37
click at [573, 233] on td "Anthem BlueCross [US_STATE]" at bounding box center [565, 228] width 219 height 37
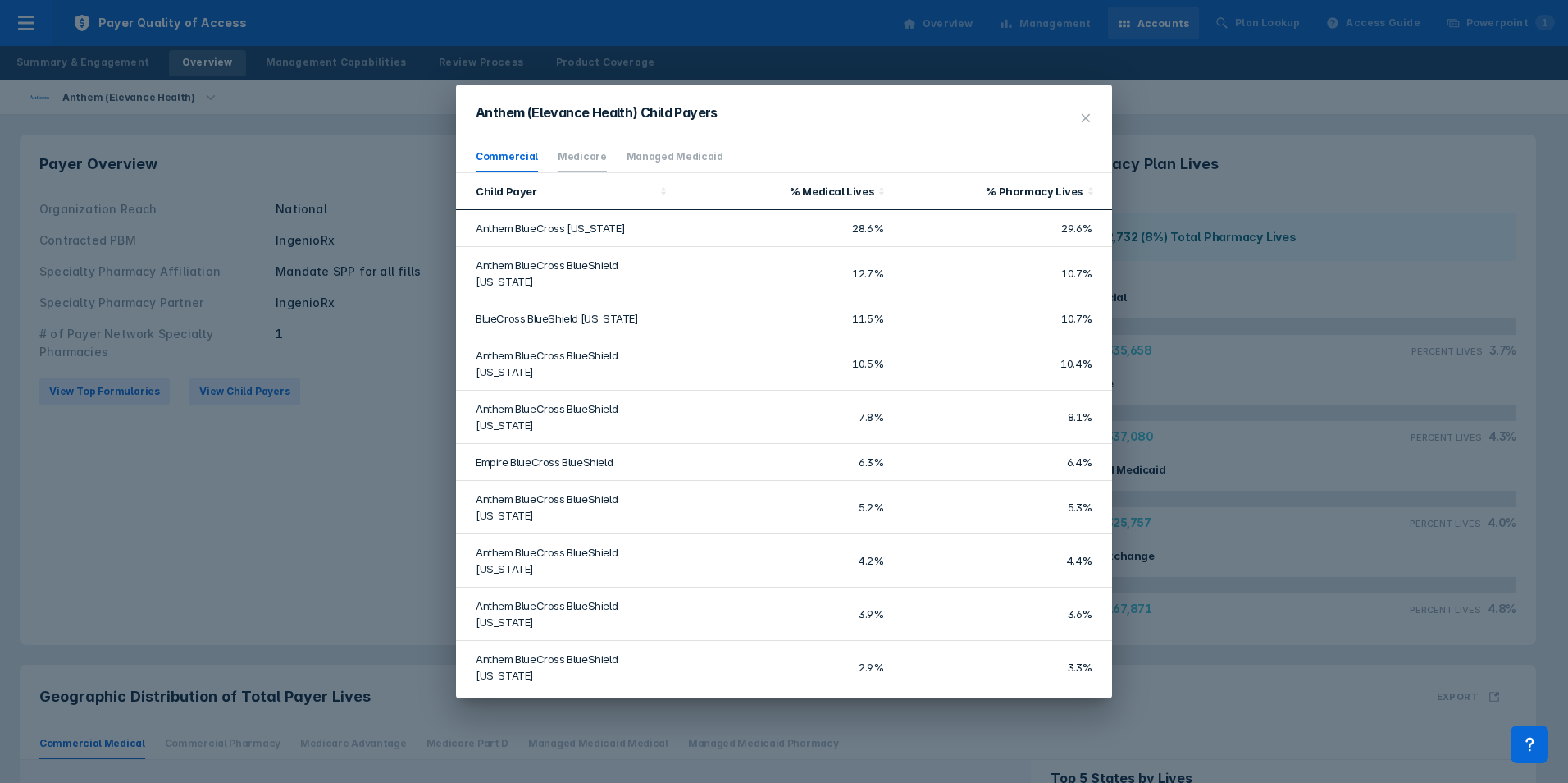
click at [583, 145] on li "Medicare" at bounding box center [581, 157] width 49 height 30
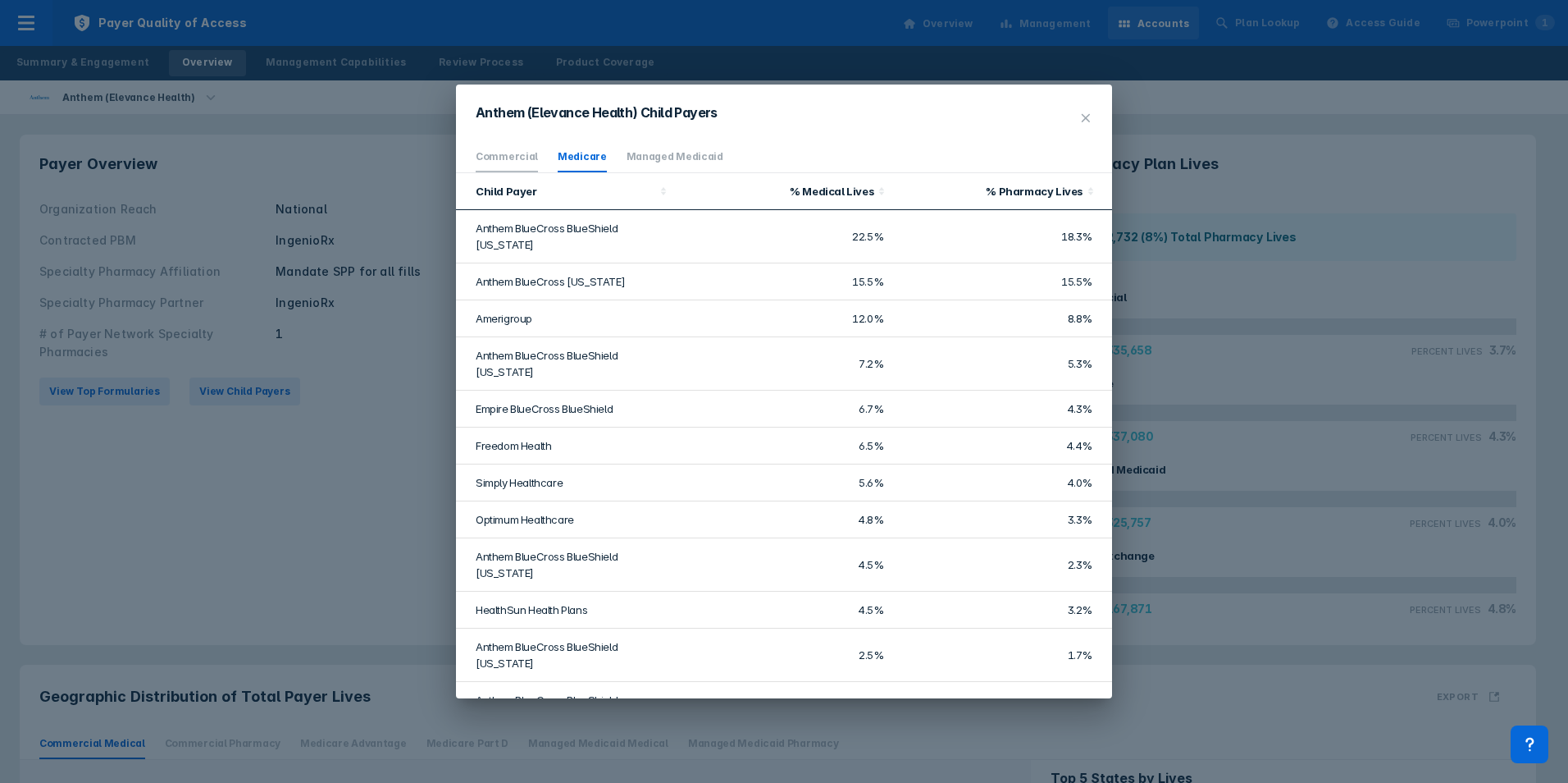
click at [504, 153] on link "Commercial" at bounding box center [507, 157] width 62 height 12
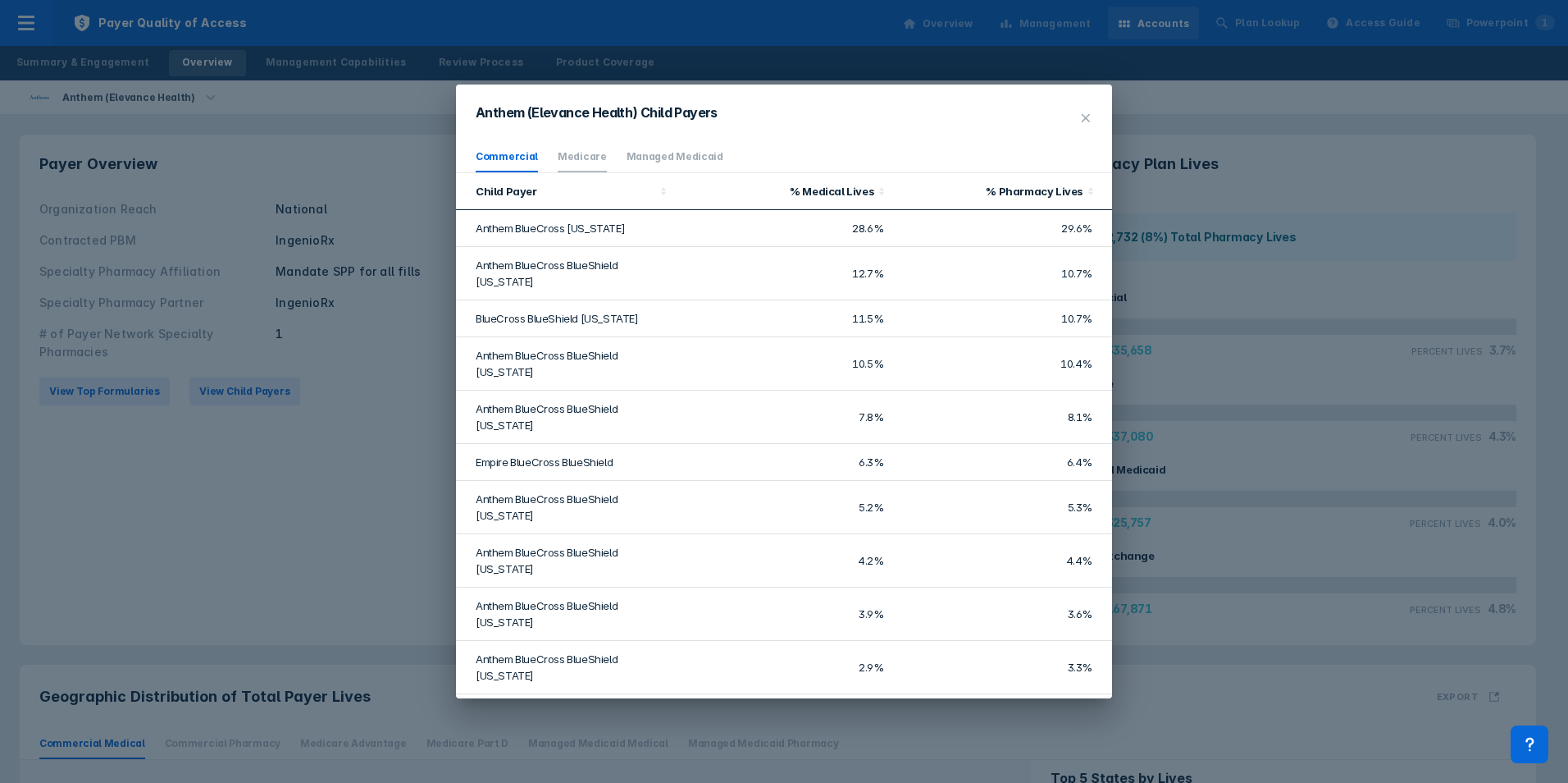
click at [566, 159] on link "Medicare" at bounding box center [581, 157] width 49 height 12
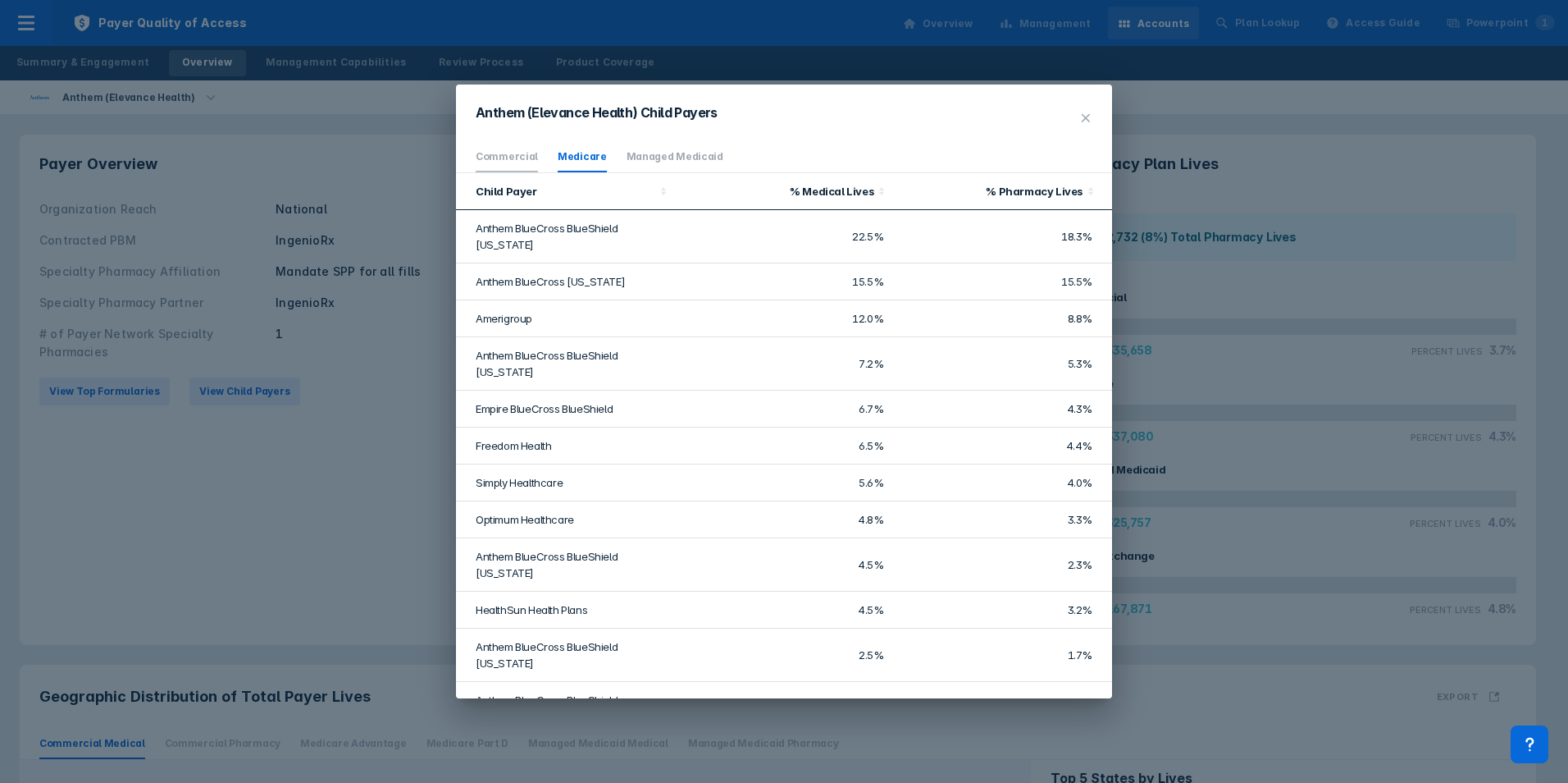
click at [502, 152] on link "Commercial" at bounding box center [507, 157] width 62 height 12
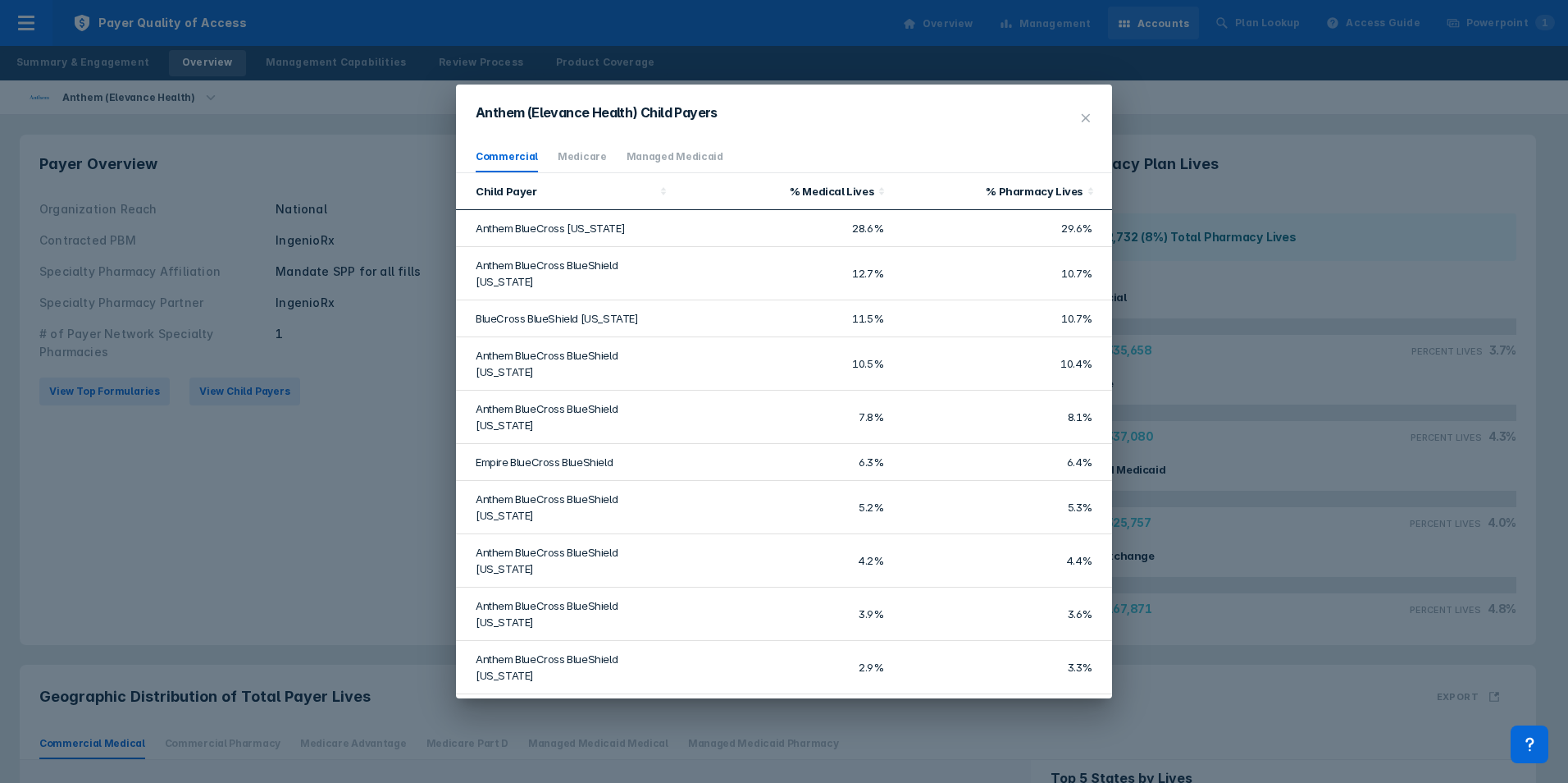
click at [1068, 119] on div "Anthem (Elevance Health) Child Payers" at bounding box center [784, 113] width 656 height 57
click at [1084, 118] on icon at bounding box center [1085, 118] width 13 height 13
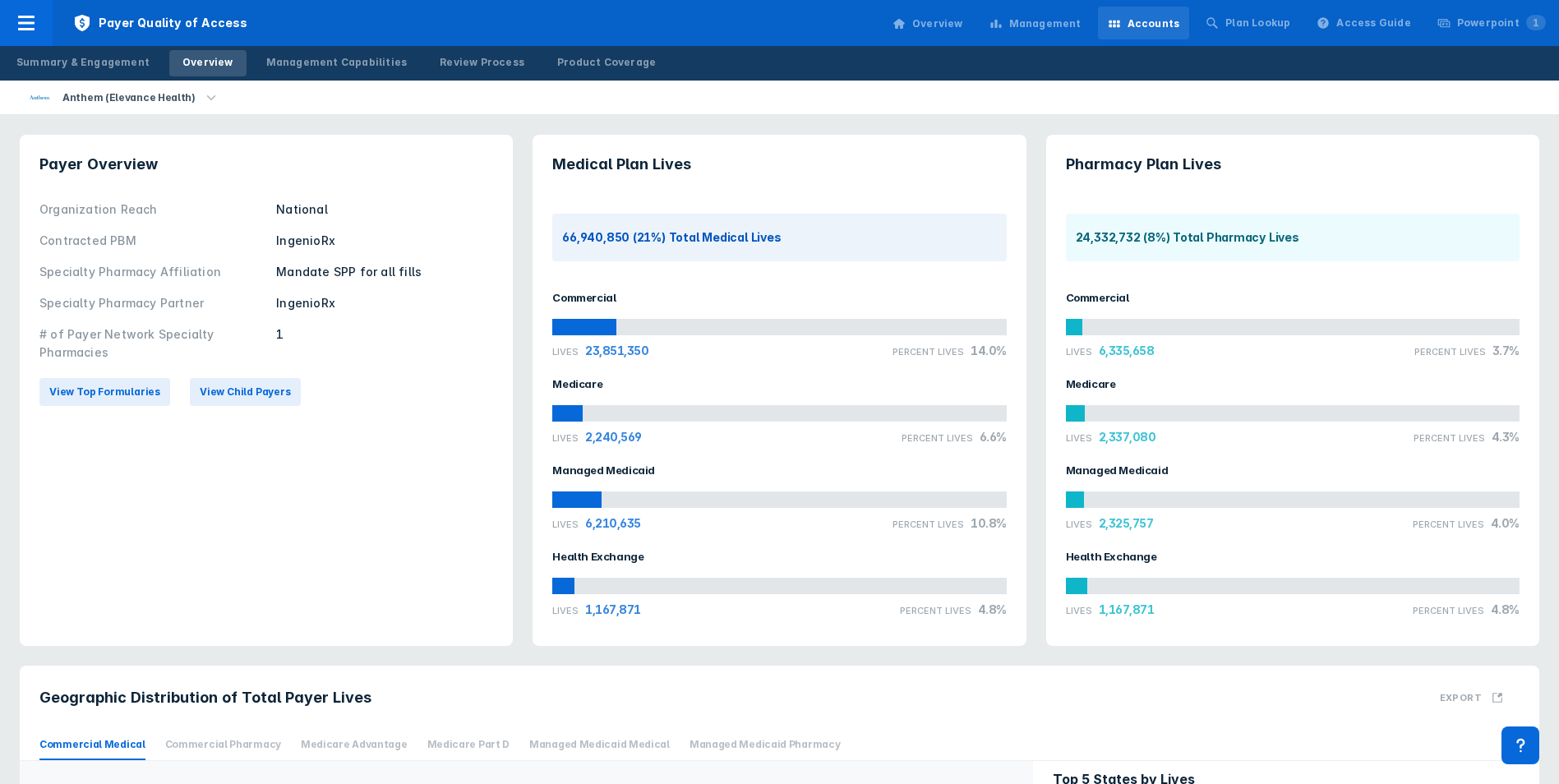
click at [253, 406] on div "View Top Formularies View Child Payers" at bounding box center [266, 392] width 453 height 47
click at [239, 394] on span "View Child Payers" at bounding box center [245, 392] width 91 height 15
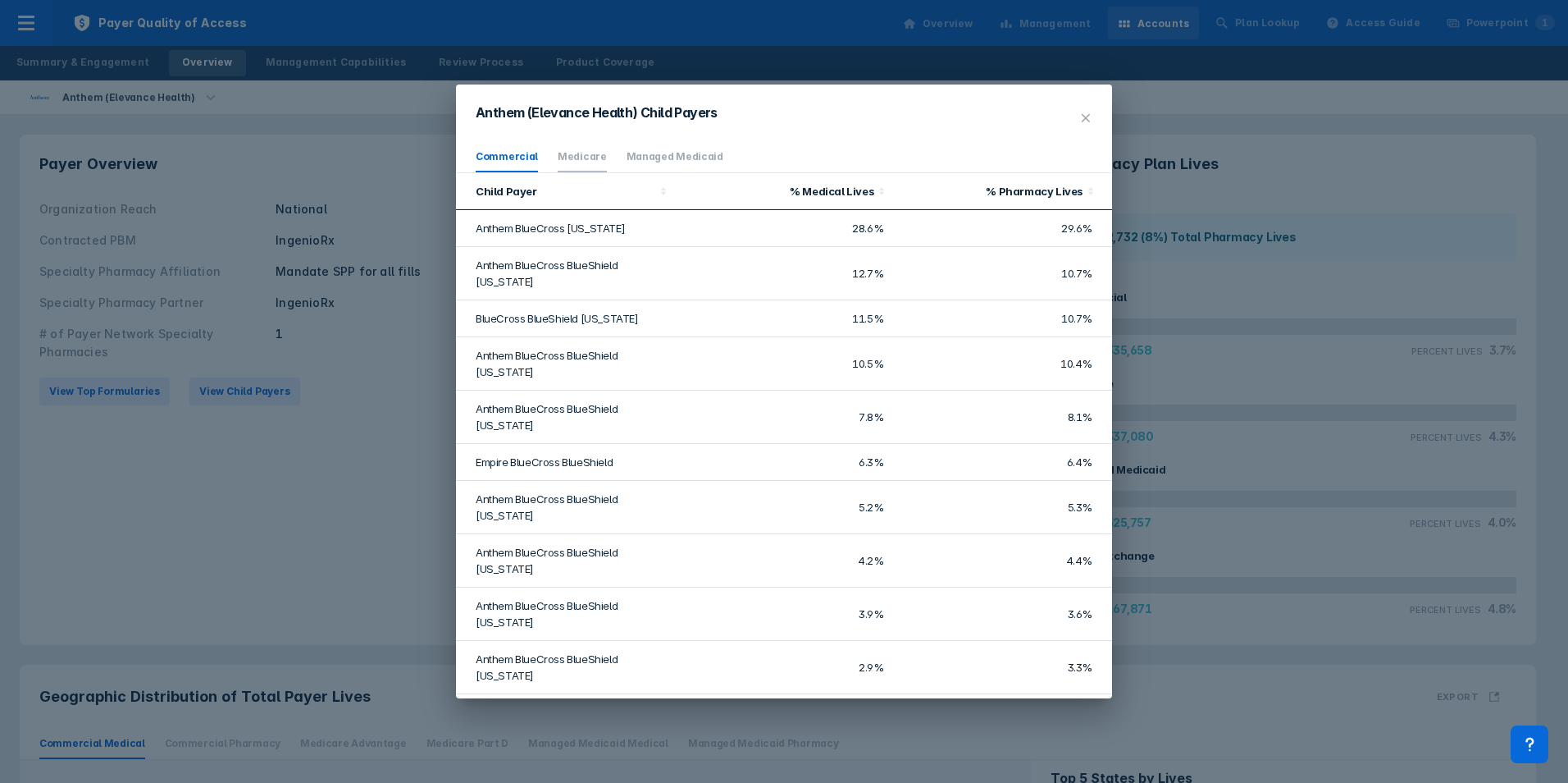
click at [585, 163] on li "Medicare" at bounding box center [581, 157] width 49 height 30
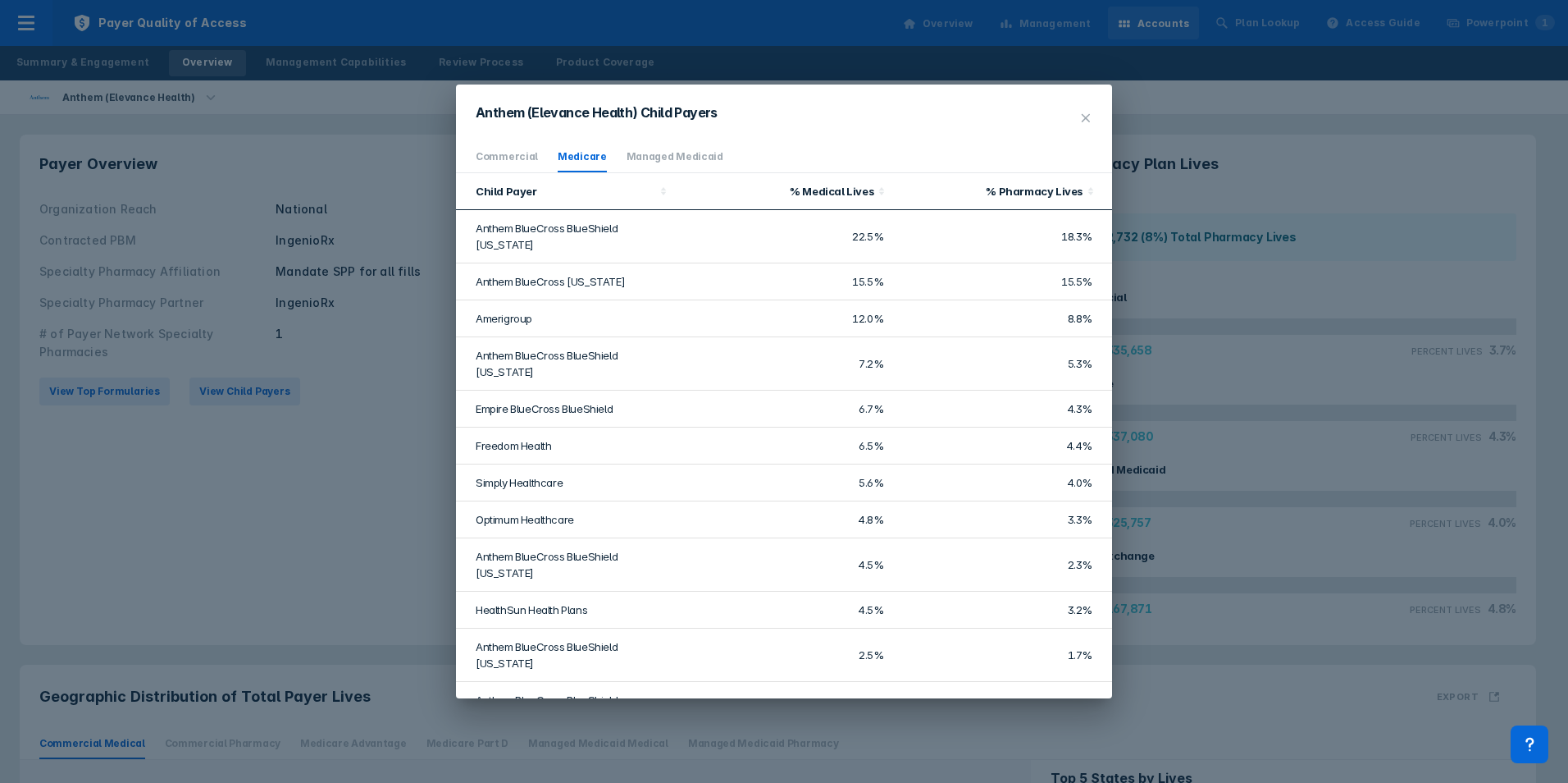
click at [534, 159] on ul "Commercial Medicare Managed Medicaid" at bounding box center [784, 157] width 656 height 31
click at [522, 159] on link "Commercial" at bounding box center [507, 157] width 62 height 12
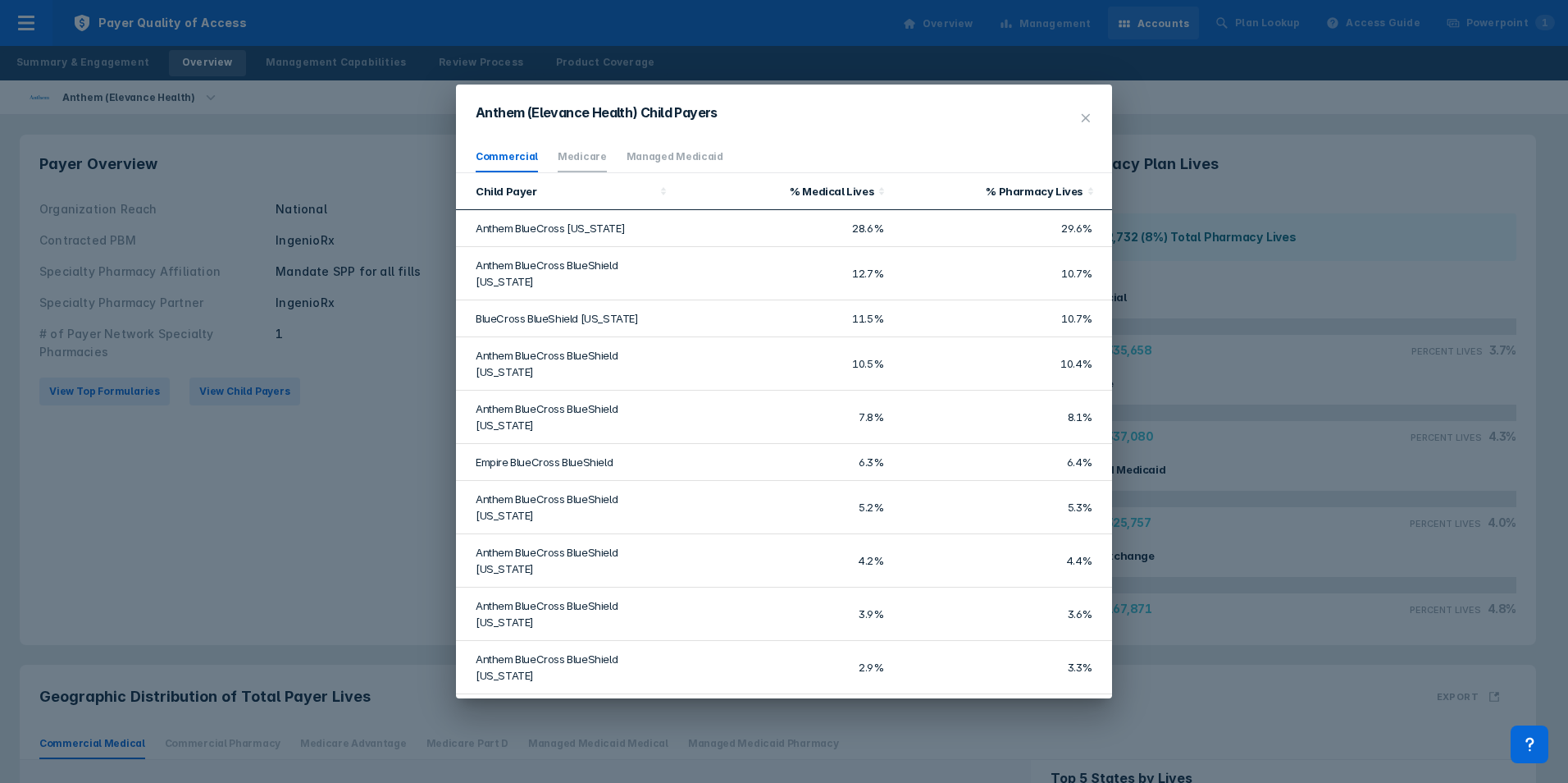
click at [569, 169] on li "Medicare" at bounding box center [581, 157] width 49 height 30
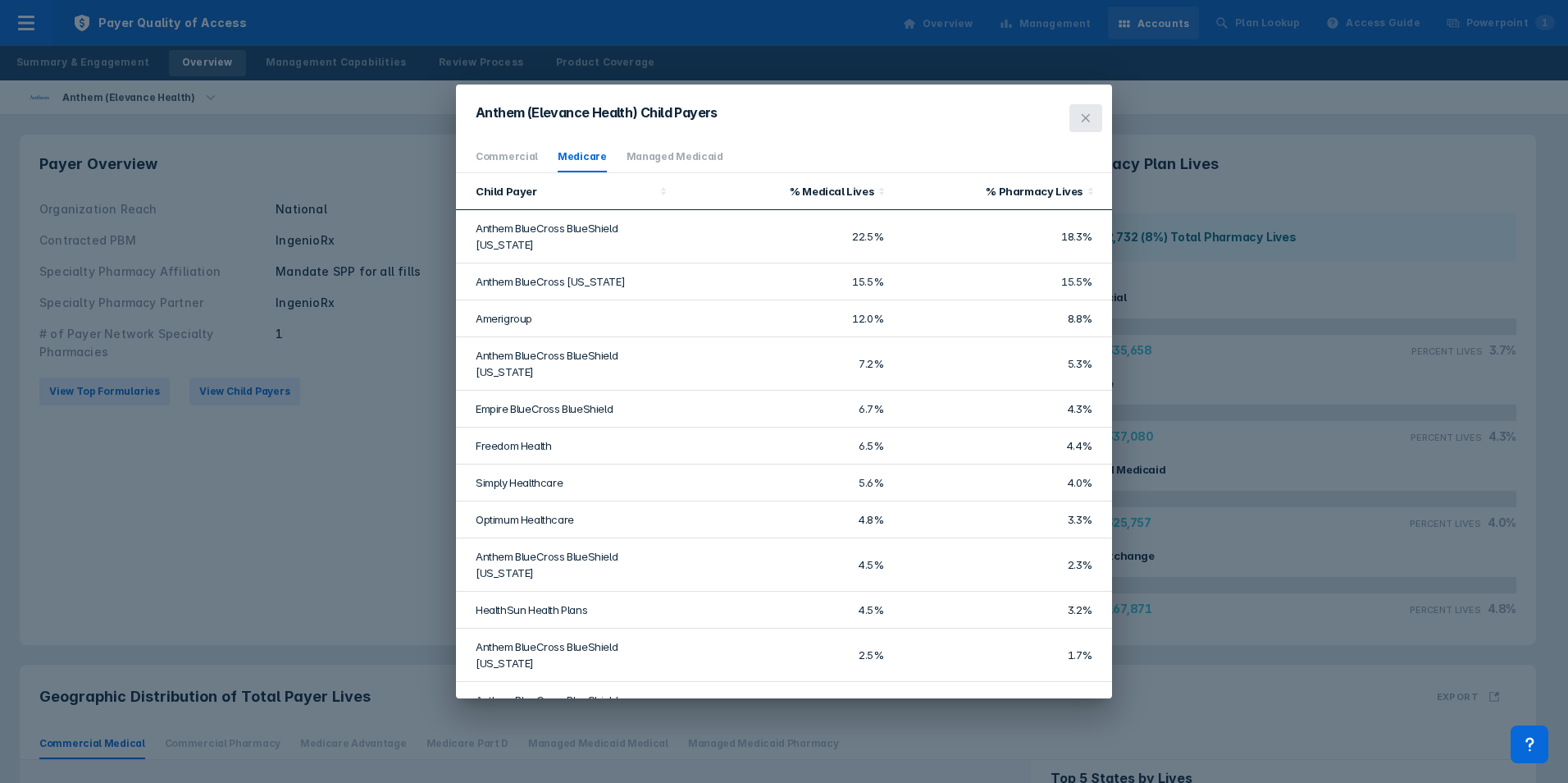
click at [1089, 111] on icon at bounding box center [1085, 118] width 13 height 13
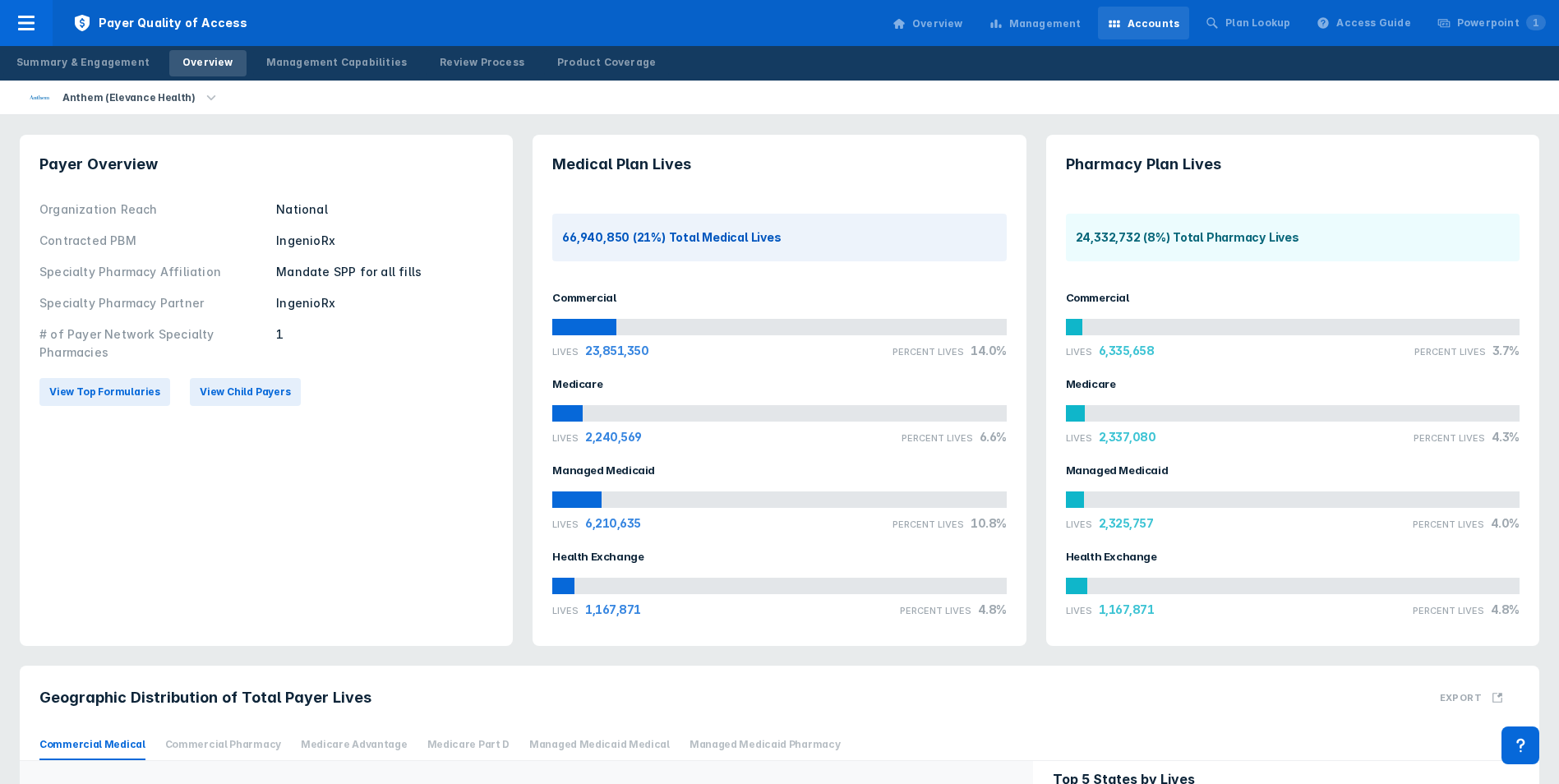
click at [217, 374] on div "View Top Formularies View Child Payers" at bounding box center [266, 392] width 453 height 47
click at [224, 388] on span "View Child Payers" at bounding box center [245, 392] width 91 height 15
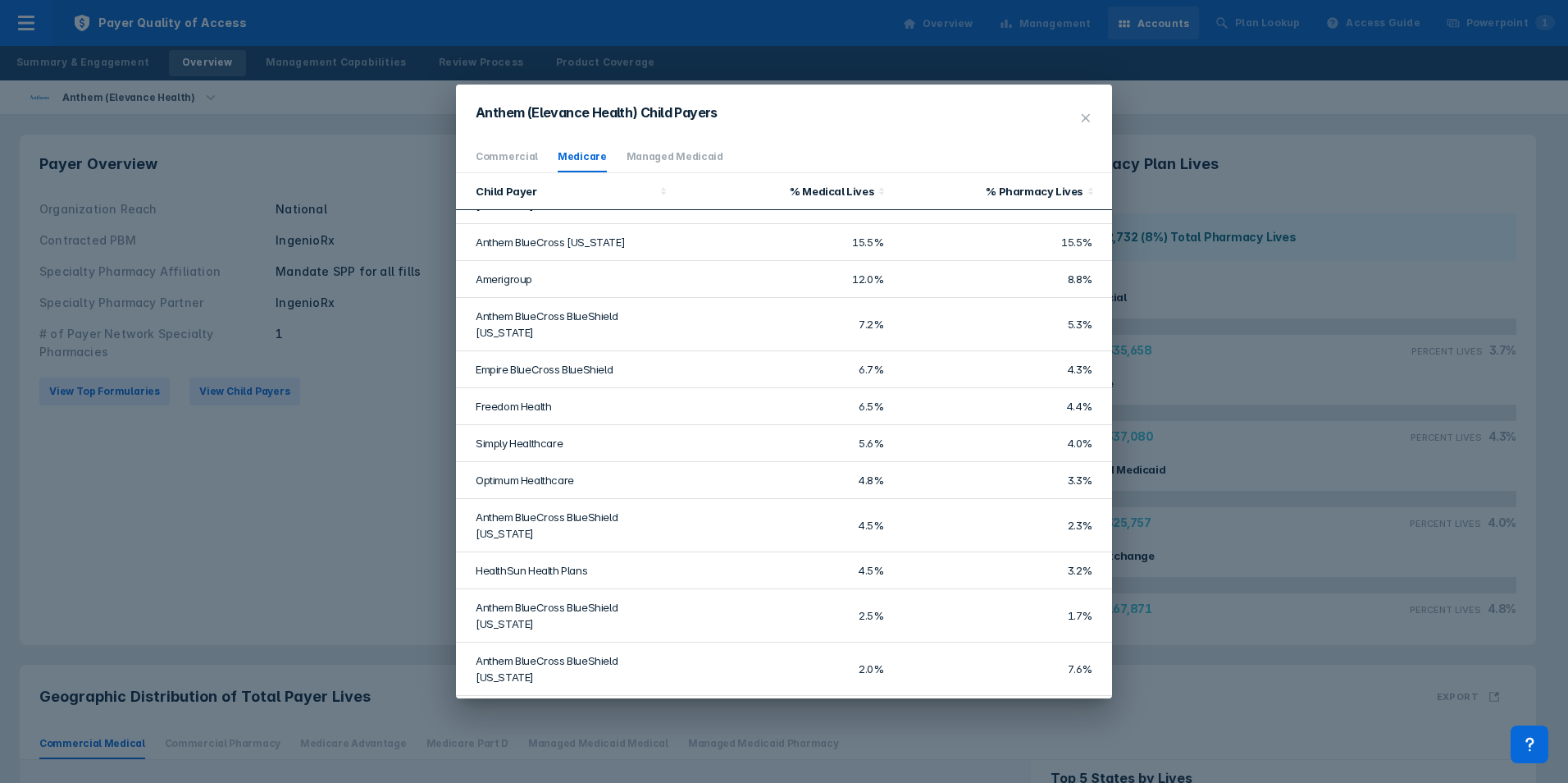
scroll to position [45, 0]
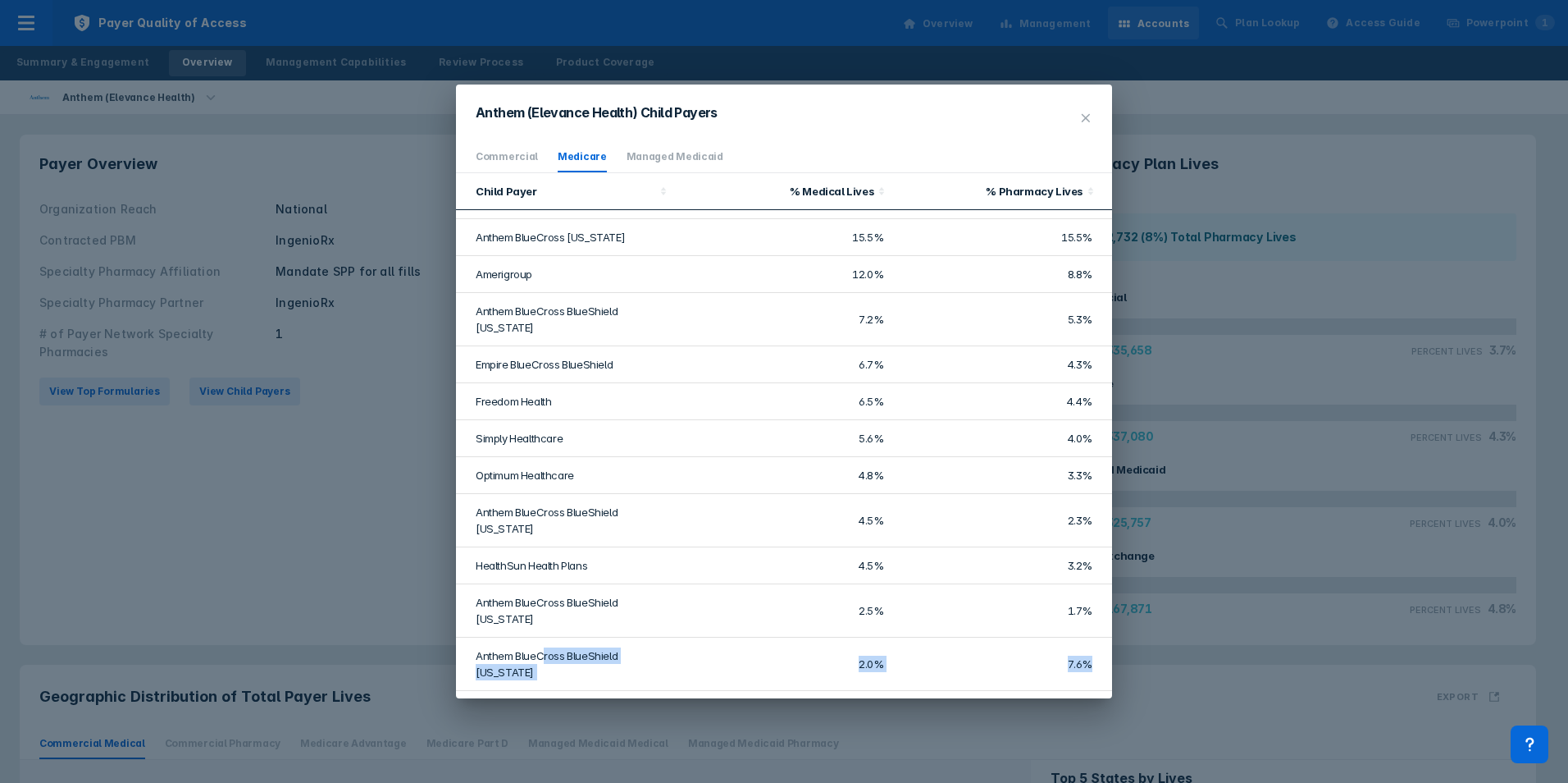
drag, startPoint x: 1076, startPoint y: 668, endPoint x: 545, endPoint y: 622, distance: 533.0
click at [545, 638] on tr "Anthem BlueCross BlueShield [US_STATE] 2.0% 7.6%" at bounding box center [784, 665] width 656 height 53
click at [545, 638] on td "Anthem BlueCross BlueShield [US_STATE]" at bounding box center [565, 665] width 219 height 53
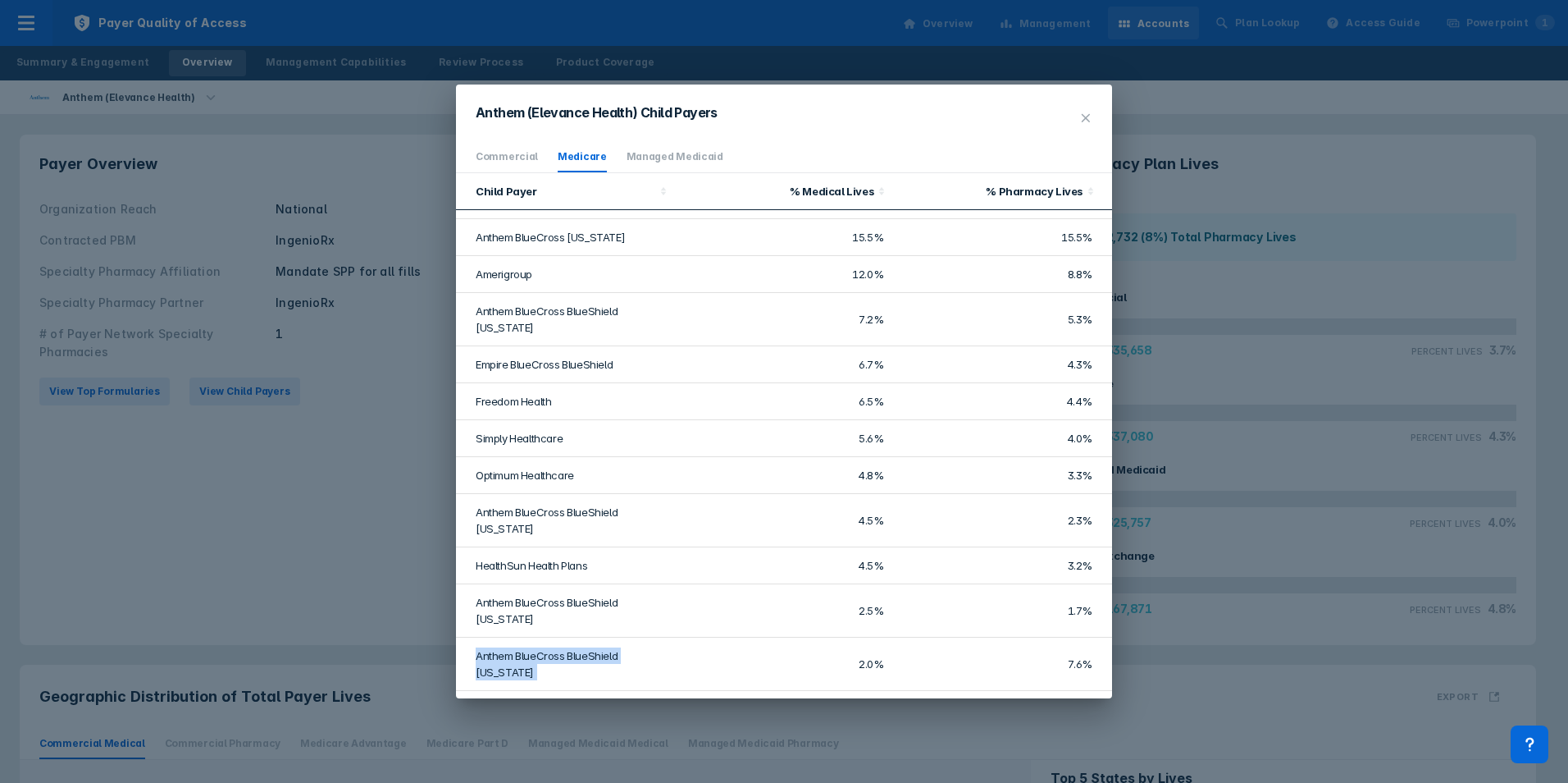
click at [545, 638] on td "Anthem BlueCross BlueShield [US_STATE]" at bounding box center [565, 665] width 219 height 53
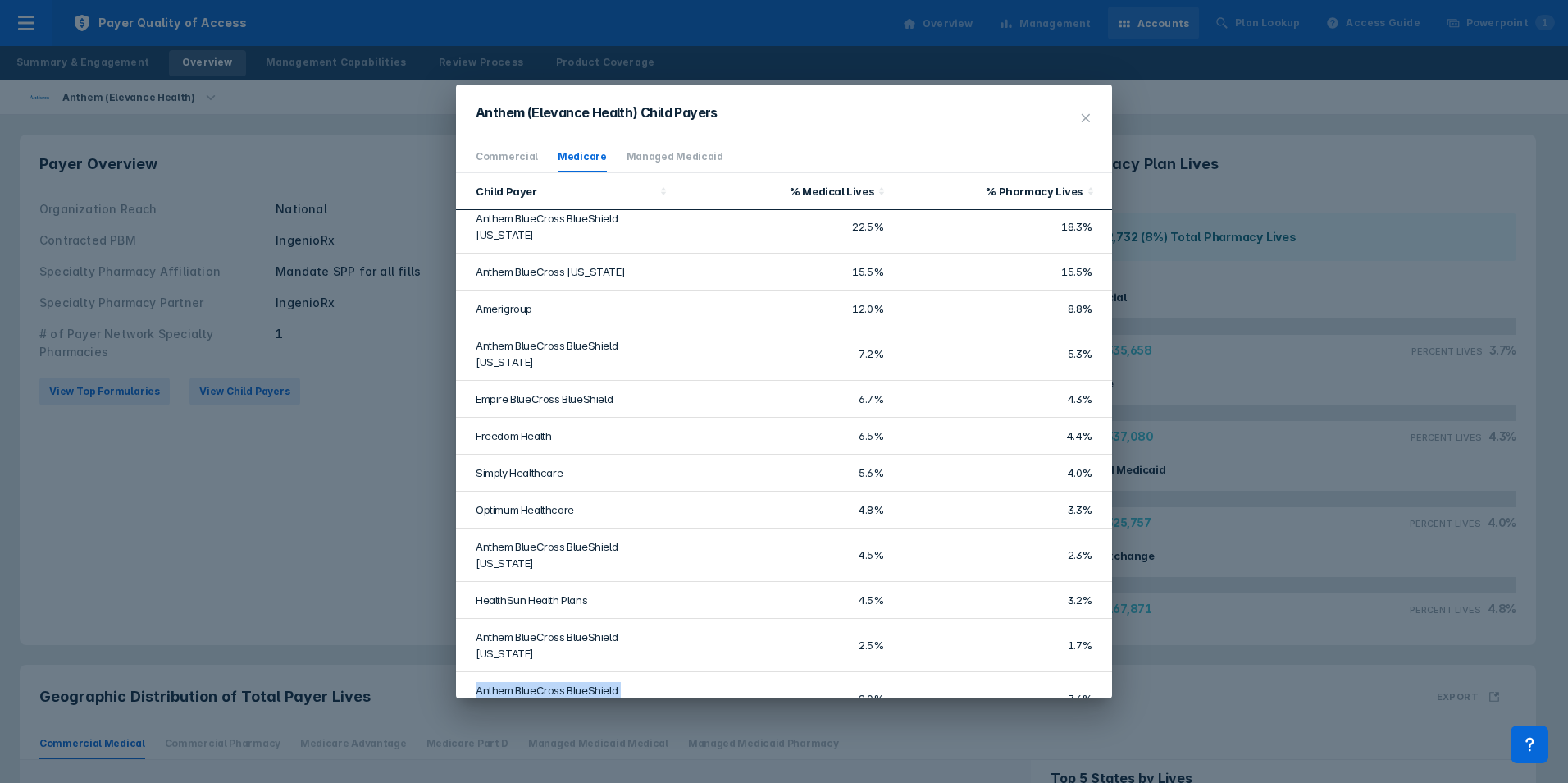
scroll to position [0, 0]
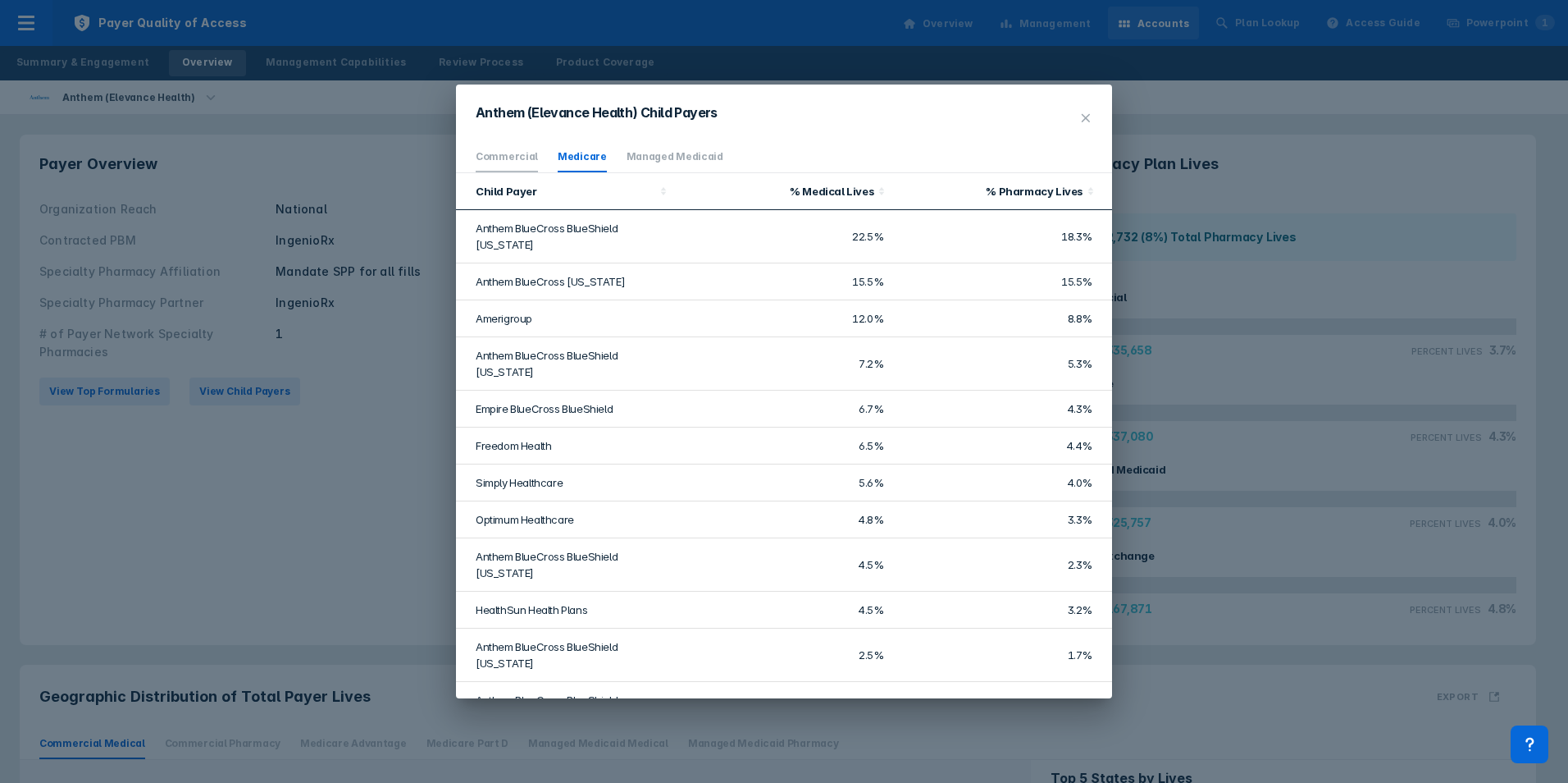
click at [519, 157] on link "Commercial" at bounding box center [507, 157] width 62 height 12
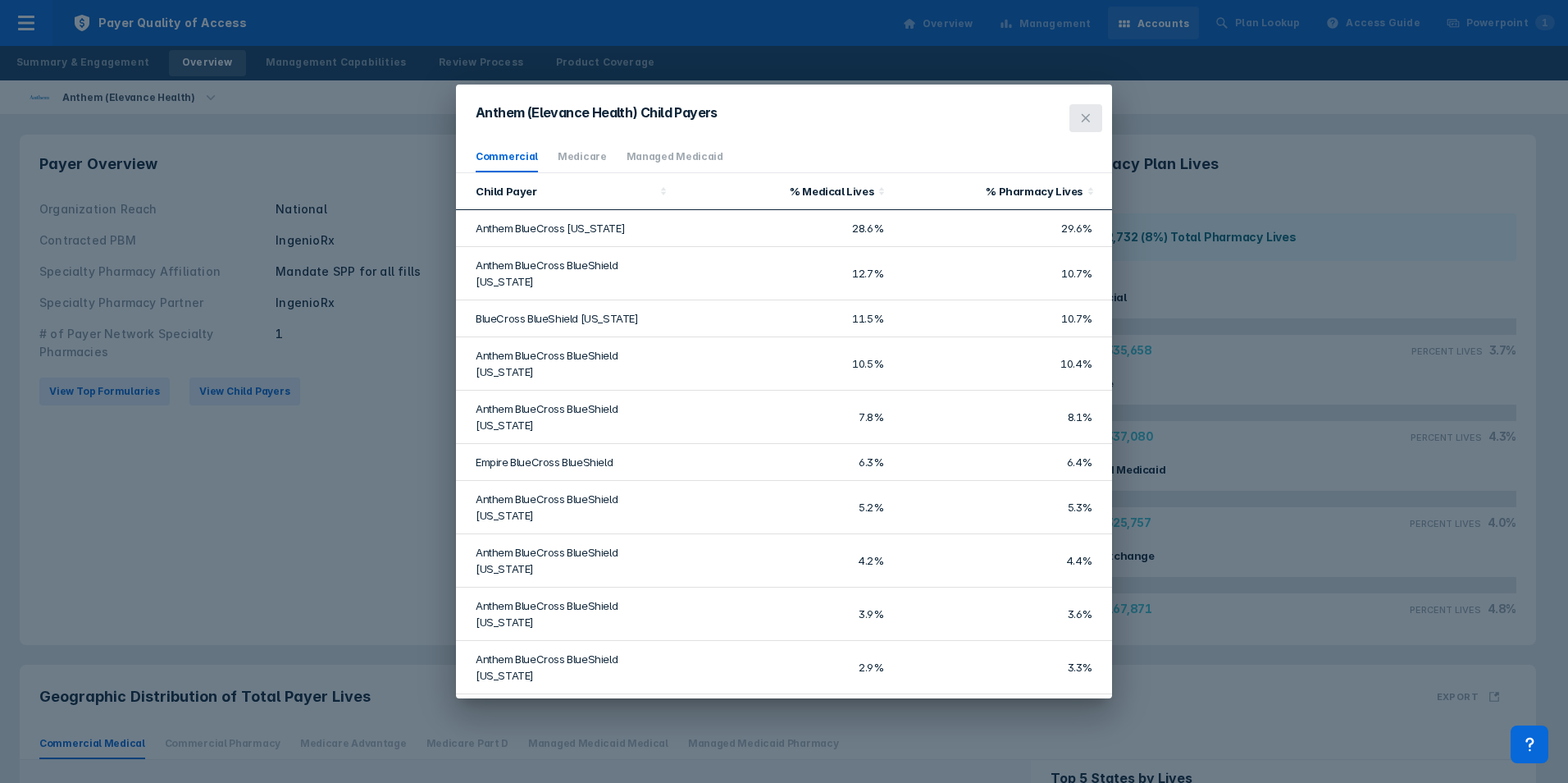
click at [1092, 109] on button at bounding box center [1085, 118] width 33 height 28
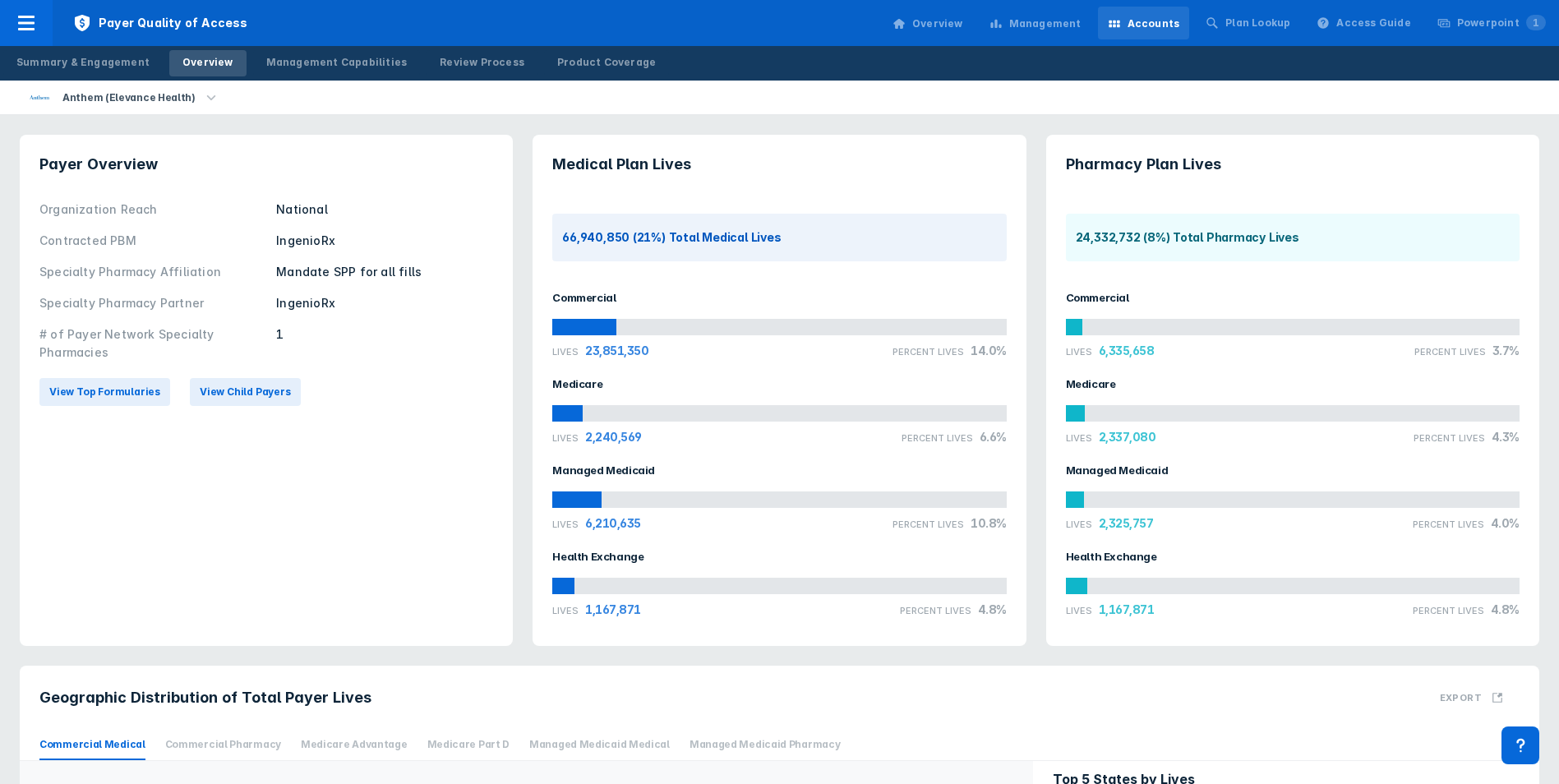
click at [165, 389] on div "View Top Formularies View Child Payers" at bounding box center [266, 392] width 453 height 47
click at [134, 391] on span "View Top Formularies" at bounding box center [104, 392] width 111 height 15
click at [115, 384] on body "Payer Quality of Access Overview Management Accounts Plan Lookup Access Guide P…" at bounding box center [779, 671] width 1559 height 1342
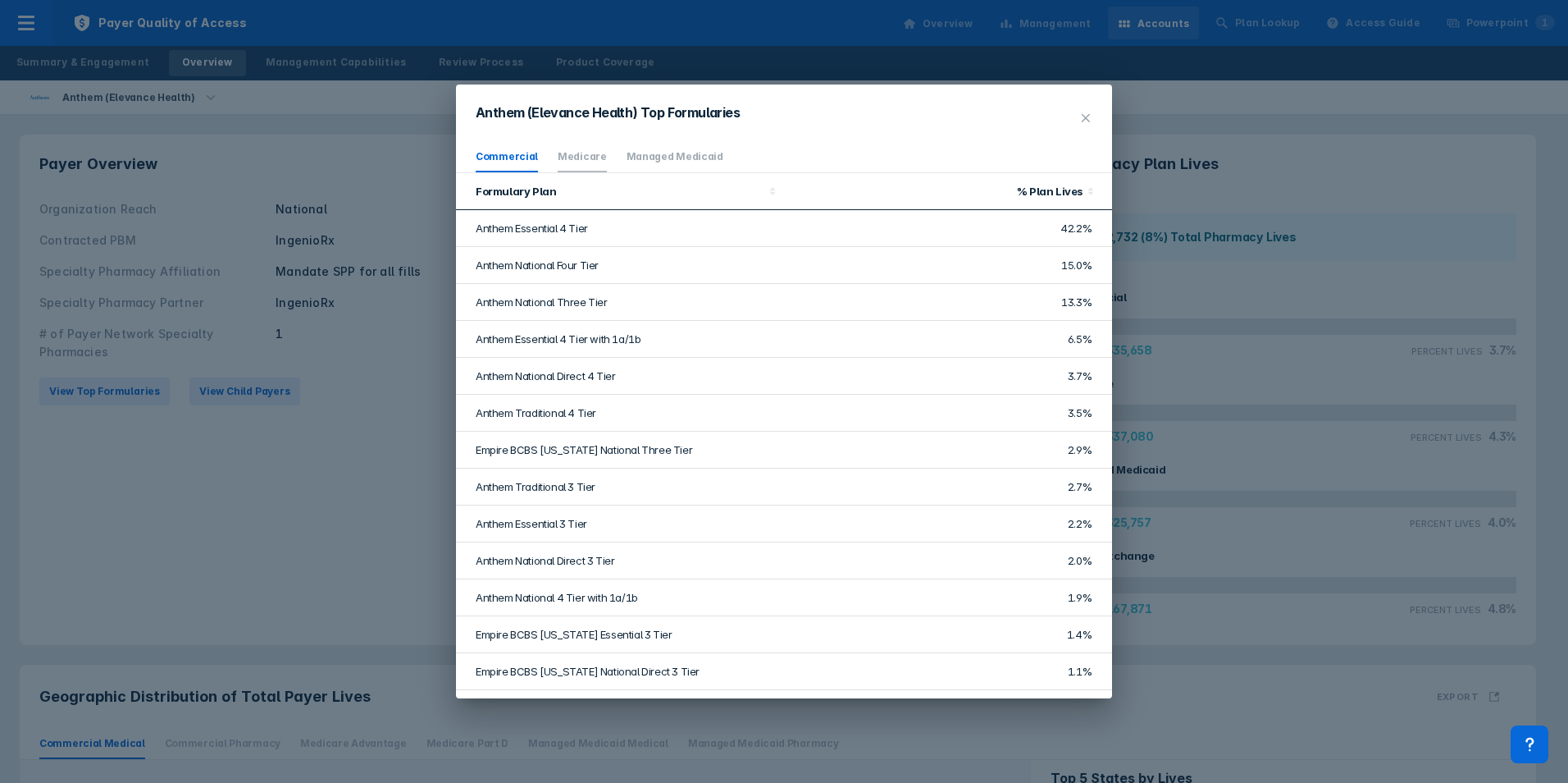
click at [563, 145] on li "Medicare" at bounding box center [581, 157] width 49 height 30
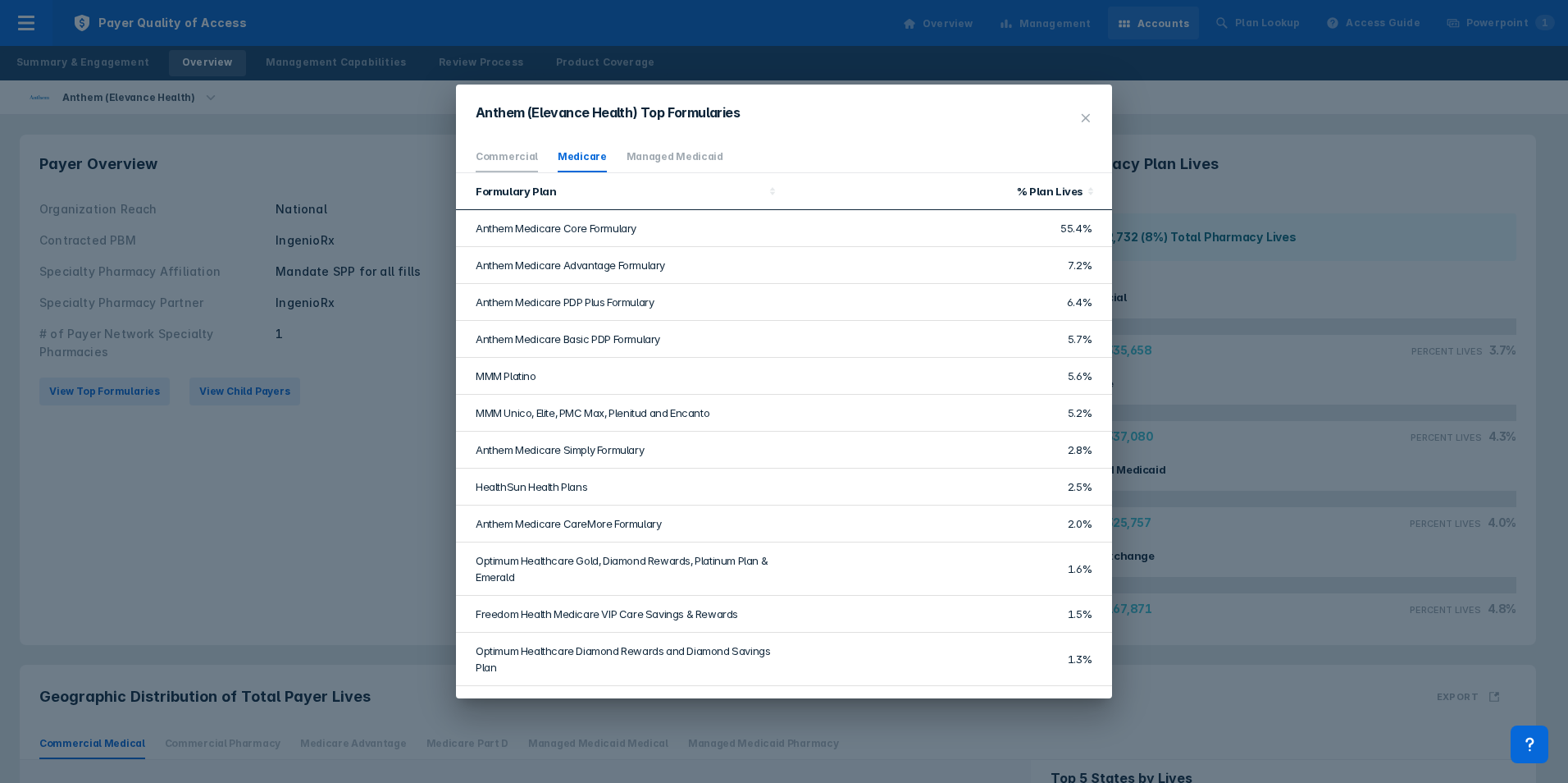
click at [524, 145] on li "Commercial" at bounding box center [507, 157] width 62 height 30
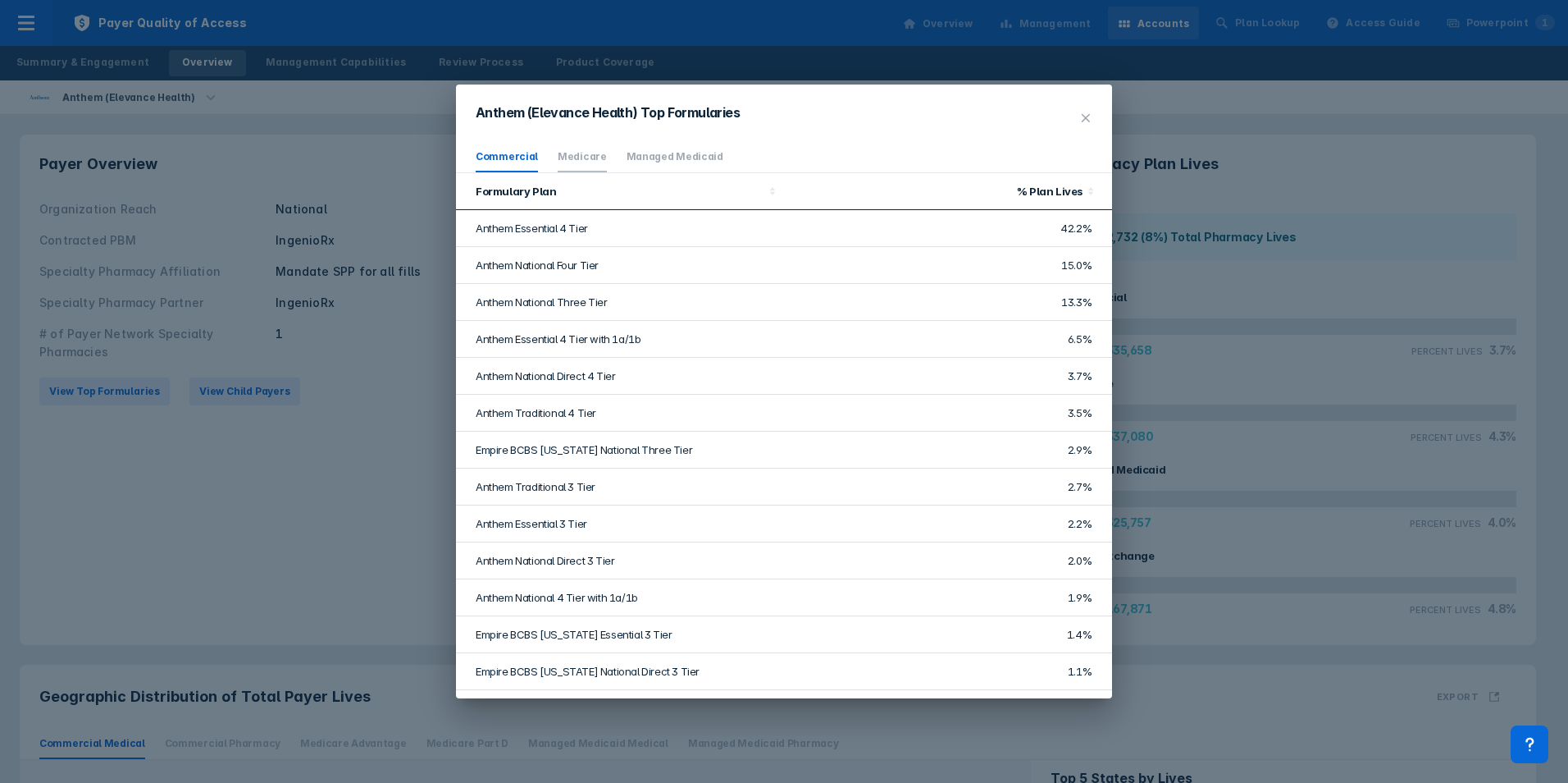
click at [558, 154] on link "Medicare" at bounding box center [581, 157] width 49 height 12
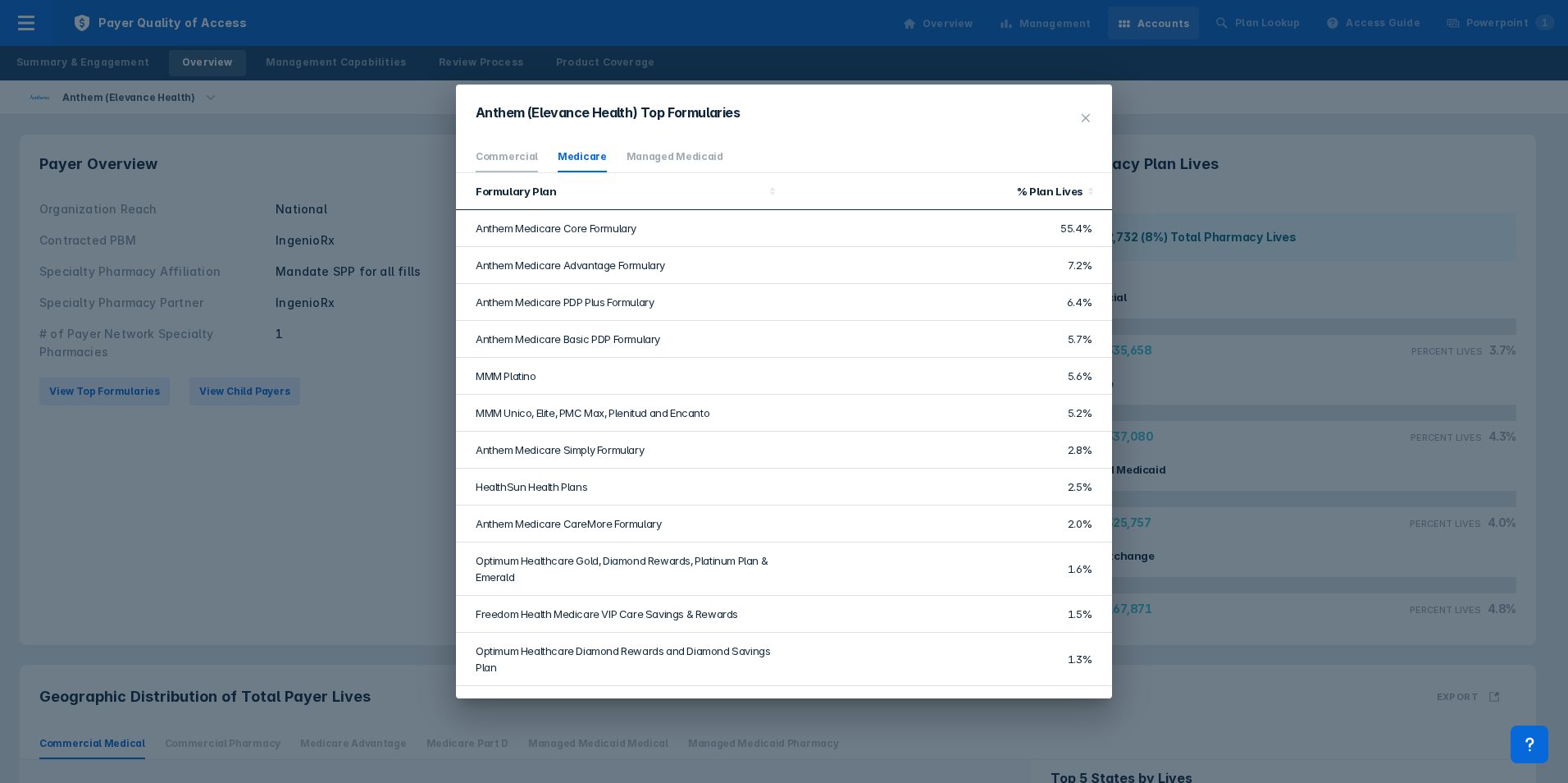
click at [528, 156] on link "Commercial" at bounding box center [507, 157] width 62 height 12
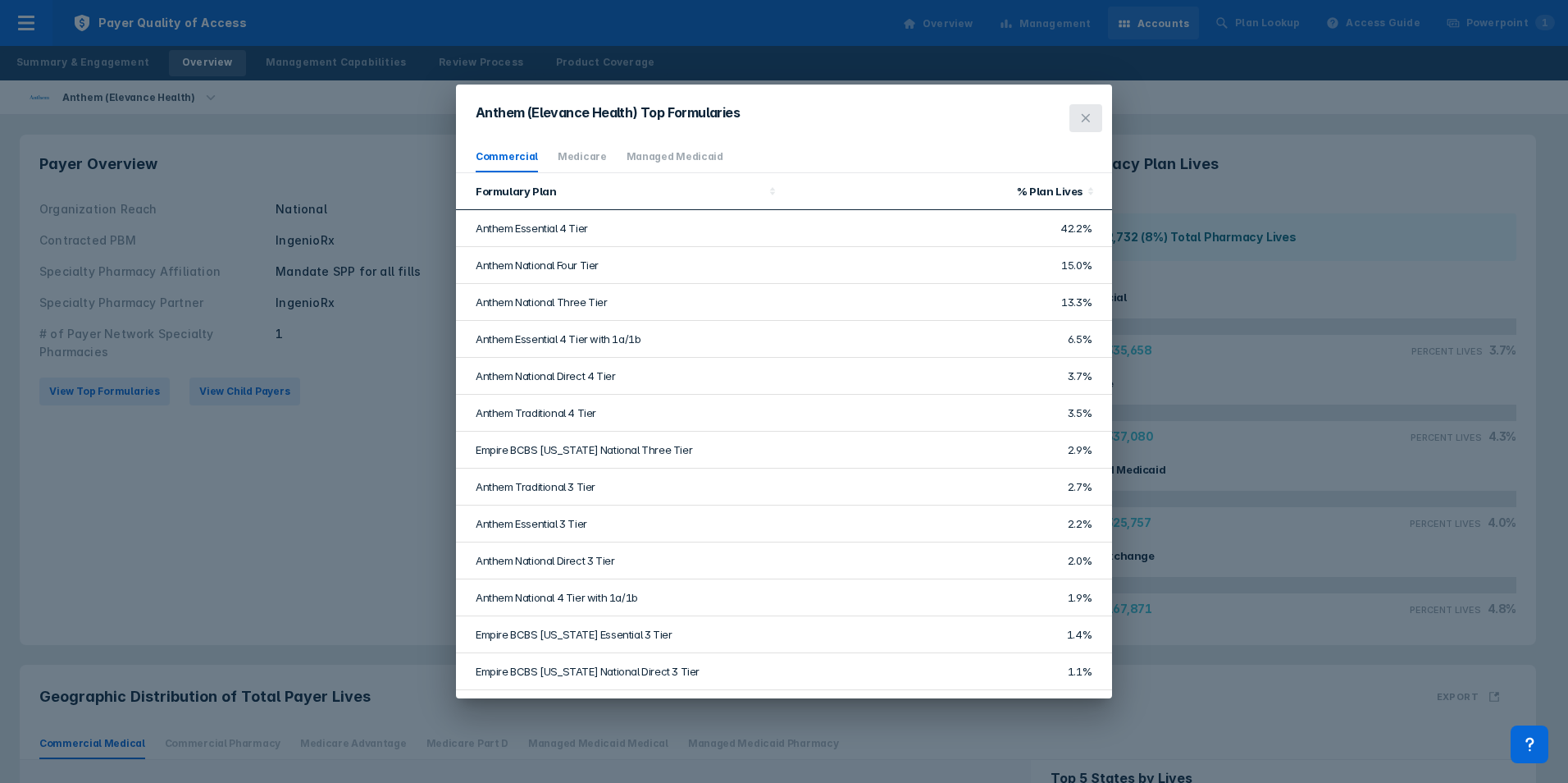
click at [1091, 116] on icon at bounding box center [1085, 118] width 13 height 13
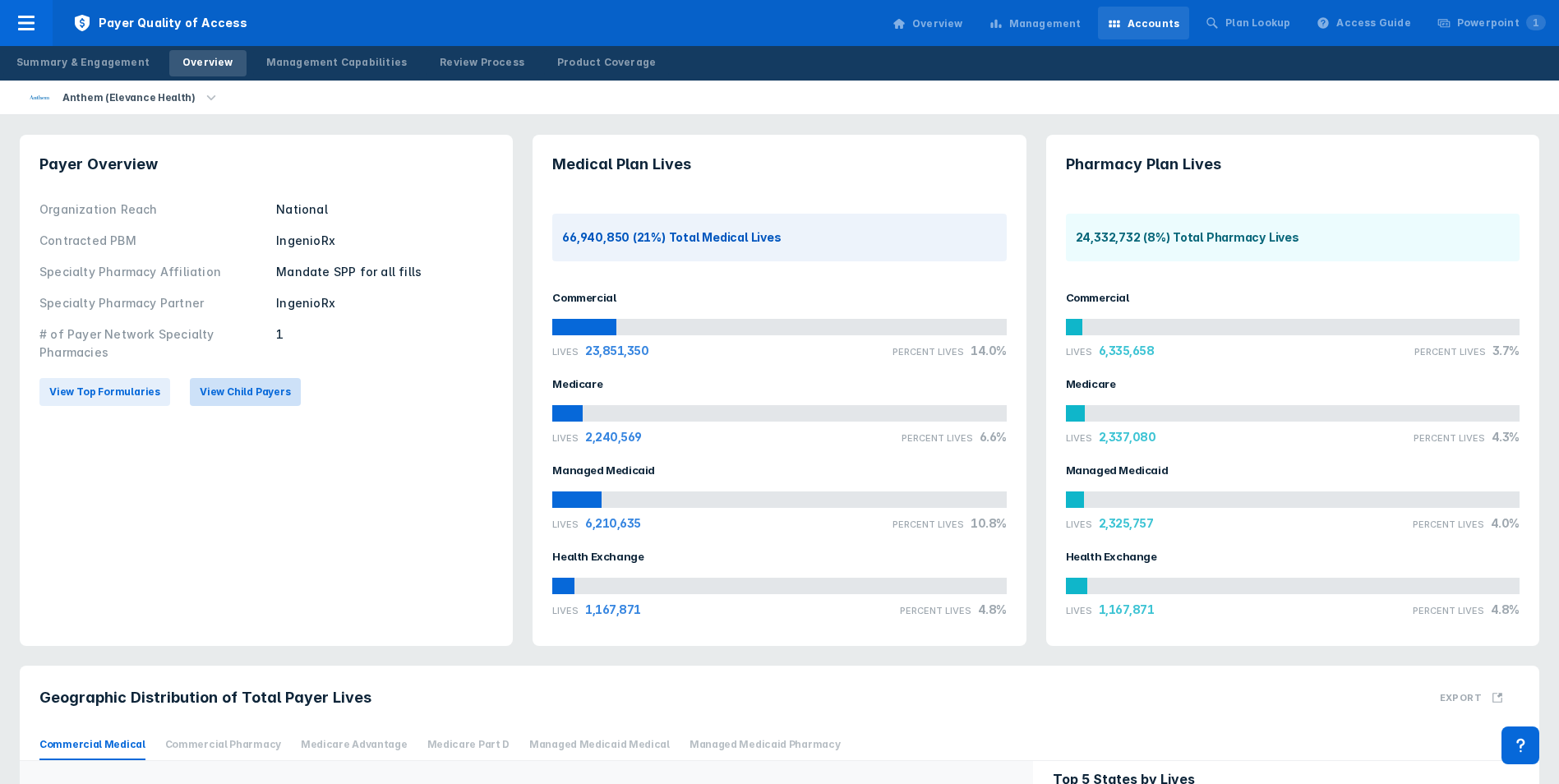
click at [251, 380] on button "View Child Payers" at bounding box center [245, 392] width 111 height 28
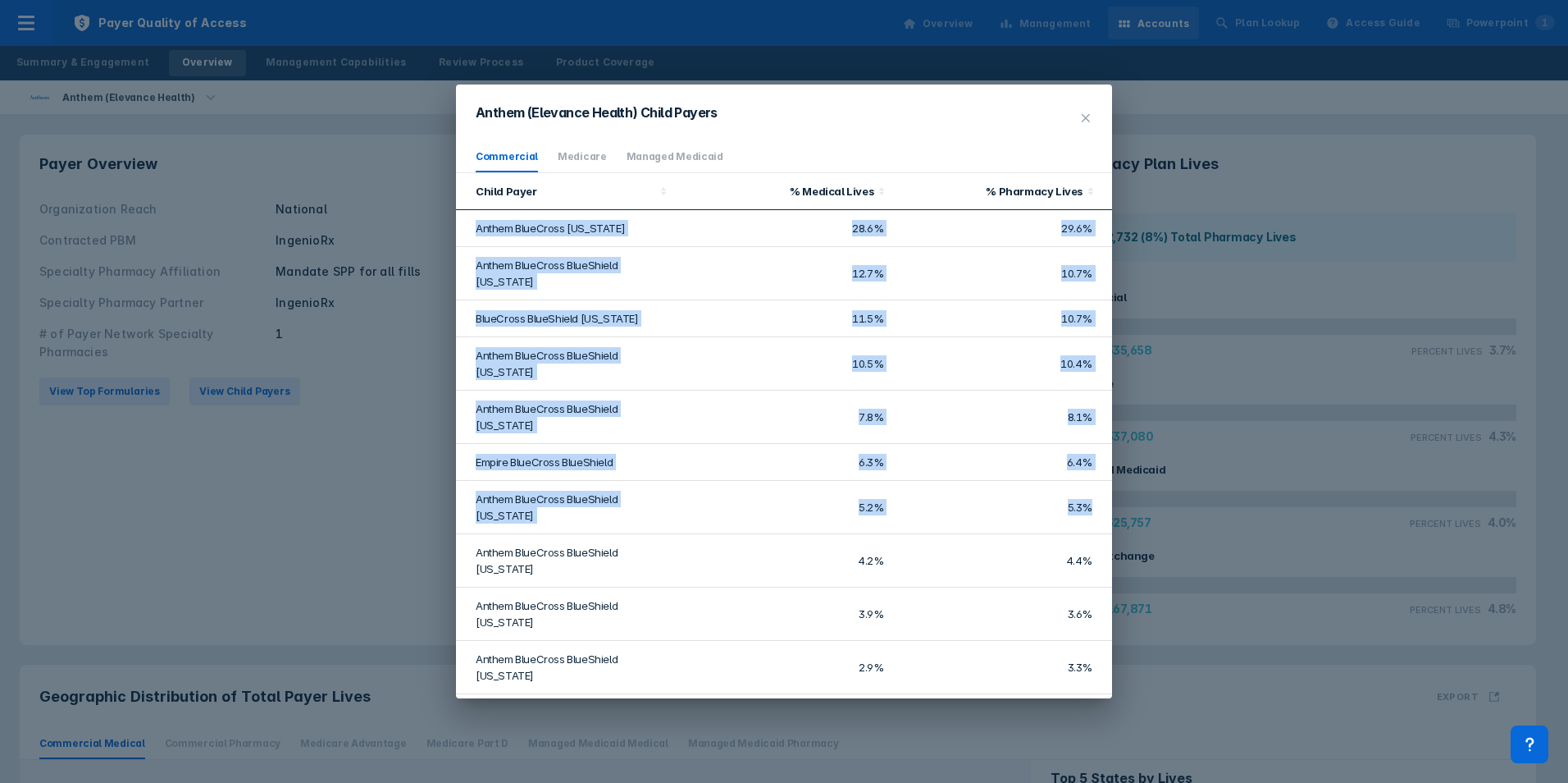
drag, startPoint x: 478, startPoint y: 222, endPoint x: 1081, endPoint y: 470, distance: 652.0
click at [1081, 470] on tbody "Anthem BlueCross [US_STATE] 28.6% 29.6% Anthem BlueCross BlueShield [US_STATE] …" at bounding box center [784, 577] width 656 height 734
copy tbody "Anthem BlueCross [US_STATE] 28.6% 29.6% Anthem BlueCross BlueShield [US_STATE] …"
click at [637, 263] on td "Anthem BlueCross BlueShield [US_STATE]" at bounding box center [565, 273] width 219 height 53
drag, startPoint x: 472, startPoint y: 224, endPoint x: 1081, endPoint y: 417, distance: 638.9
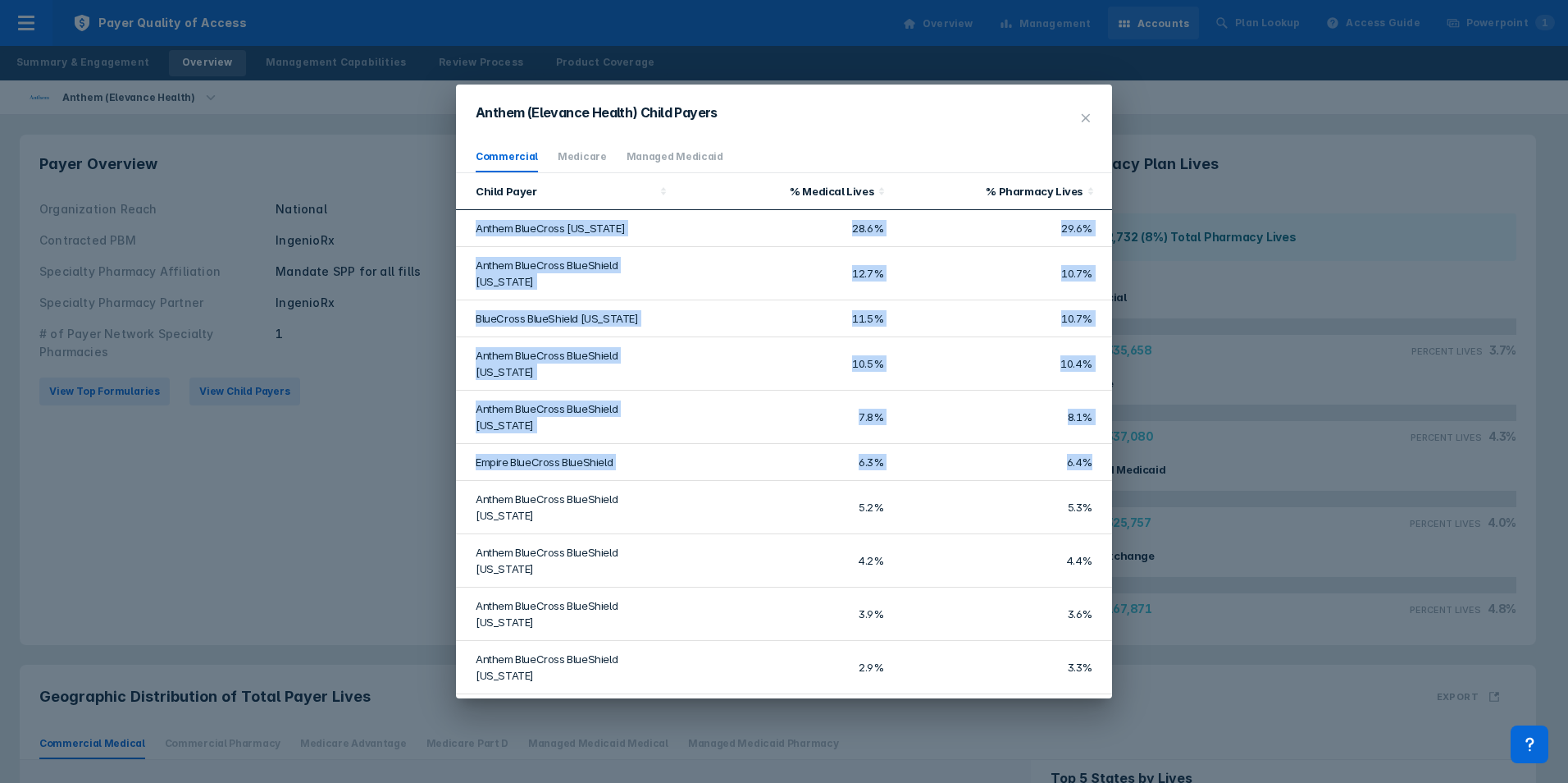
click at [1081, 417] on tbody "Anthem BlueCross [US_STATE] 28.6% 29.6% Anthem BlueCross BlueShield [US_STATE] …" at bounding box center [784, 577] width 656 height 734
copy tbody "Anthem BlueCross [US_STATE] 28.6% 29.6% Anthem BlueCross BlueShield [US_STATE] …"
click at [581, 300] on td "BlueCross BlueShield [US_STATE]" at bounding box center [565, 318] width 219 height 37
click at [513, 238] on td "Anthem BlueCross [US_STATE]" at bounding box center [565, 228] width 219 height 37
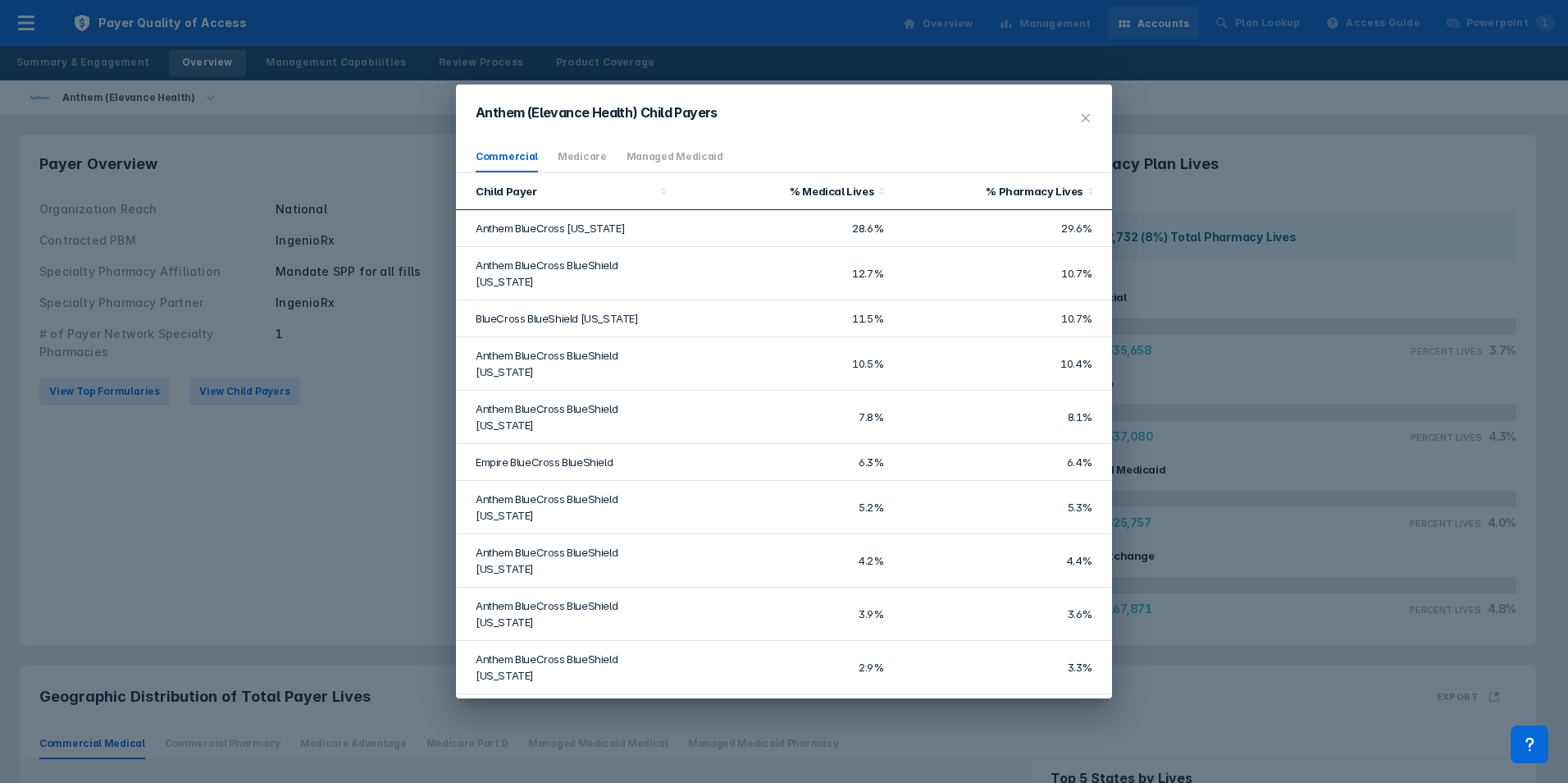
click at [485, 230] on td "Anthem BlueCross [US_STATE]" at bounding box center [565, 228] width 219 height 37
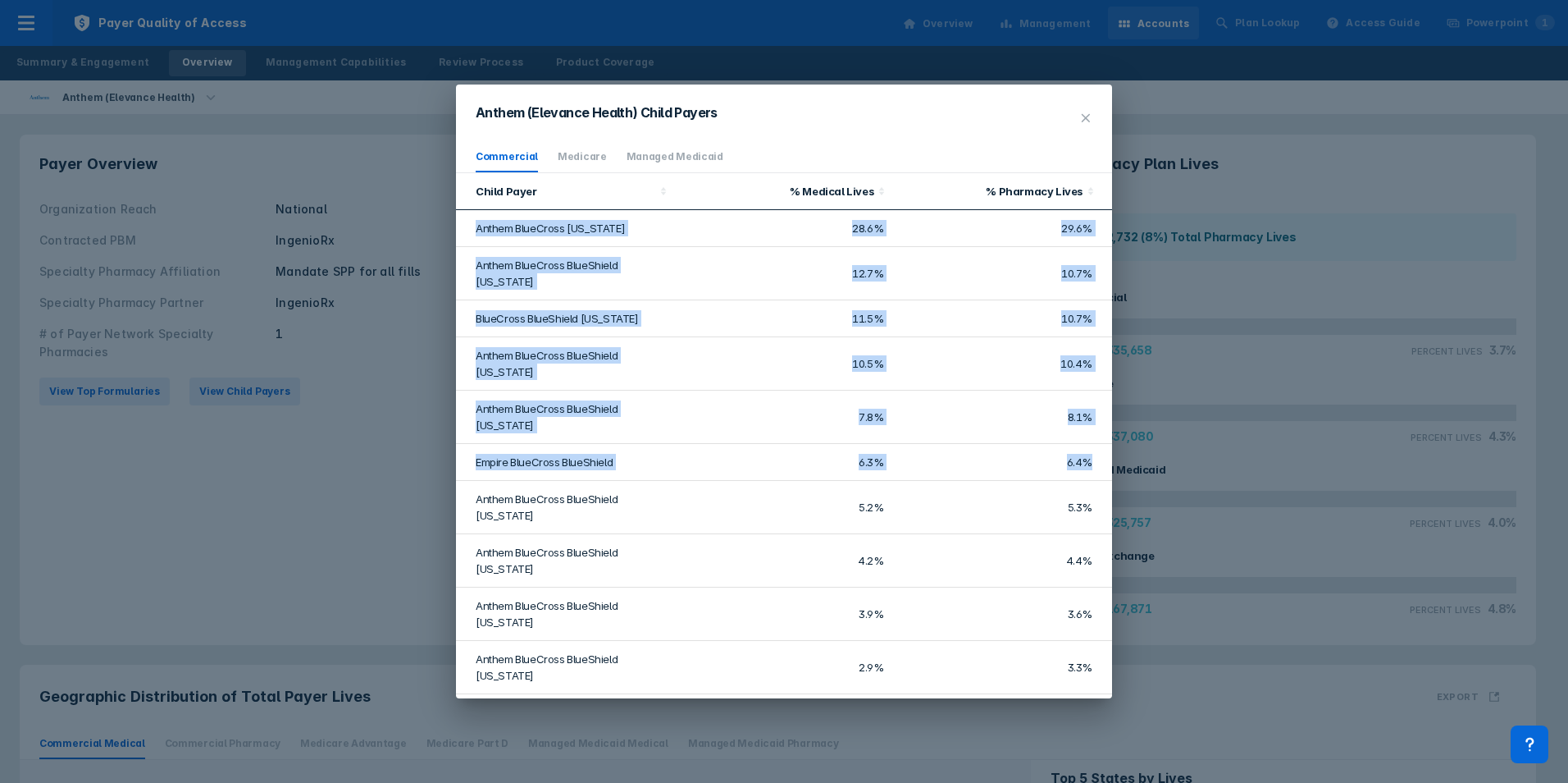
drag, startPoint x: 472, startPoint y: 225, endPoint x: 1082, endPoint y: 411, distance: 637.7
click at [1082, 411] on tbody "Anthem BlueCross [US_STATE] 28.6% 29.6% Anthem BlueCross BlueShield [US_STATE] …" at bounding box center [784, 577] width 656 height 734
copy tbody "Anthem BlueCross [US_STATE] 28.6% 29.6% Anthem BlueCross BlueShield [US_STATE] …"
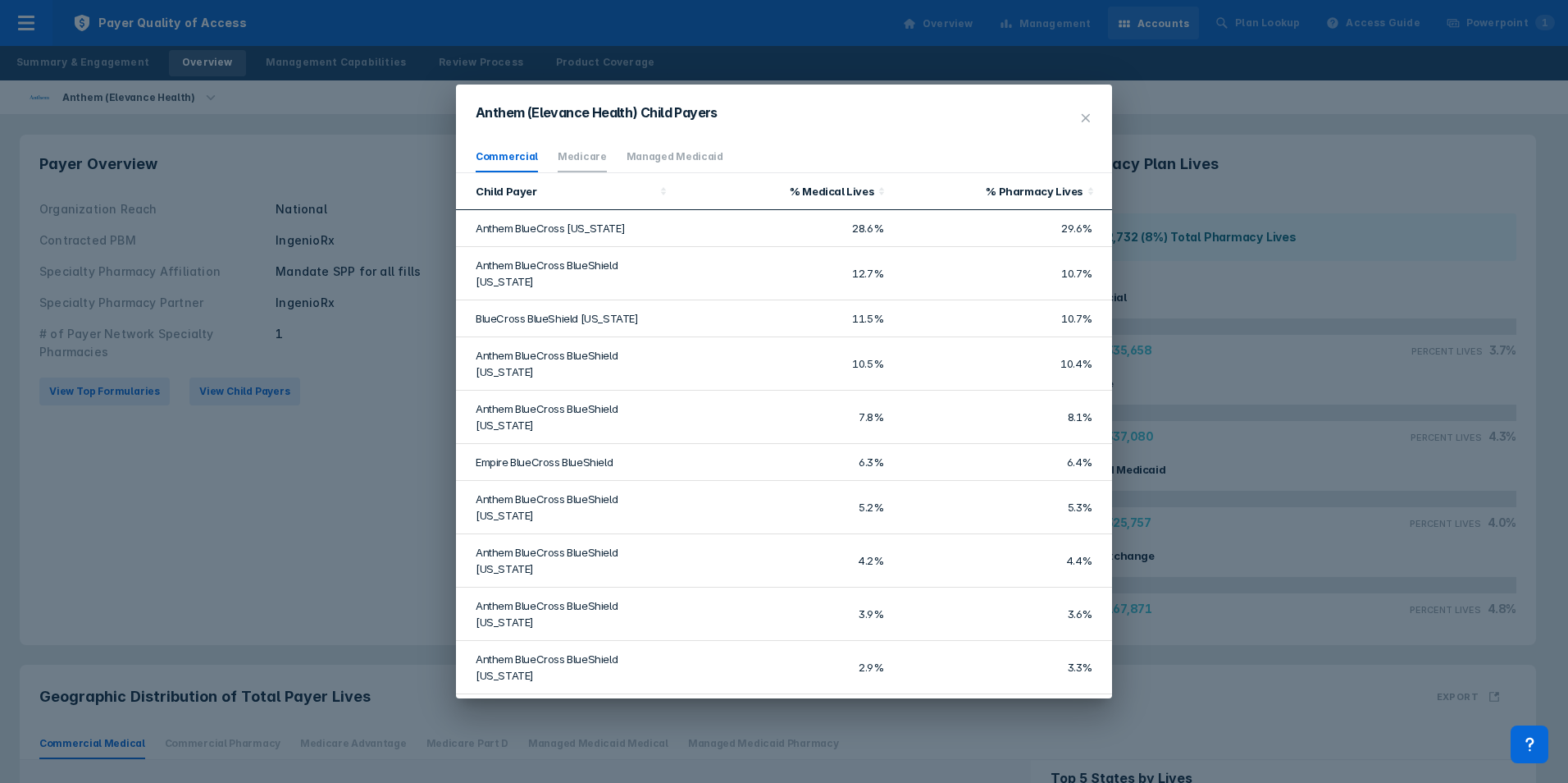
click at [586, 160] on link "Medicare" at bounding box center [581, 157] width 49 height 12
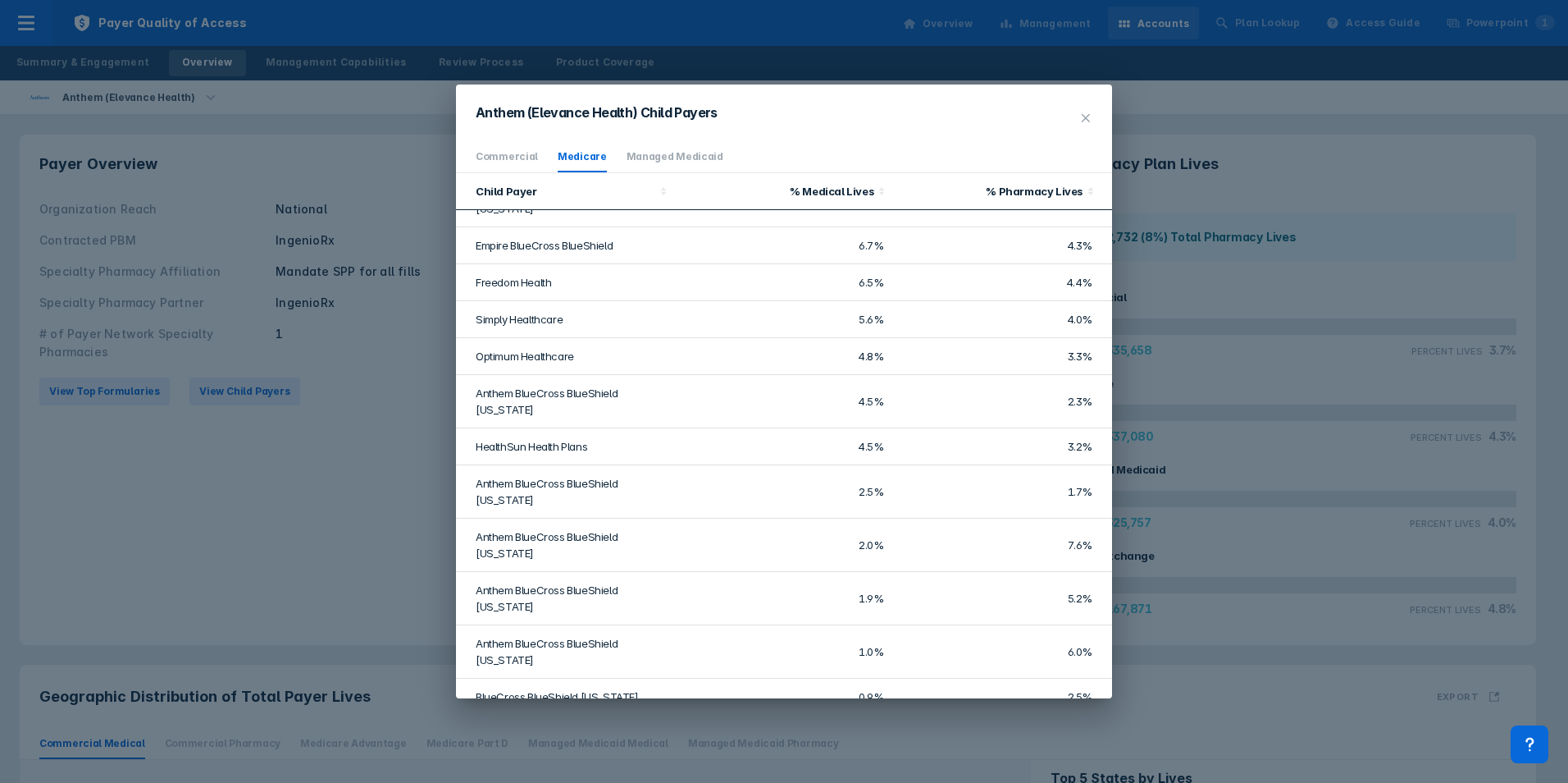
scroll to position [164, 0]
drag, startPoint x: 1062, startPoint y: 505, endPoint x: 1067, endPoint y: 550, distance: 45.3
click at [1067, 550] on tbody "Anthem BlueCross BlueShield [US_STATE] 22.5% 18.3% Anthem BlueCross [US_STATE] …" at bounding box center [784, 561] width 656 height 1030
drag, startPoint x: 1067, startPoint y: 550, endPoint x: 1050, endPoint y: 508, distance: 45.3
click at [1050, 518] on td "7.6%" at bounding box center [1003, 544] width 219 height 53
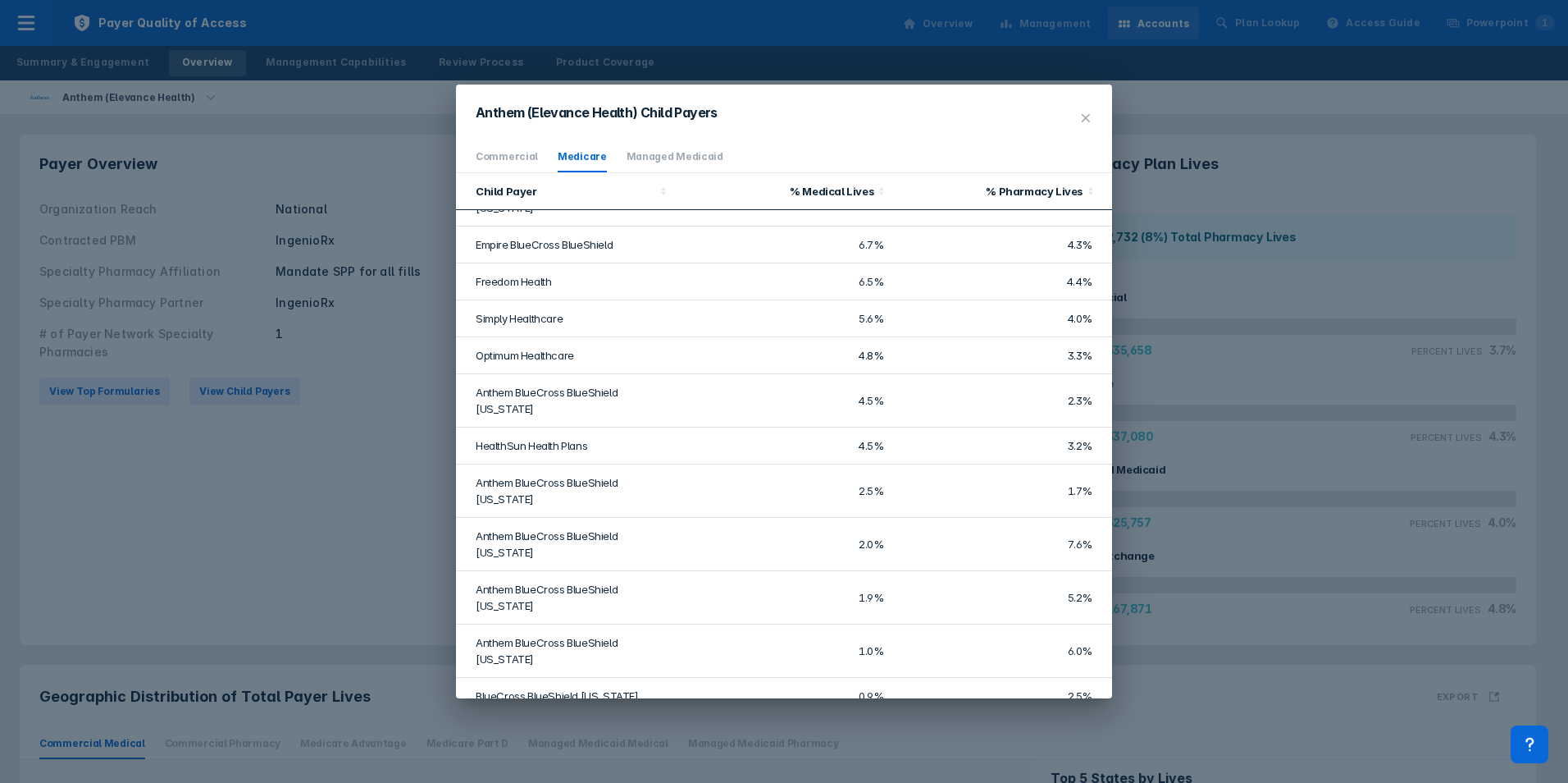
click at [1066, 624] on td "6.0%" at bounding box center [1003, 651] width 219 height 53
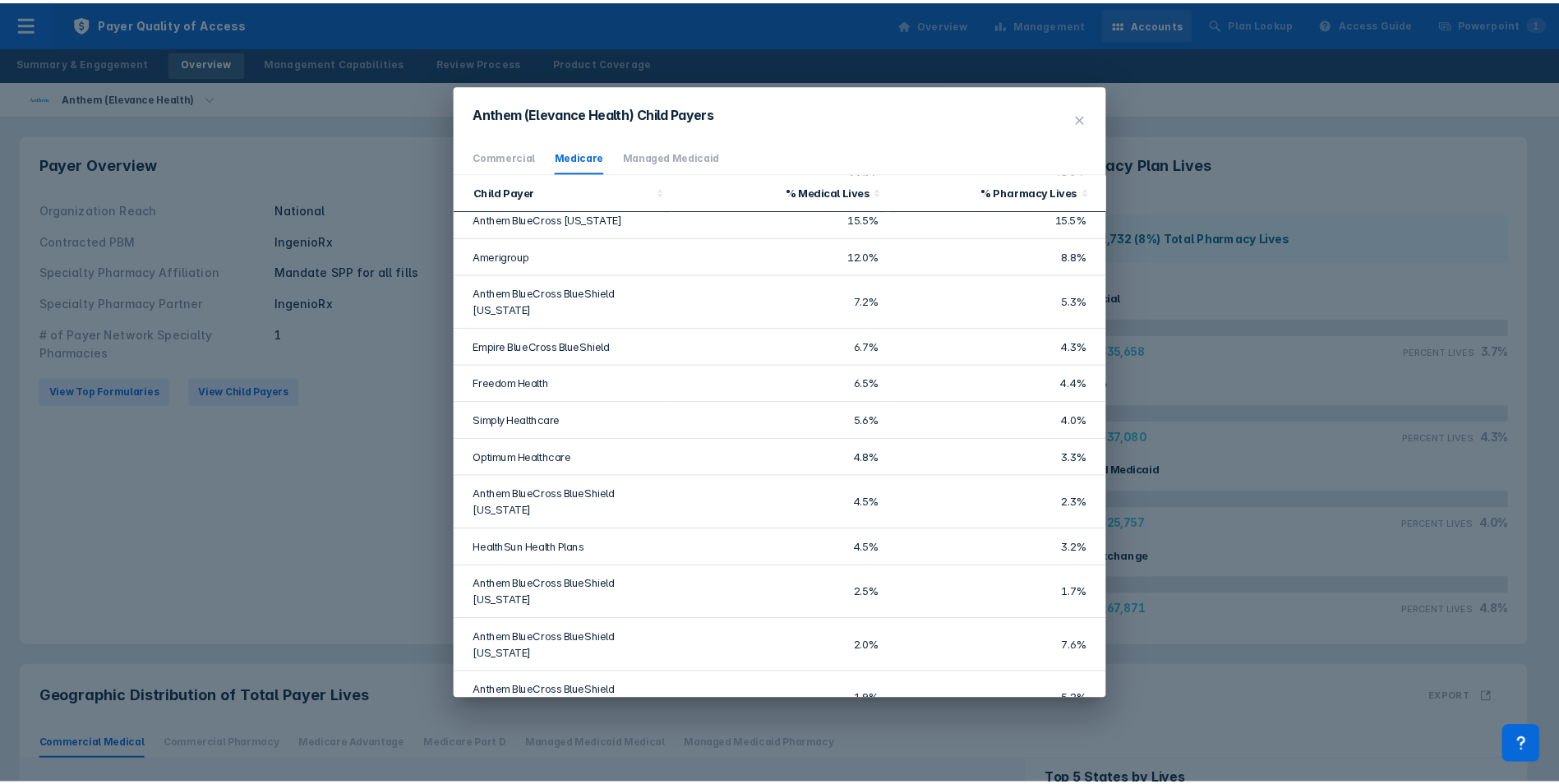
scroll to position [0, 0]
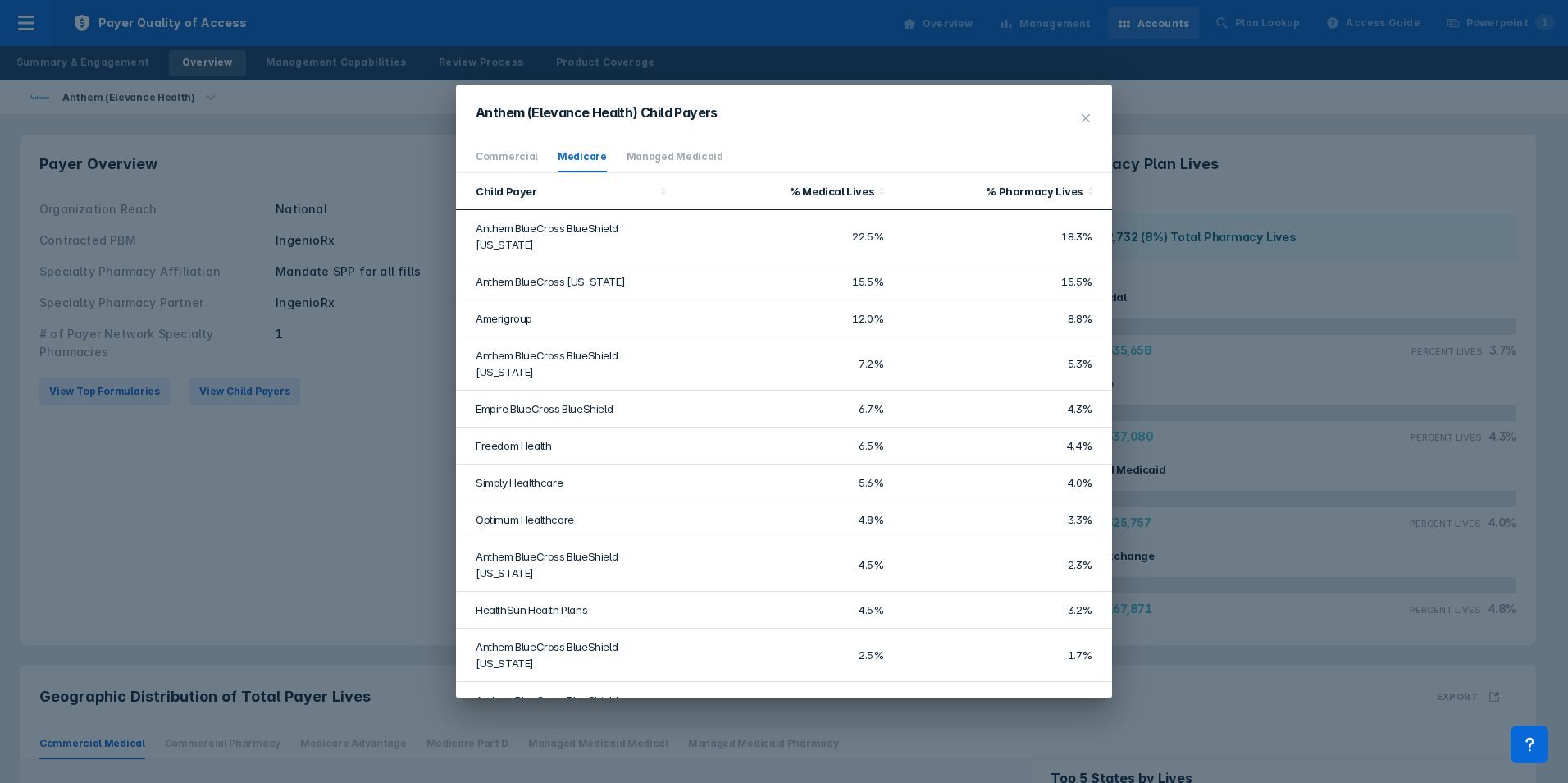
click at [1081, 115] on icon at bounding box center [1085, 118] width 13 height 13
